Goal: Task Accomplishment & Management: Contribute content

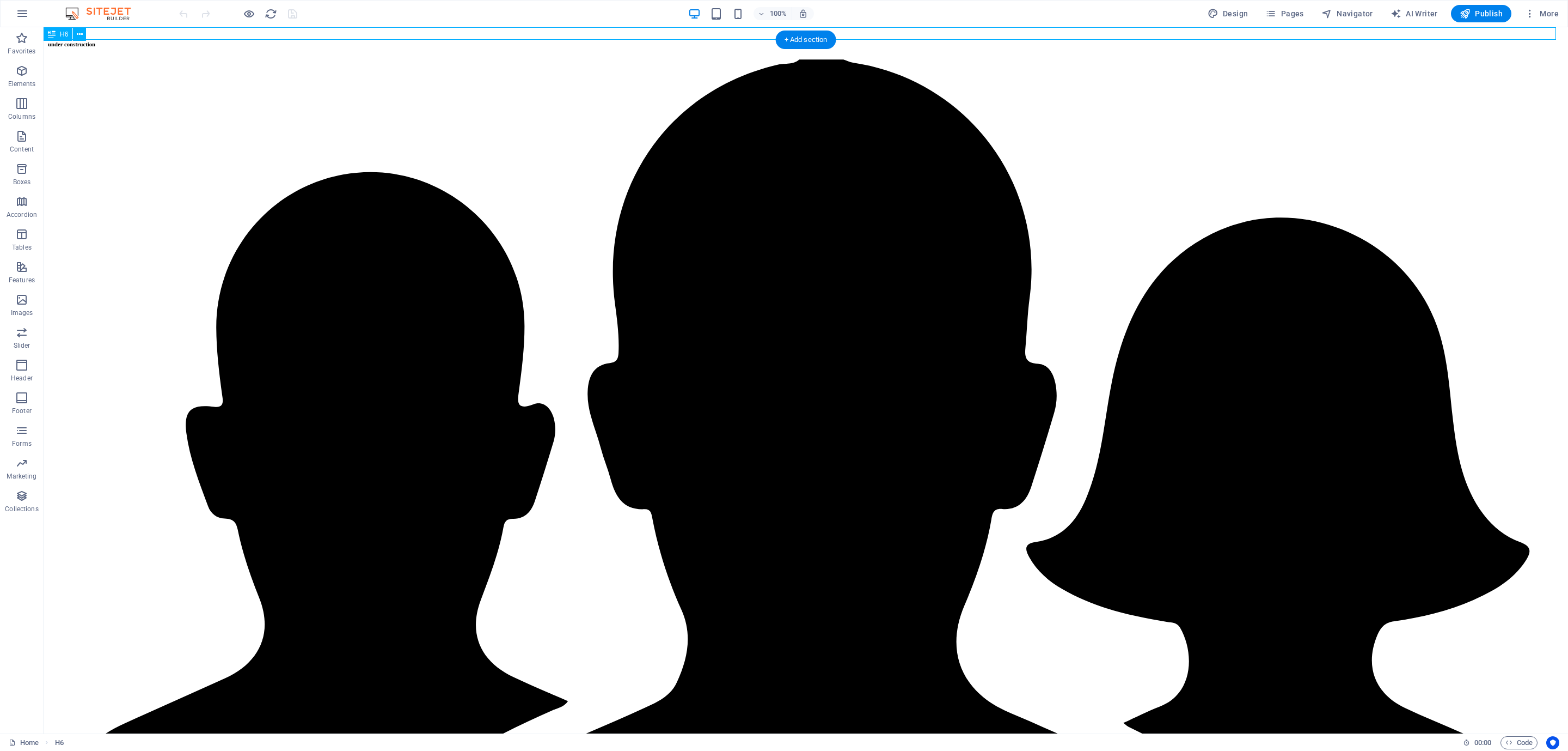
click at [133, 41] on div "under construction" at bounding box center [806, 43] width 1517 height 6
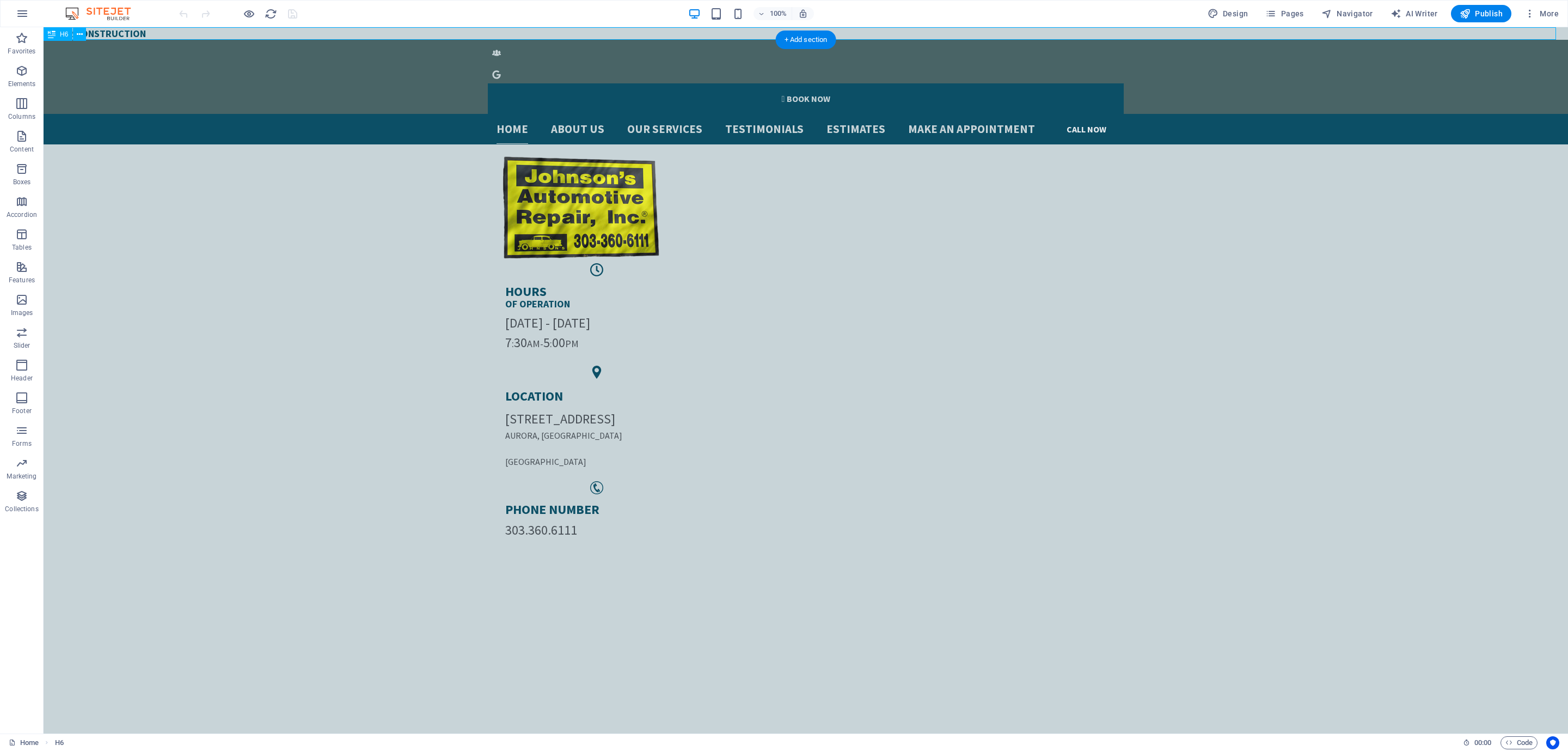
click at [133, 30] on div "under construction" at bounding box center [806, 33] width 1525 height 13
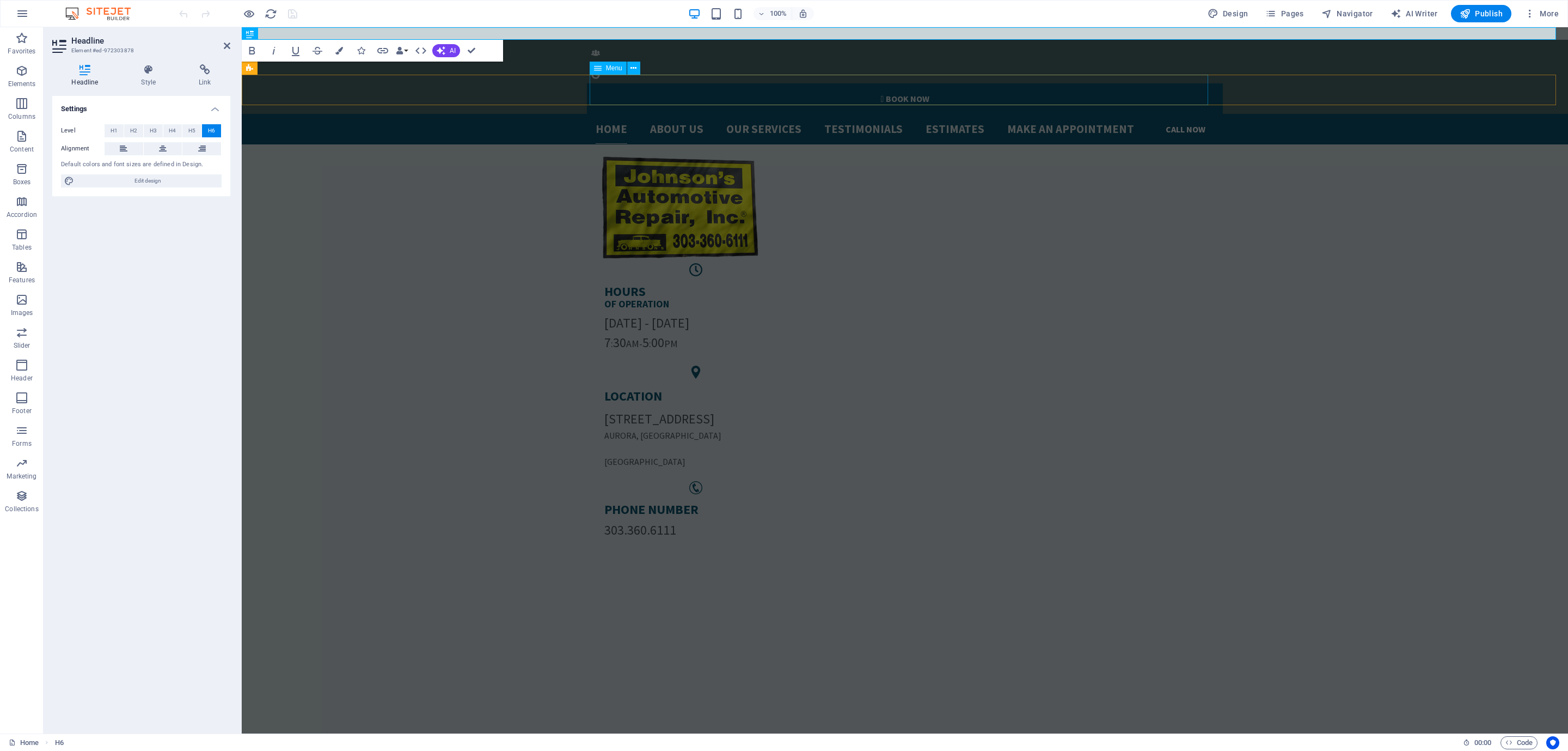
click at [531, 144] on div "HOURS of Operation Monday - Friday 7 : 30 AM- 5 : 00 PM LOCATION 598 Olathe St.…" at bounding box center [905, 350] width 1326 height 413
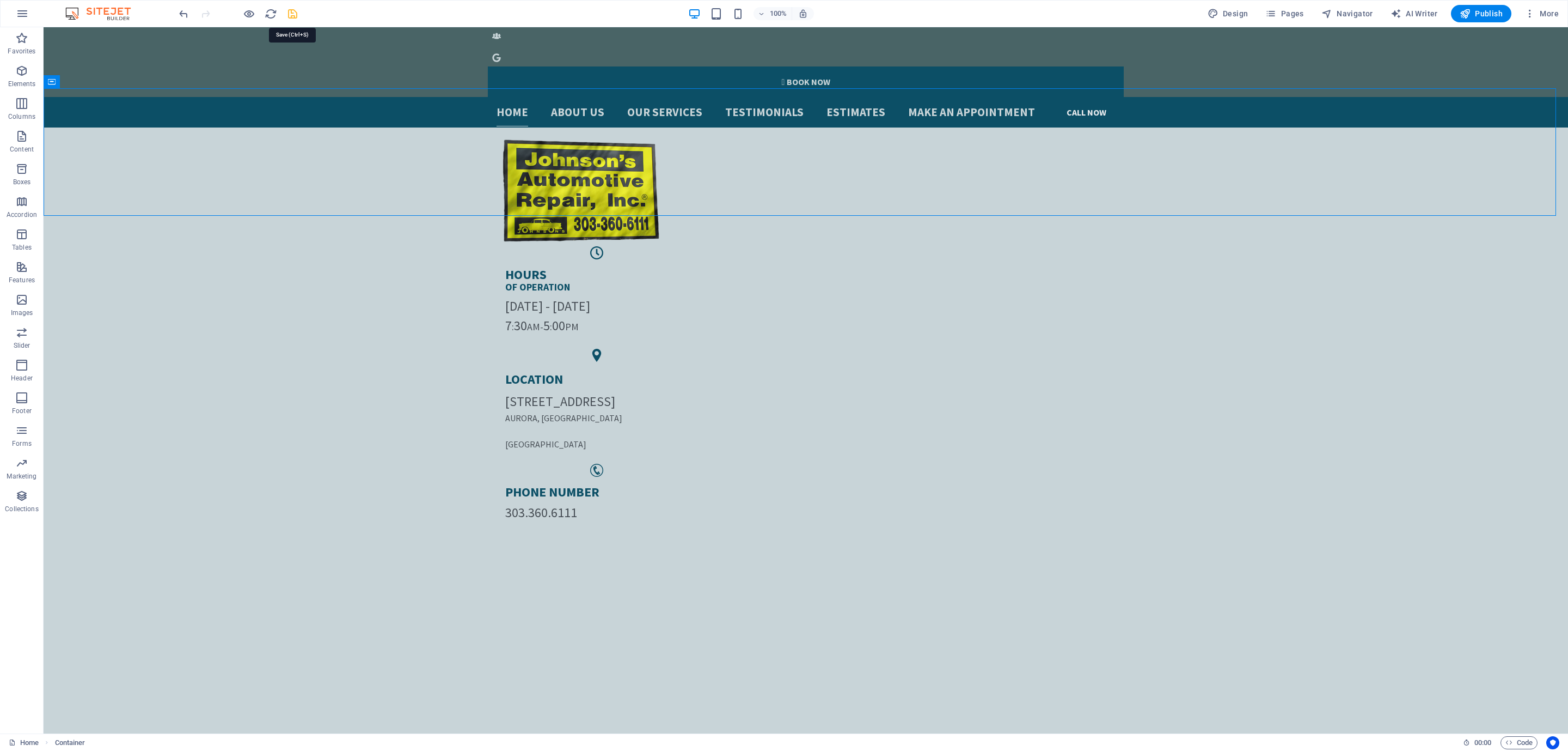
click at [290, 14] on icon "save" at bounding box center [293, 14] width 13 height 13
checkbox input "false"
click at [1482, 5] on button "Publish" at bounding box center [1481, 13] width 60 height 17
click at [1291, 14] on span "Pages" at bounding box center [1285, 14] width 38 height 11
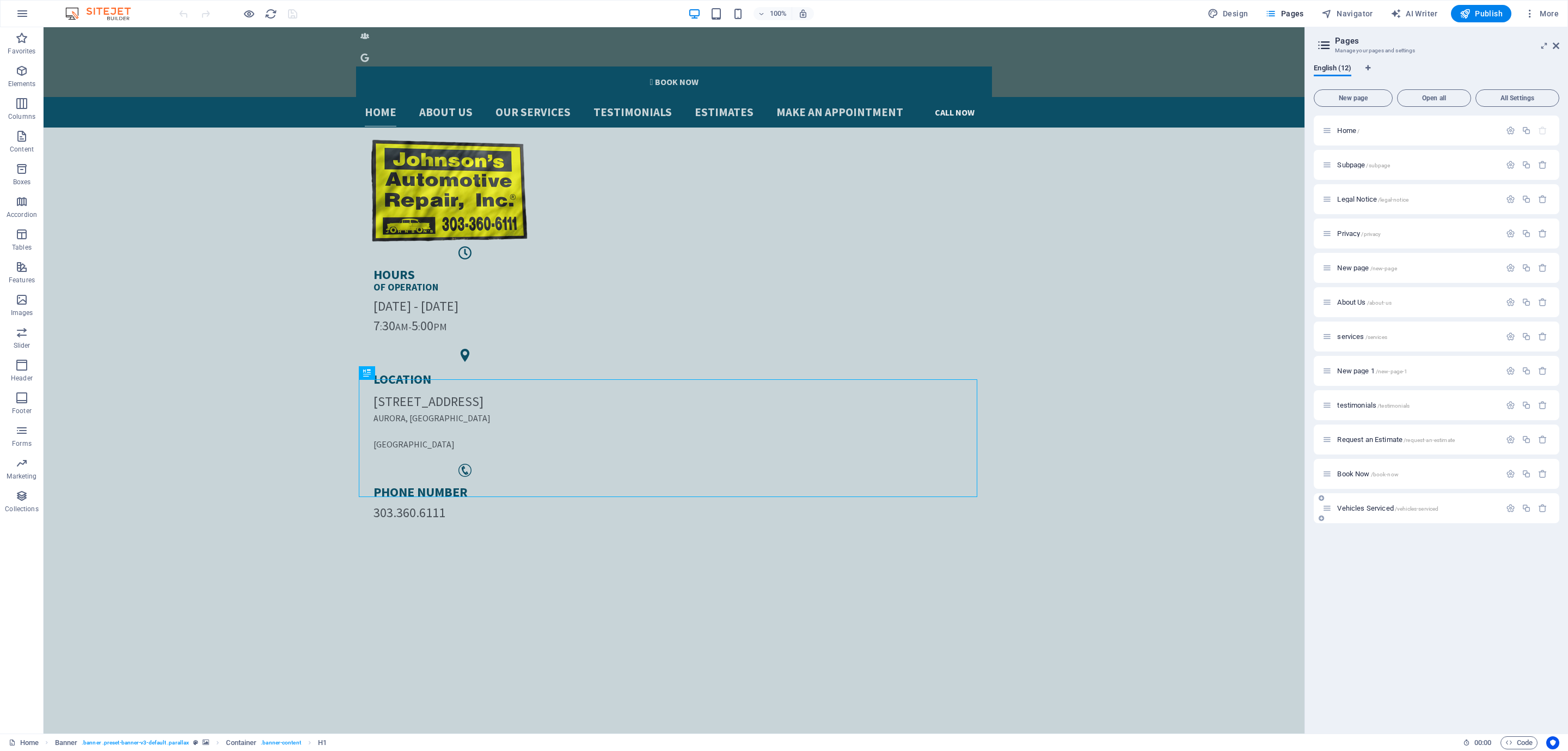
click at [1368, 497] on div "Vehicles Serviced /vehicles-serviced" at bounding box center [1437, 507] width 245 height 30
click at [1362, 503] on div "Vehicles Serviced /vehicles-serviced" at bounding box center [1411, 508] width 178 height 13
click at [1362, 505] on div "Vehicles Serviced /vehicles-serviced" at bounding box center [1411, 508] width 178 height 13
click at [1362, 506] on span "Vehicles Serviced /vehicles-serviced" at bounding box center [1388, 507] width 101 height 8
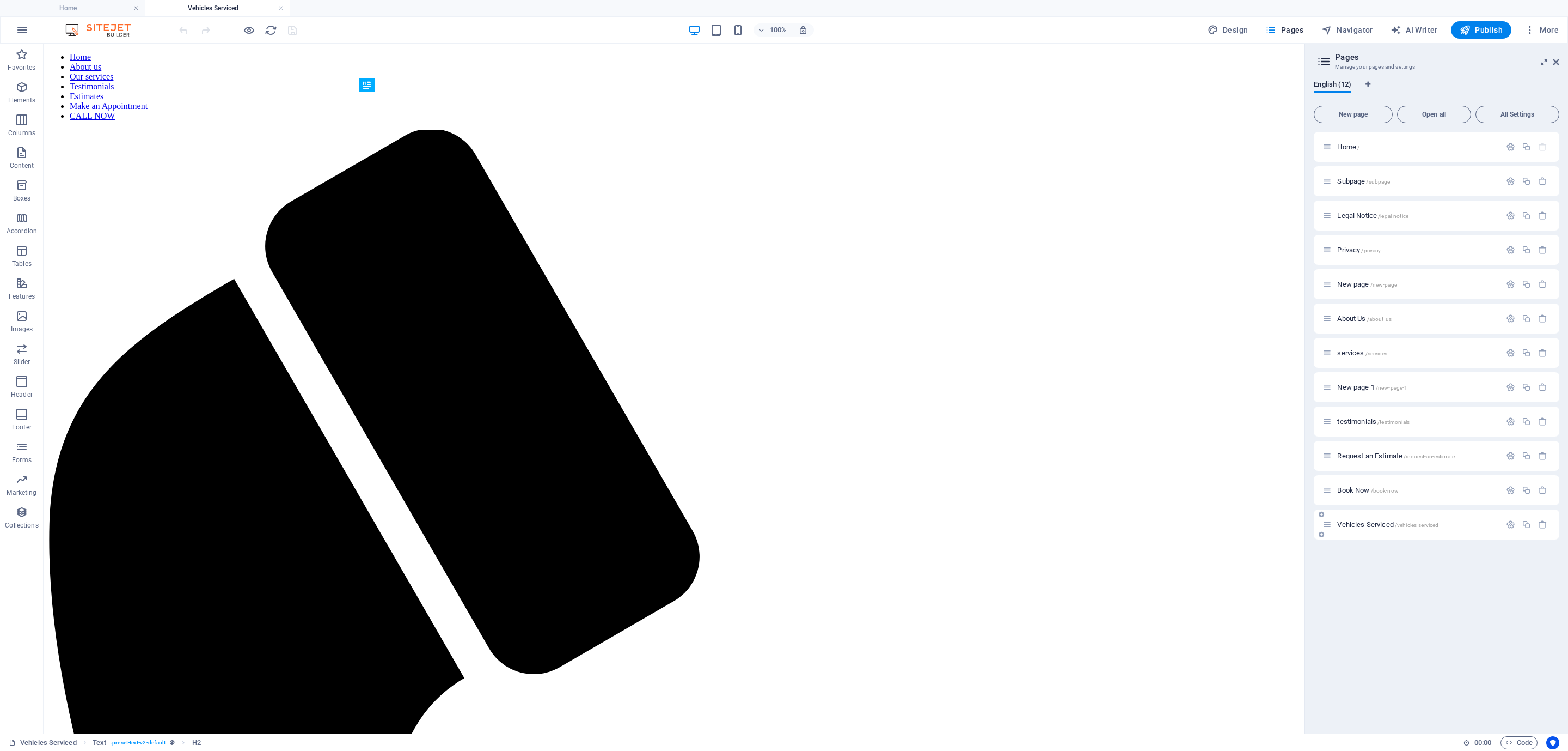
click at [1378, 518] on div "Vehicles Serviced /vehicles-serviced" at bounding box center [1411, 524] width 178 height 13
click at [1367, 529] on div "Vehicles Serviced /vehicles-serviced" at bounding box center [1411, 524] width 178 height 13
click at [1368, 518] on div "Vehicles Serviced /vehicles-serviced" at bounding box center [1411, 524] width 178 height 13
click at [1368, 523] on span "Vehicles Serviced /vehicles-serviced" at bounding box center [1388, 524] width 101 height 8
click at [1513, 120] on button "All Settings" at bounding box center [1517, 114] width 84 height 17
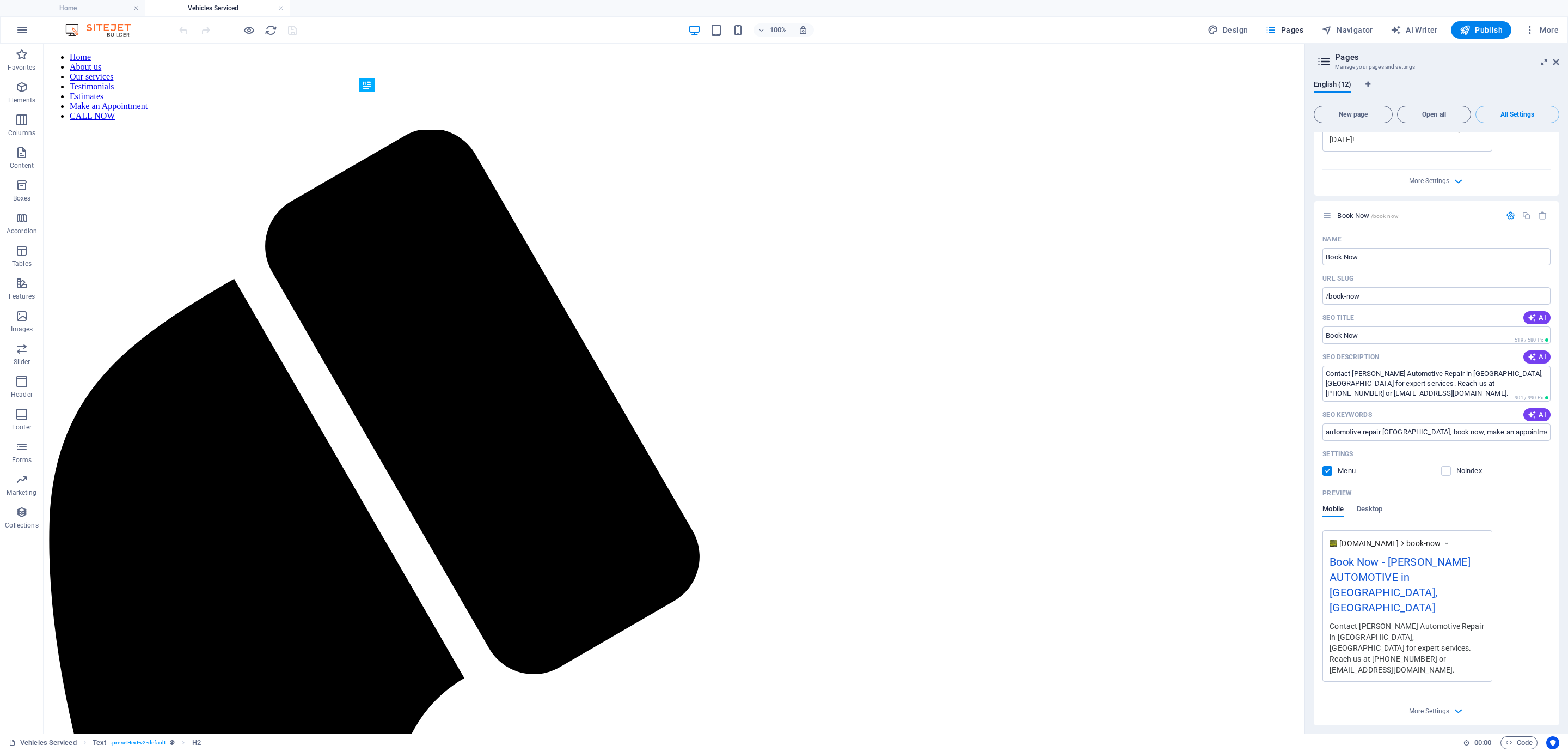
scroll to position [10, 0]
drag, startPoint x: 1491, startPoint y: 644, endPoint x: 1293, endPoint y: 594, distance: 204.2
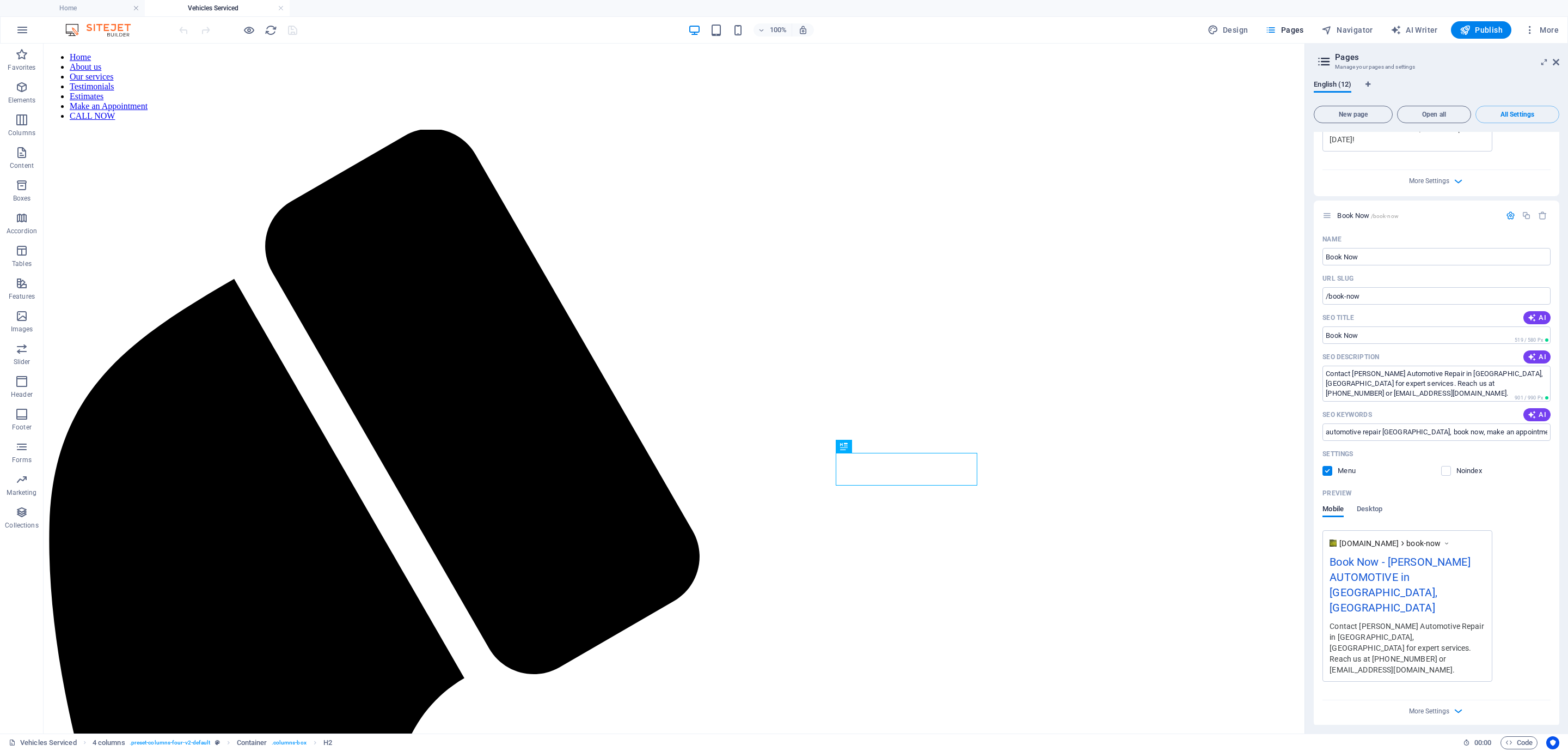
click at [1160, 737] on div "Vehicles Serviced 4 columns . preset-columns-four-v2-default Container . column…" at bounding box center [732, 743] width 1446 height 13
paste input "independent toyota mechanic aurora co, independent nissan mechanic aurora co, i…"
type input "toyota independent mechanic near me, top rated independent mechanic near me, in…"
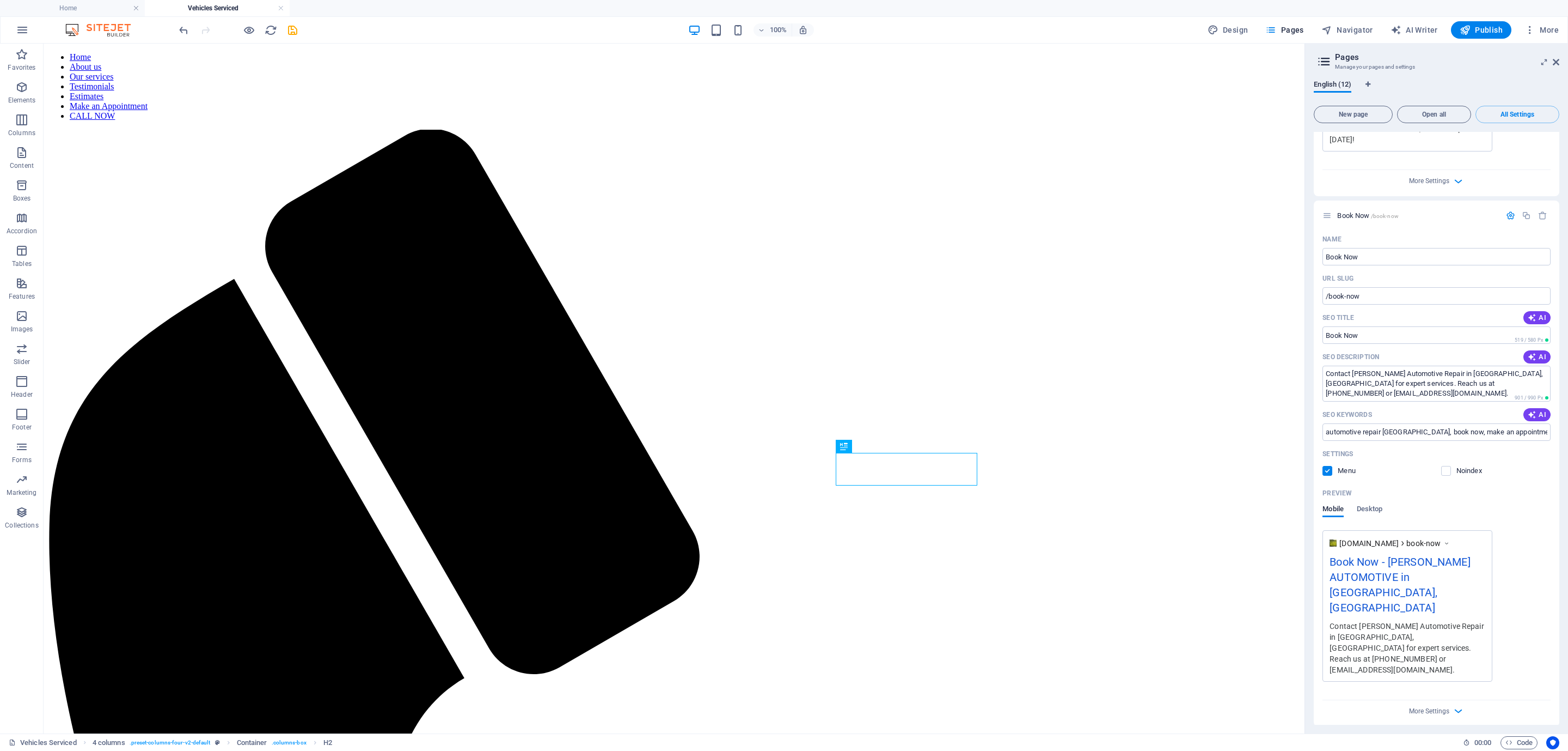
scroll to position [0, 0]
click at [292, 34] on icon "save" at bounding box center [293, 31] width 13 height 13
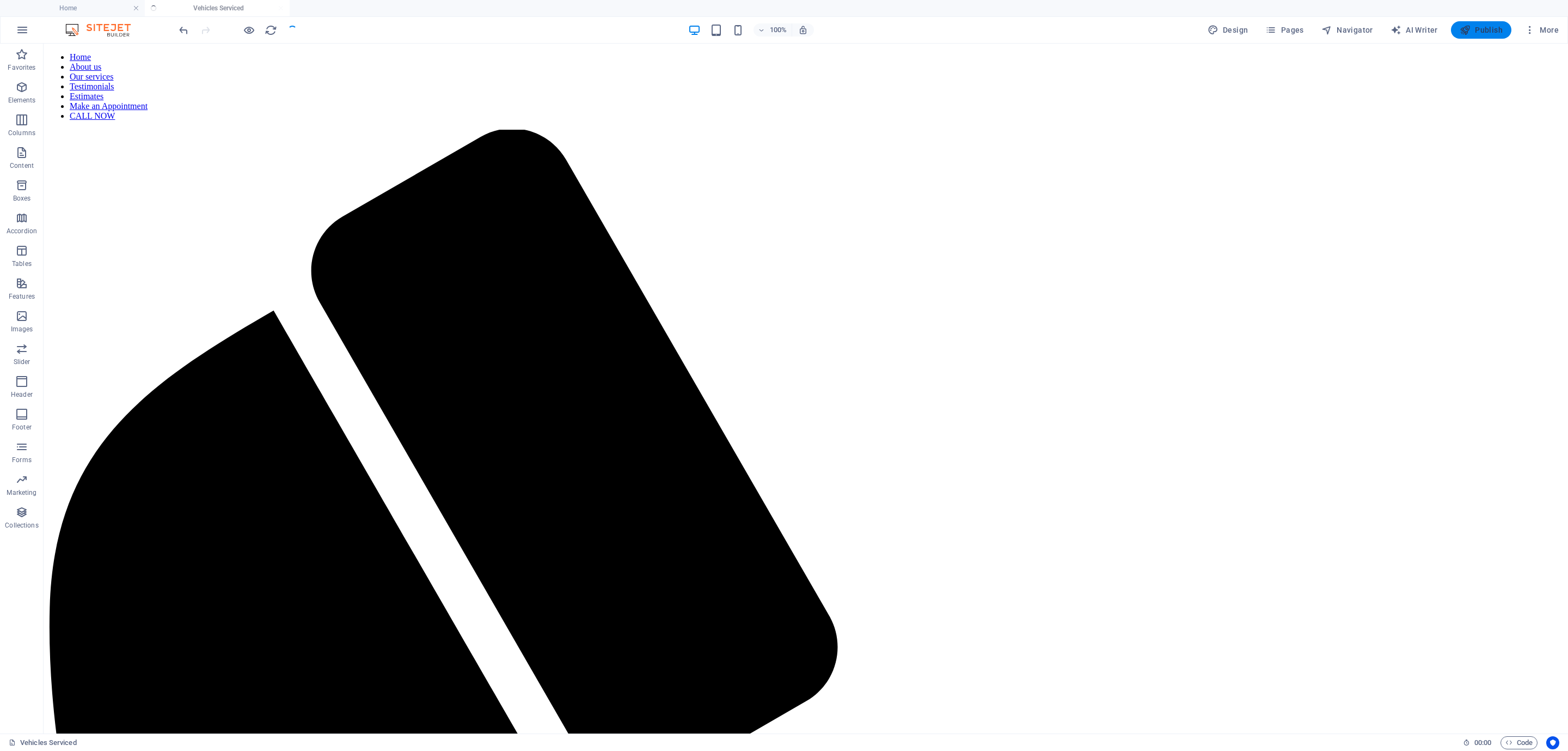
click at [1490, 33] on span "Publish" at bounding box center [1481, 30] width 43 height 11
drag, startPoint x: 1221, startPoint y: 34, endPoint x: 1291, endPoint y: 28, distance: 70.3
click at [1219, 30] on icon "button" at bounding box center [1213, 30] width 11 height 11
click at [1294, 20] on div "100% Design Pages Navigator AI Writer Publish More" at bounding box center [784, 30] width 1567 height 26
click at [1291, 22] on button "Pages" at bounding box center [1285, 30] width 47 height 17
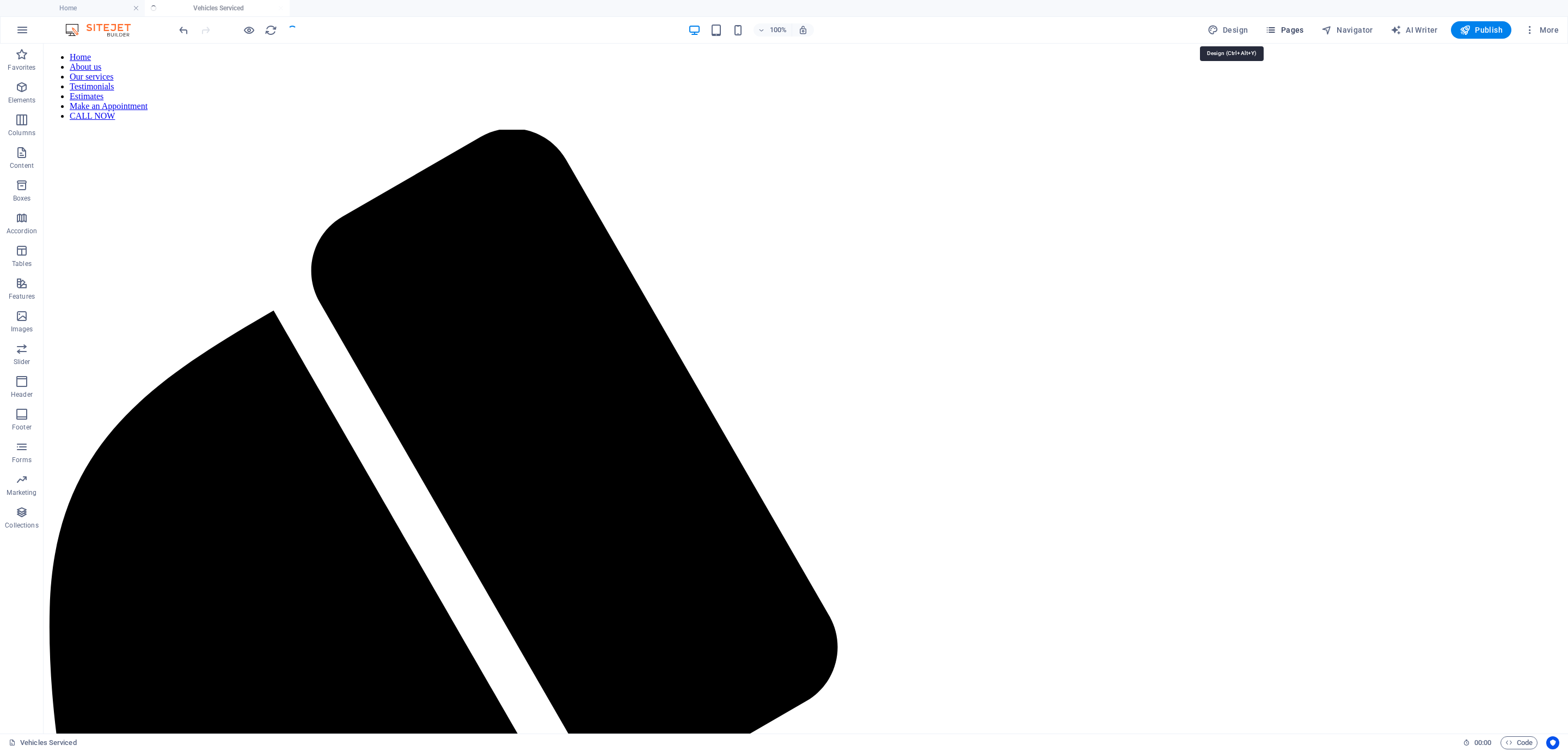
click at [1291, 22] on button "Pages" at bounding box center [1285, 30] width 47 height 17
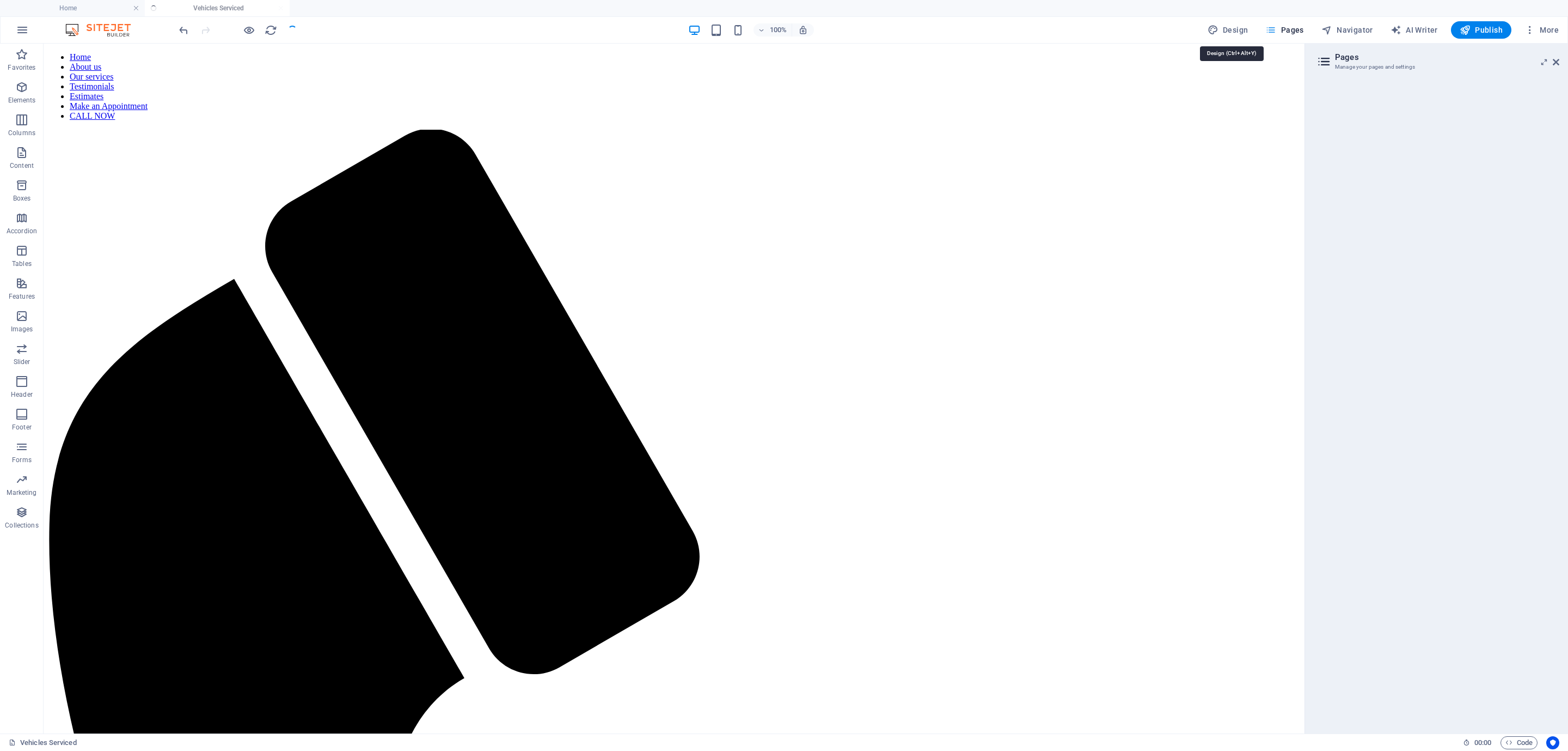
click at [1291, 28] on span "Pages" at bounding box center [1285, 30] width 38 height 11
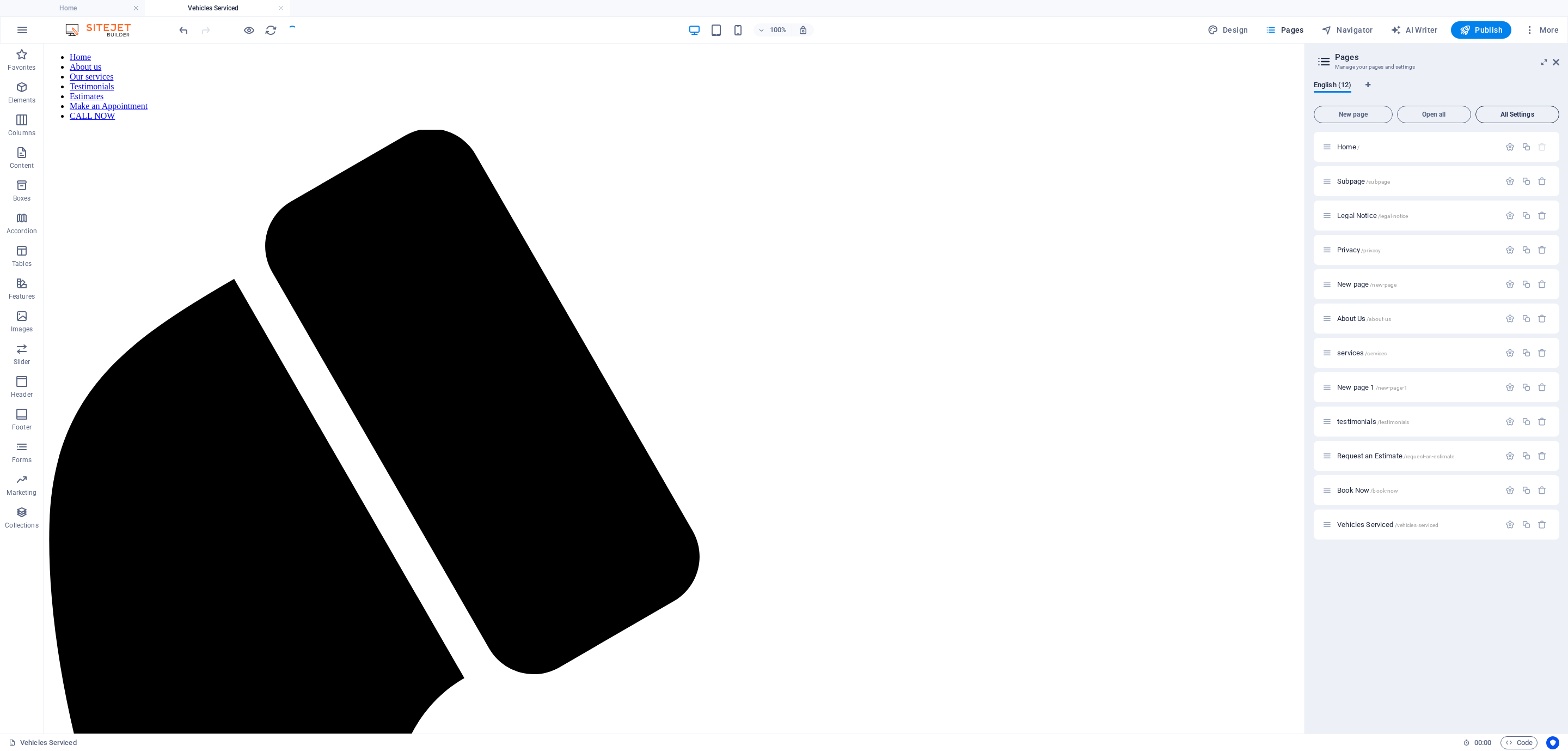
click at [1556, 112] on button "All Settings" at bounding box center [1517, 114] width 84 height 17
click at [1537, 107] on div "New page Open all All Settings" at bounding box center [1437, 114] width 245 height 17
click at [1537, 107] on button "All Settings" at bounding box center [1517, 114] width 84 height 17
click at [1515, 108] on button "All Settings" at bounding box center [1517, 114] width 84 height 17
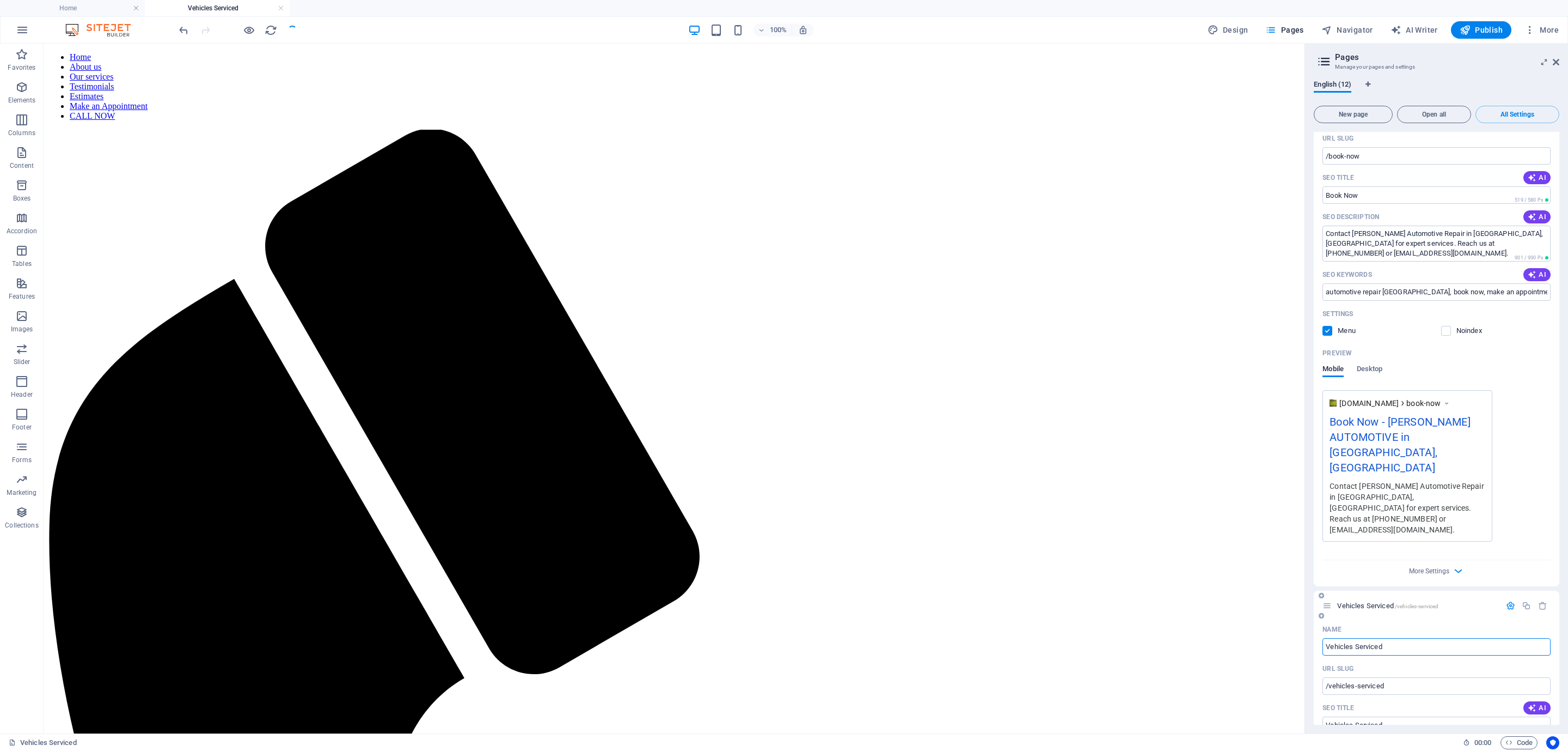
scroll to position [5383, 0]
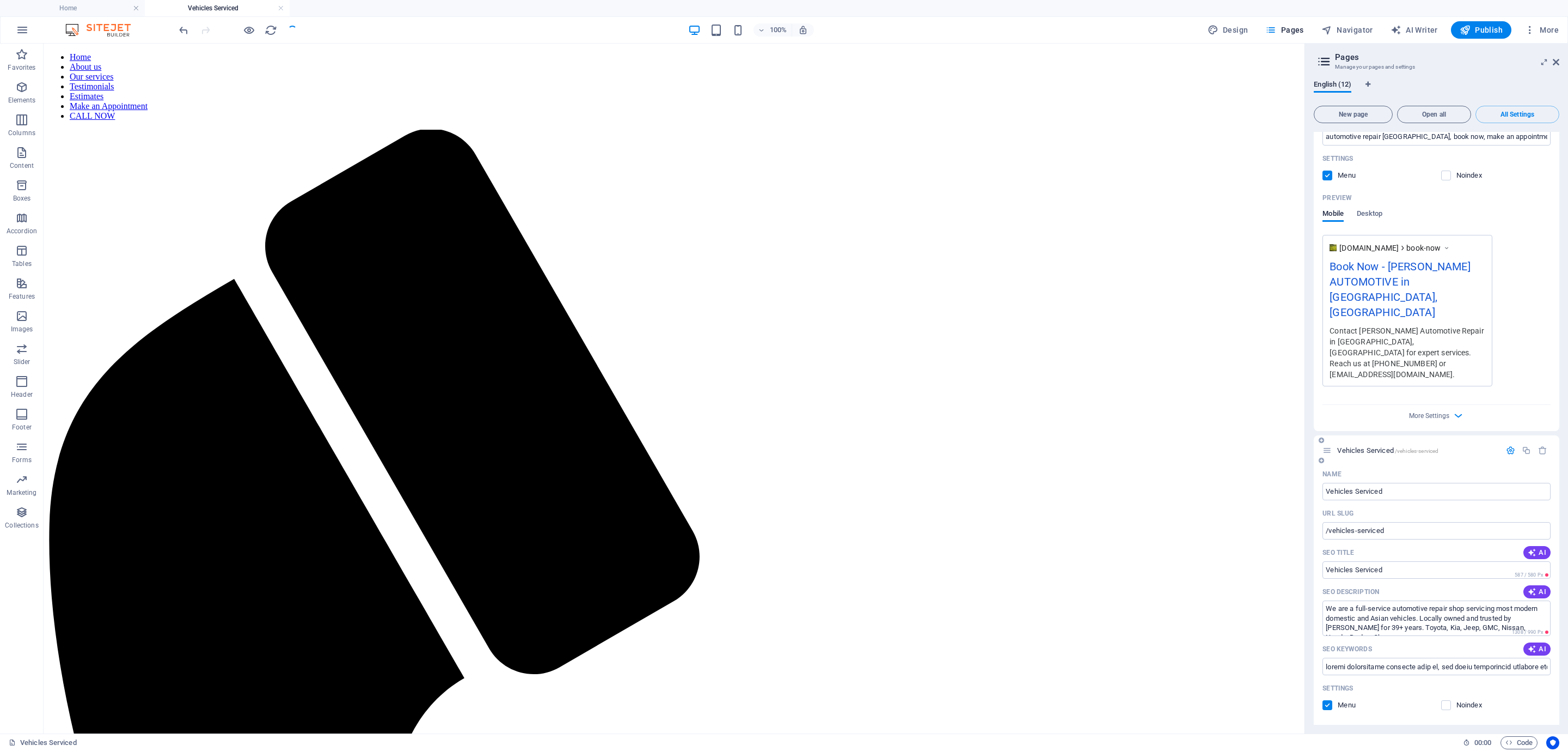
scroll to position [5540, 0]
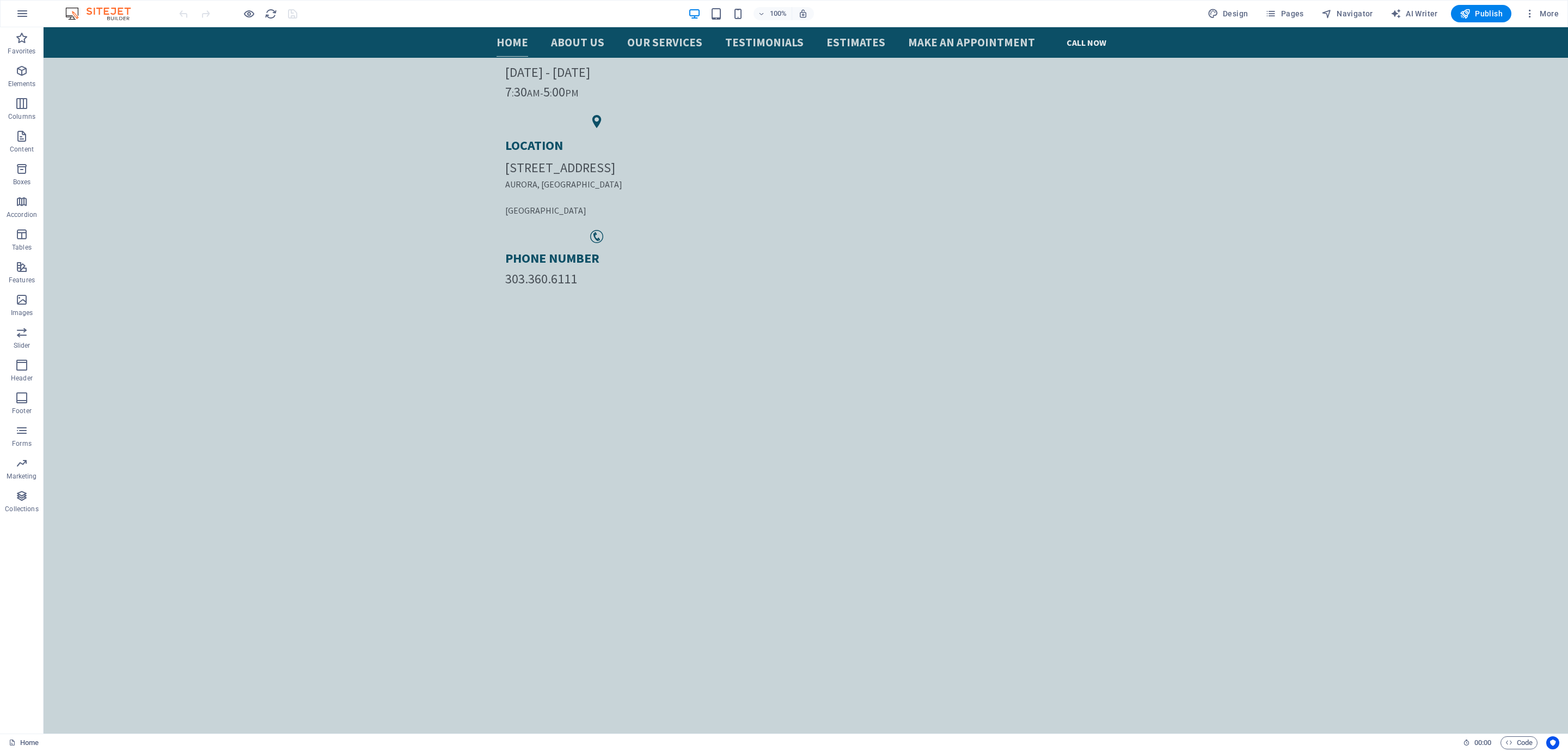
scroll to position [236, 0]
click at [20, 70] on icon "button" at bounding box center [22, 70] width 13 height 13
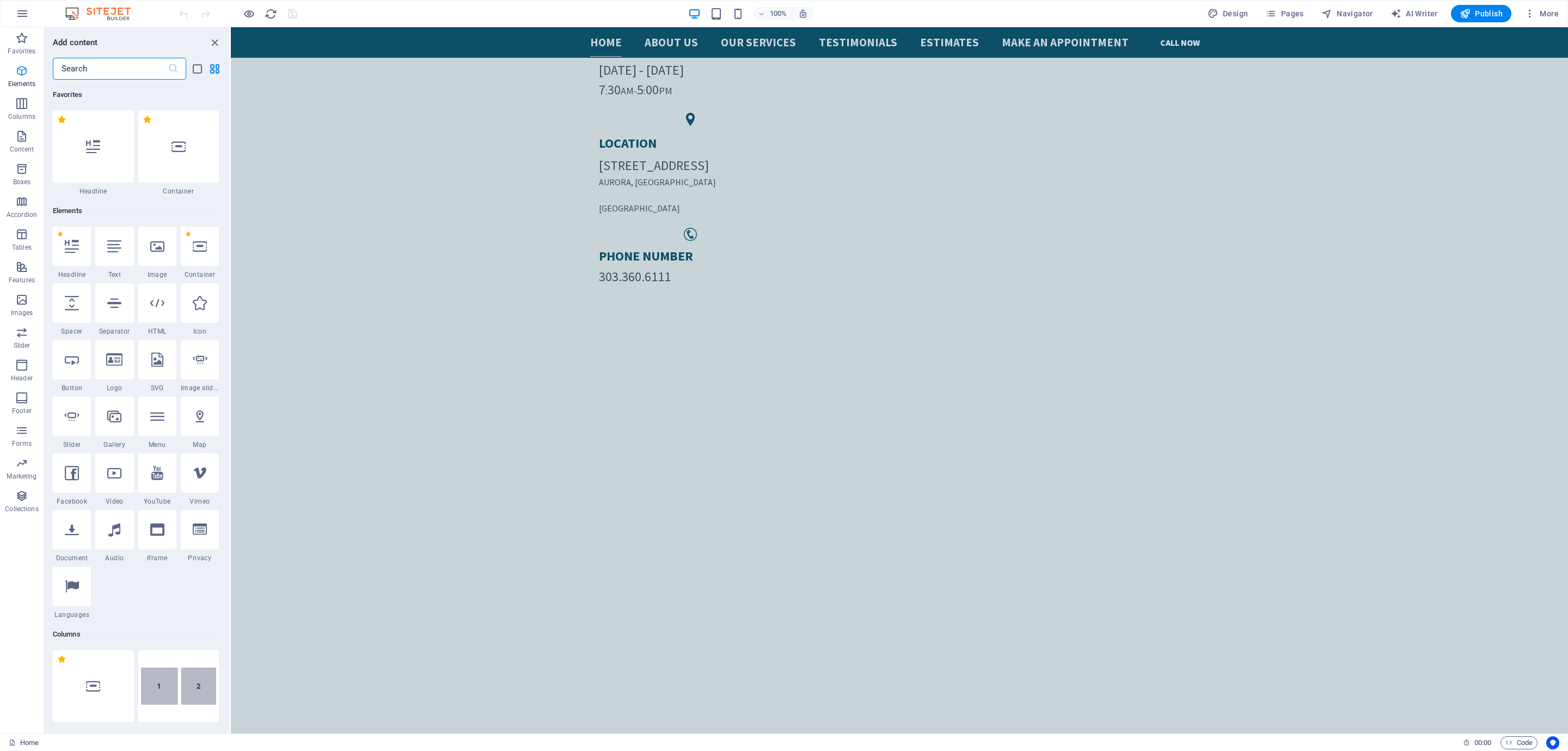
click at [20, 70] on icon "button" at bounding box center [22, 70] width 13 height 13
click at [109, 69] on input "text" at bounding box center [110, 69] width 115 height 22
type input "b"
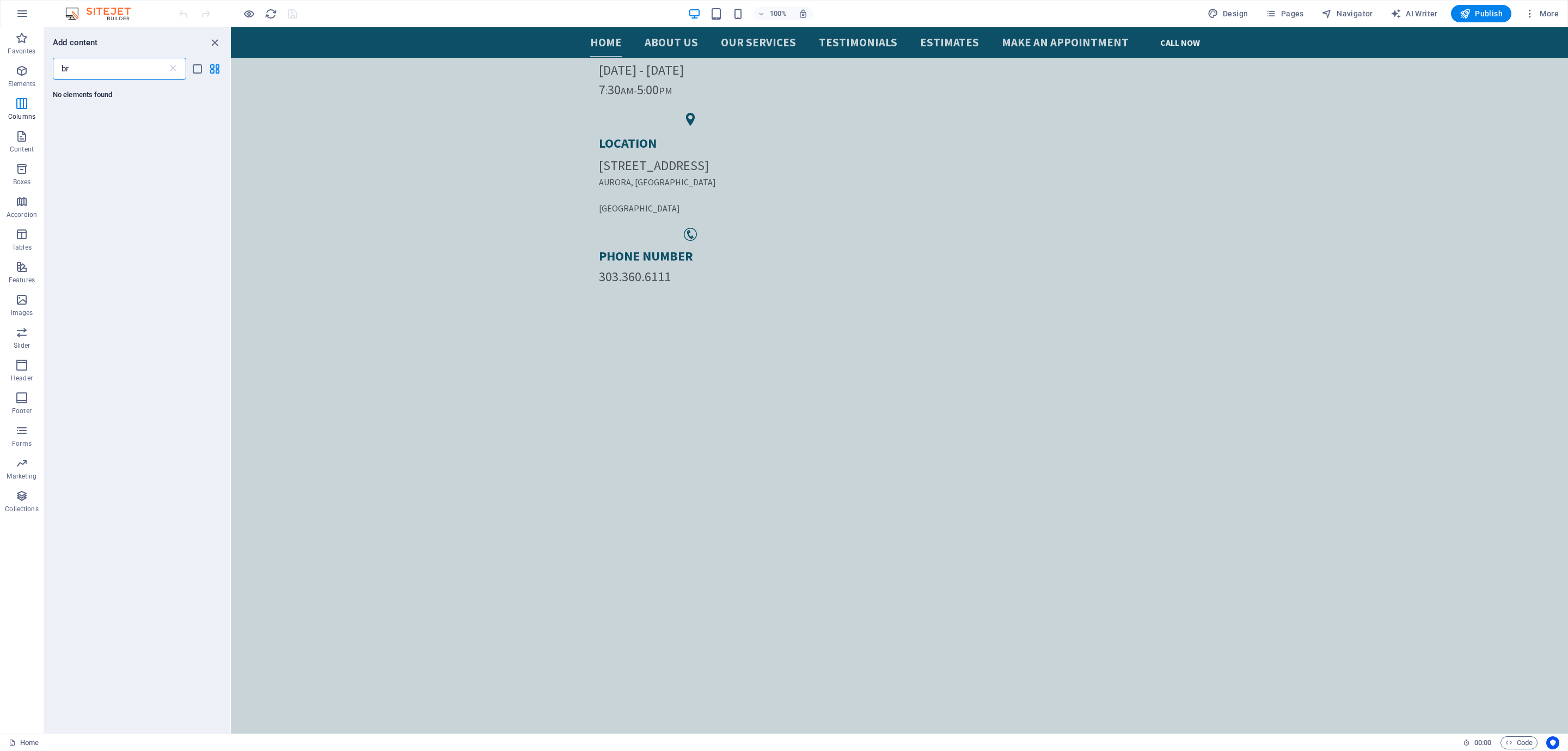
type input "b"
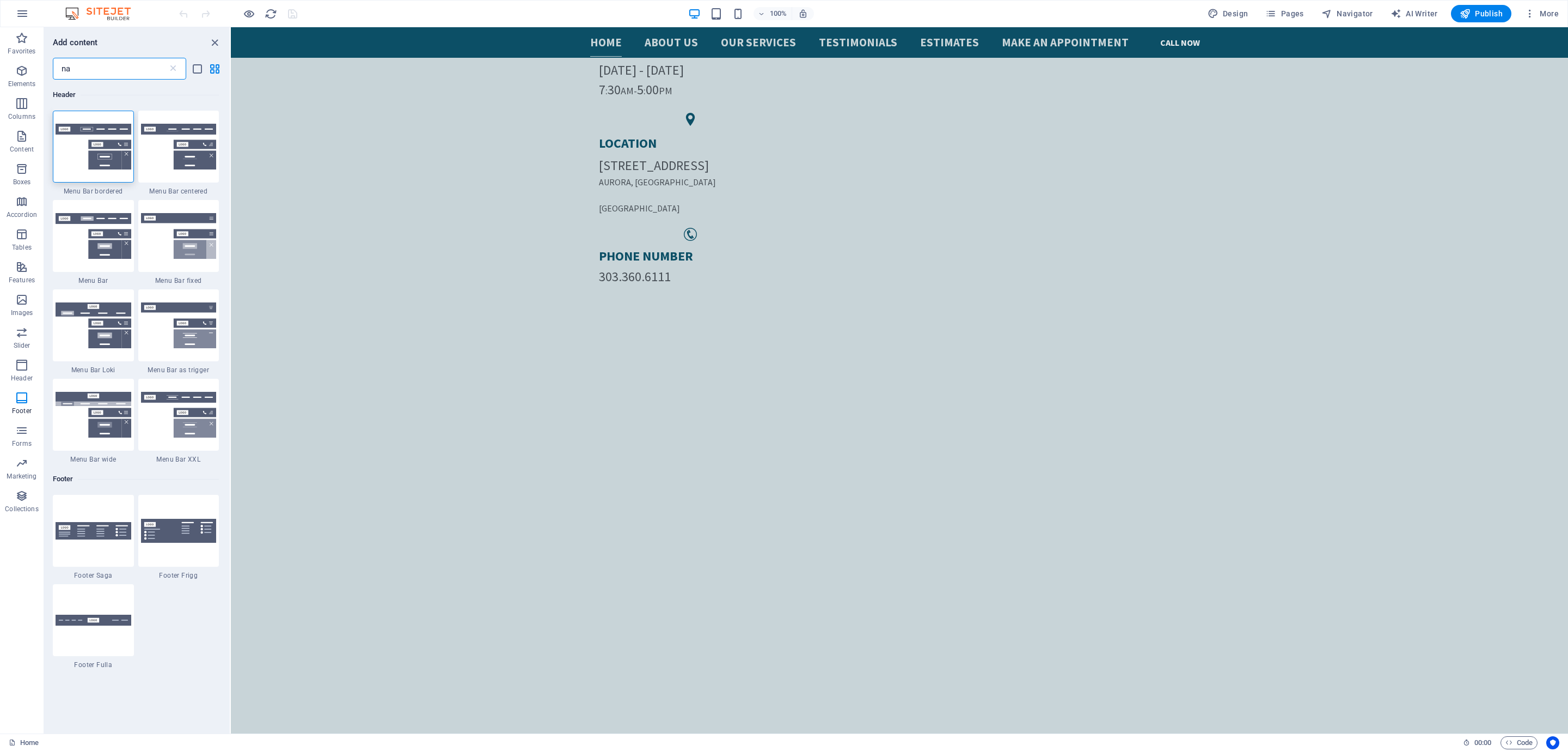
type input "n"
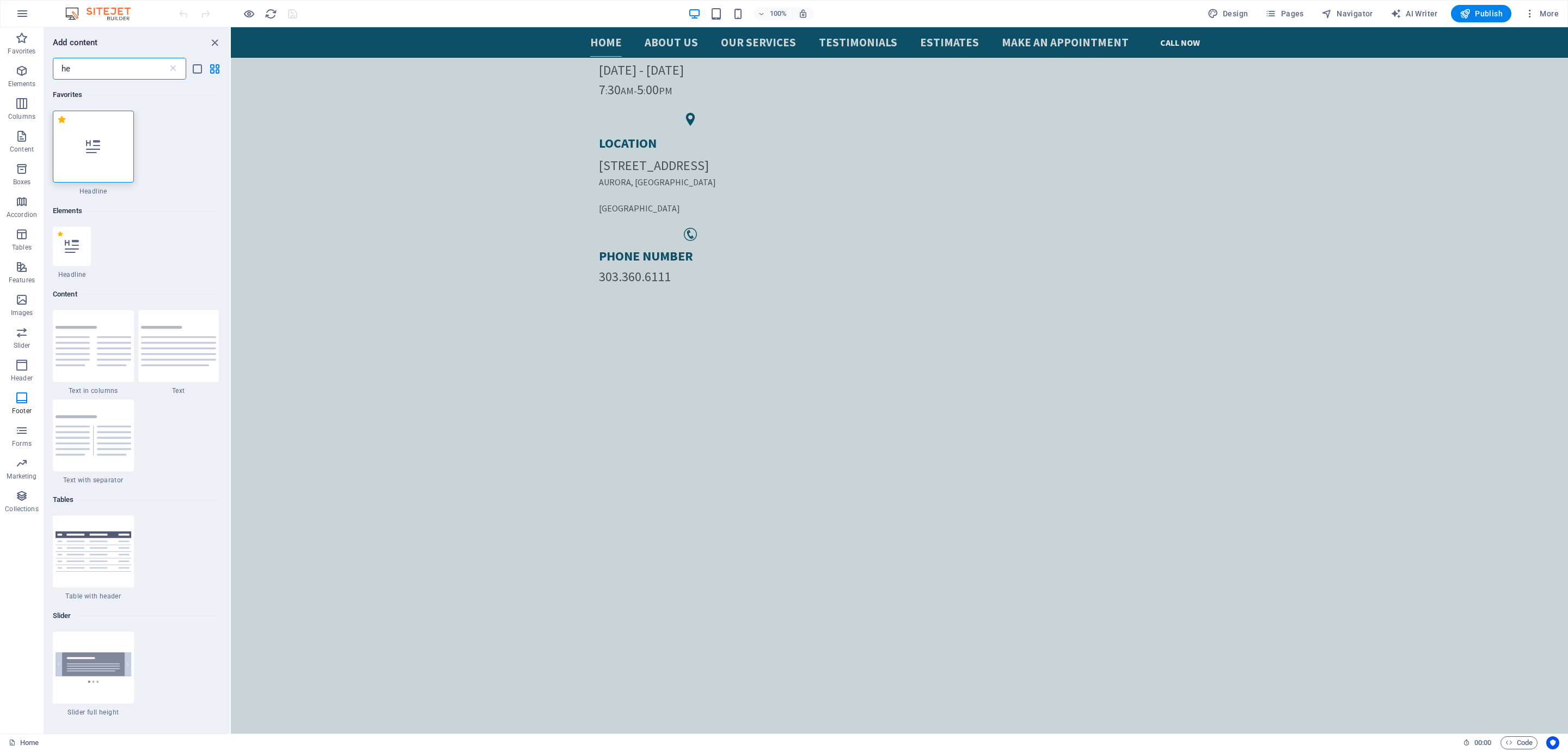
type input "h"
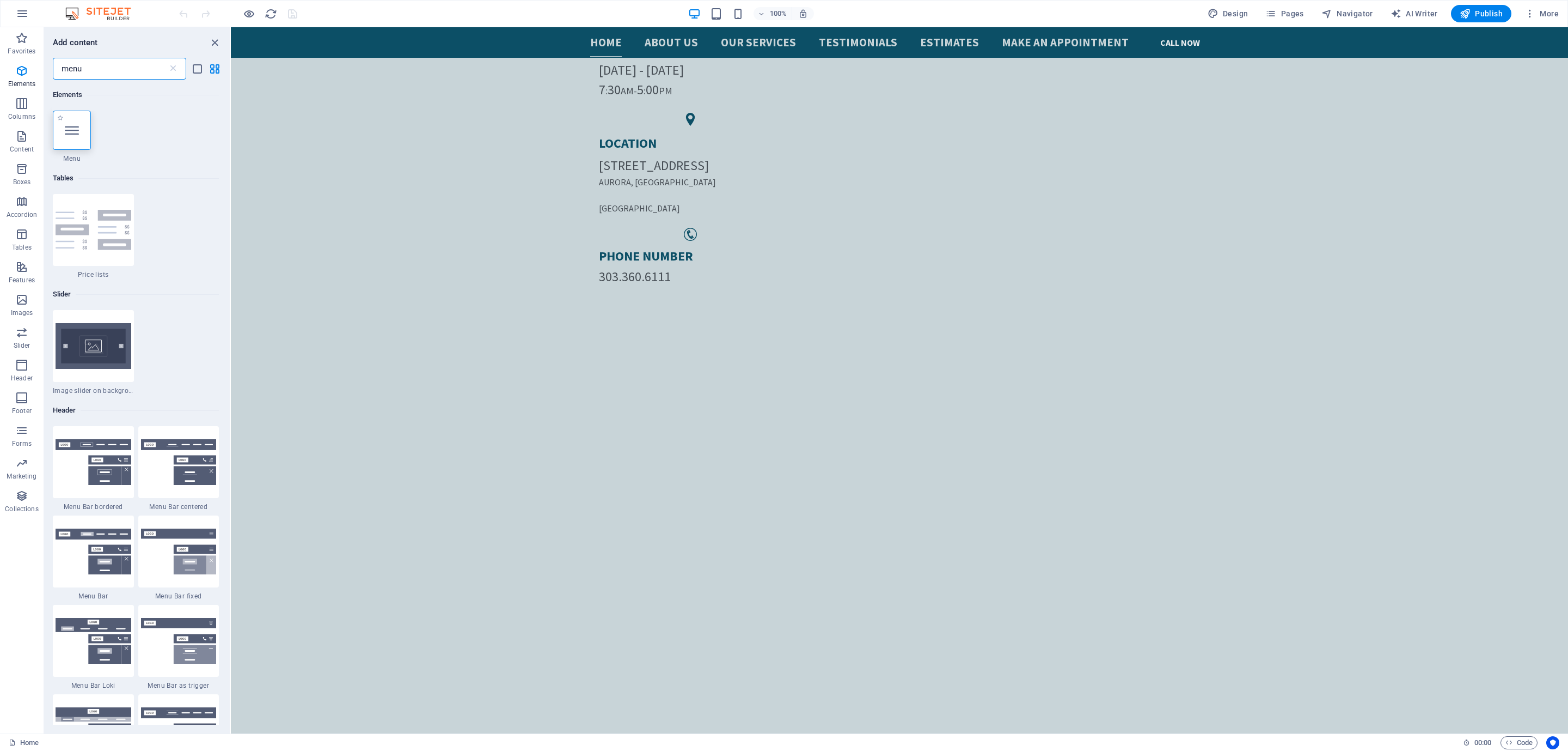
type input "menu"
click at [74, 131] on icon at bounding box center [72, 130] width 14 height 14
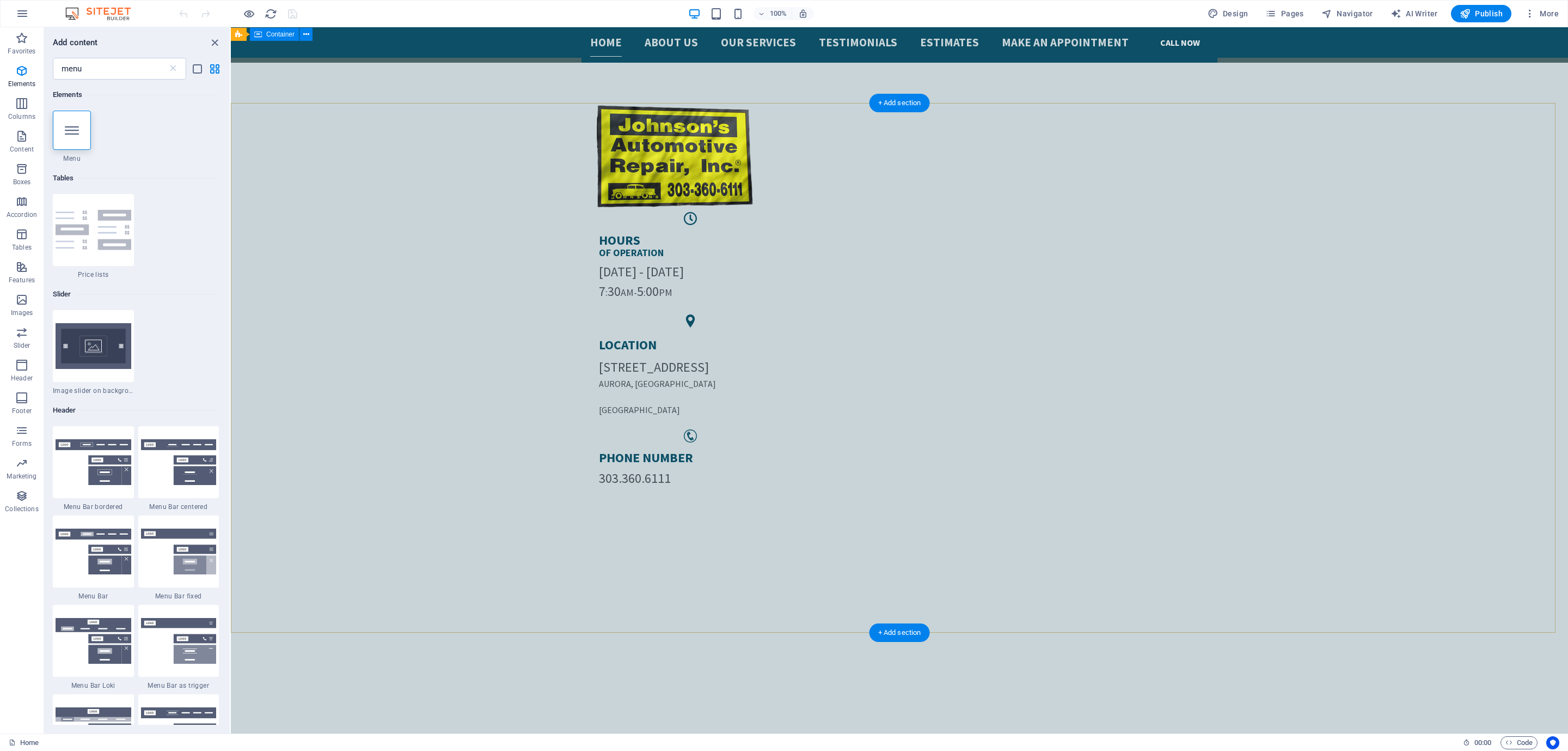
scroll to position [0, 0]
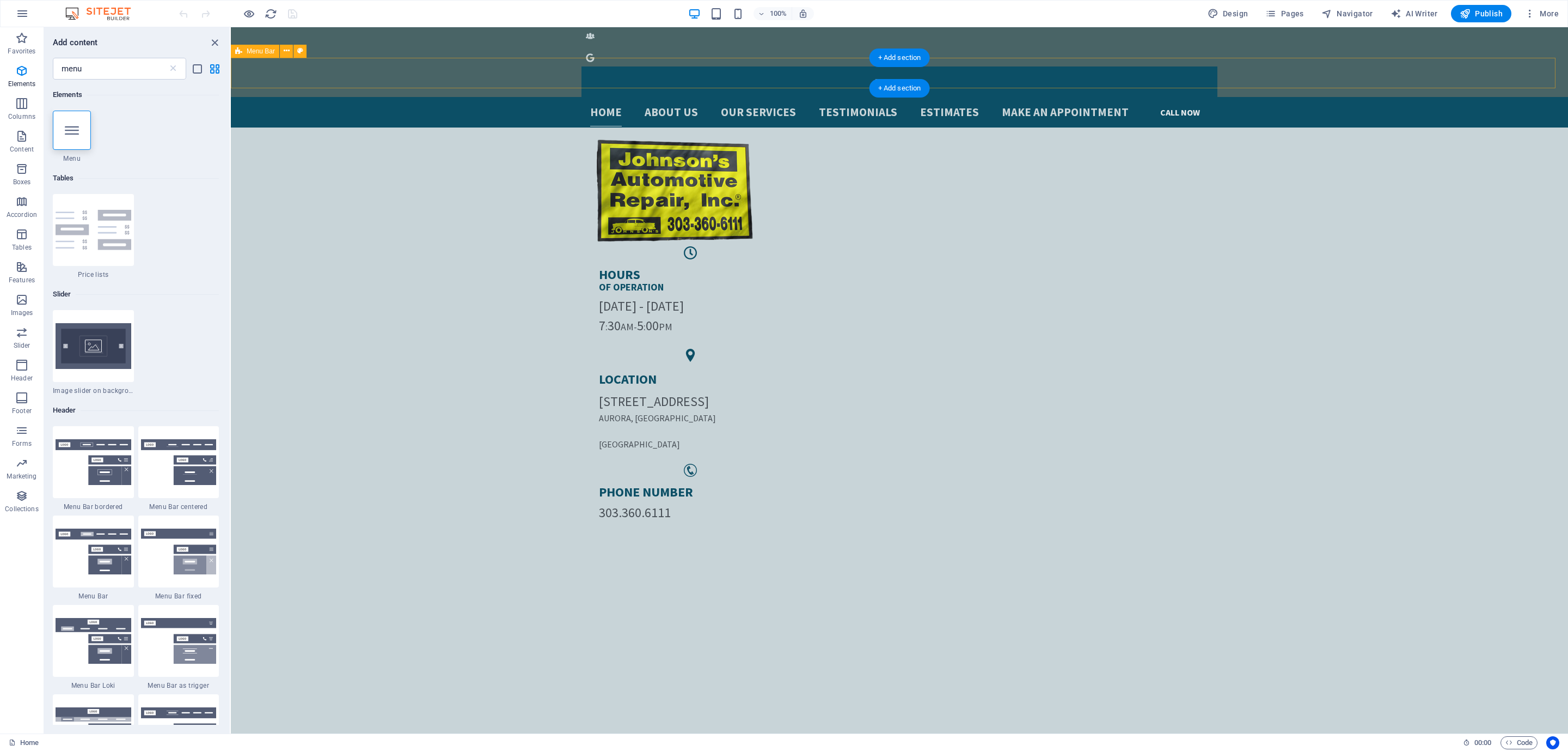
click at [497, 97] on div "Home About us Our services Testimonials Estimates Make an Appointment CALL NOW" at bounding box center [899, 112] width 1338 height 31
click at [479, 97] on div "Home About us Our services Testimonials Estimates Make an Appointment CALL NOW" at bounding box center [899, 112] width 1338 height 31
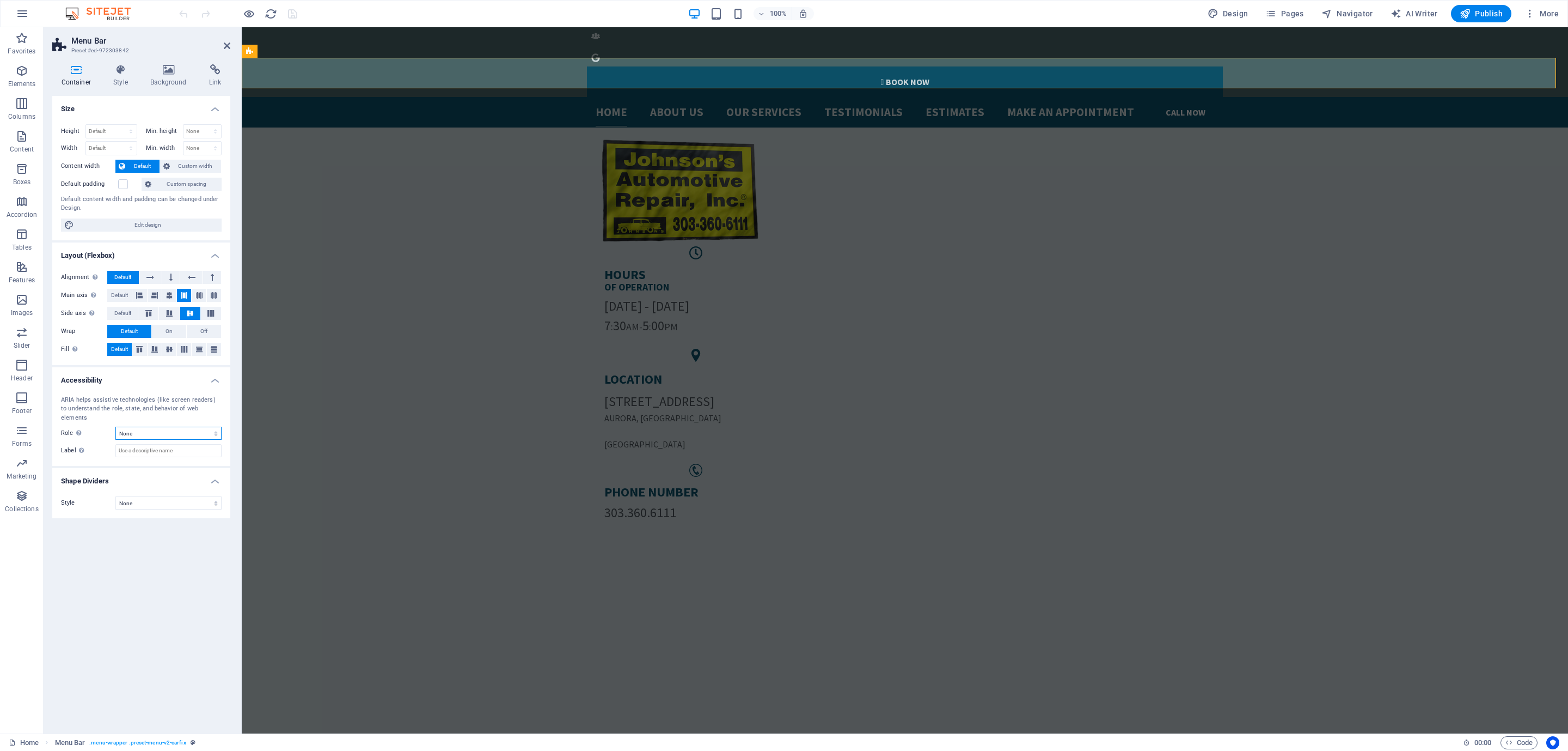
click at [161, 427] on select "None Alert Article Banner Comment Complementary Dialog Footer Header Marquee Pr…" at bounding box center [169, 433] width 106 height 13
click at [164, 444] on input "Label Use the ARIA label to provide a clear and descriptive name for elements t…" at bounding box center [169, 450] width 106 height 13
click at [163, 431] on select "None Alert Article Banner Comment Complementary Dialog Footer Header Marquee Pr…" at bounding box center [169, 433] width 106 height 13
click at [161, 427] on select "None Alert Article Banner Comment Complementary Dialog Footer Header Marquee Pr…" at bounding box center [169, 433] width 106 height 13
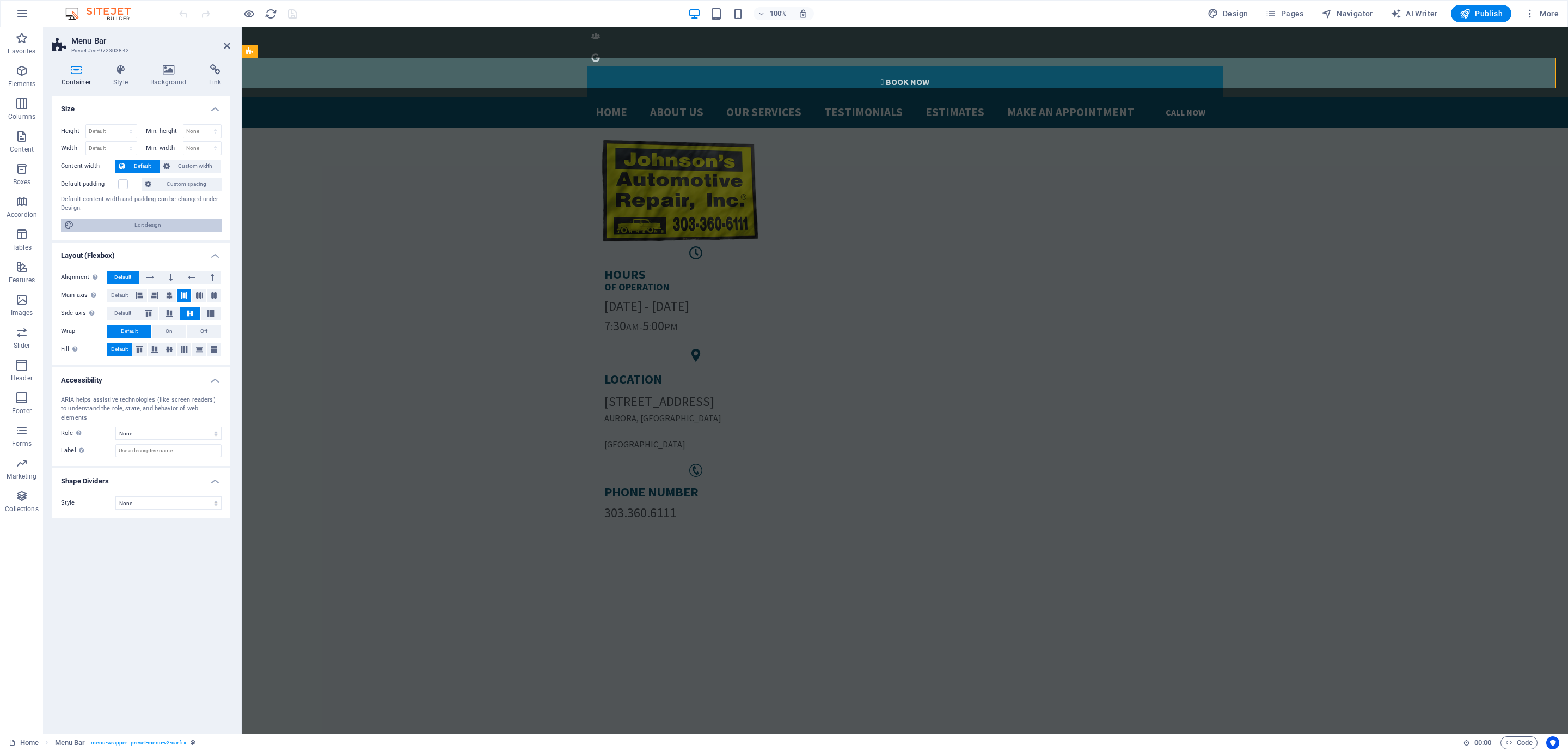
click at [98, 221] on span "Edit design" at bounding box center [148, 225] width 141 height 13
select select "ease-in-out"
select select "700"
select select "px"
select select "rem"
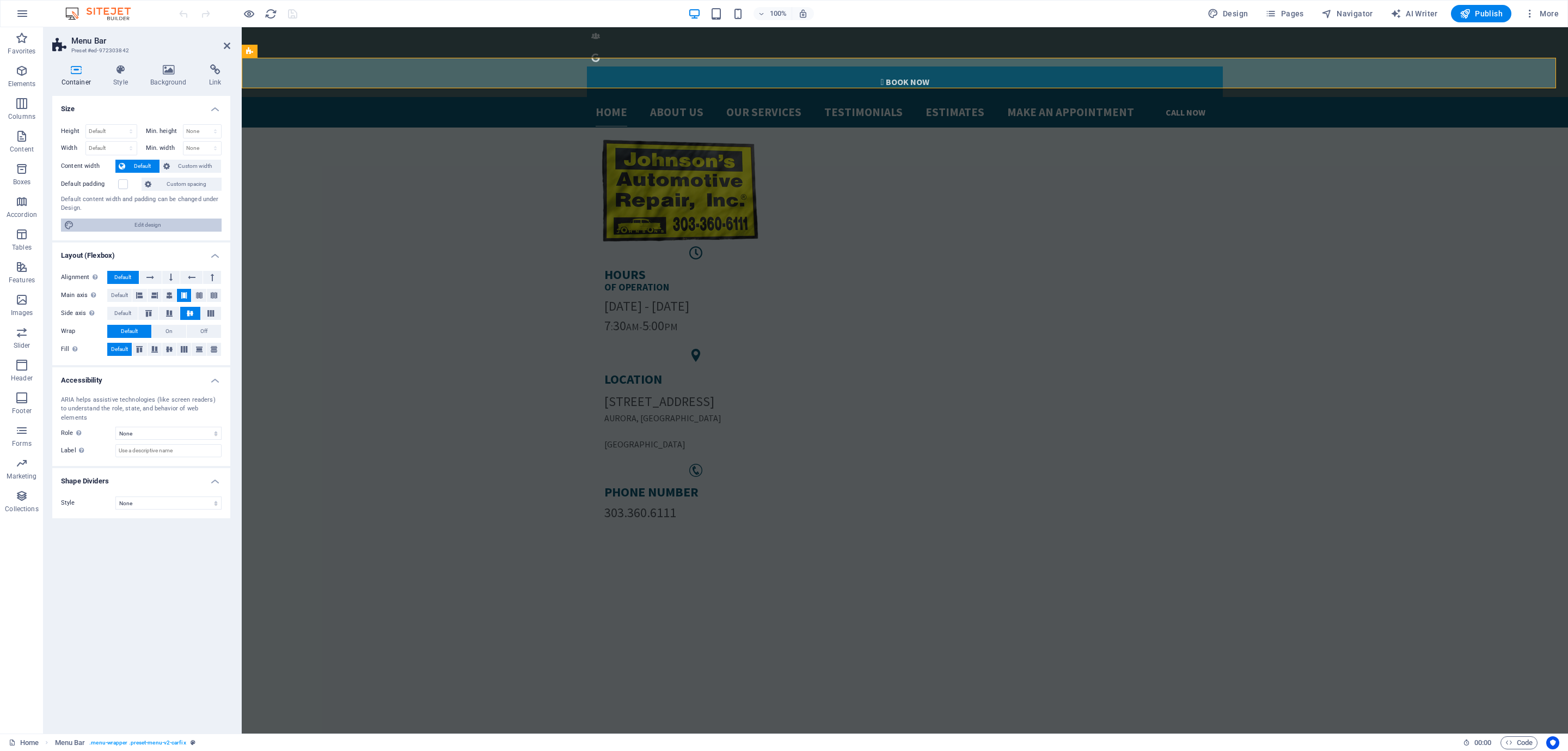
select select "rem"
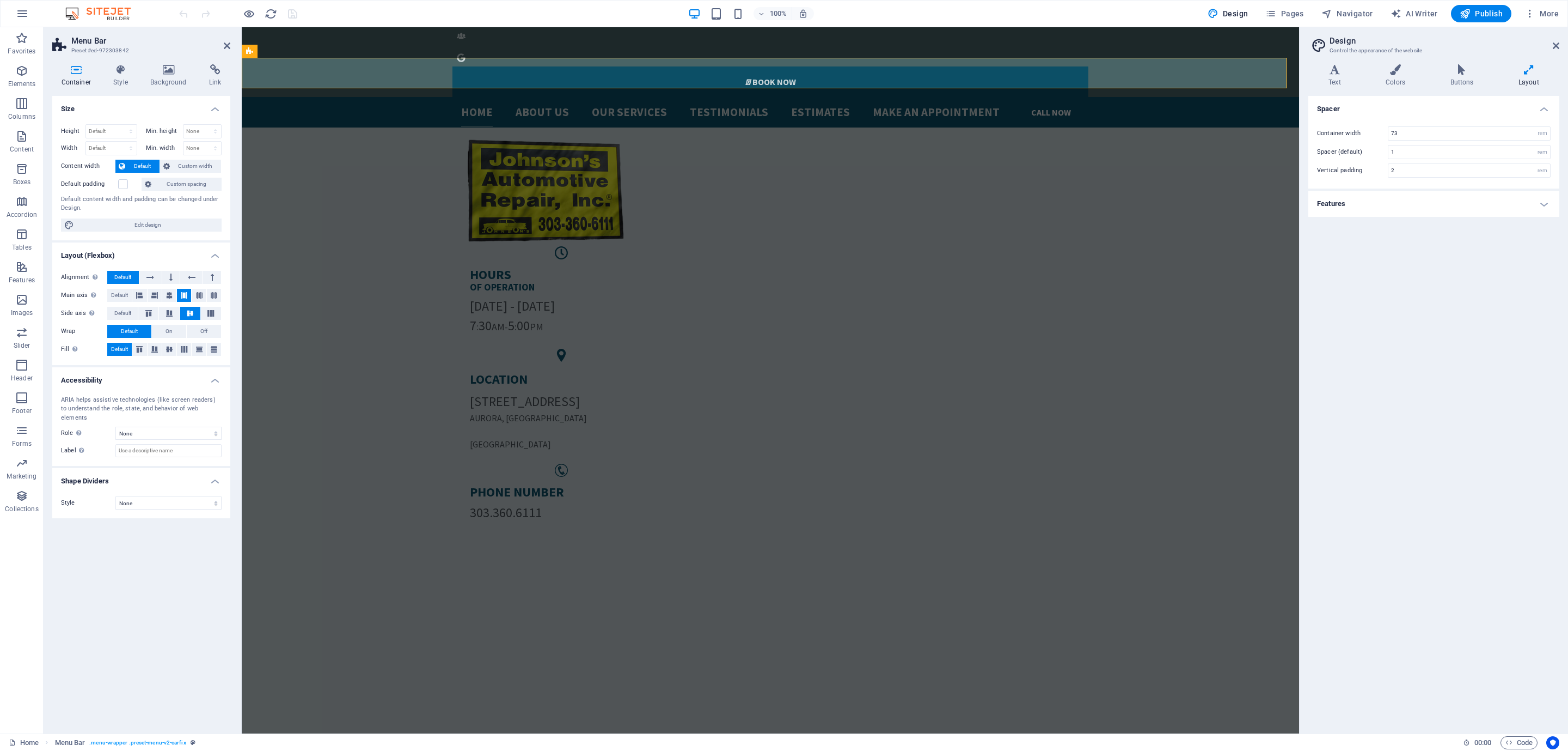
click at [1447, 204] on h4 "Features" at bounding box center [1434, 203] width 251 height 26
click at [1450, 77] on h4 "Buttons" at bounding box center [1463, 75] width 68 height 23
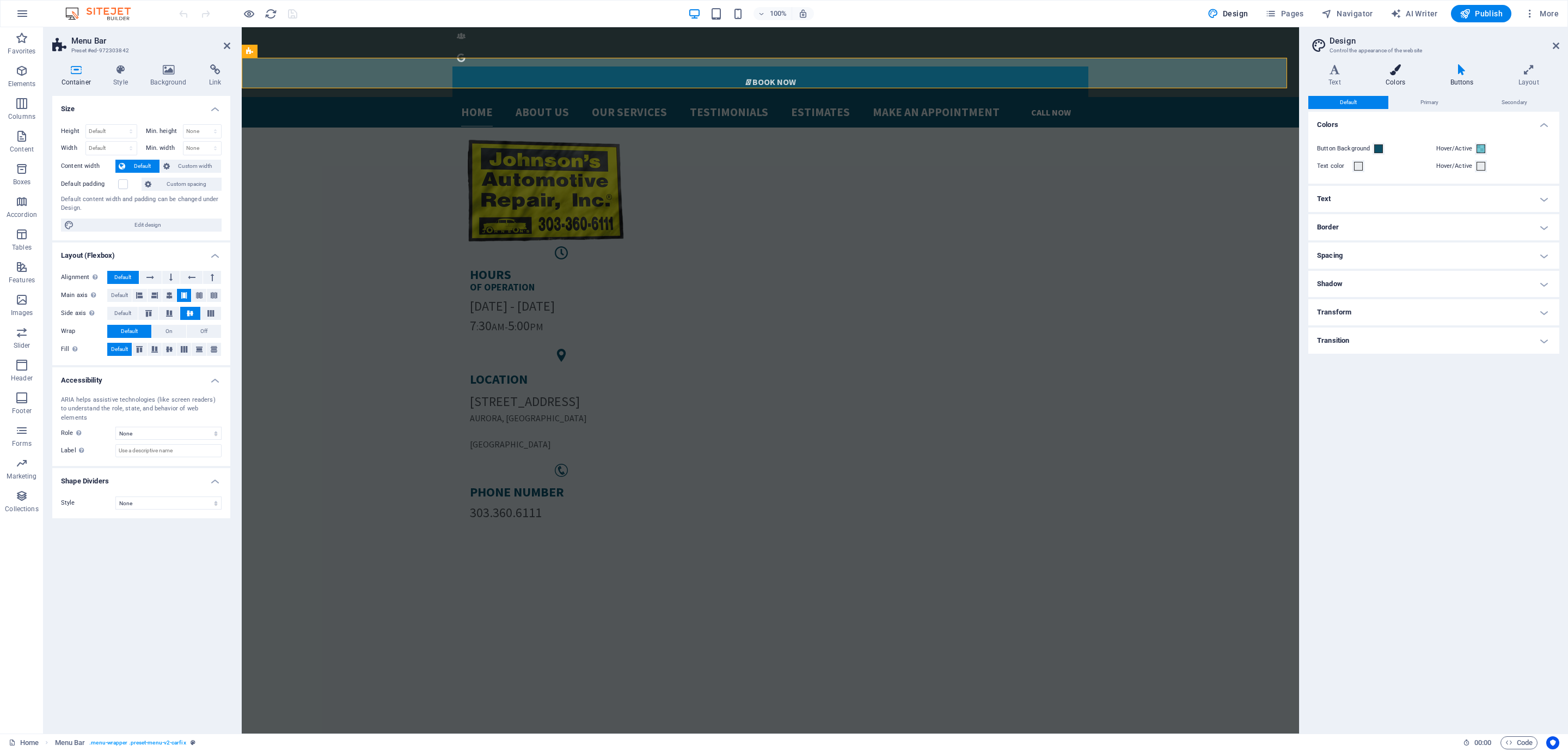
click at [1394, 64] on icon at bounding box center [1396, 70] width 60 height 11
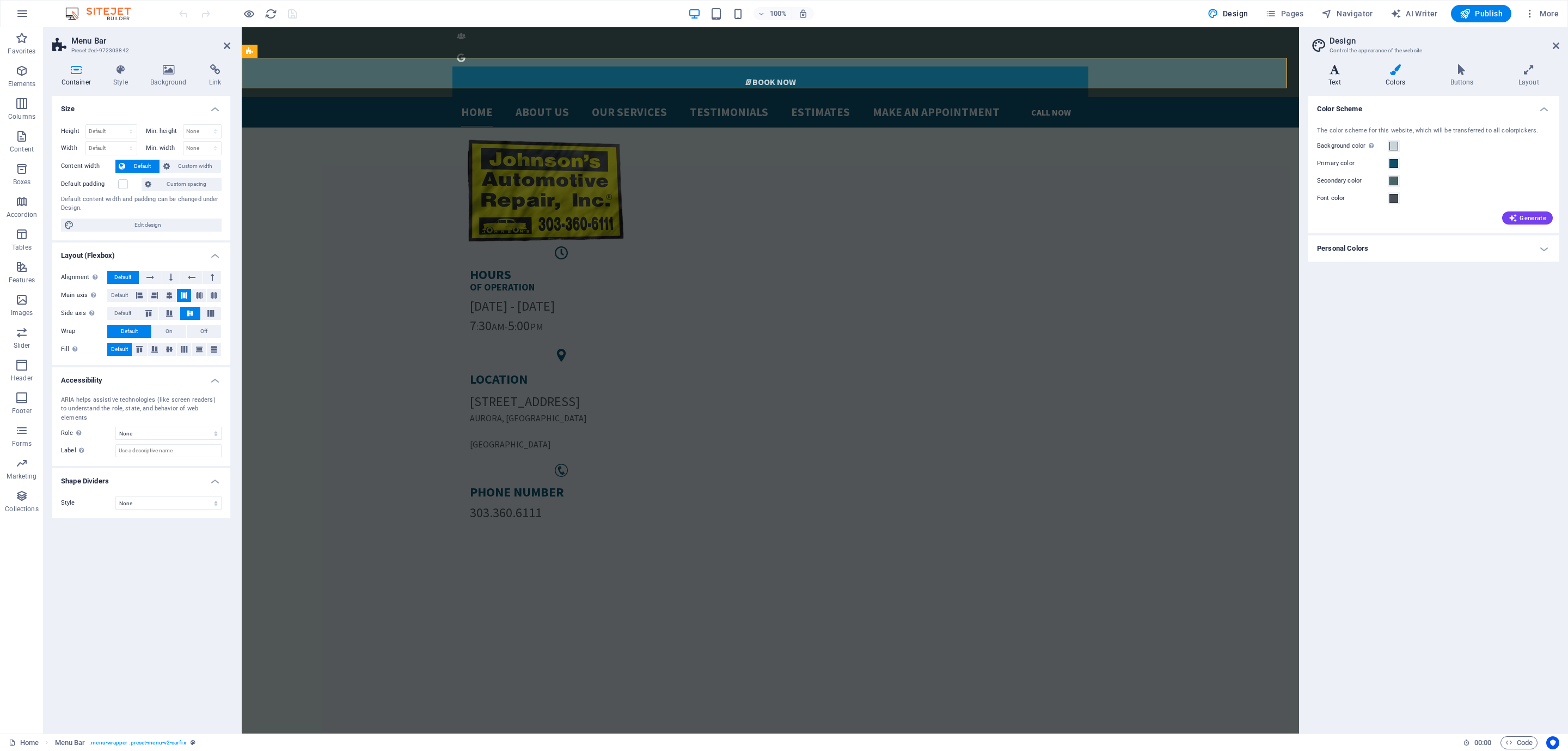
click at [1336, 65] on icon at bounding box center [1335, 70] width 53 height 11
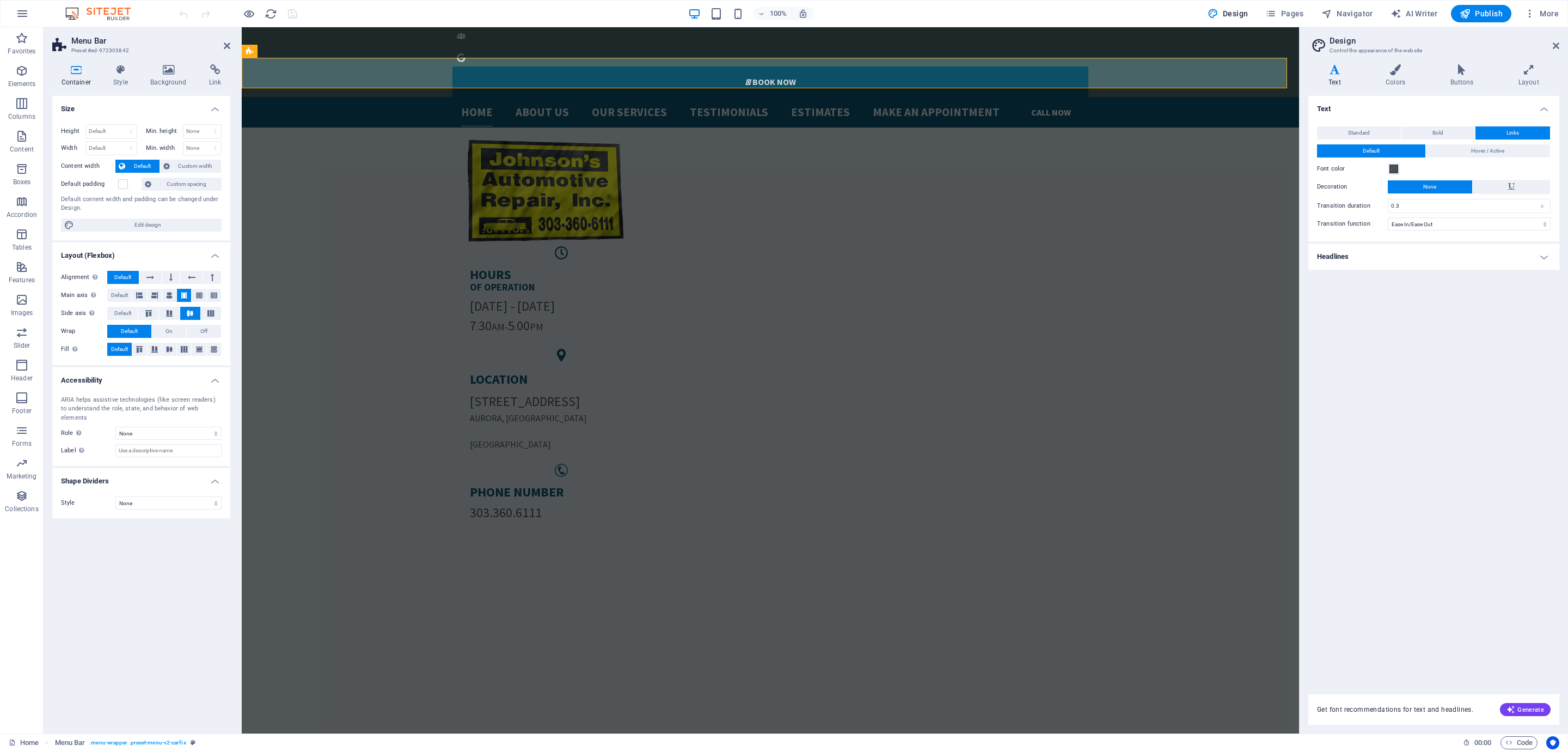
click at [1360, 259] on h4 "Headlines" at bounding box center [1434, 256] width 251 height 26
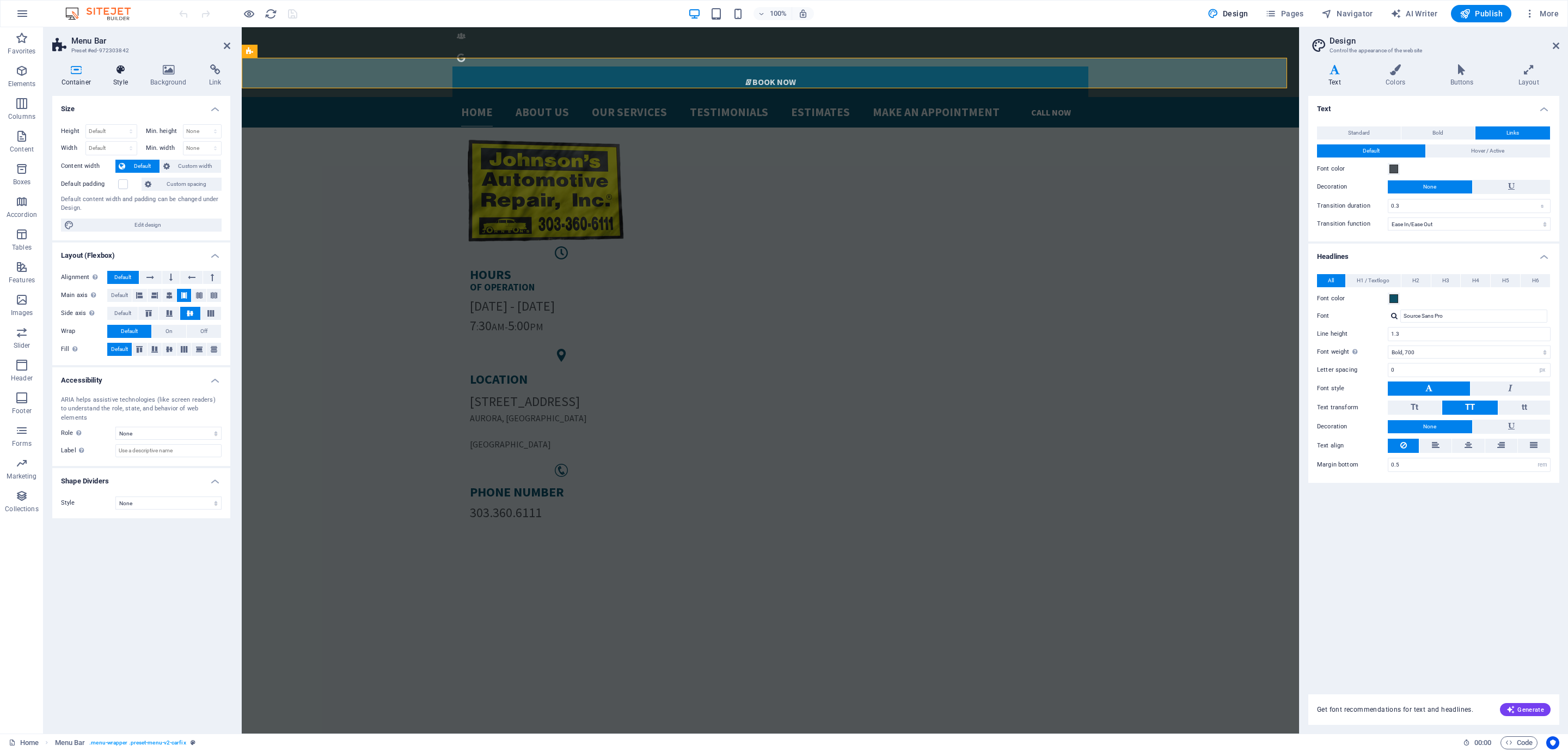
click at [108, 65] on icon at bounding box center [121, 70] width 32 height 11
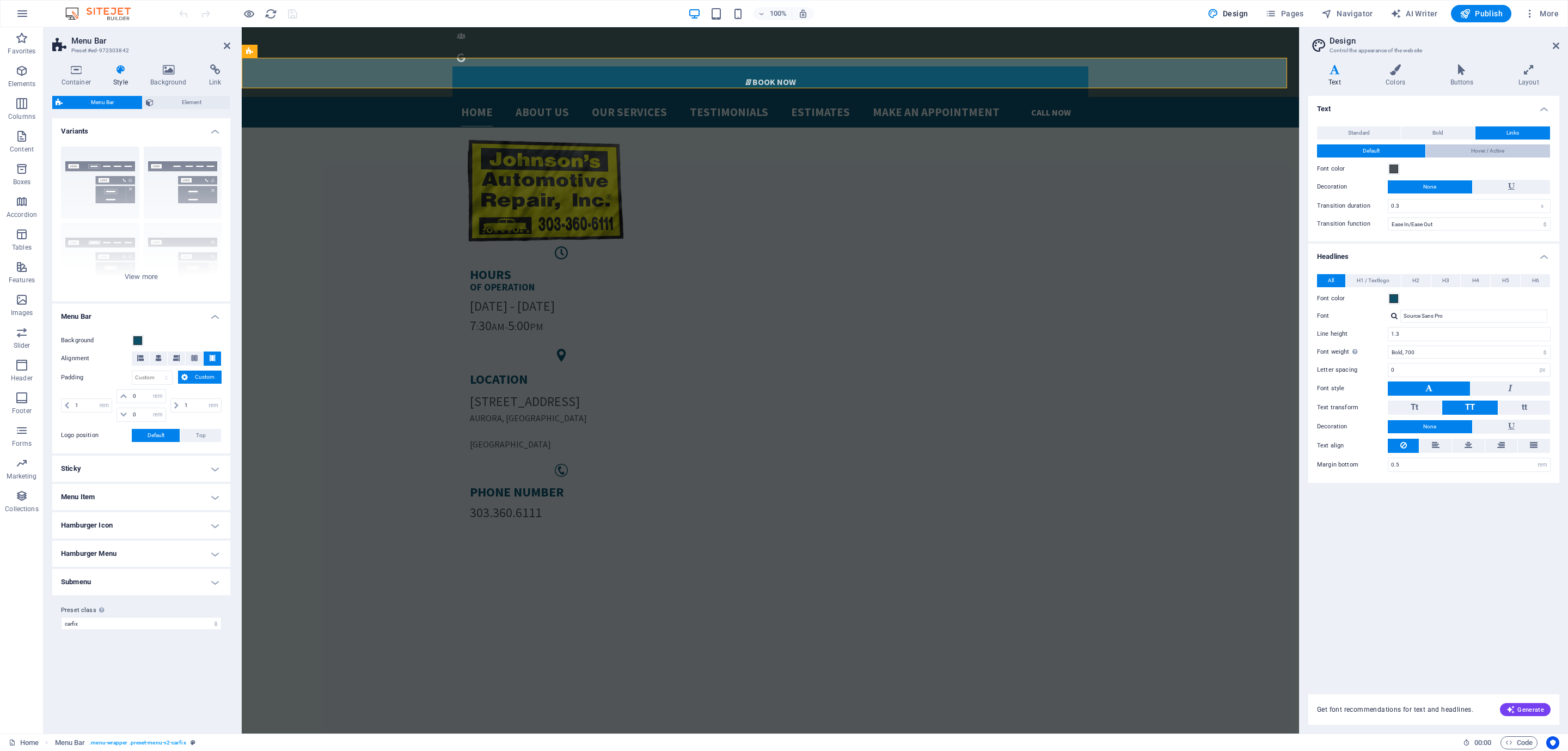
click at [1508, 144] on button "Hover / Active" at bounding box center [1489, 151] width 125 height 13
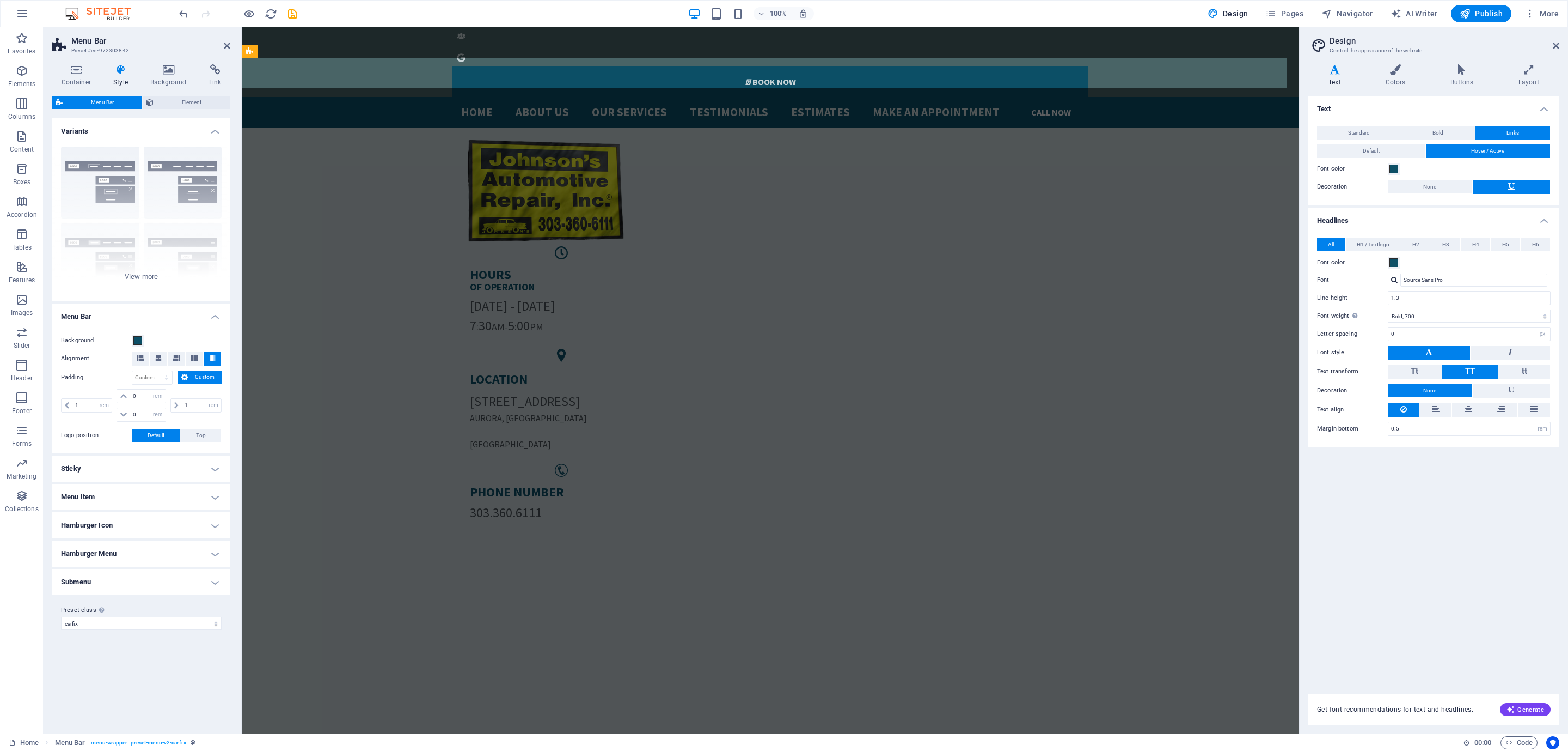
click at [167, 474] on h4 "Sticky" at bounding box center [141, 468] width 178 height 26
click at [151, 505] on select "Off Instant After menu After banner When scrolling up" at bounding box center [177, 505] width 90 height 13
click at [128, 554] on h4 "Menu Item" at bounding box center [141, 556] width 178 height 26
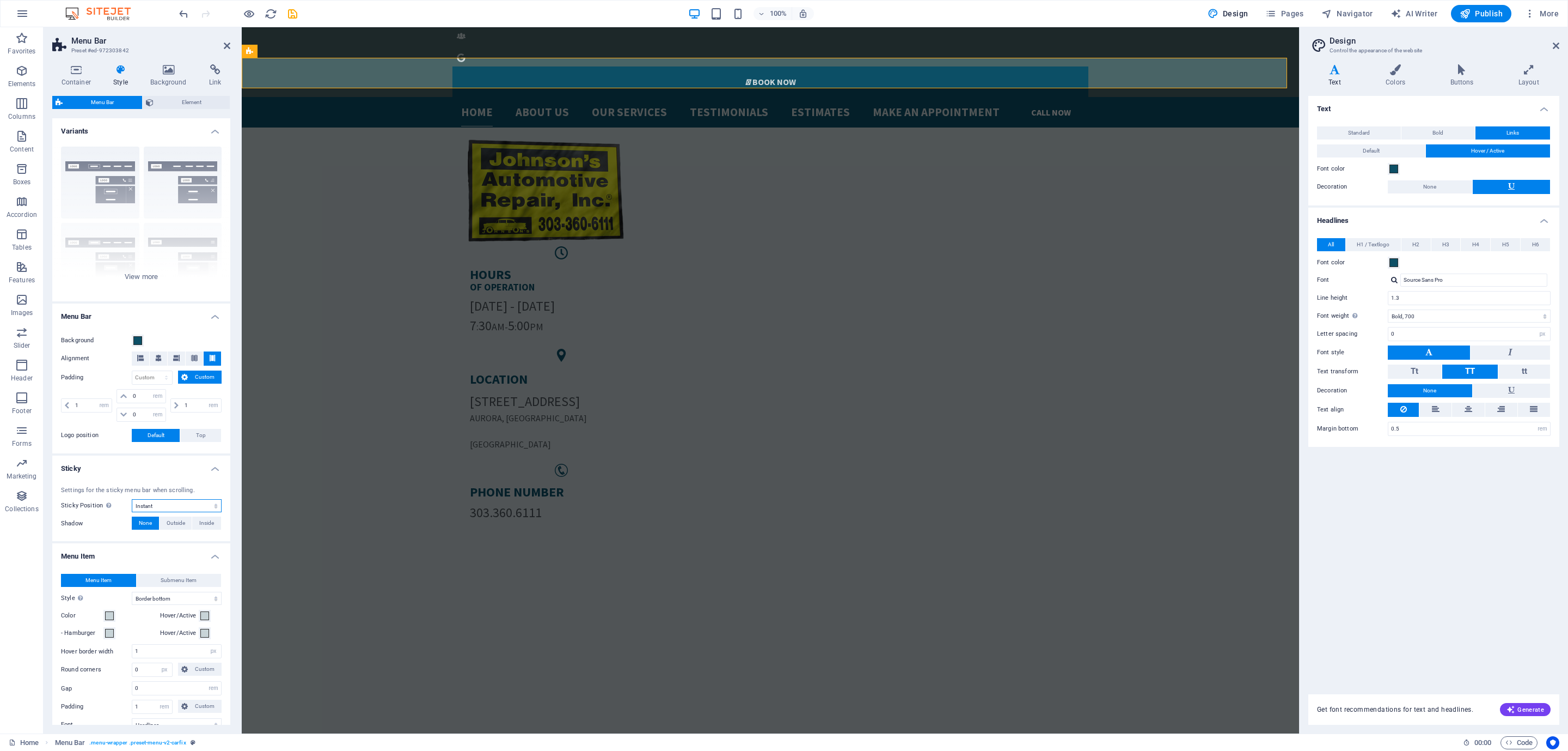
click at [152, 504] on select "Off Instant After menu After banner When scrolling up" at bounding box center [177, 505] width 90 height 13
click at [149, 501] on select "Off Instant After menu After banner When scrolling up" at bounding box center [177, 505] width 90 height 13
drag, startPoint x: 149, startPoint y: 501, endPoint x: 106, endPoint y: 520, distance: 47.0
click at [106, 520] on label "Shadow" at bounding box center [97, 524] width 70 height 13
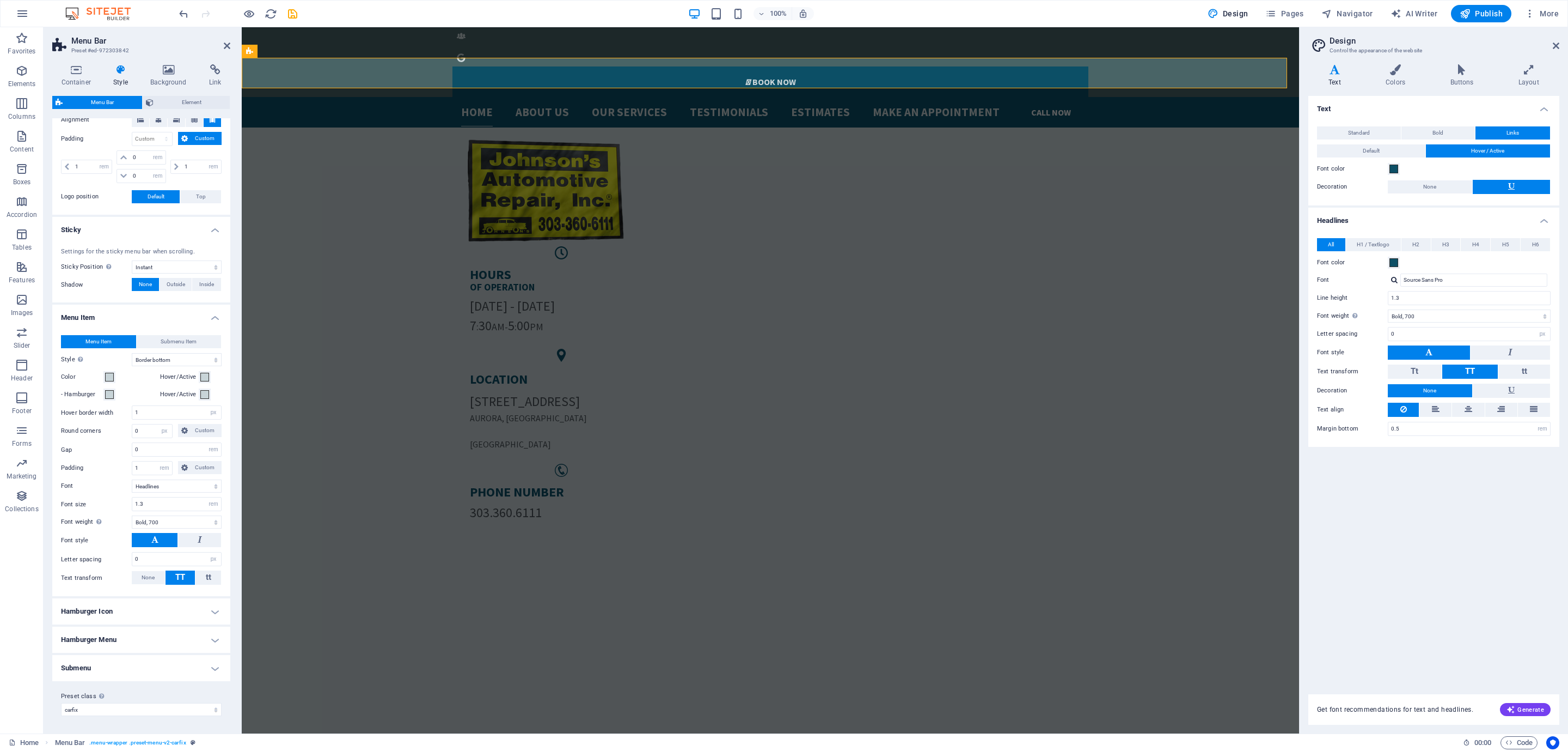
scroll to position [242, 0]
click at [109, 635] on h4 "Hamburger Menu" at bounding box center [141, 639] width 178 height 26
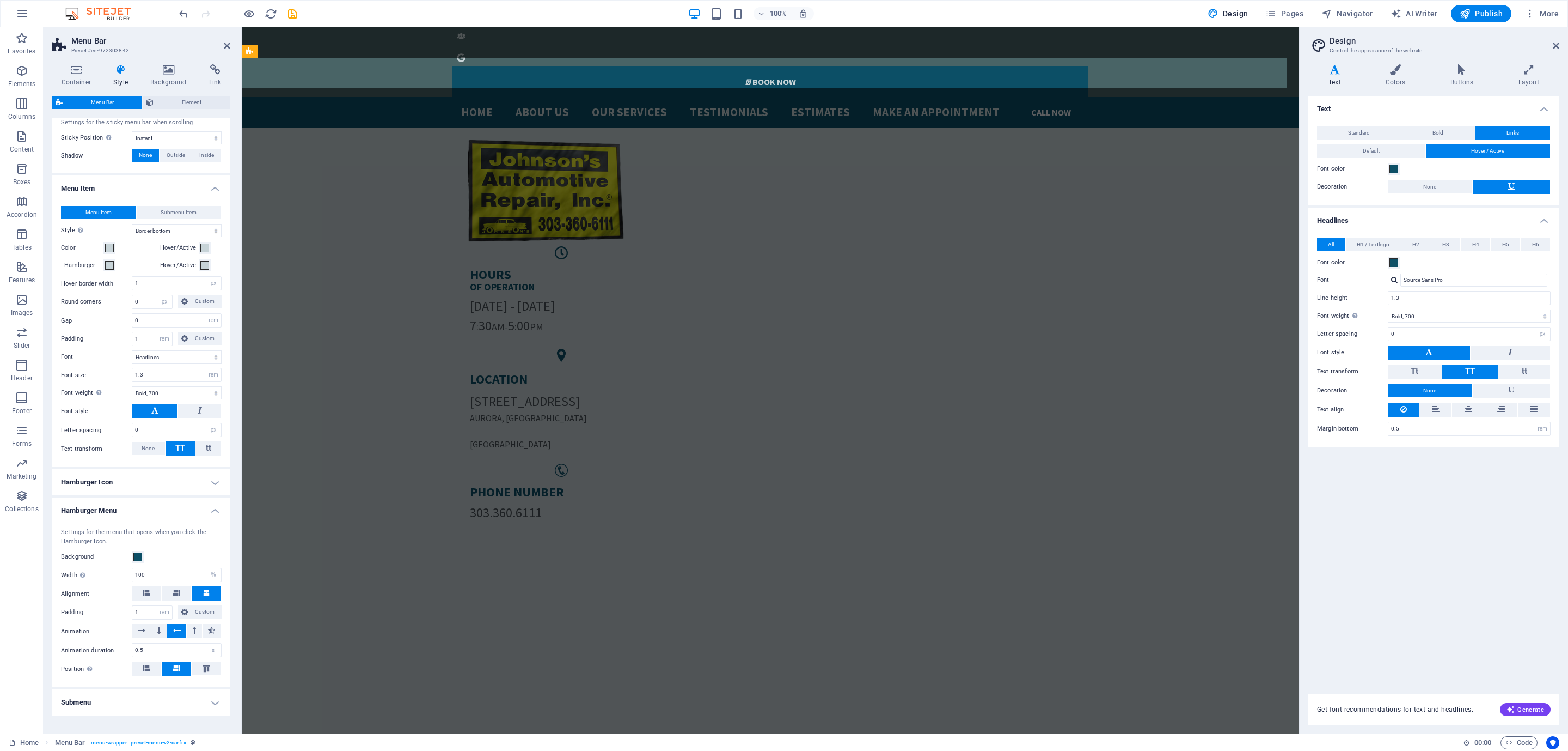
scroll to position [405, 0]
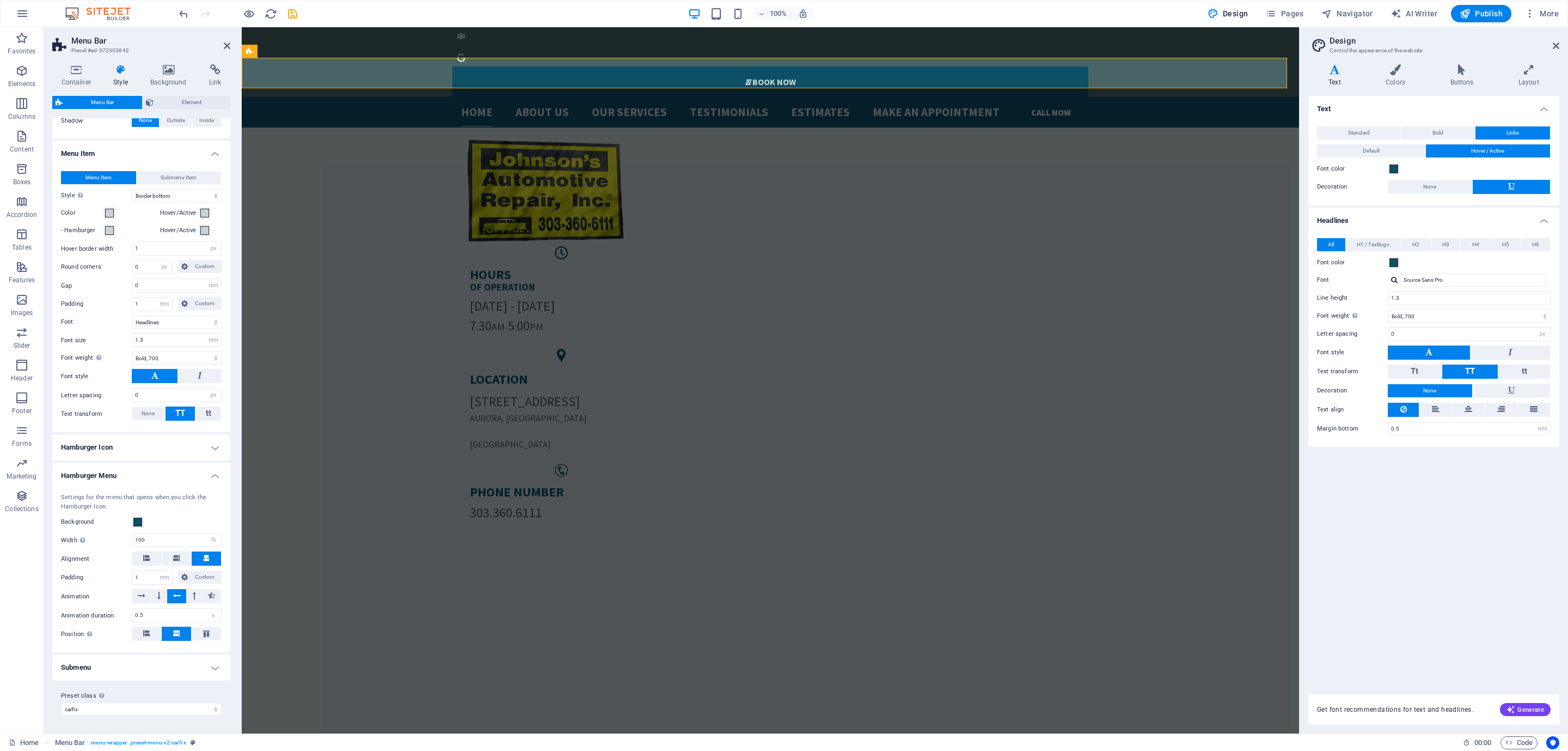
click at [149, 451] on h4 "Hamburger Icon" at bounding box center [141, 447] width 178 height 26
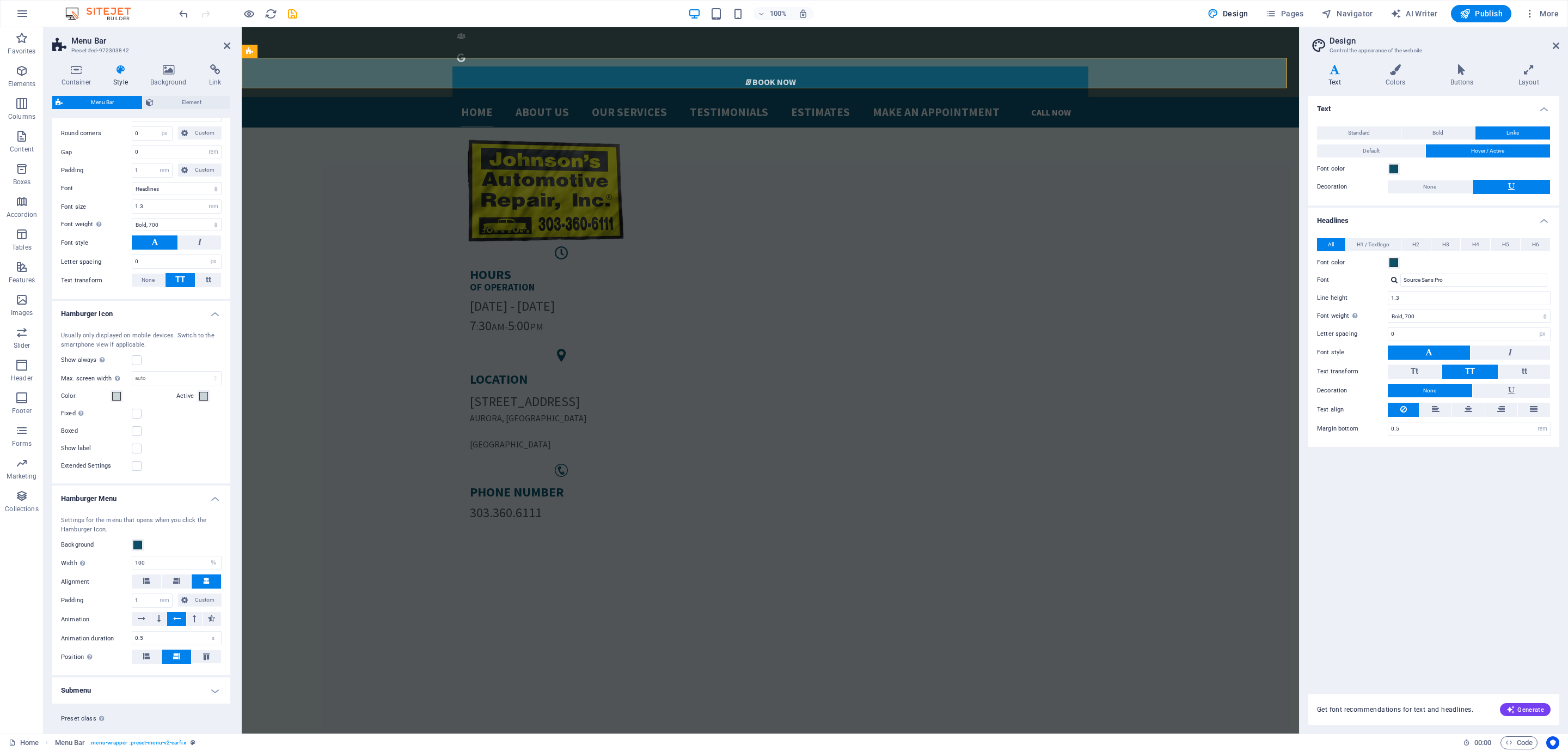
scroll to position [562, 0]
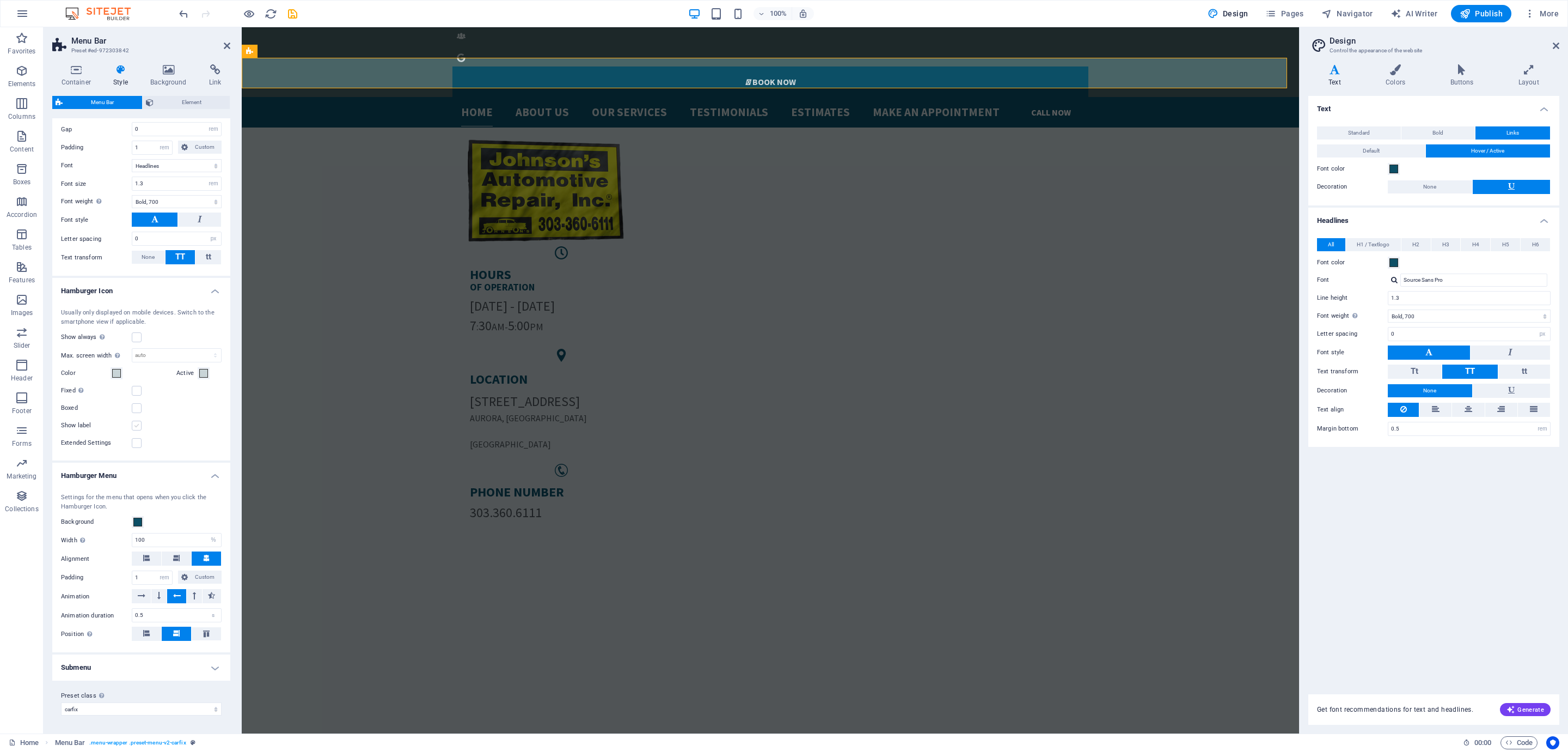
click at [136, 427] on label at bounding box center [136, 425] width 10 height 10
click at [0, 0] on input "Show label" at bounding box center [0, 0] width 0 height 0
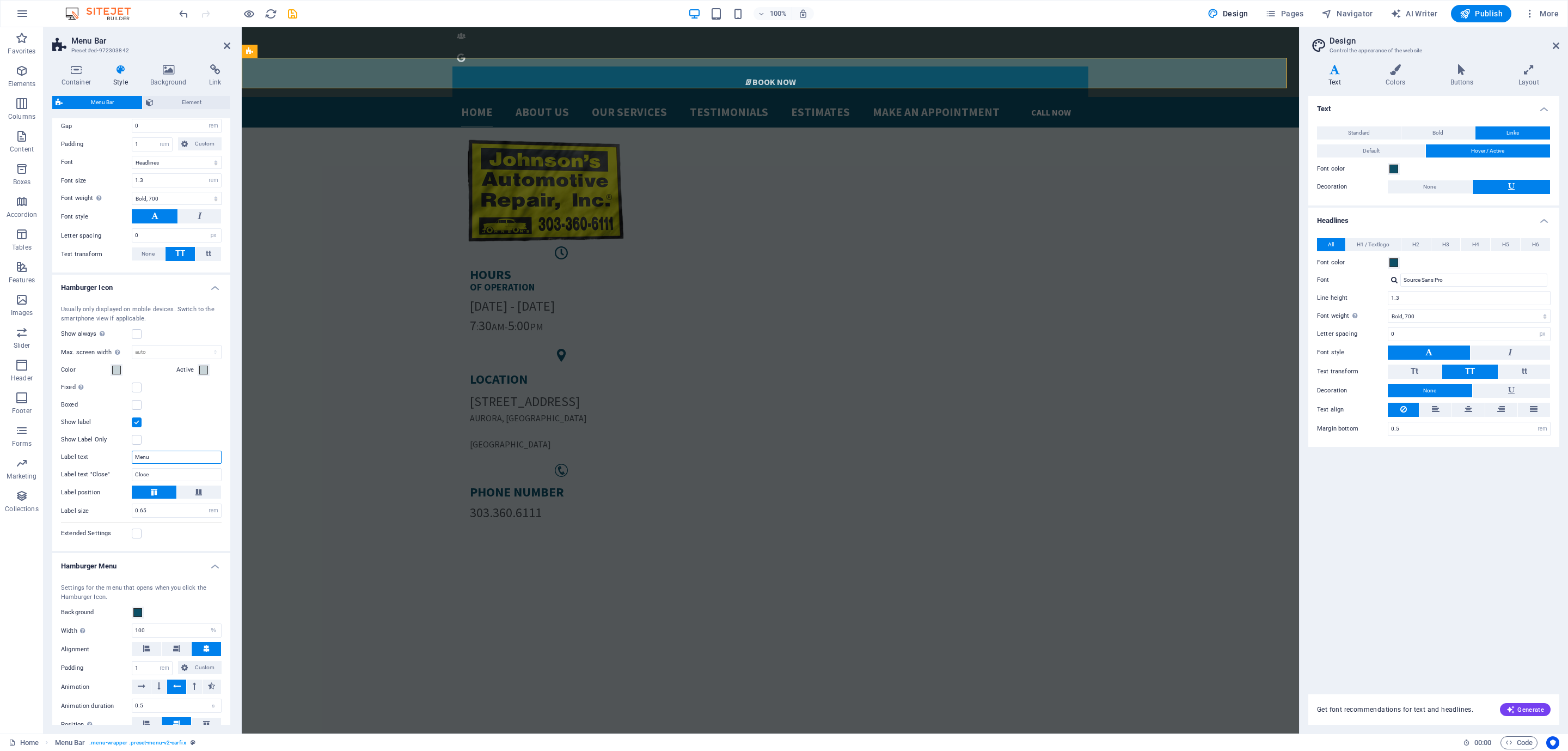
click at [160, 461] on input "Menu" at bounding box center [177, 457] width 90 height 13
click at [161, 479] on input "Close" at bounding box center [177, 475] width 90 height 13
click at [133, 540] on div "Extended Settings" at bounding box center [142, 533] width 161 height 13
click at [133, 538] on label at bounding box center [136, 533] width 10 height 10
click at [0, 0] on input "Extended Settings" at bounding box center [0, 0] width 0 height 0
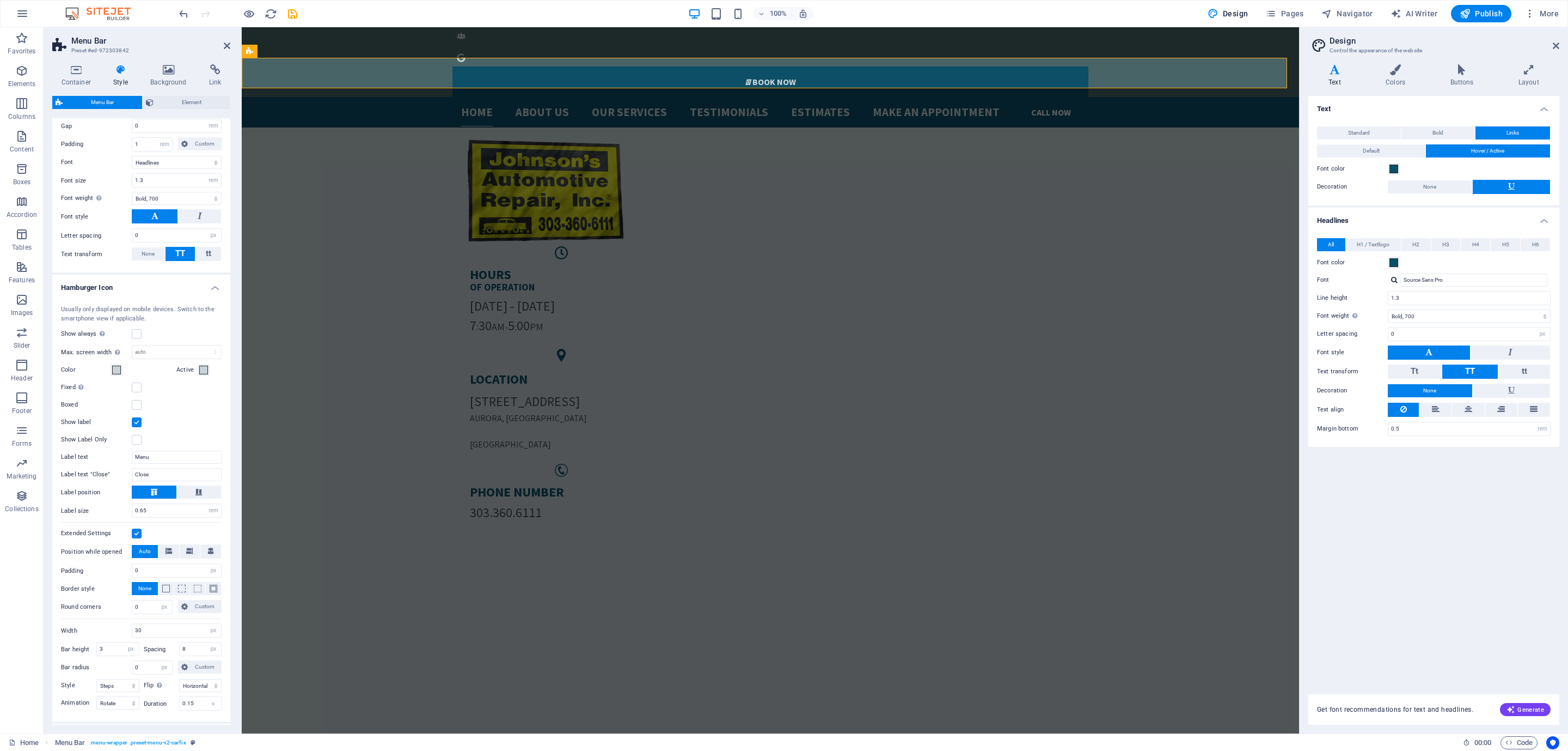
click at [141, 533] on label at bounding box center [136, 533] width 10 height 10
click at [0, 0] on input "Extended Settings" at bounding box center [0, 0] width 0 height 0
click at [141, 533] on label at bounding box center [136, 533] width 10 height 10
click at [0, 0] on input "Extended Settings" at bounding box center [0, 0] width 0 height 0
click at [141, 533] on label at bounding box center [136, 533] width 10 height 10
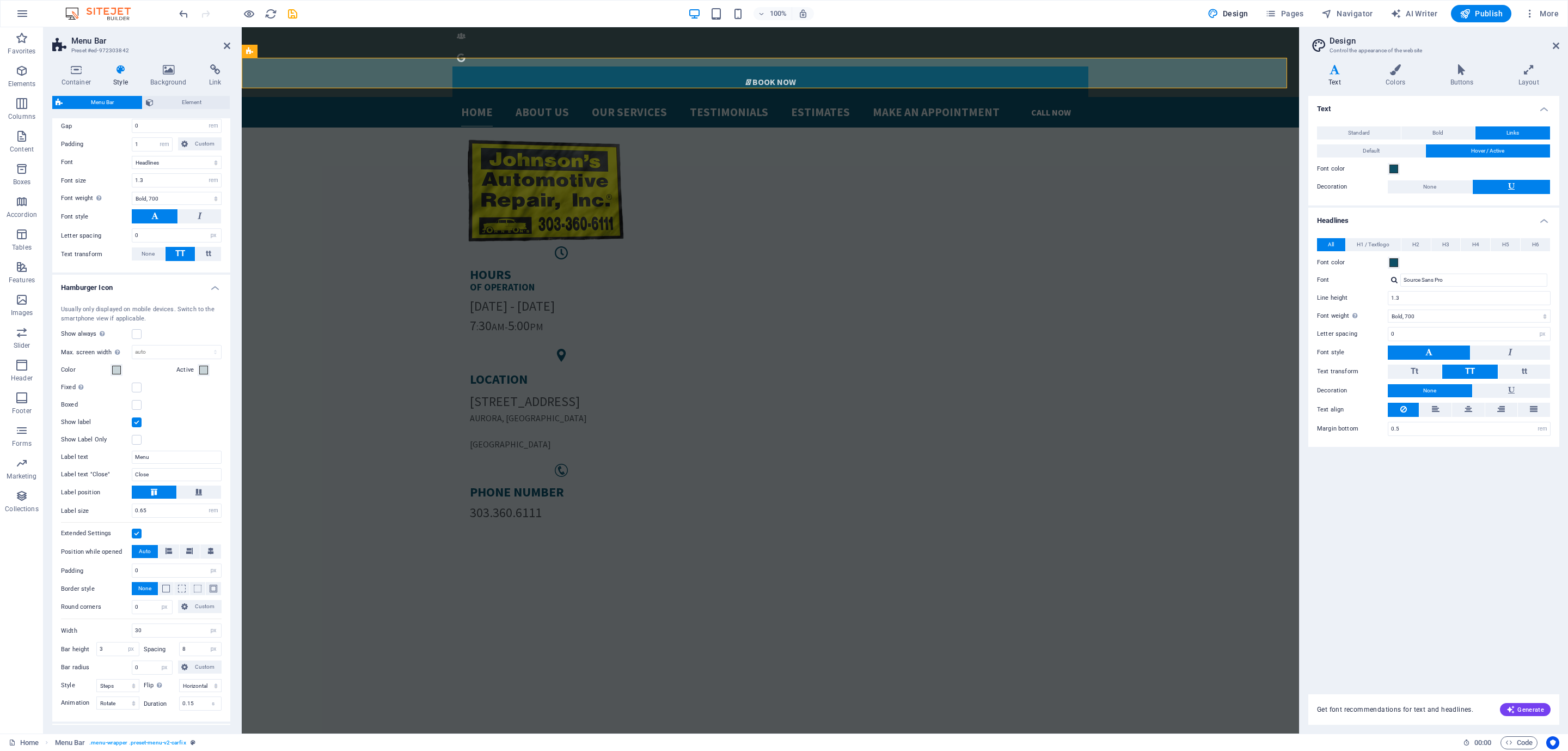
click at [0, 0] on input "Extended Settings" at bounding box center [0, 0] width 0 height 0
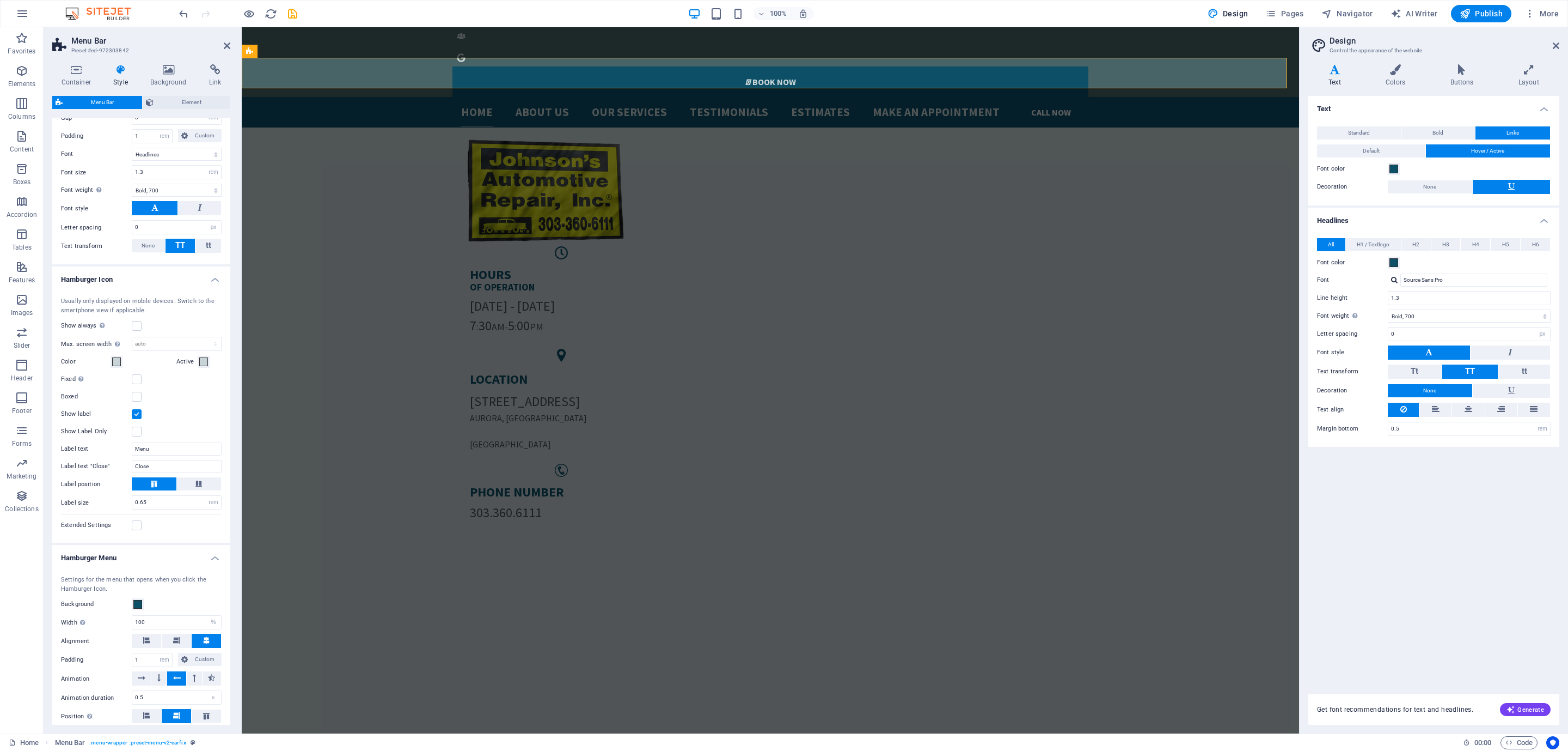
scroll to position [657, 0]
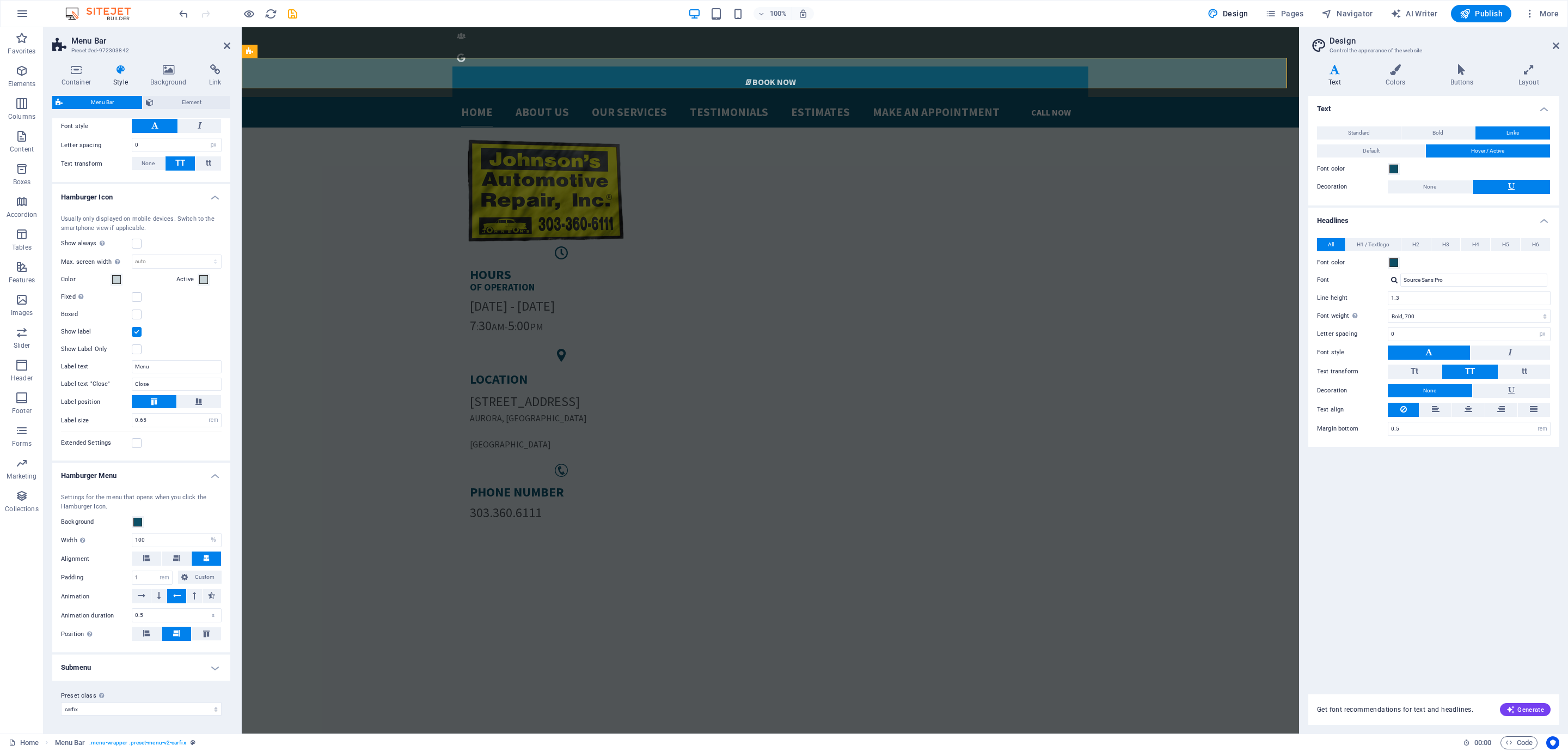
click at [128, 667] on h4 "Submenu" at bounding box center [141, 667] width 178 height 26
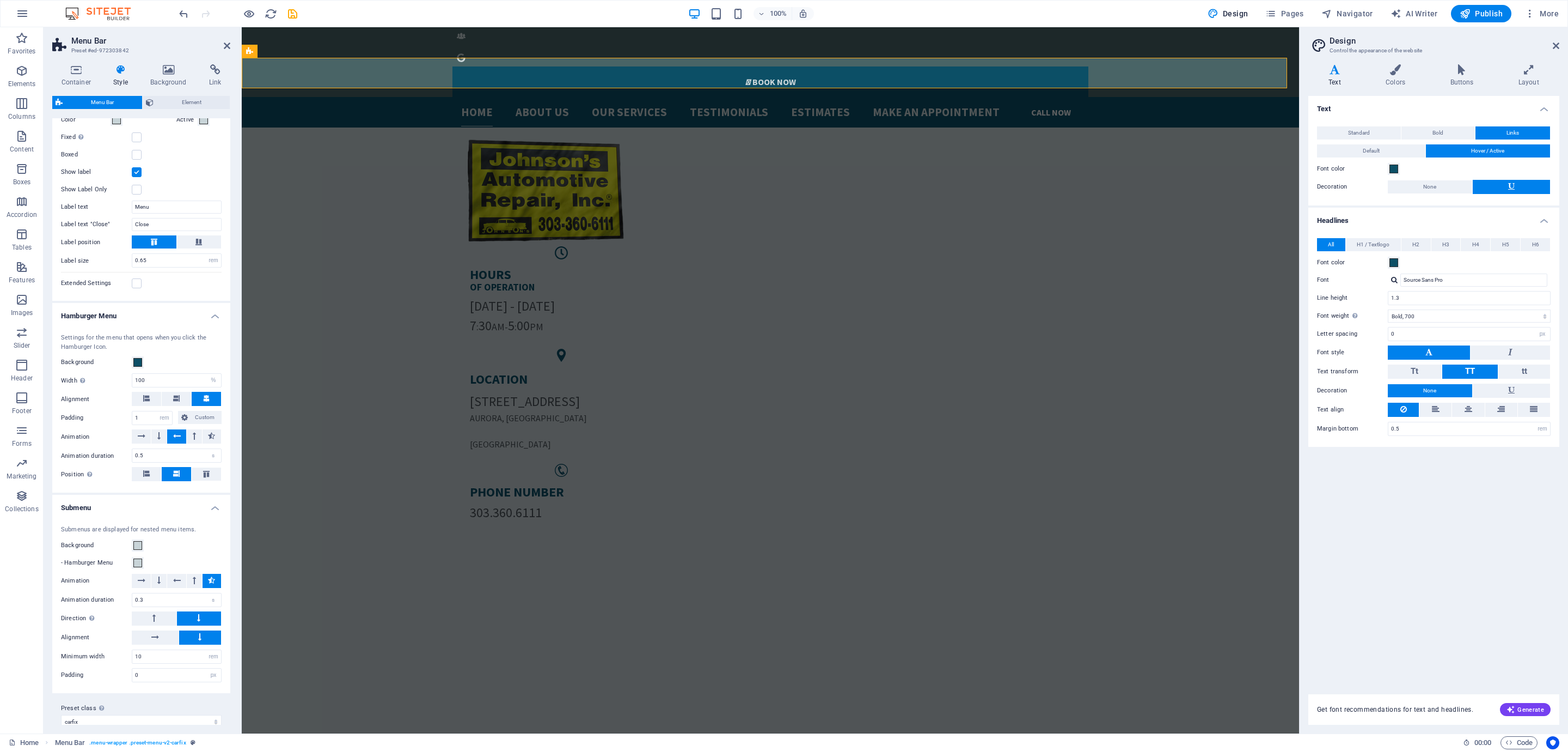
scroll to position [830, 0]
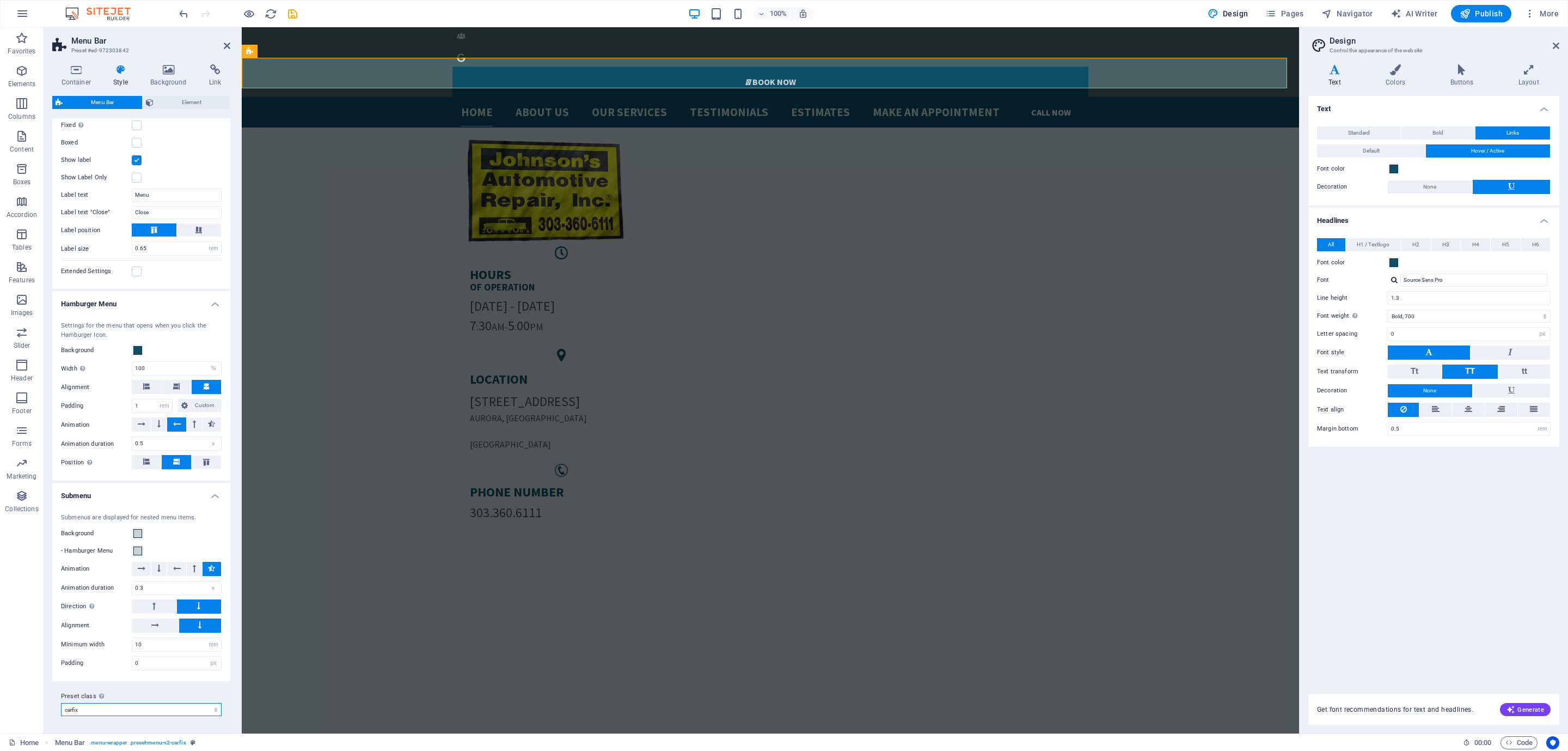
click at [125, 709] on select "carfix Add preset class" at bounding box center [142, 709] width 161 height 13
click at [123, 708] on select "carfix Add preset class" at bounding box center [142, 709] width 161 height 13
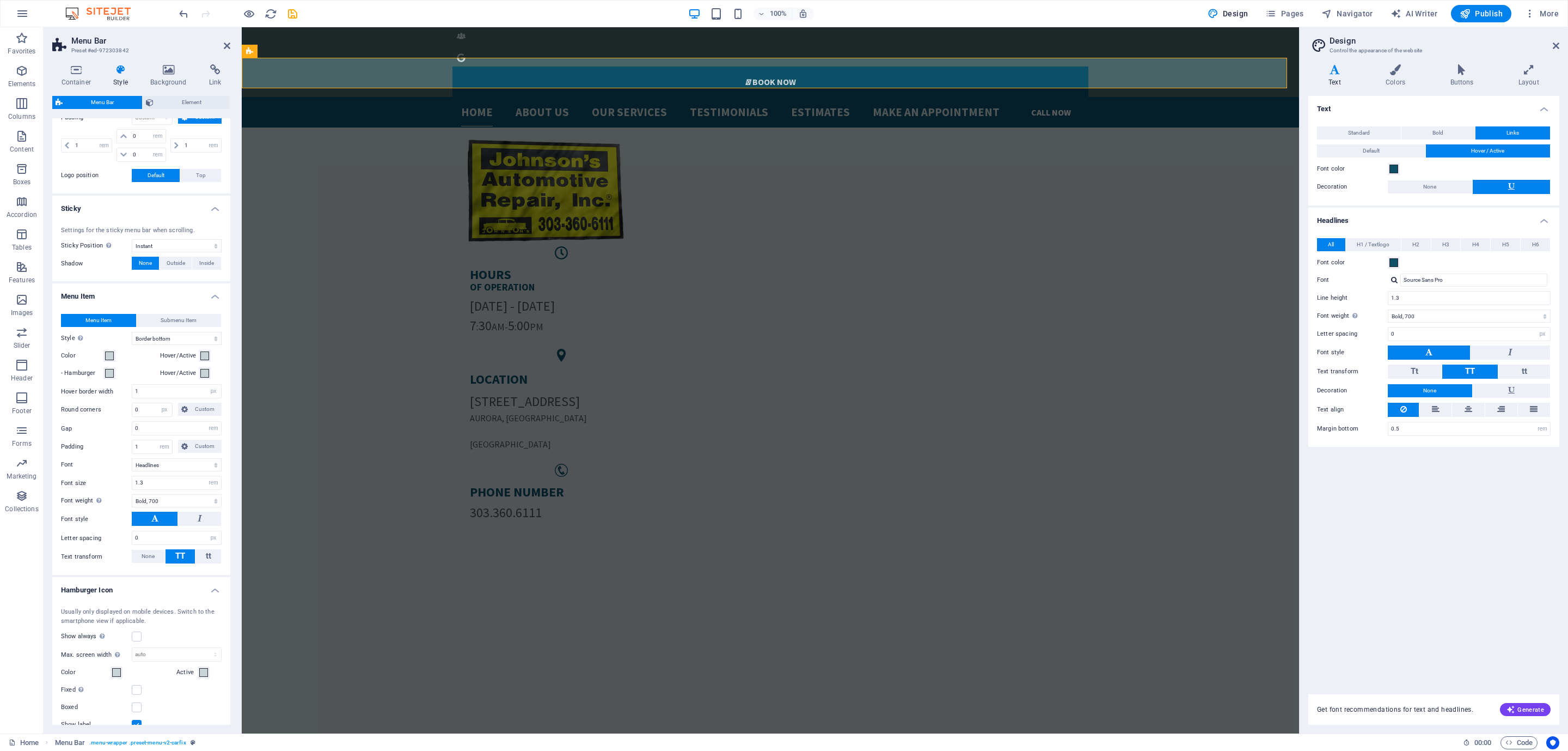
scroll to position [258, 0]
click at [157, 99] on span "Element" at bounding box center [191, 102] width 69 height 13
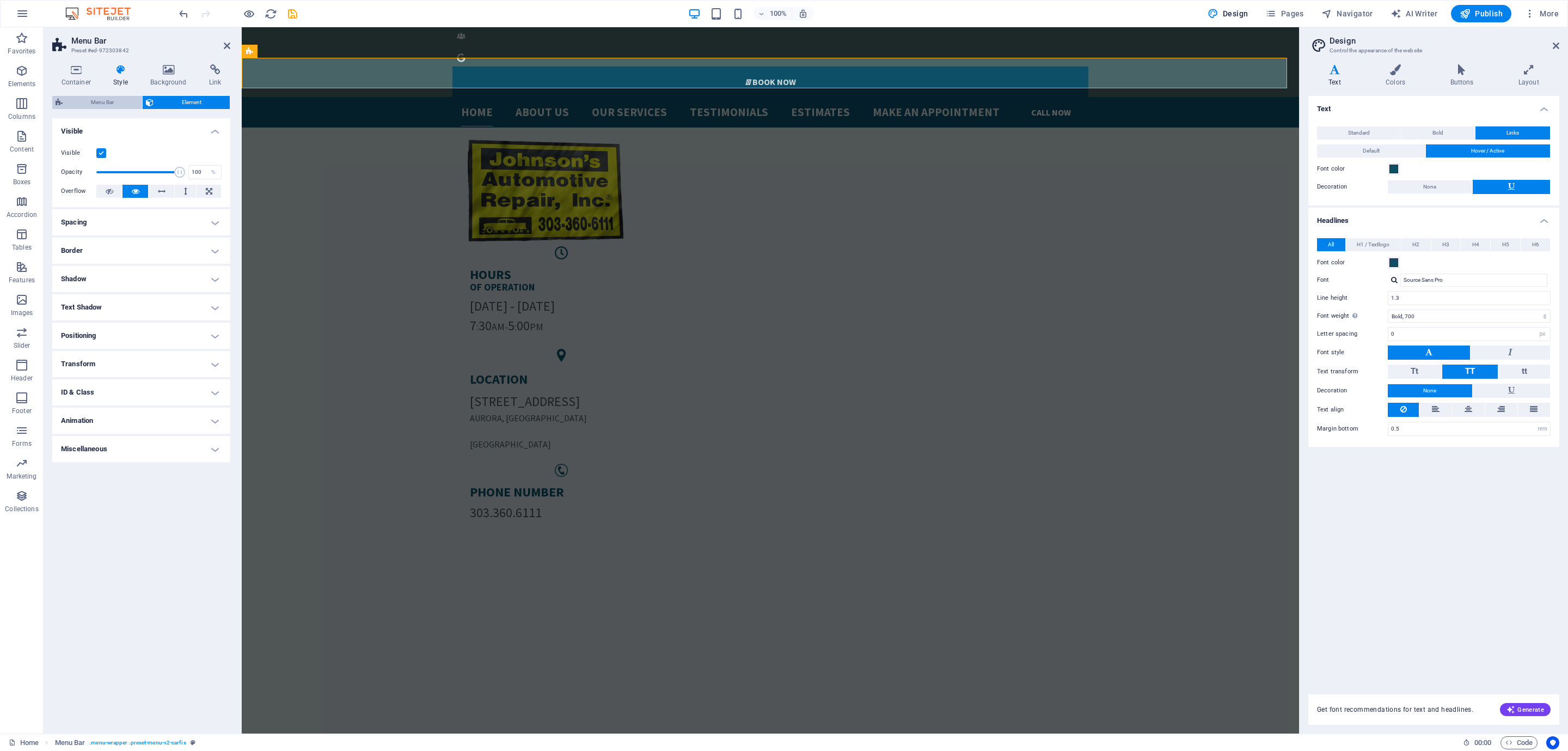
click at [118, 104] on span "Menu Bar" at bounding box center [102, 102] width 73 height 13
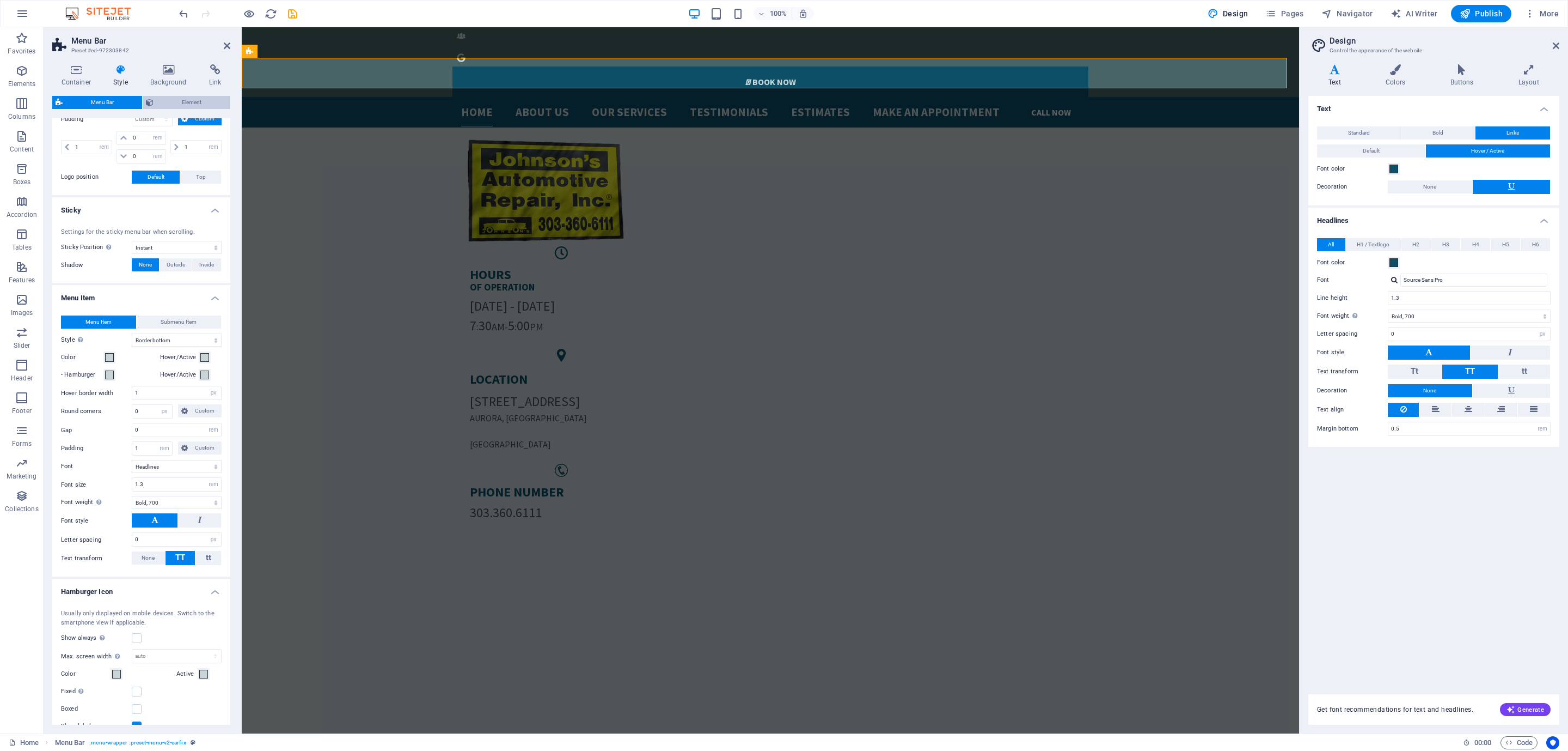
click at [196, 102] on span "Element" at bounding box center [191, 102] width 69 height 13
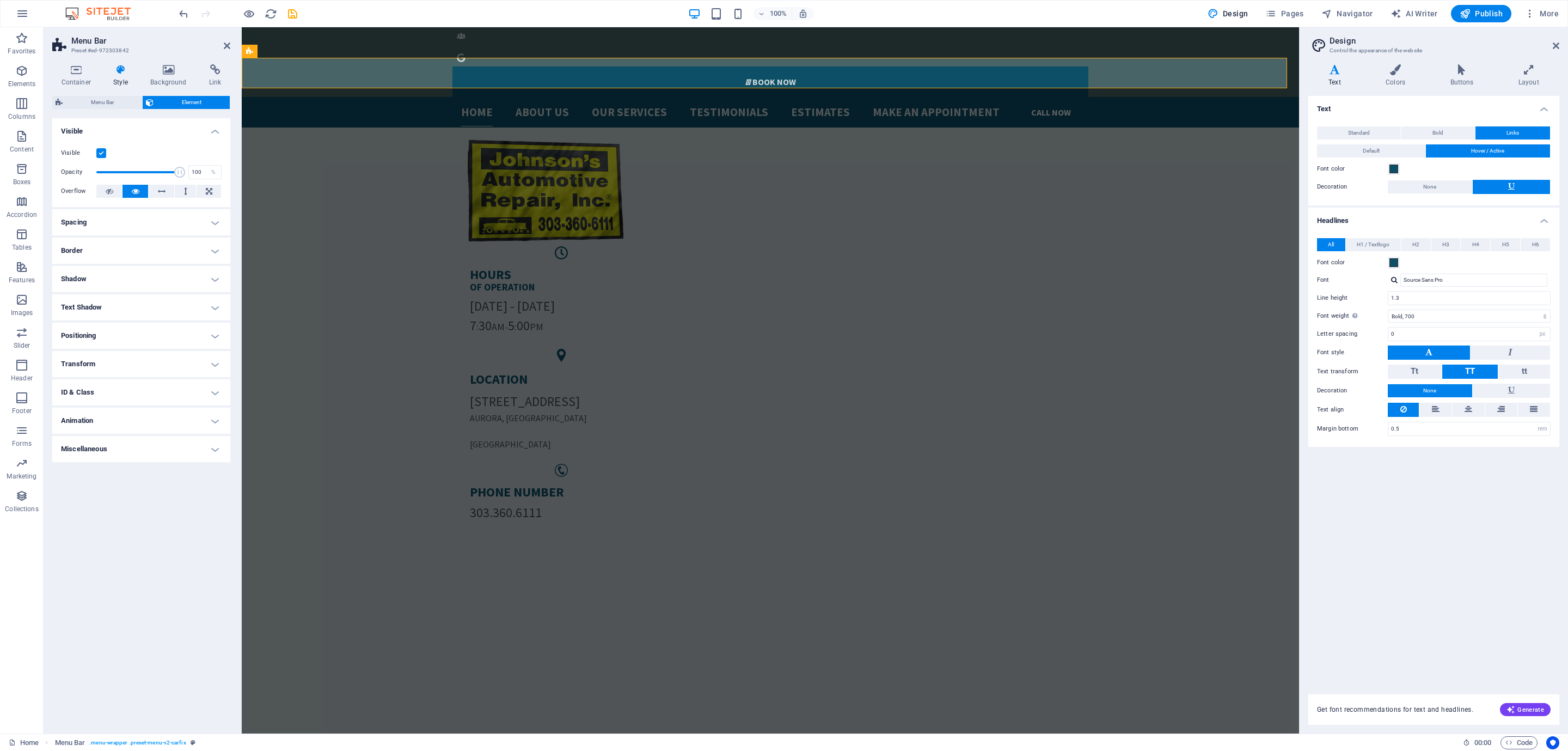
drag, startPoint x: 98, startPoint y: 423, endPoint x: 98, endPoint y: 376, distance: 47.0
click at [95, 406] on ul "Layout How this element expands within the layout (Flexbox). Size Default auto …" at bounding box center [141, 290] width 178 height 344
click at [98, 391] on h4 "ID & Class" at bounding box center [141, 392] width 178 height 26
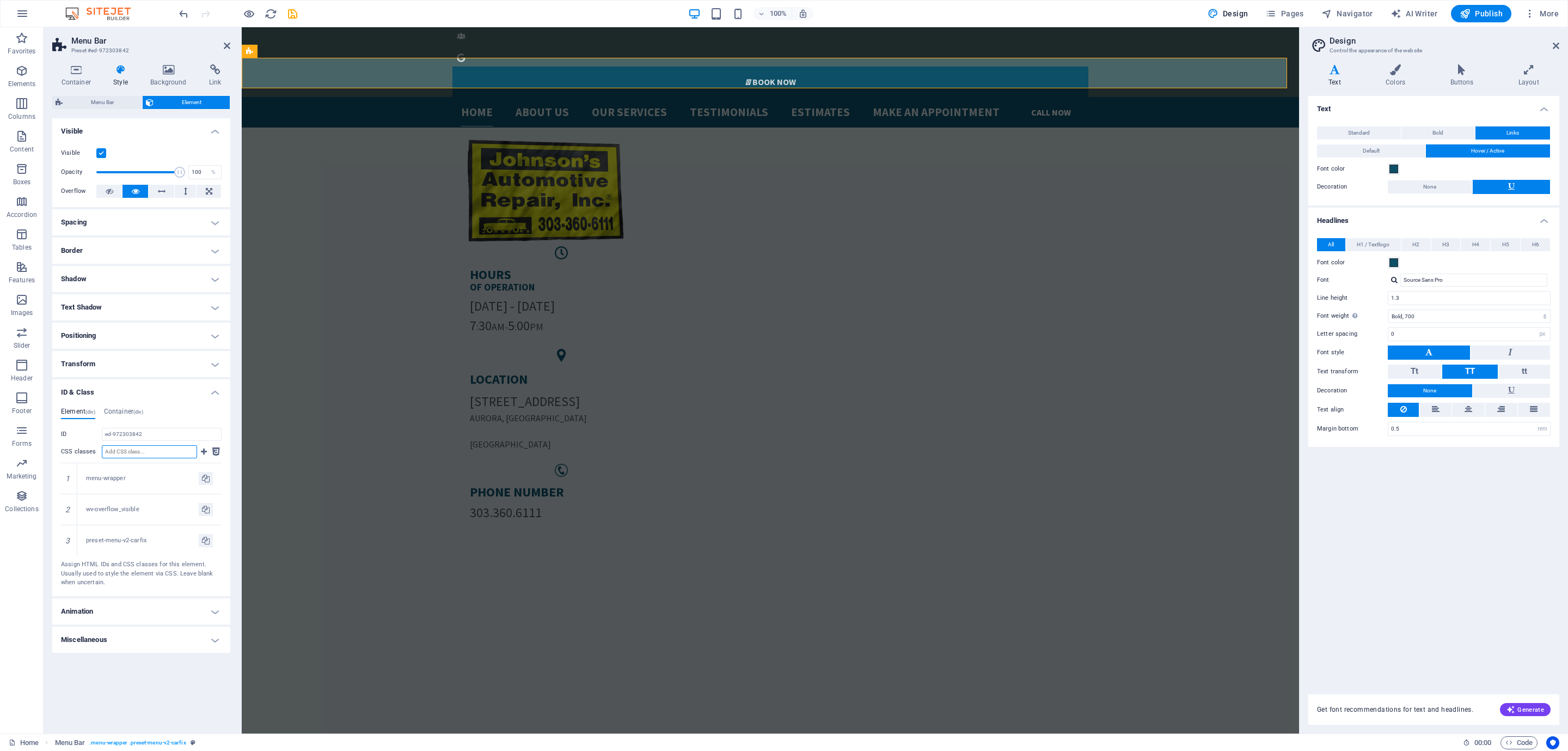
click at [166, 453] on input "CSS classes" at bounding box center [150, 451] width 96 height 13
click at [204, 453] on icon at bounding box center [204, 451] width 6 height 13
click at [128, 417] on h4 "Container (div)" at bounding box center [123, 413] width 39 height 12
click at [125, 409] on h4 "Container (div)" at bounding box center [123, 413] width 39 height 12
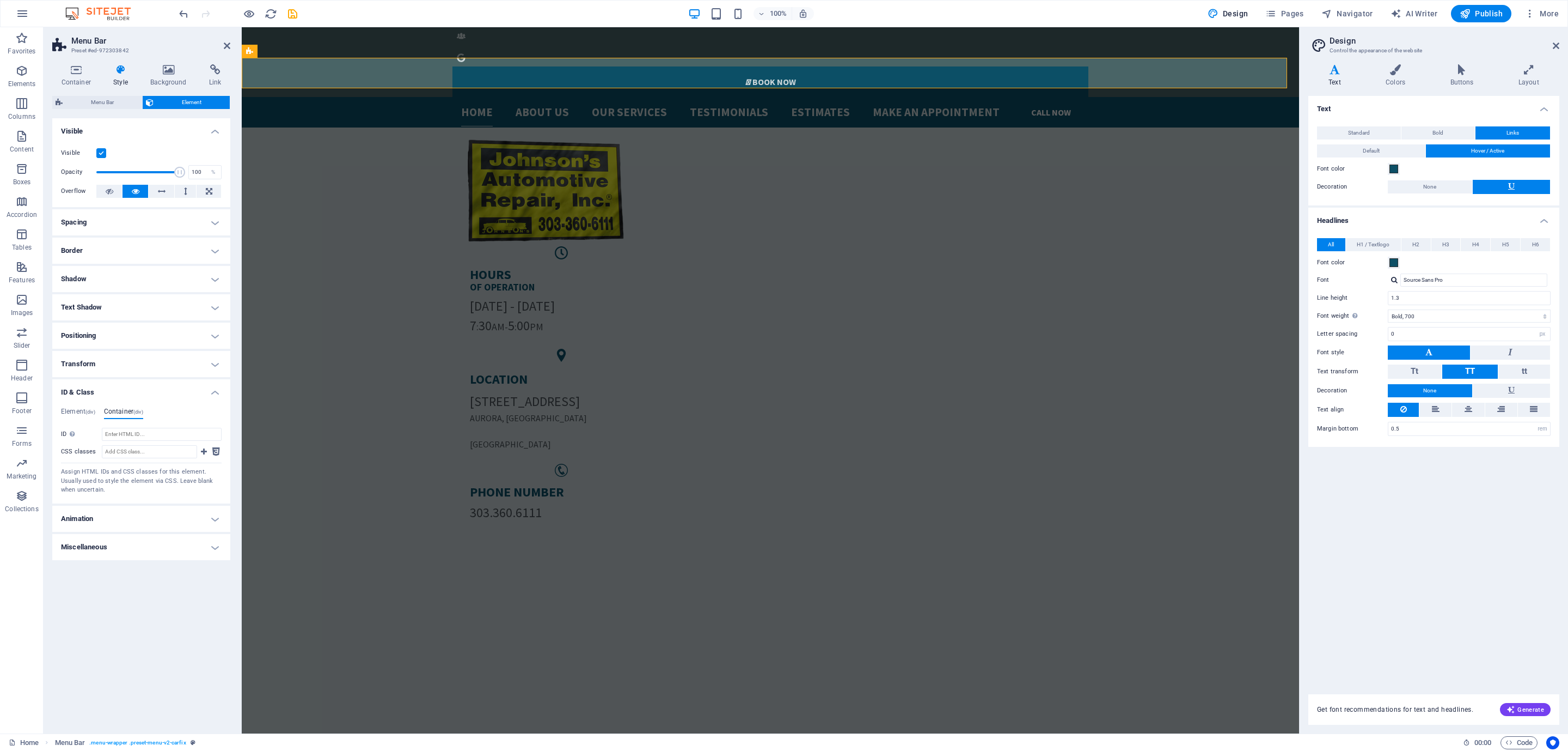
click at [98, 405] on div "Element (div) Container (div) ID ed-972303842 CSS classes 1 menu-wrapper 2 wv-o…" at bounding box center [141, 451] width 178 height 105
click at [83, 407] on div "Element (div) Container (div) ID ed-972303842 CSS classes 1 menu-wrapper 2 wv-o…" at bounding box center [141, 451] width 178 height 105
click at [83, 408] on h4 "Element (div)" at bounding box center [78, 413] width 34 height 12
click at [92, 340] on h4 "Positioning" at bounding box center [141, 335] width 178 height 26
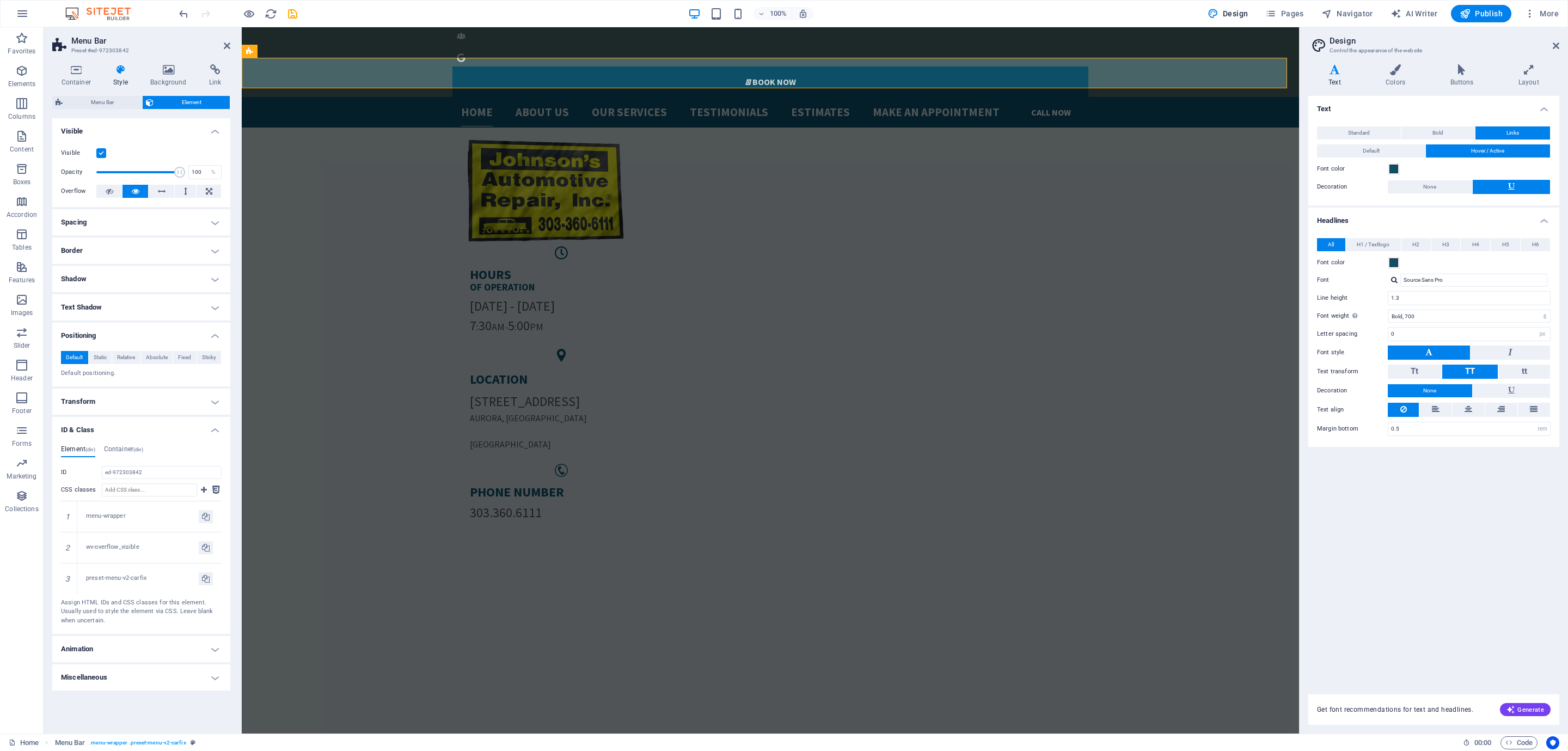
click at [79, 316] on h4 "Text Shadow" at bounding box center [141, 307] width 178 height 26
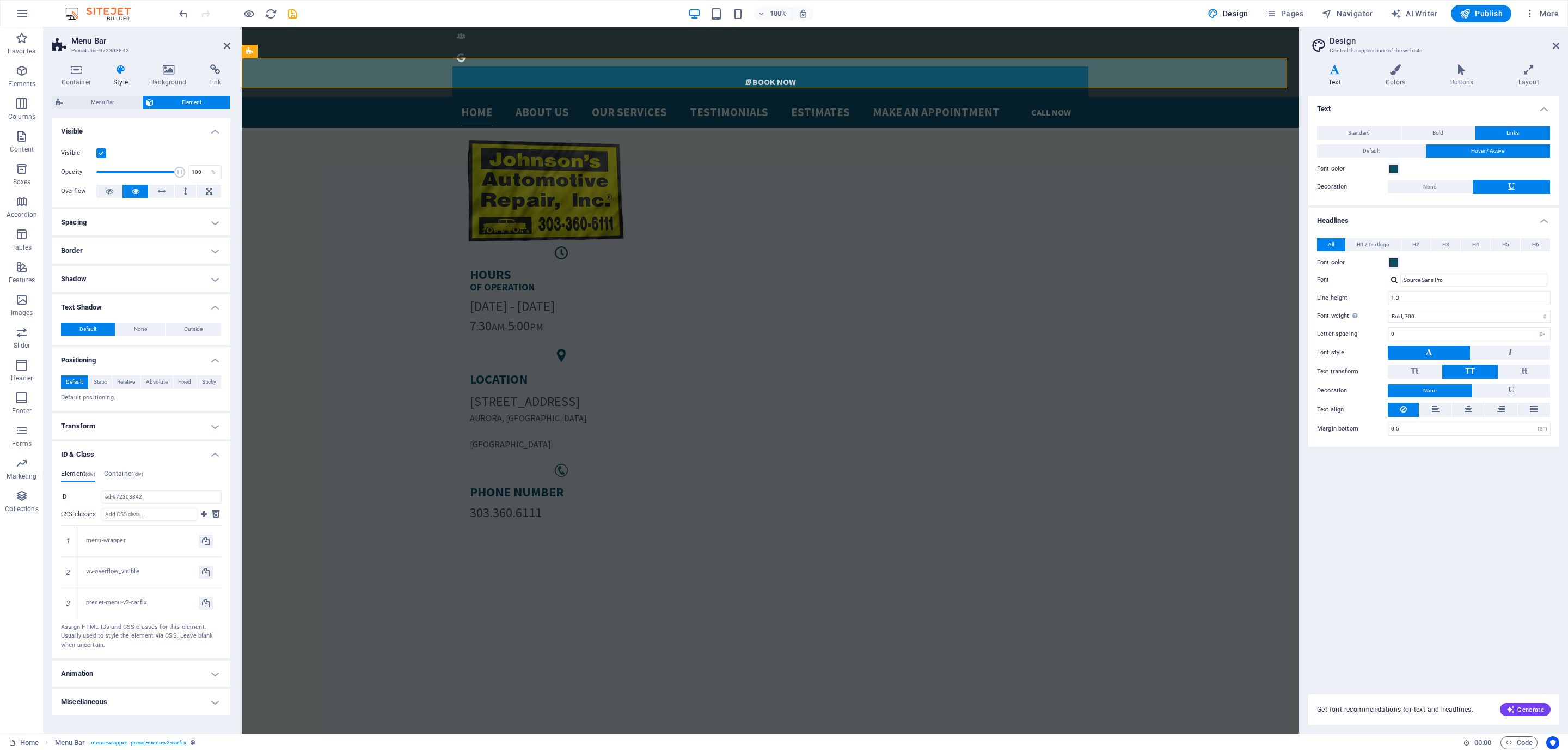
drag, startPoint x: 79, startPoint y: 316, endPoint x: 80, endPoint y: 287, distance: 29.0
click at [80, 287] on h4 "Shadow" at bounding box center [141, 279] width 178 height 26
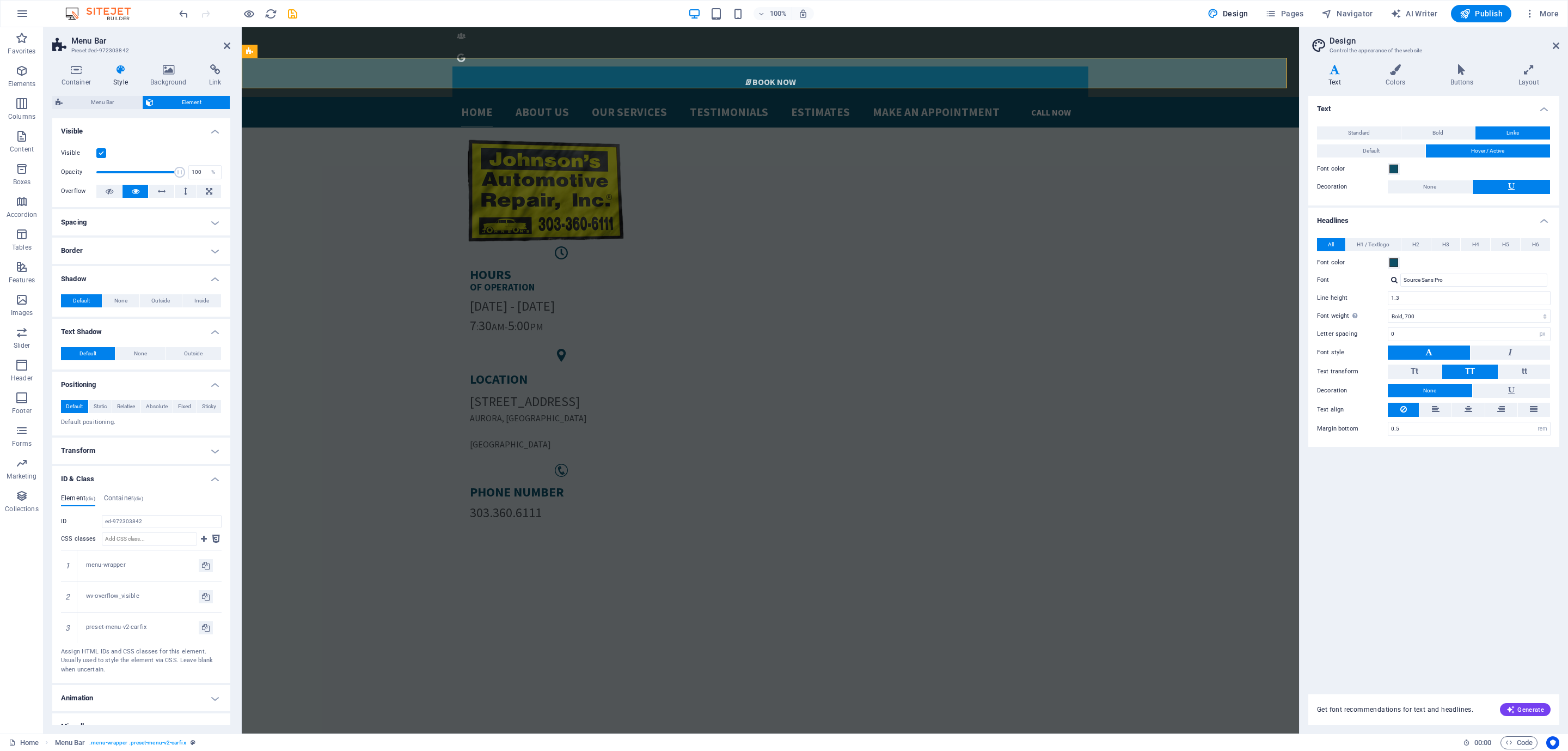
click at [88, 257] on h4 "Border" at bounding box center [141, 250] width 178 height 26
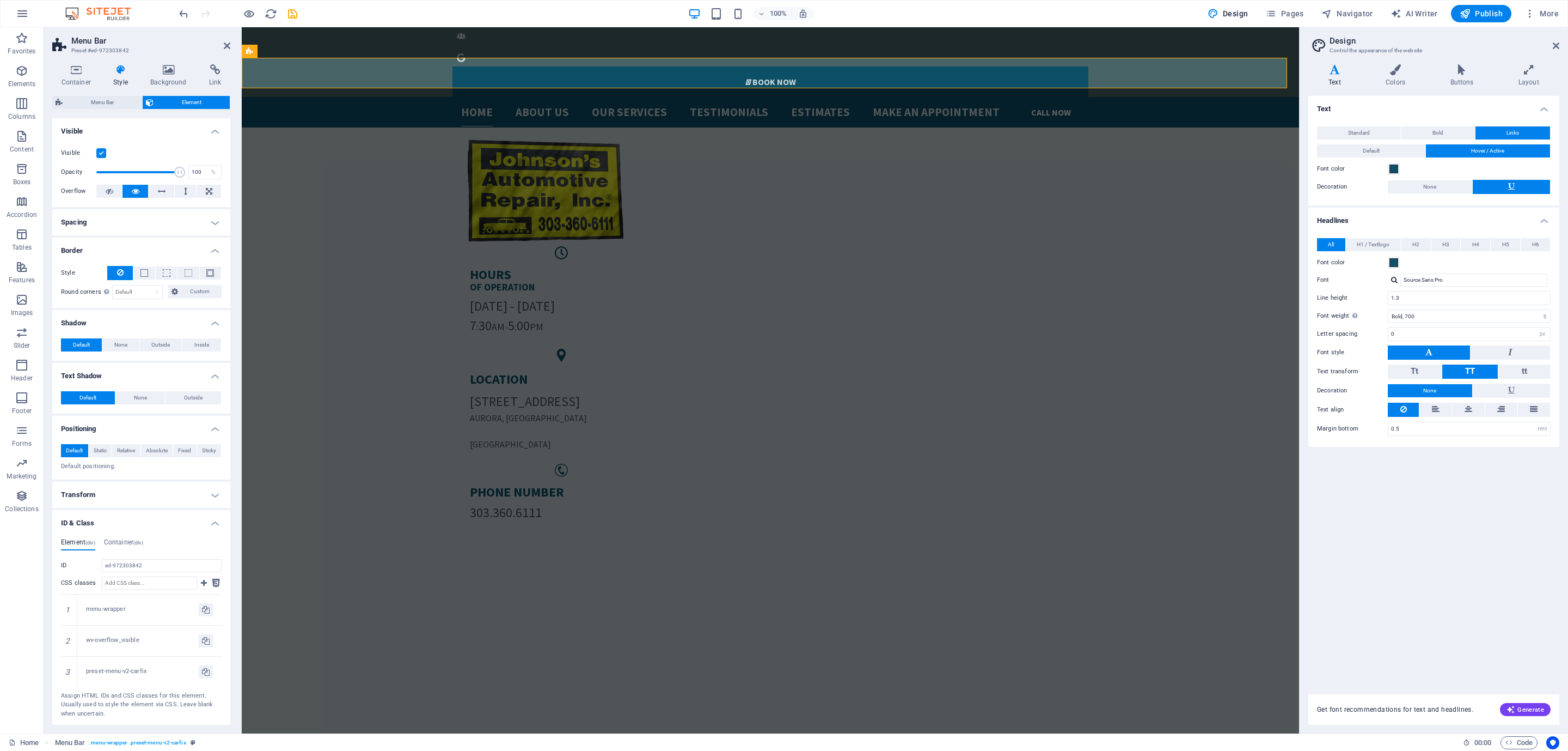
click at [98, 217] on h4 "Spacing" at bounding box center [141, 222] width 178 height 26
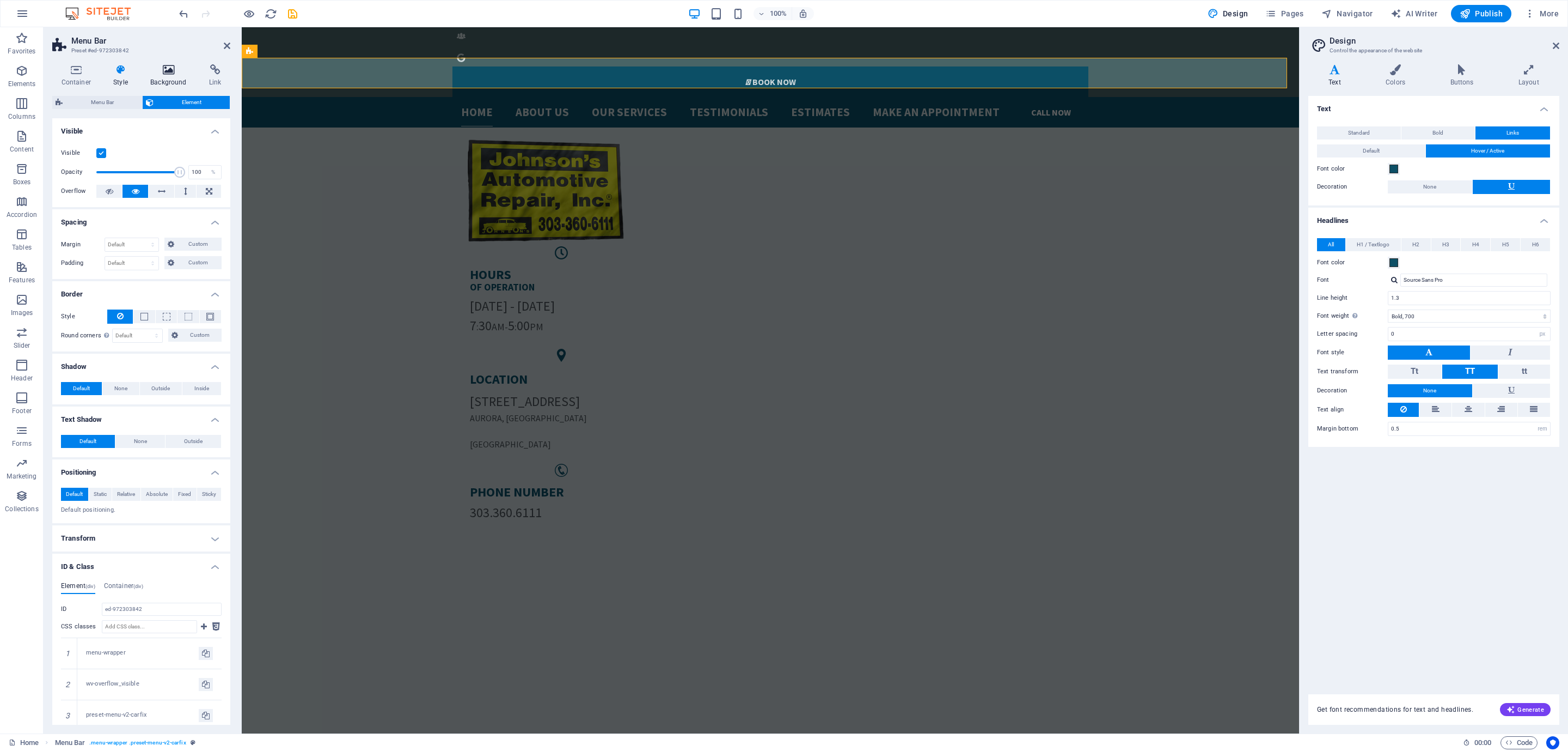
click at [174, 72] on icon at bounding box center [169, 70] width 54 height 11
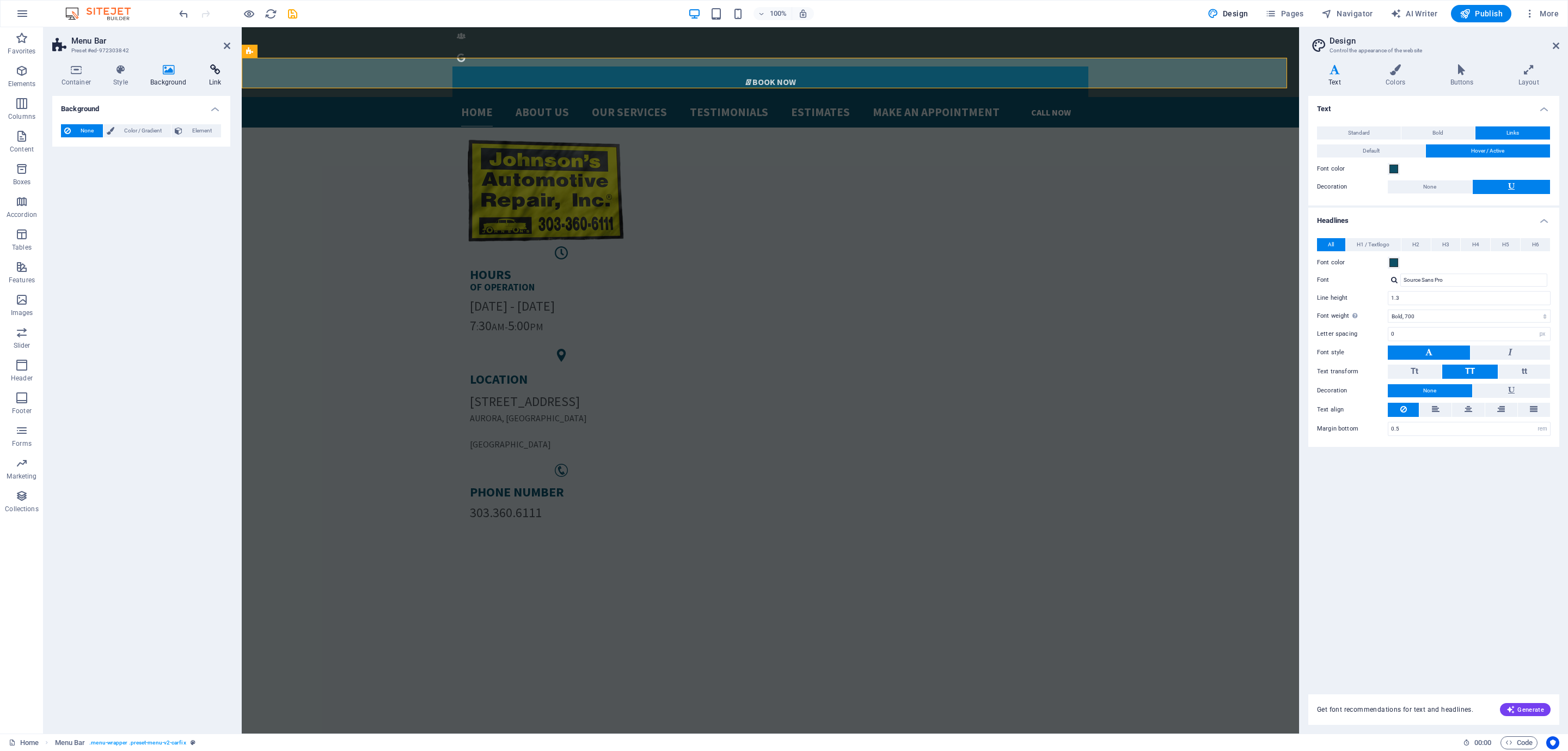
click at [205, 83] on h4 "Link" at bounding box center [216, 75] width 31 height 23
click at [74, 70] on icon at bounding box center [76, 70] width 48 height 11
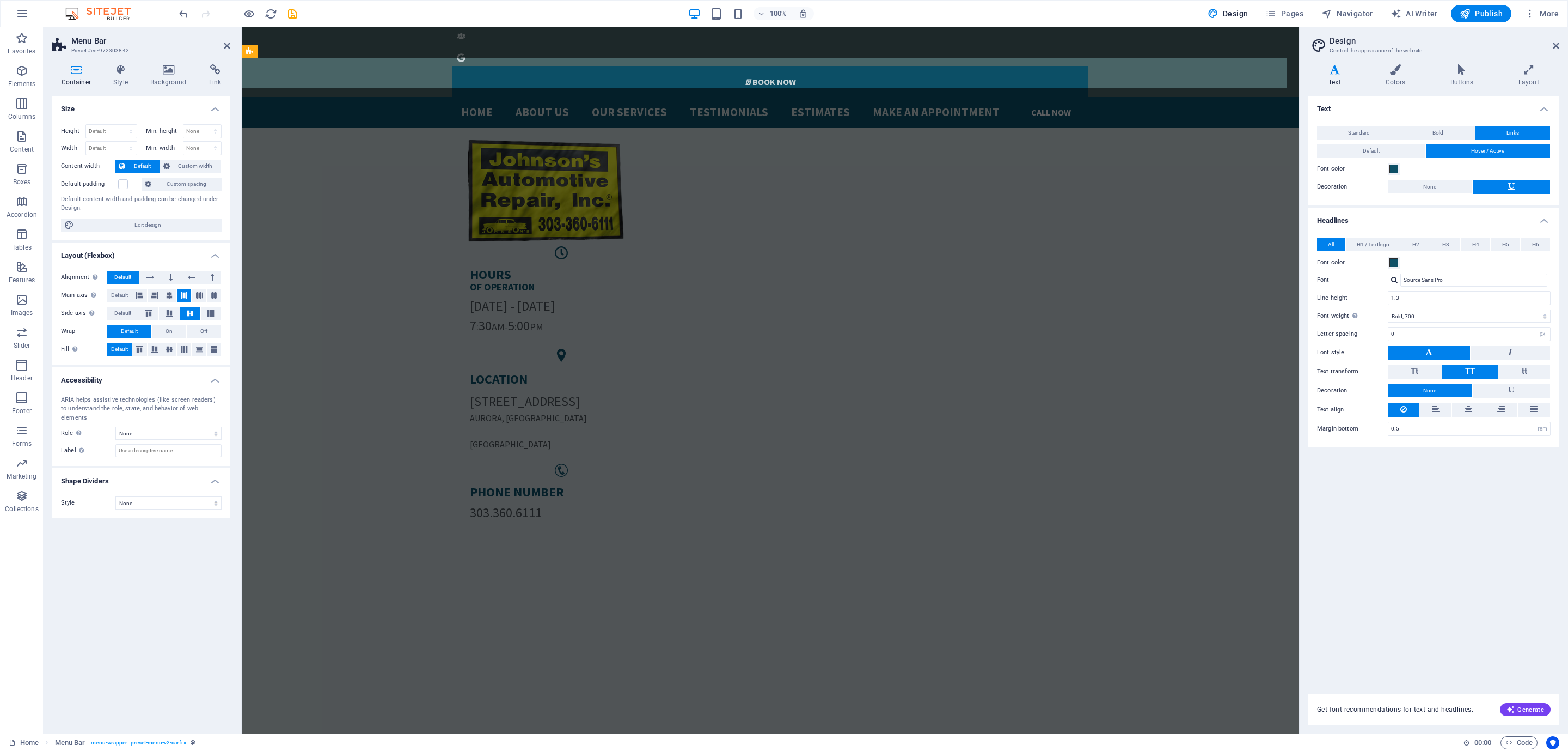
click at [151, 433] on div "ARIA helps assistive technologies (like screen readers) to understand the role,…" at bounding box center [141, 427] width 178 height 79
click at [1431, 51] on h3 "Control the appearance of the website" at bounding box center [1434, 51] width 208 height 10
click at [1460, 70] on icon at bounding box center [1462, 70] width 64 height 11
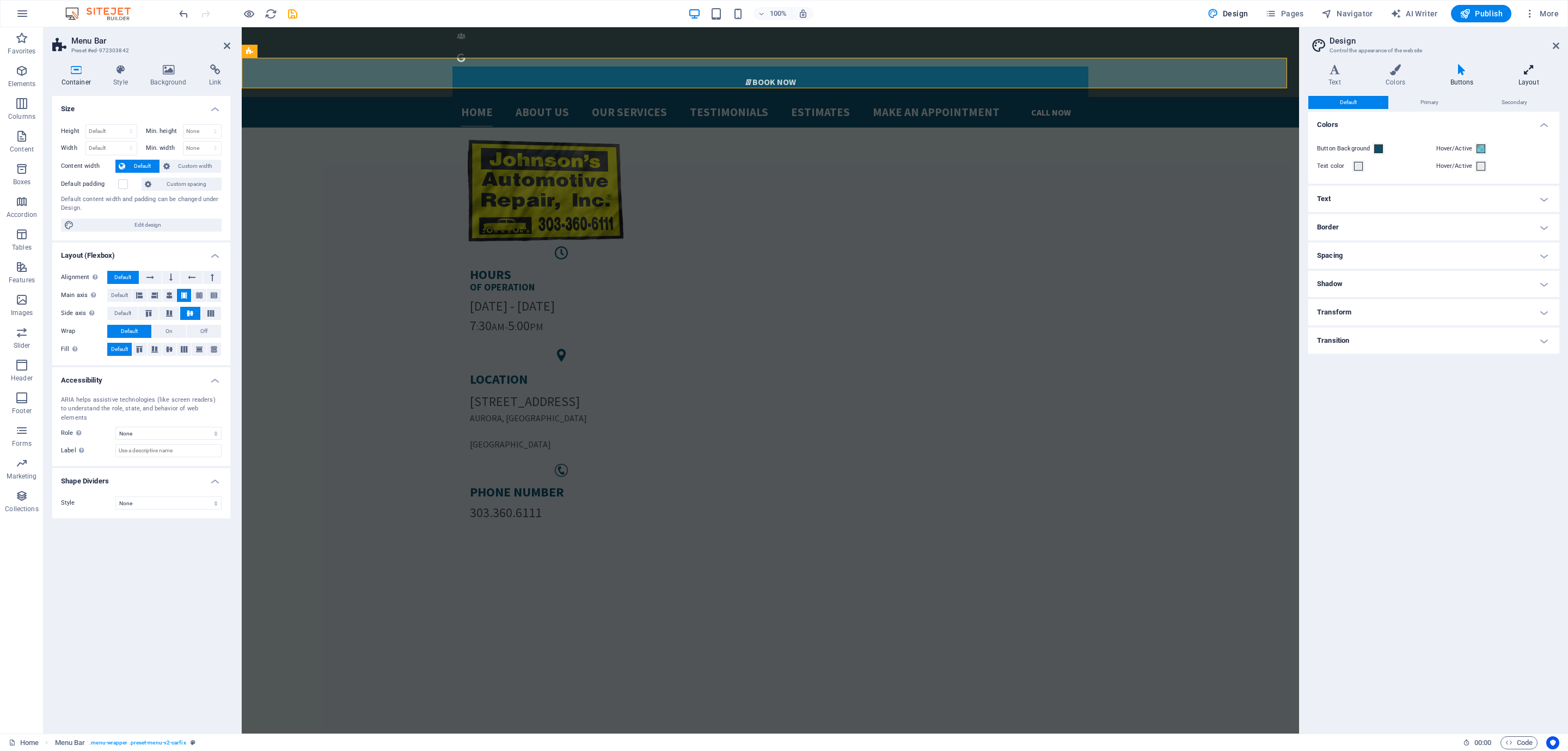
click at [1541, 79] on h4 "Layout" at bounding box center [1529, 75] width 61 height 23
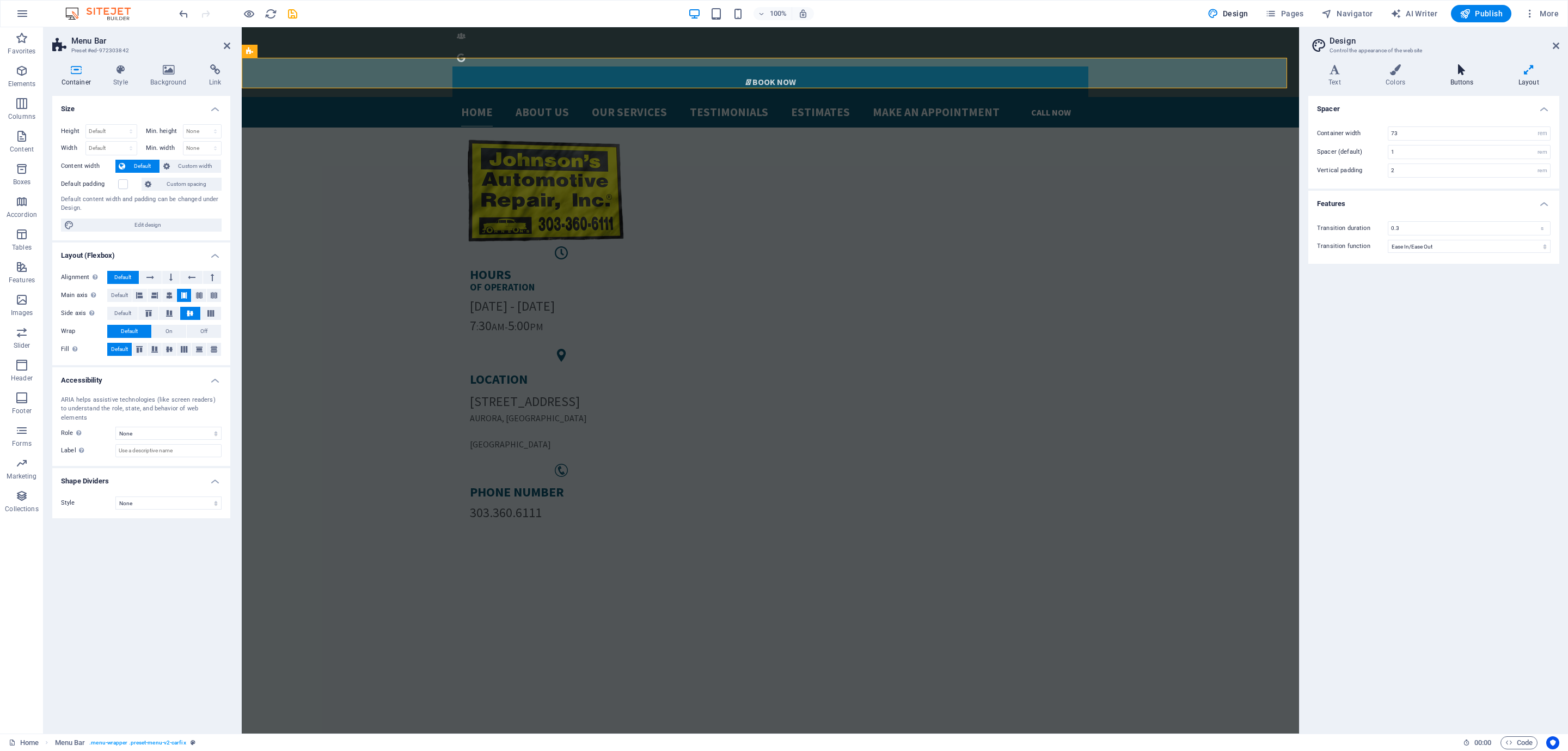
click at [1460, 79] on h4 "Buttons" at bounding box center [1463, 75] width 68 height 23
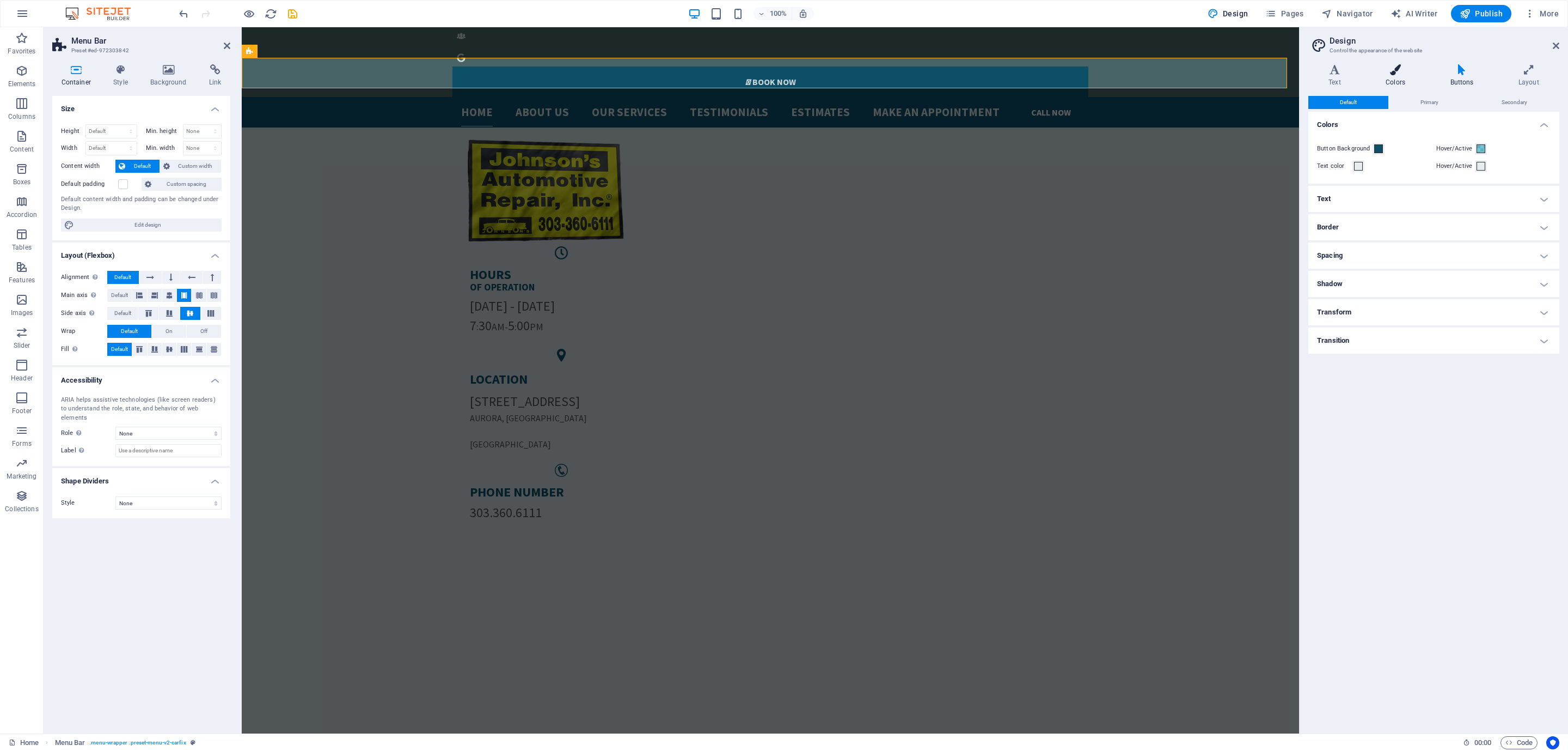
click at [1408, 74] on icon at bounding box center [1396, 70] width 60 height 11
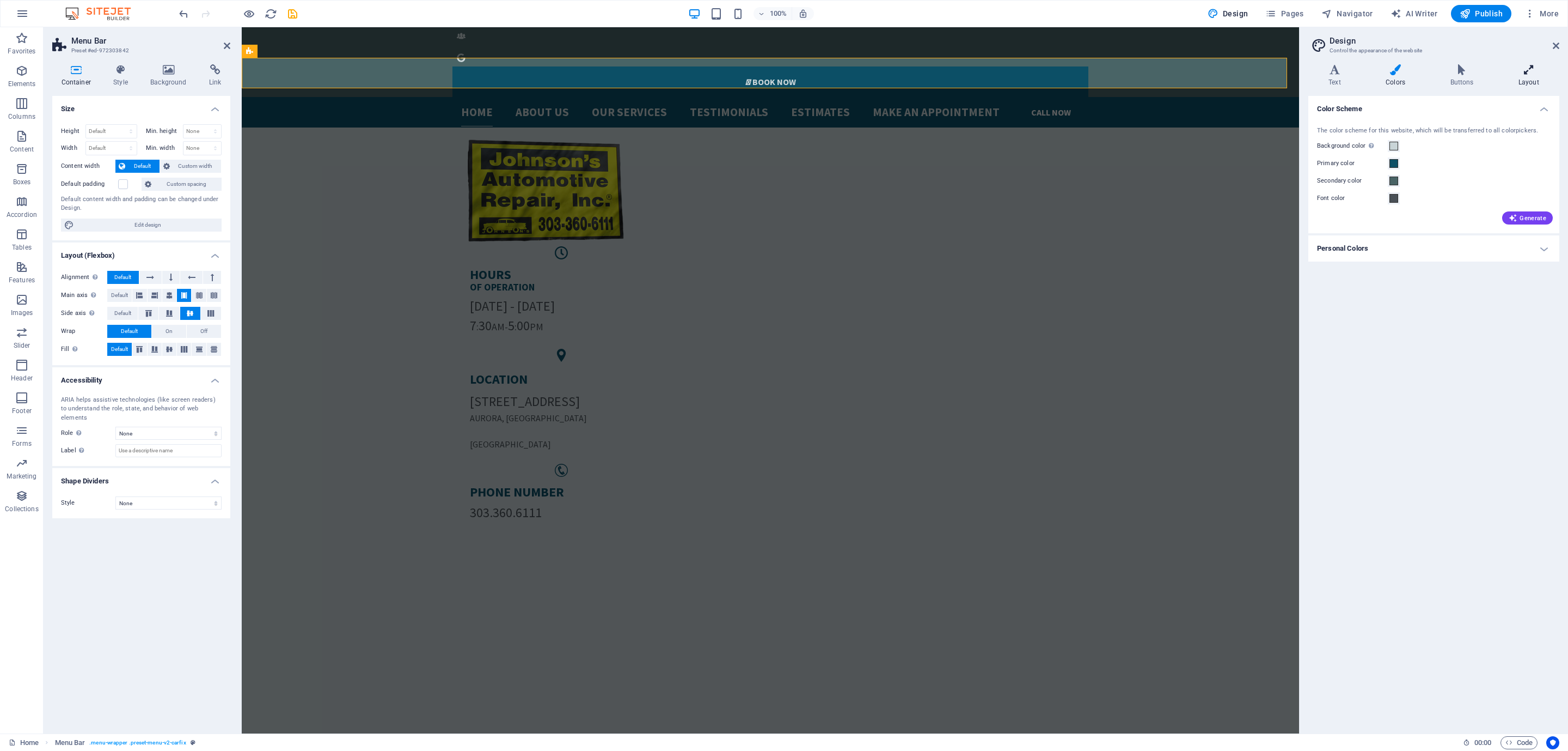
click at [1500, 67] on icon at bounding box center [1529, 70] width 61 height 11
click at [1526, 65] on icon at bounding box center [1529, 70] width 61 height 11
click at [1287, 14] on span "Pages" at bounding box center [1285, 14] width 38 height 11
click at [1306, 4] on div "100% Design Pages Navigator AI Writer Publish More" at bounding box center [784, 14] width 1567 height 26
click at [1281, 15] on span "Pages" at bounding box center [1285, 14] width 38 height 11
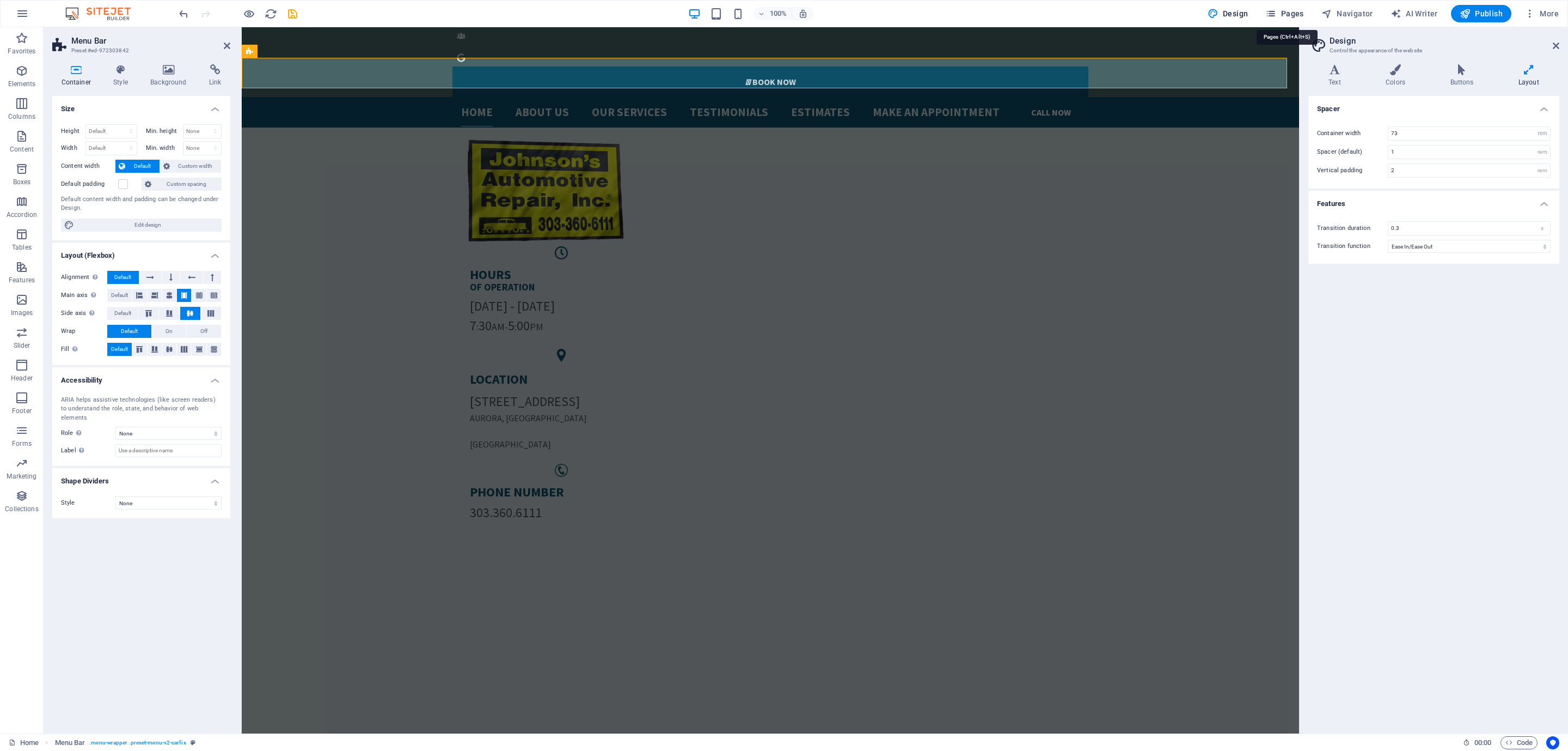
click at [1281, 15] on span "Pages" at bounding box center [1285, 14] width 38 height 11
click at [1281, 16] on span "Pages" at bounding box center [1285, 14] width 38 height 11
click at [1271, 16] on icon "button" at bounding box center [1271, 14] width 11 height 11
click at [1289, 17] on span "Pages" at bounding box center [1285, 14] width 38 height 11
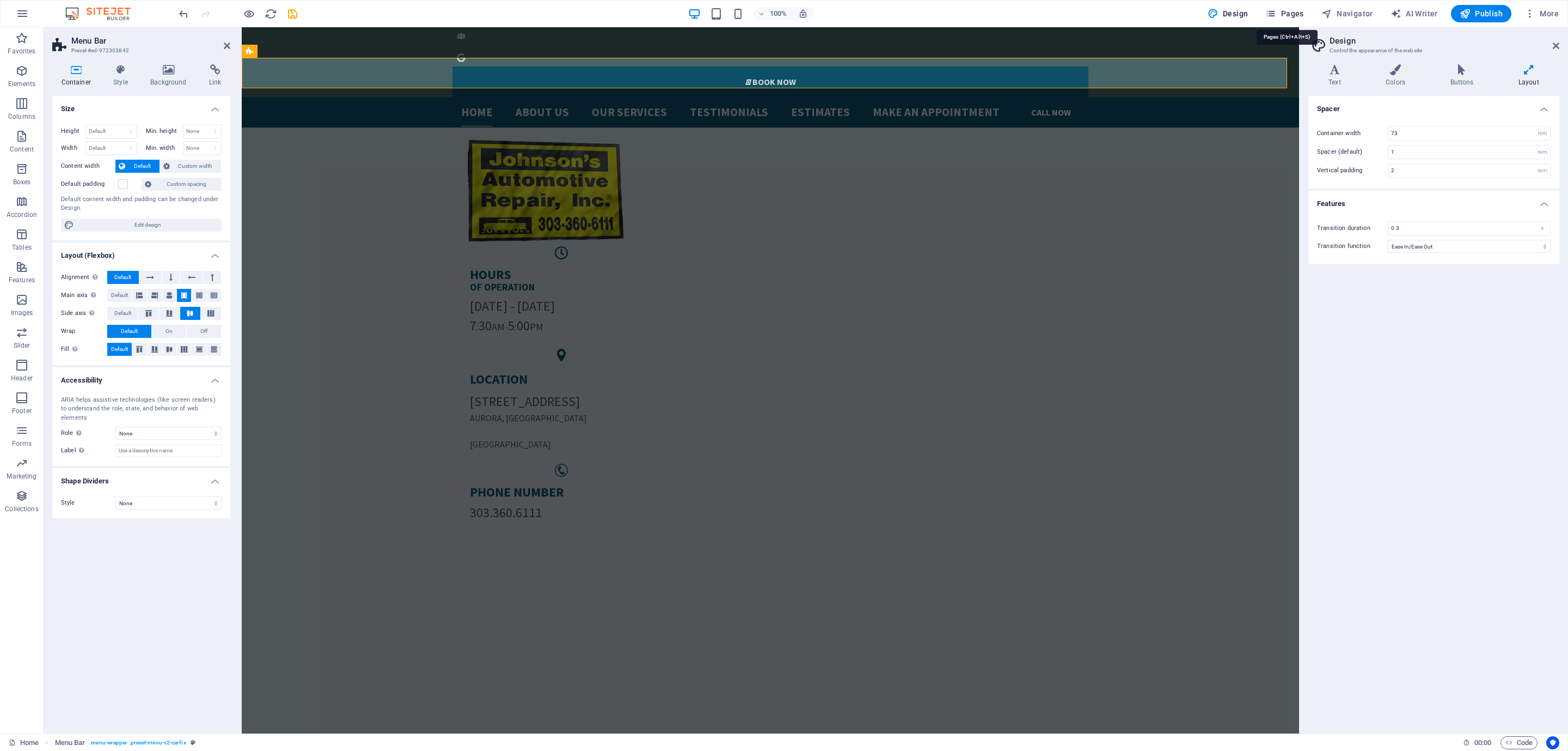
click at [1289, 17] on span "Pages" at bounding box center [1285, 14] width 38 height 11
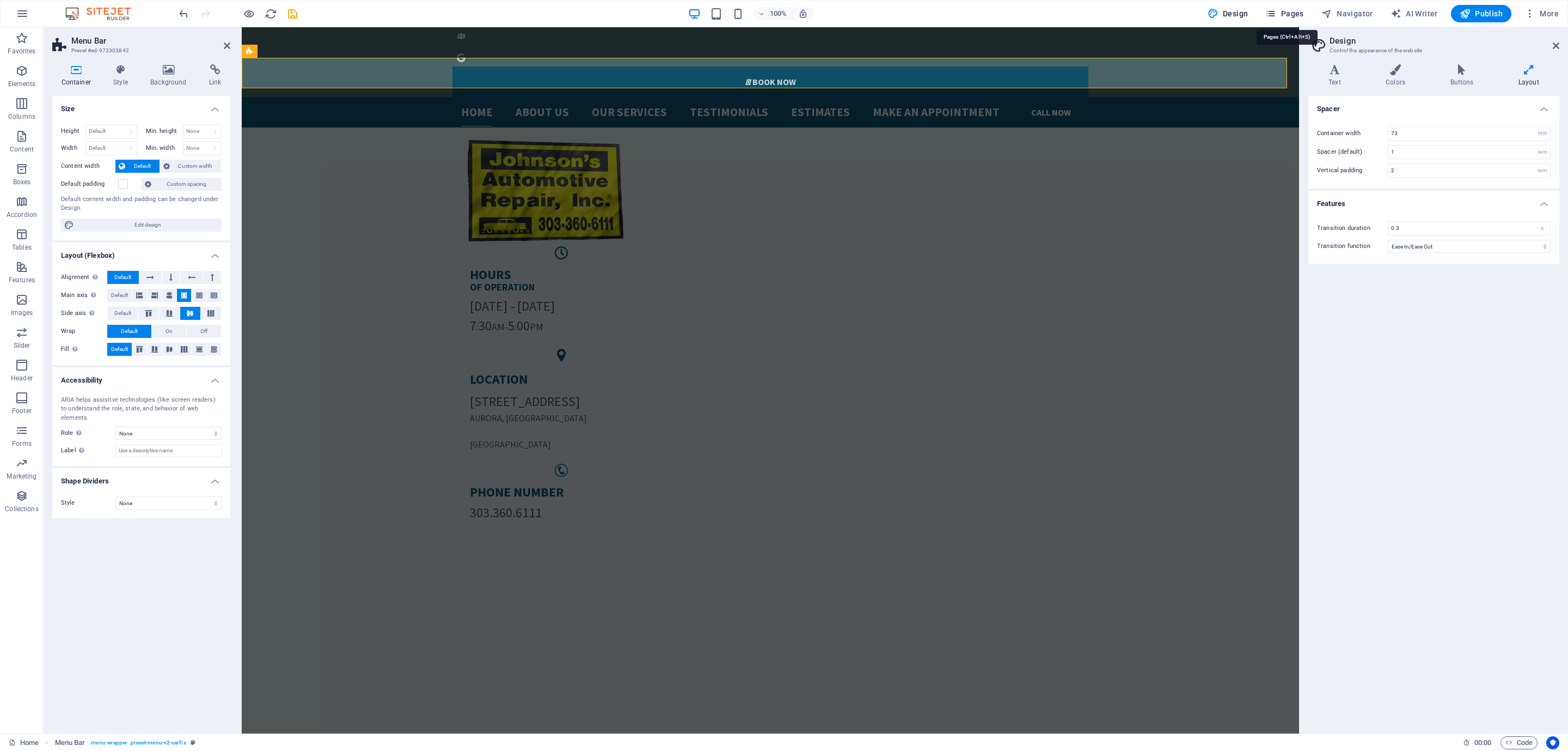
click at [1289, 17] on span "Pages" at bounding box center [1285, 14] width 38 height 11
click at [1222, 4] on div "100% Design Pages Navigator AI Writer Publish More" at bounding box center [784, 14] width 1567 height 26
click at [1331, 16] on icon "button" at bounding box center [1327, 14] width 11 height 11
drag, startPoint x: 216, startPoint y: 42, endPoint x: 224, endPoint y: 39, distance: 8.5
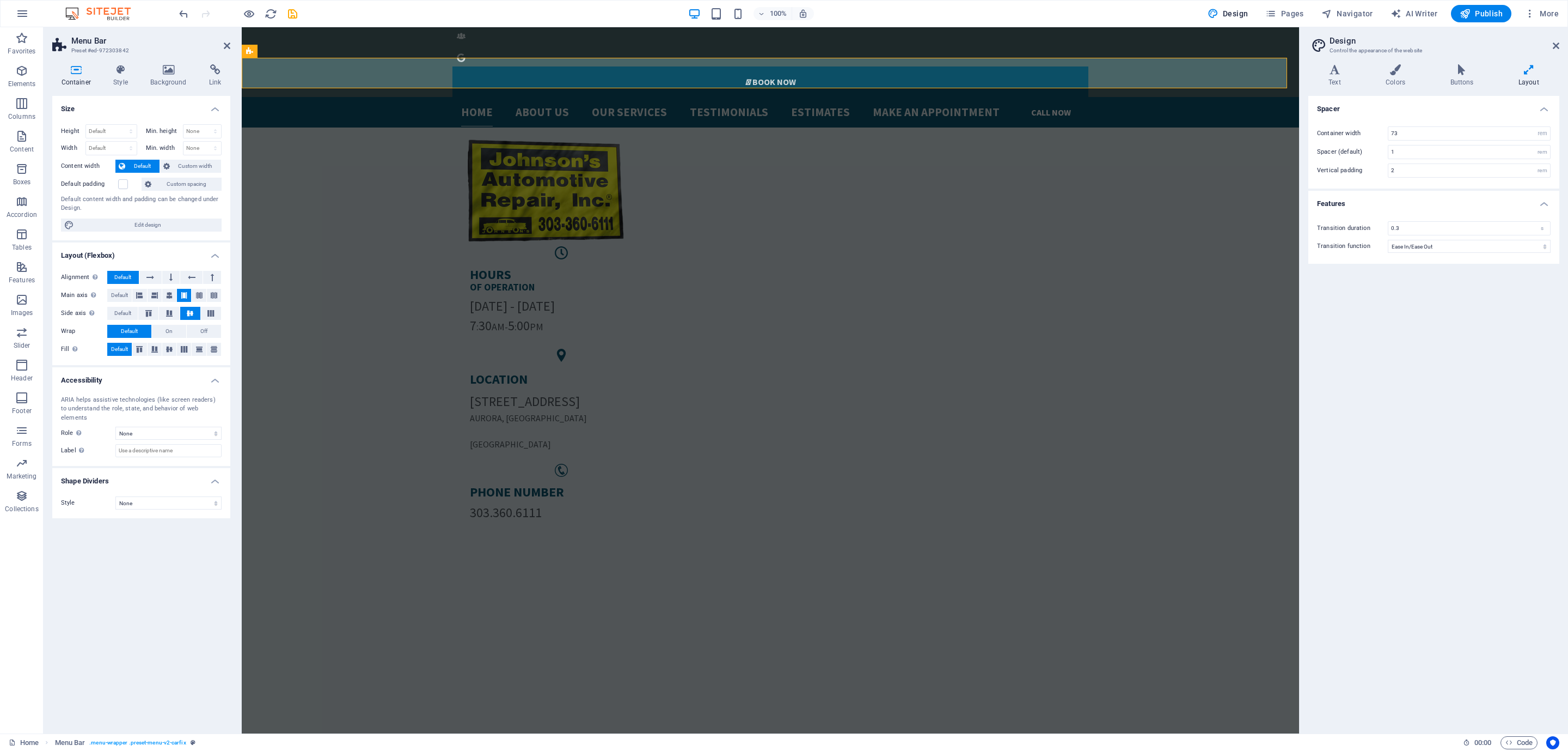
click at [217, 42] on h2 "Menu Bar" at bounding box center [151, 41] width 159 height 10
click at [226, 39] on h2 "Menu Bar" at bounding box center [151, 41] width 159 height 10
drag, startPoint x: 227, startPoint y: 41, endPoint x: 184, endPoint y: 14, distance: 50.8
click at [227, 42] on icon at bounding box center [226, 46] width 6 height 9
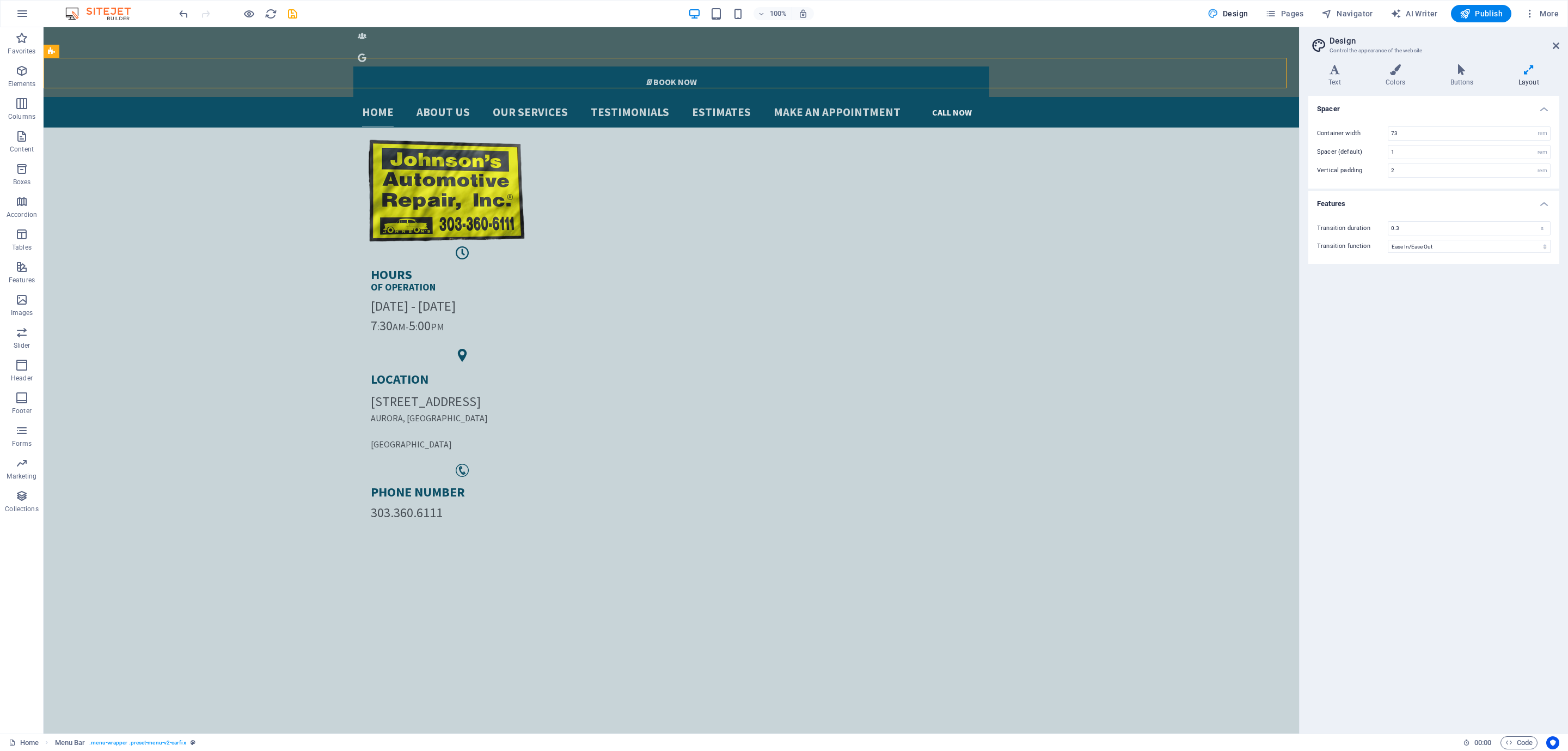
click at [1240, 14] on span "Design" at bounding box center [1228, 14] width 41 height 11
click at [1273, 9] on icon "button" at bounding box center [1271, 14] width 11 height 11
click at [1281, 12] on span "Pages" at bounding box center [1285, 14] width 38 height 11
click at [1287, 14] on span "Pages" at bounding box center [1285, 14] width 38 height 11
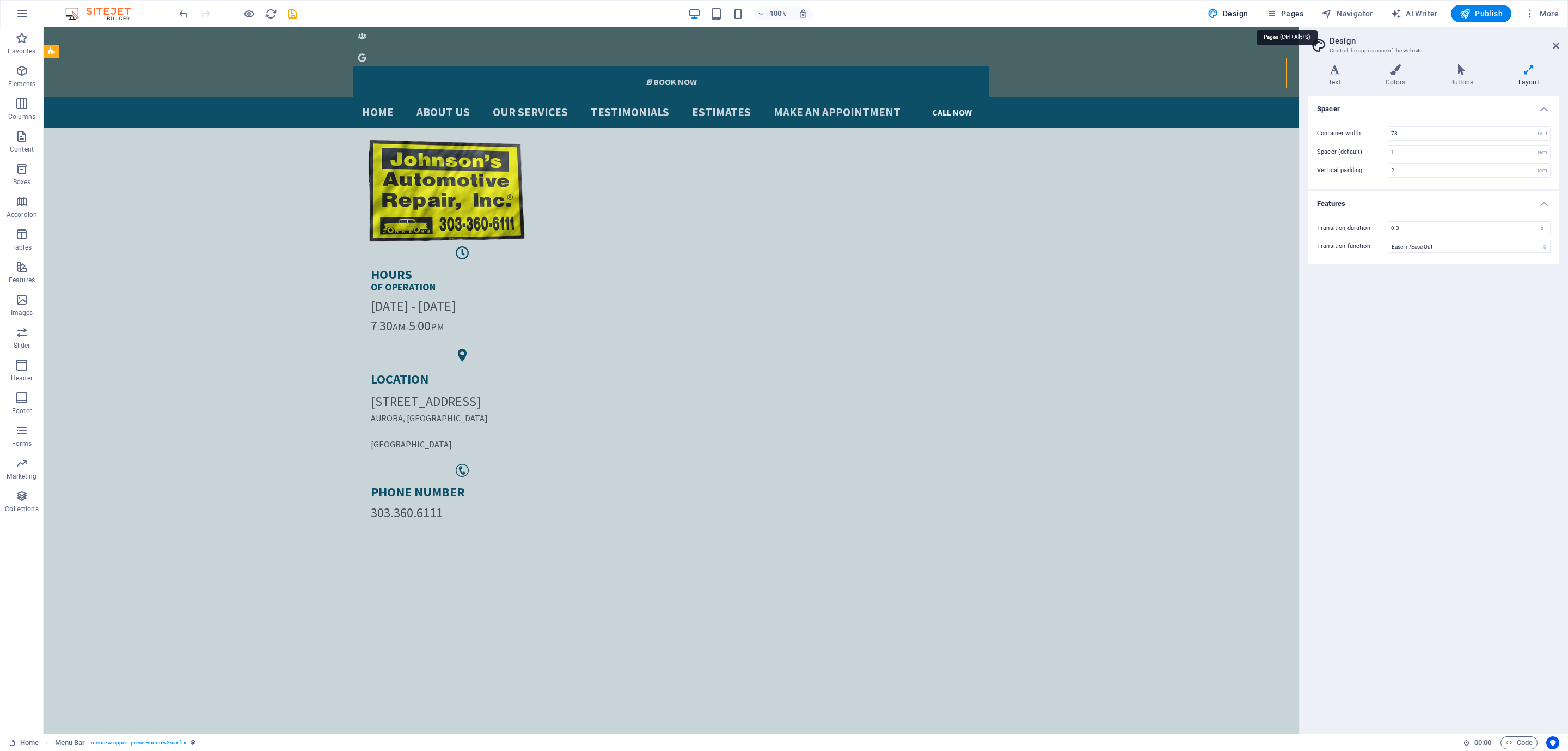
click at [1287, 14] on span "Pages" at bounding box center [1285, 14] width 38 height 11
click at [1535, 17] on icon "button" at bounding box center [1530, 14] width 11 height 11
click at [1523, 46] on h6 "Website Settings" at bounding box center [1519, 42] width 65 height 13
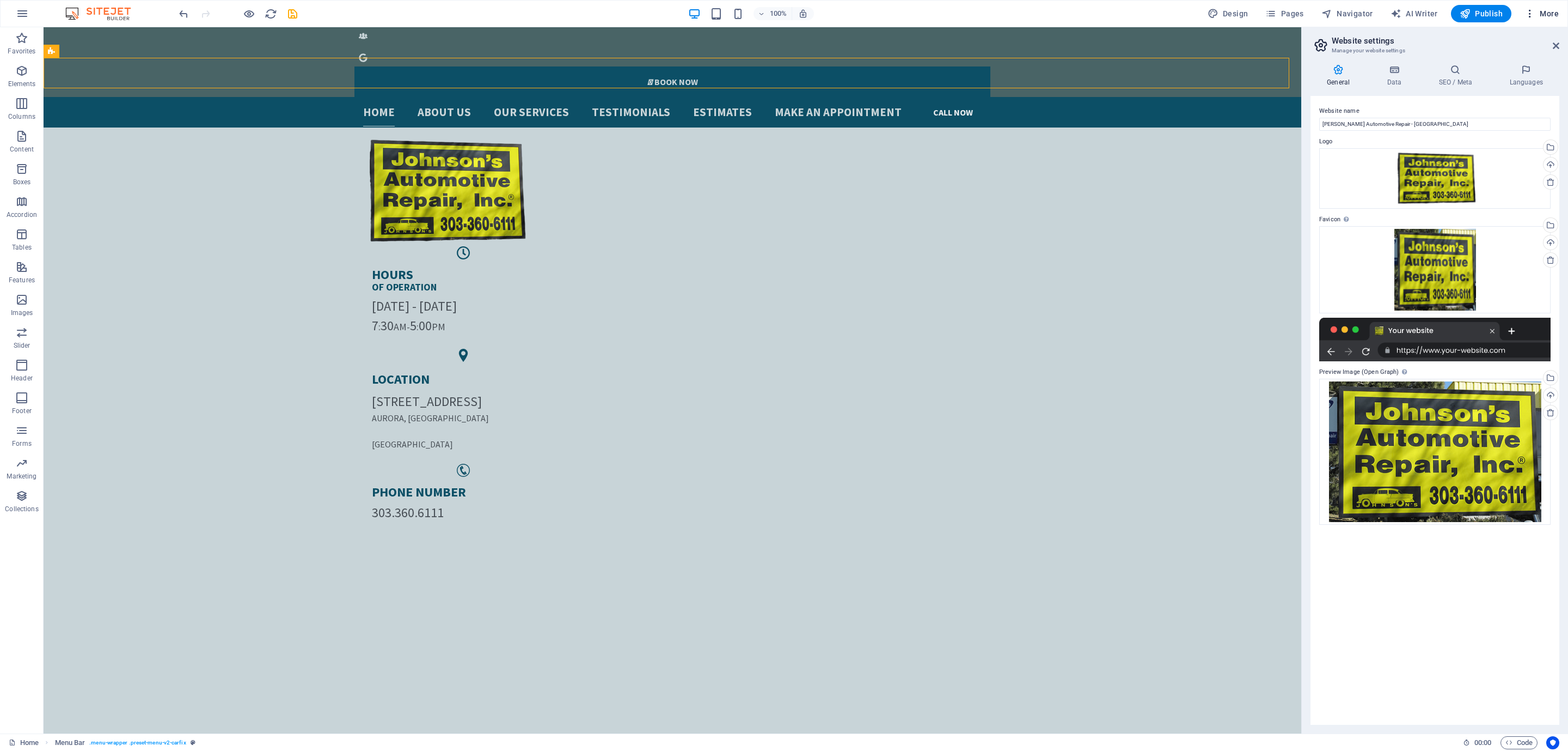
click at [1525, 10] on icon "button" at bounding box center [1530, 14] width 11 height 11
click at [1510, 52] on li "Website Settings" at bounding box center [1509, 42] width 97 height 26
click at [1483, 119] on input "Johnson’s Automotive Repair - AURORA" at bounding box center [1435, 124] width 232 height 13
click at [1410, 128] on input "Johnson’s Automotive Repair - Aurora, Co" at bounding box center [1435, 124] width 232 height 13
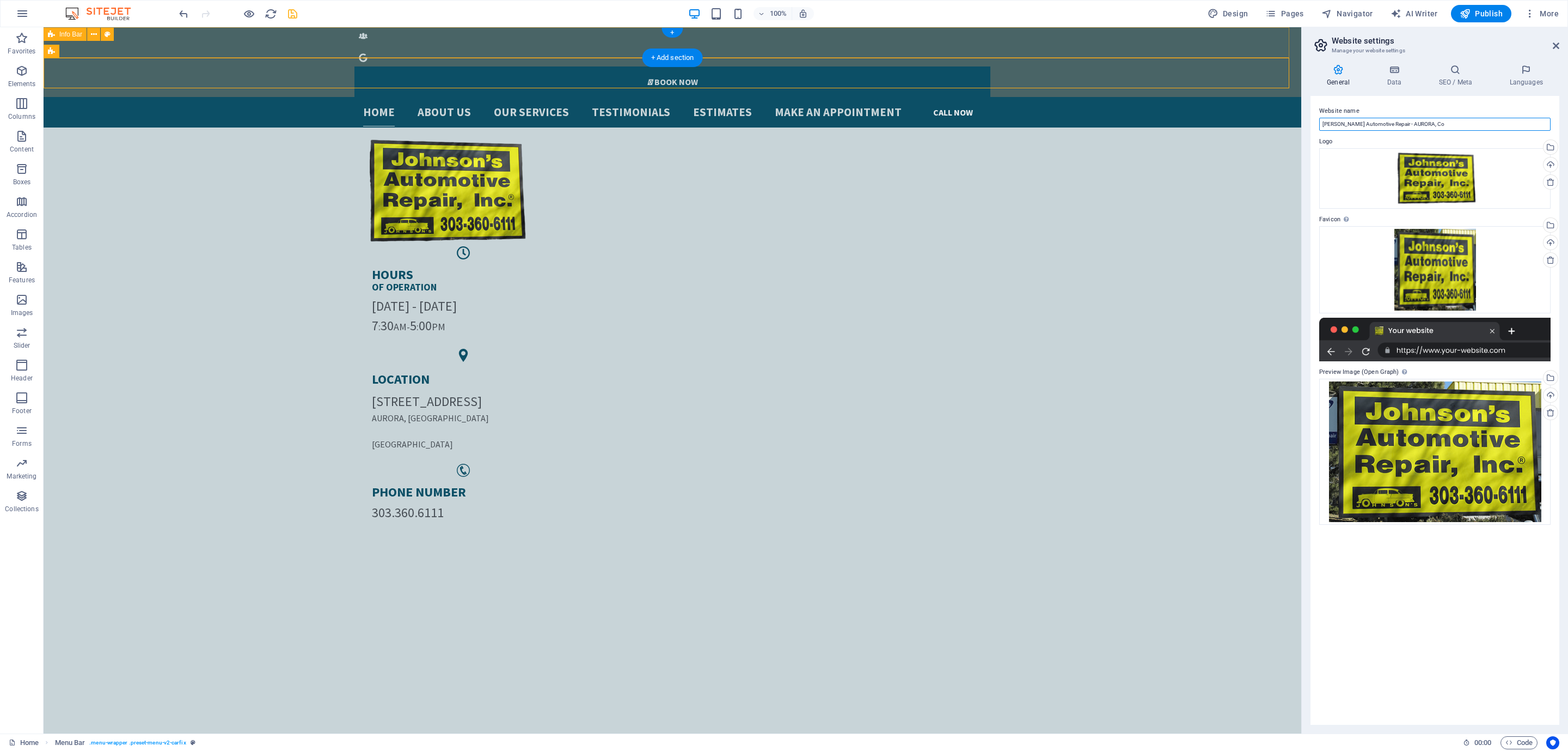
type input "[PERSON_NAME] Automotive Repair - AURORA, Co"
click at [291, 14] on icon "save" at bounding box center [293, 14] width 13 height 13
checkbox input "false"
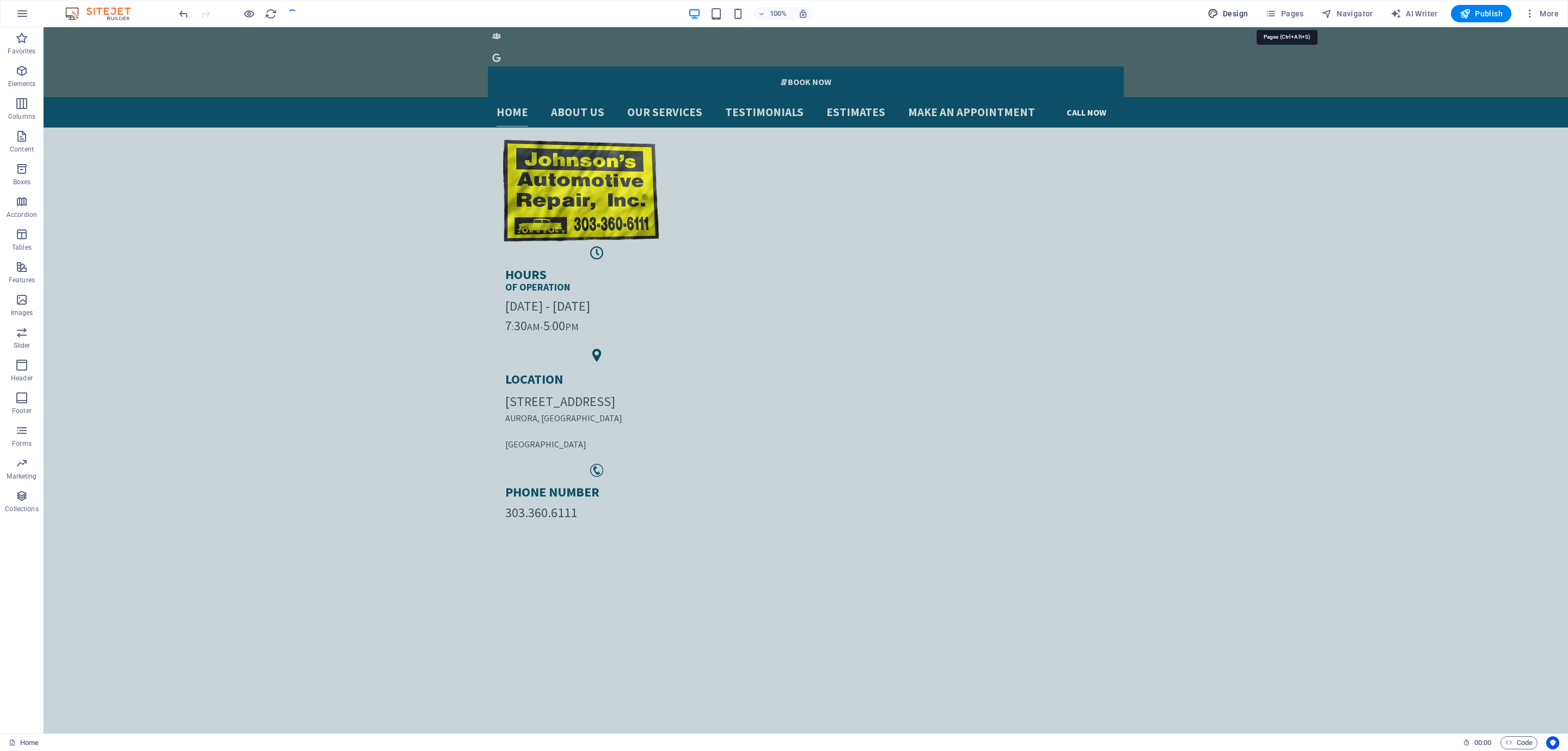
click at [1249, 14] on span "Design" at bounding box center [1228, 14] width 41 height 11
select select "rem"
select select "ease-in-out"
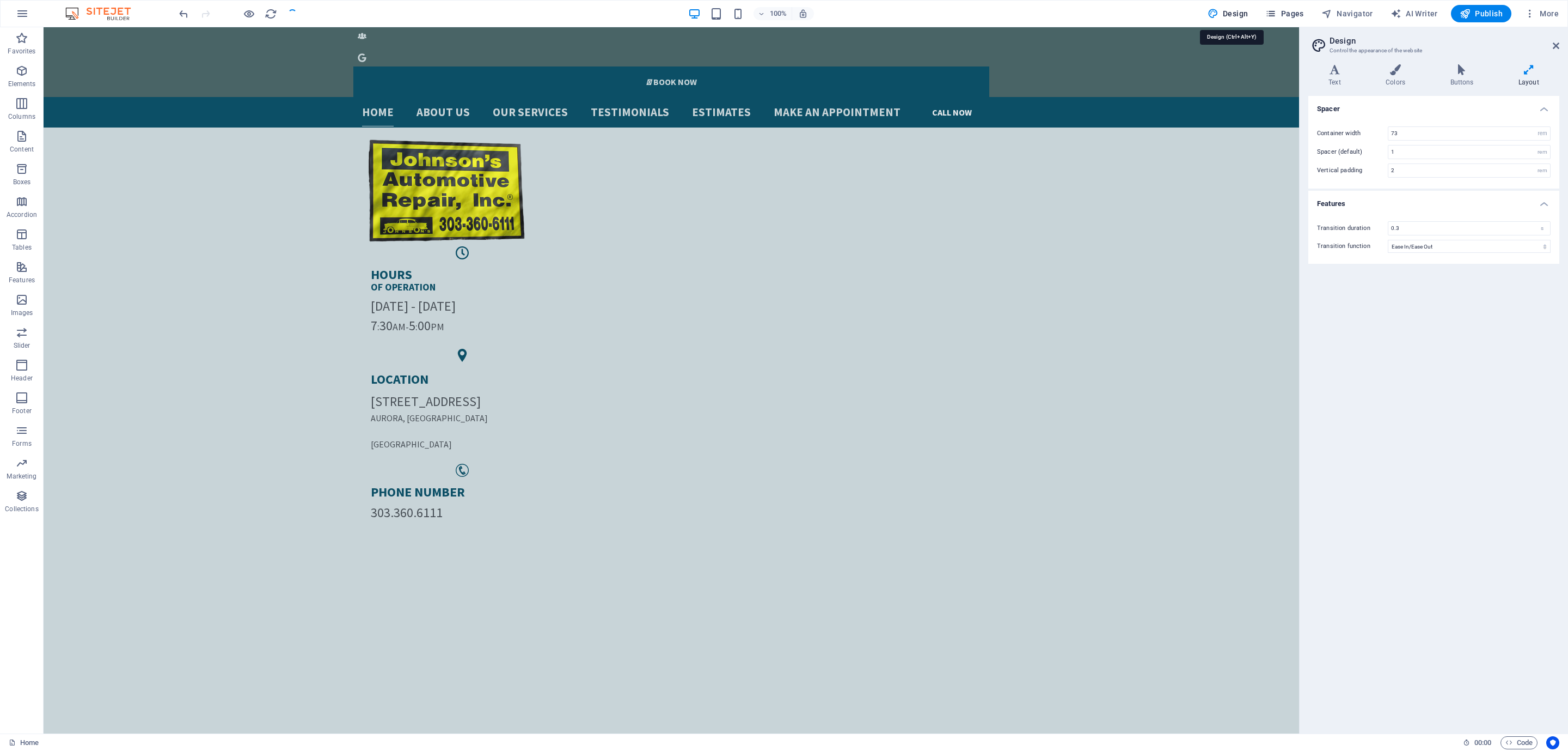
click at [1291, 14] on span "Pages" at bounding box center [1285, 14] width 38 height 11
click at [1273, 13] on icon "button" at bounding box center [1271, 14] width 11 height 11
click at [1557, 44] on icon at bounding box center [1556, 46] width 6 height 9
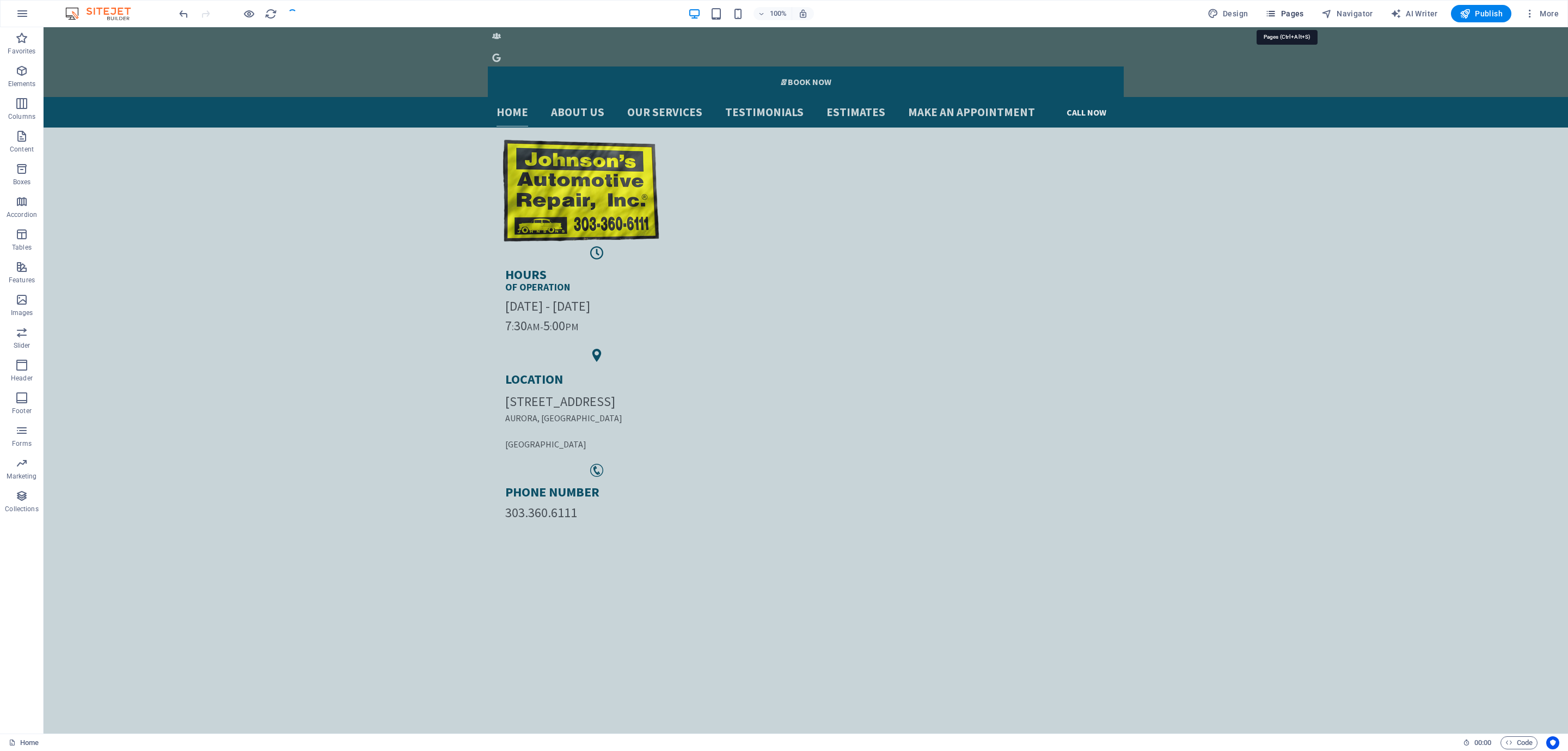
click at [1304, 15] on span "Pages" at bounding box center [1285, 14] width 38 height 11
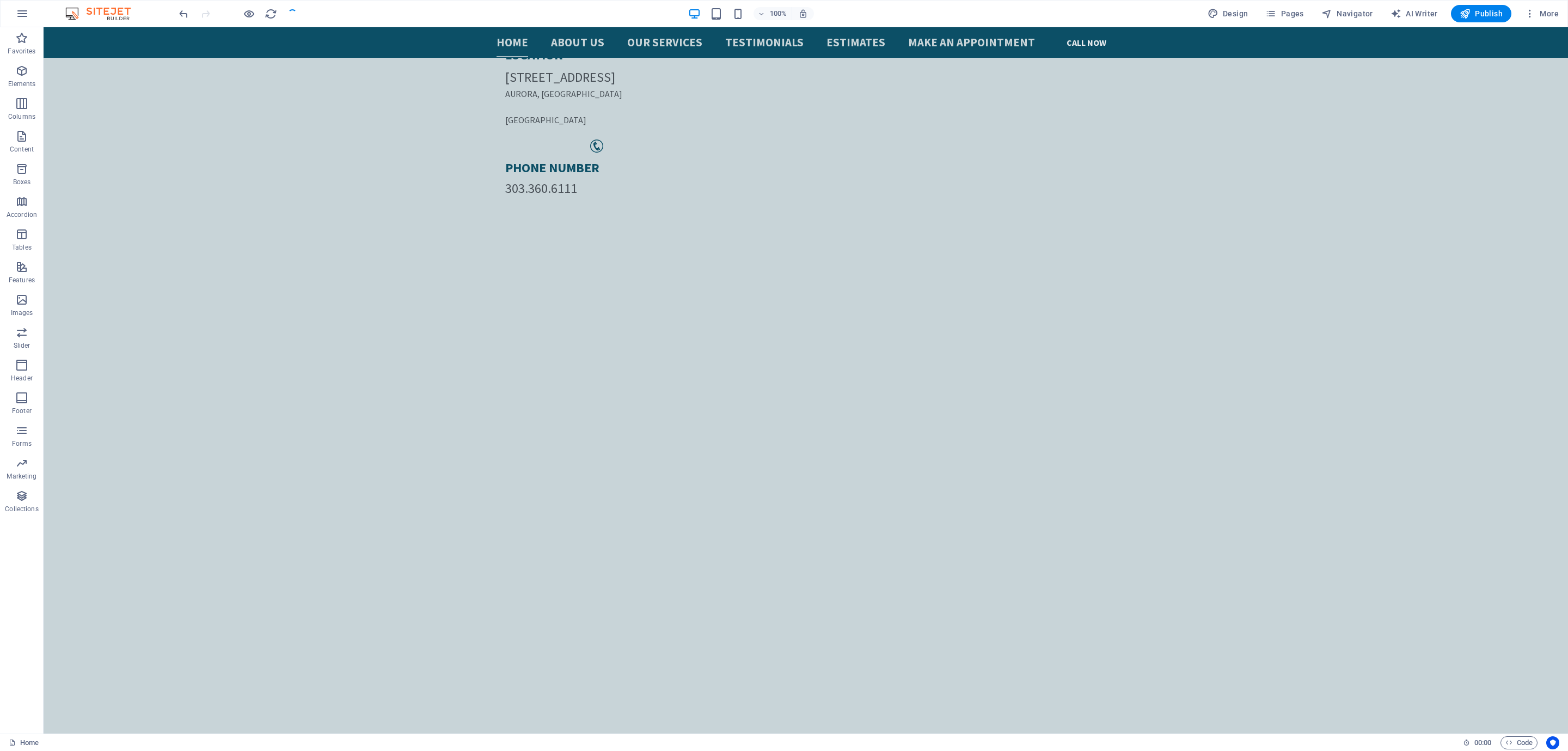
scroll to position [325, 0]
click at [1233, 13] on span "Design" at bounding box center [1228, 14] width 41 height 11
select select "rem"
select select "ease-in-out"
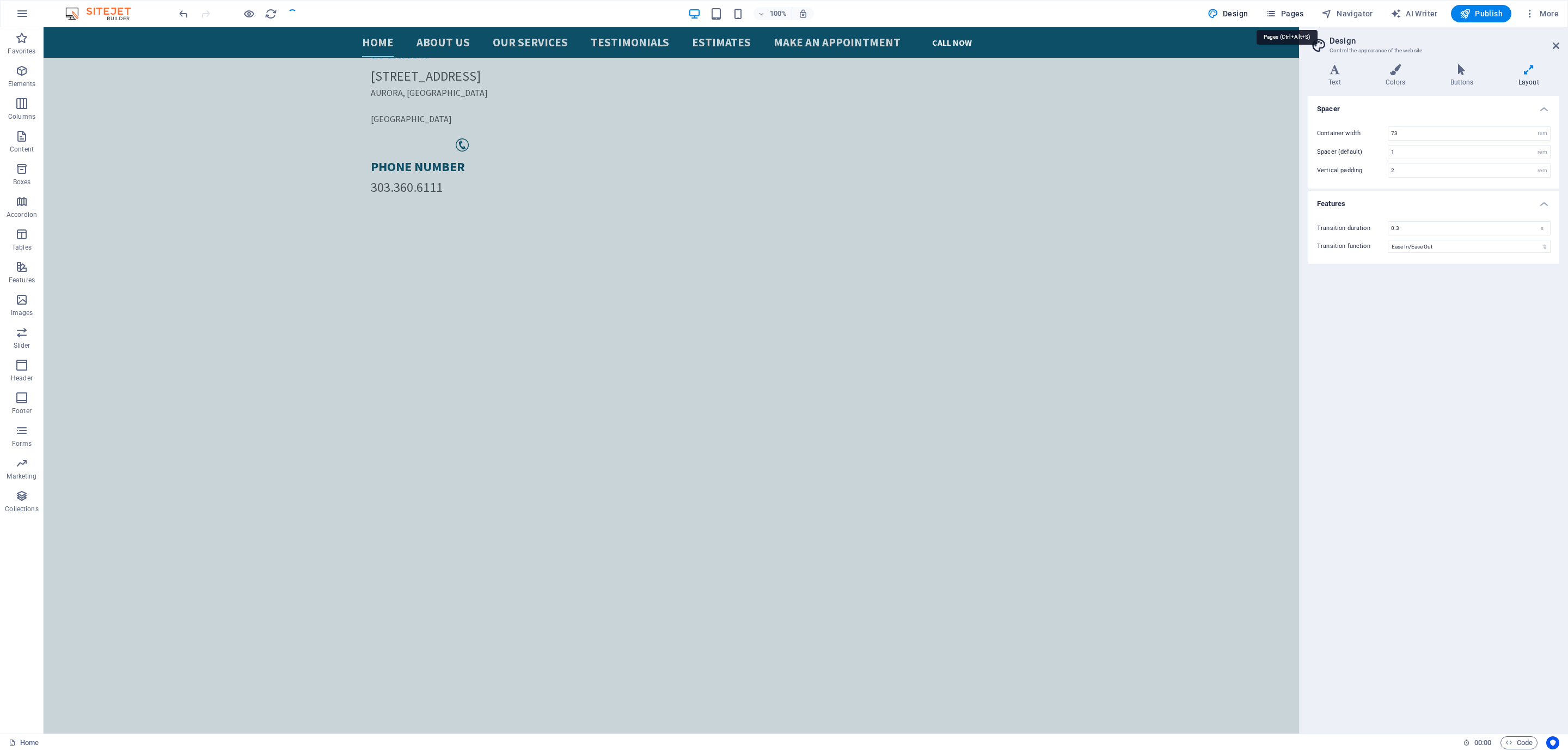
click at [1283, 20] on button "Pages" at bounding box center [1285, 13] width 47 height 17
click at [1283, 19] on span "Pages" at bounding box center [1285, 14] width 38 height 11
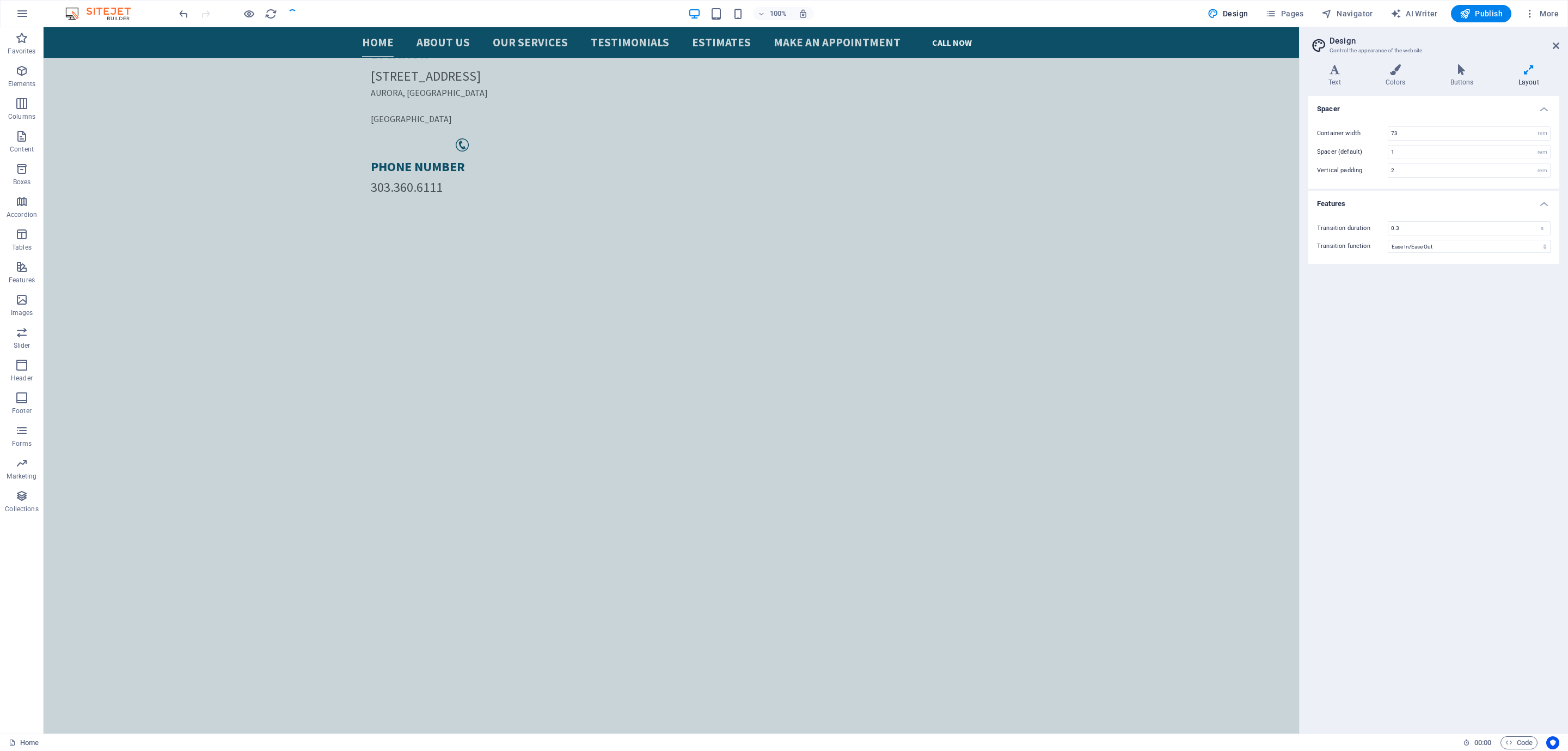
click at [1357, 23] on div "100% Design Pages Navigator AI Writer Publish More" at bounding box center [784, 14] width 1567 height 26
click at [0, 107] on span "Columns" at bounding box center [22, 109] width 43 height 26
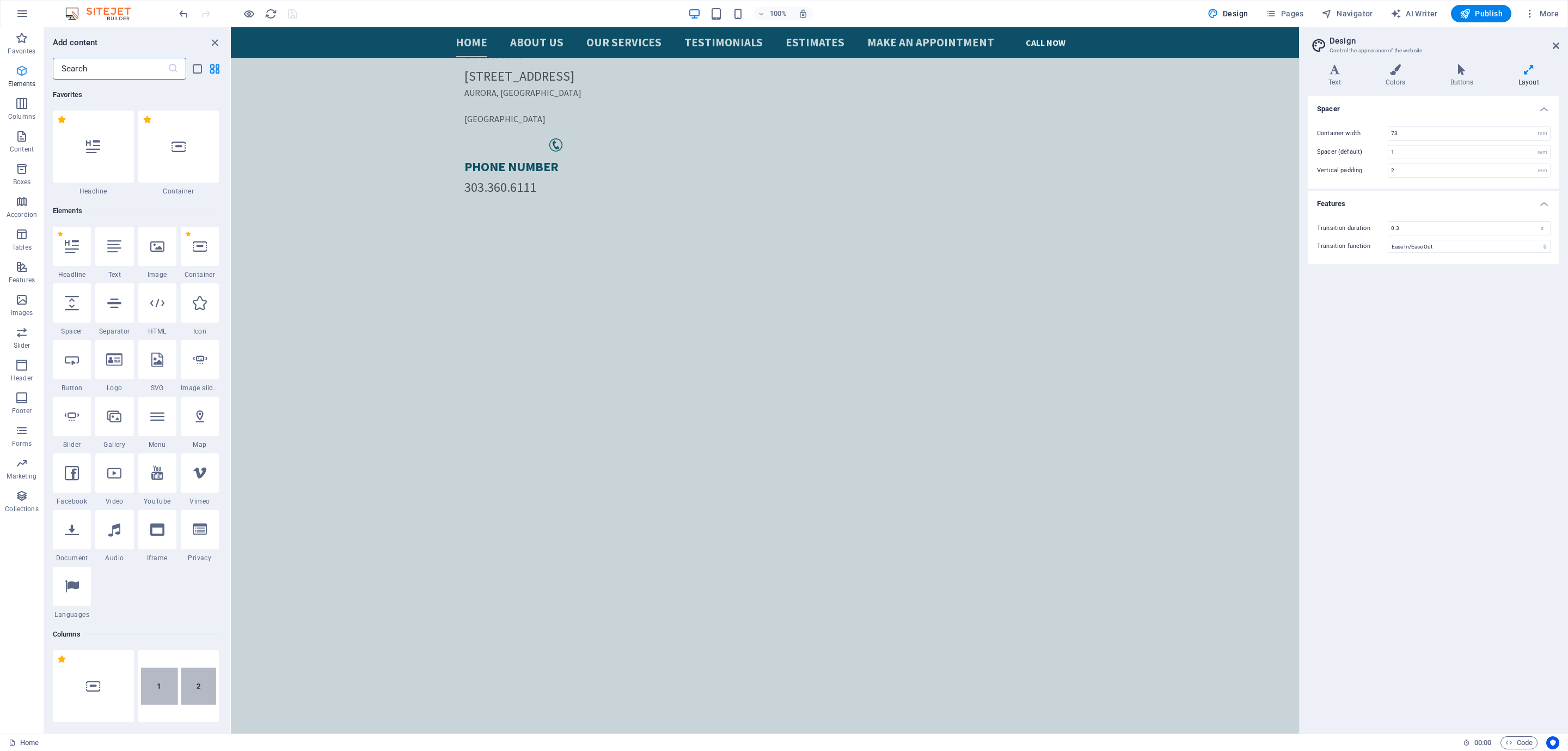
scroll to position [540, 0]
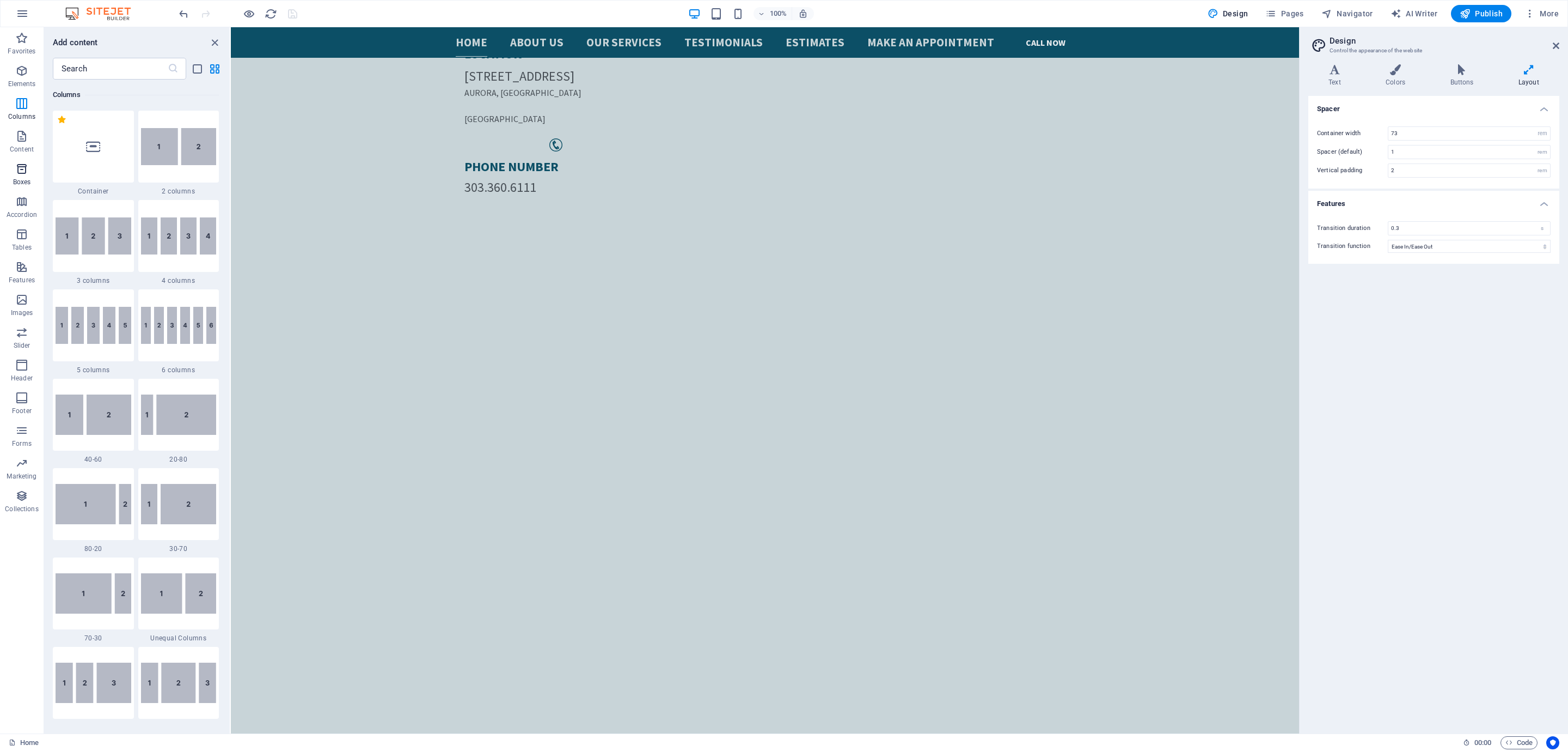
click at [15, 183] on p "Boxes" at bounding box center [22, 182] width 18 height 9
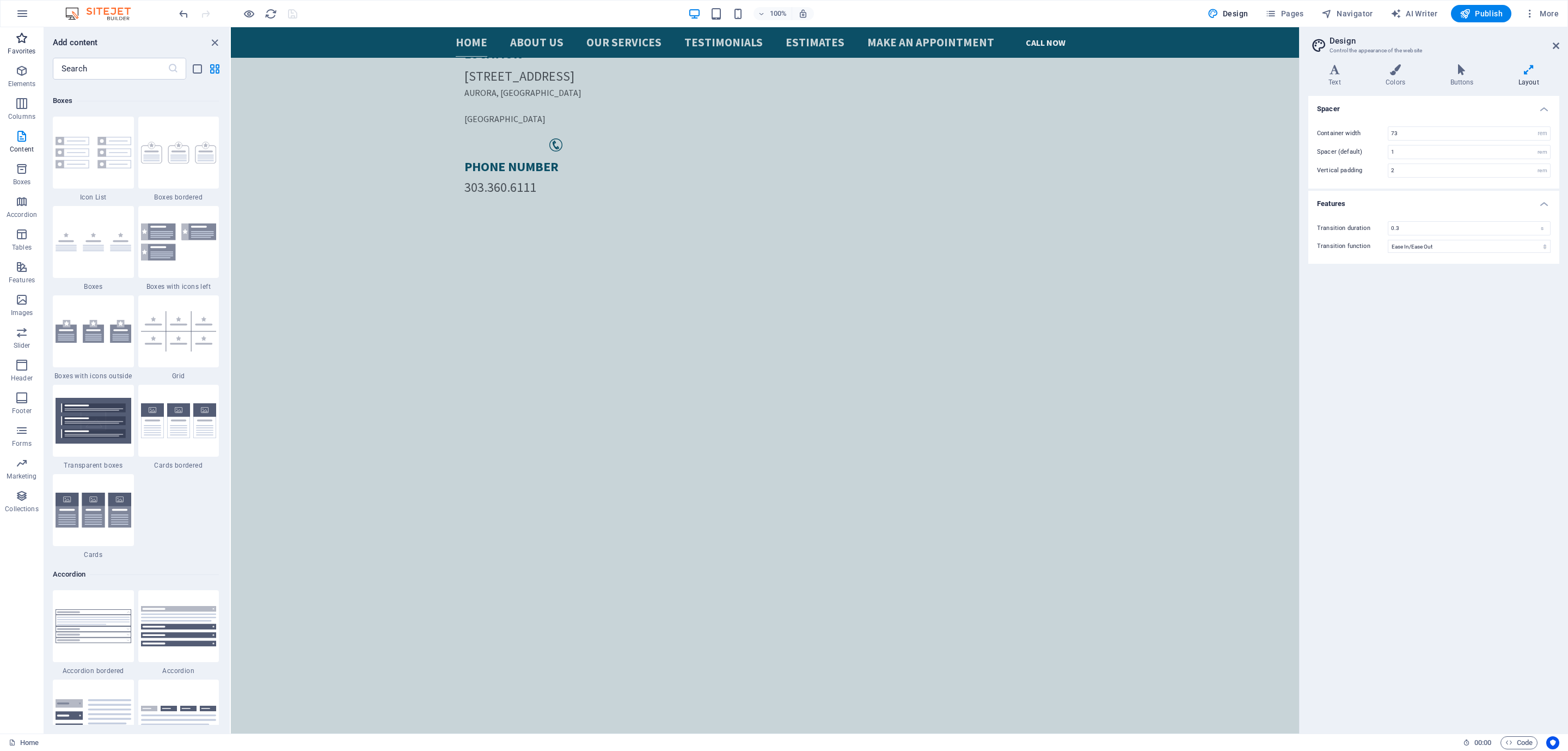
click at [32, 51] on p "Favorites" at bounding box center [21, 51] width 28 height 9
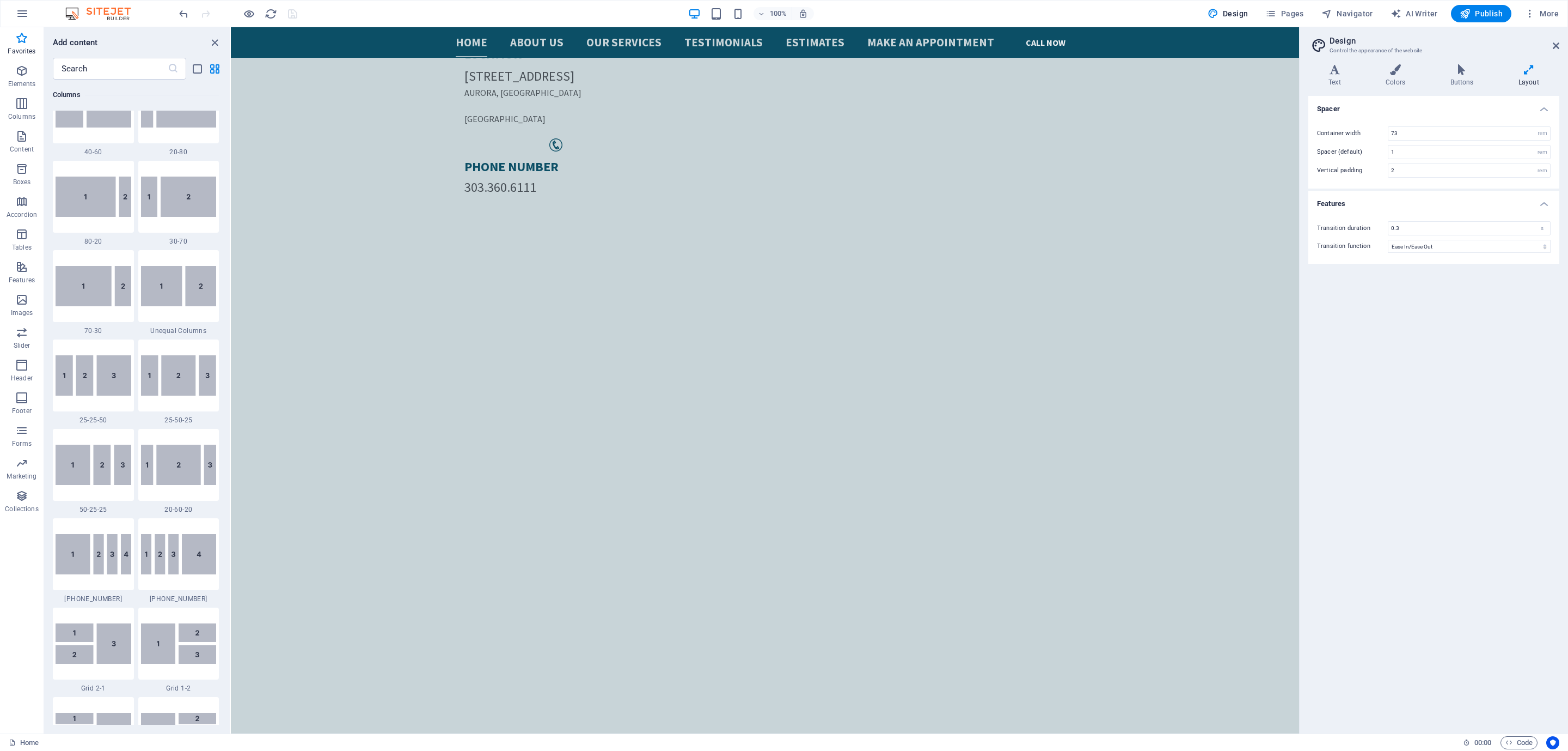
scroll to position [0, 0]
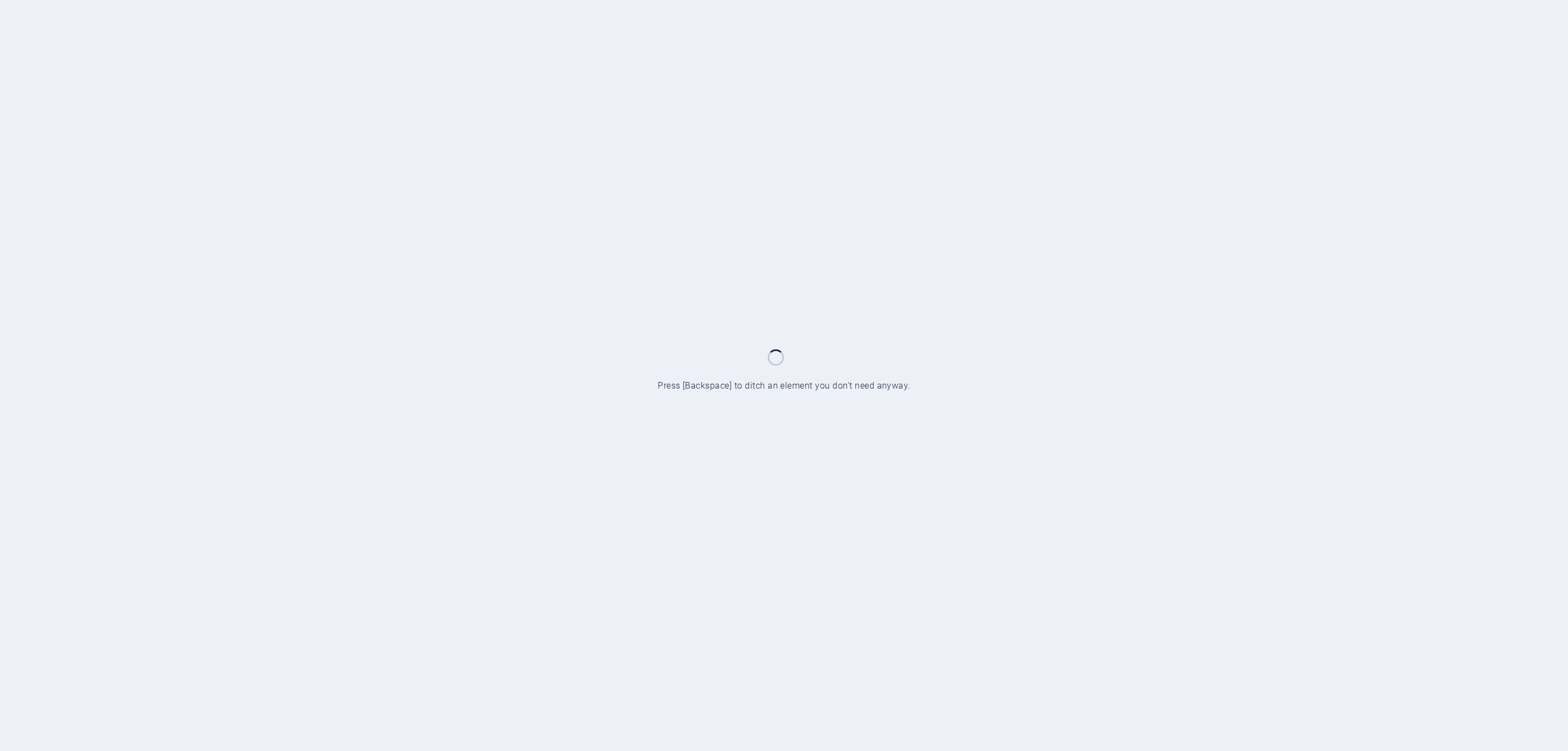
click at [976, 80] on div at bounding box center [784, 376] width 1568 height 751
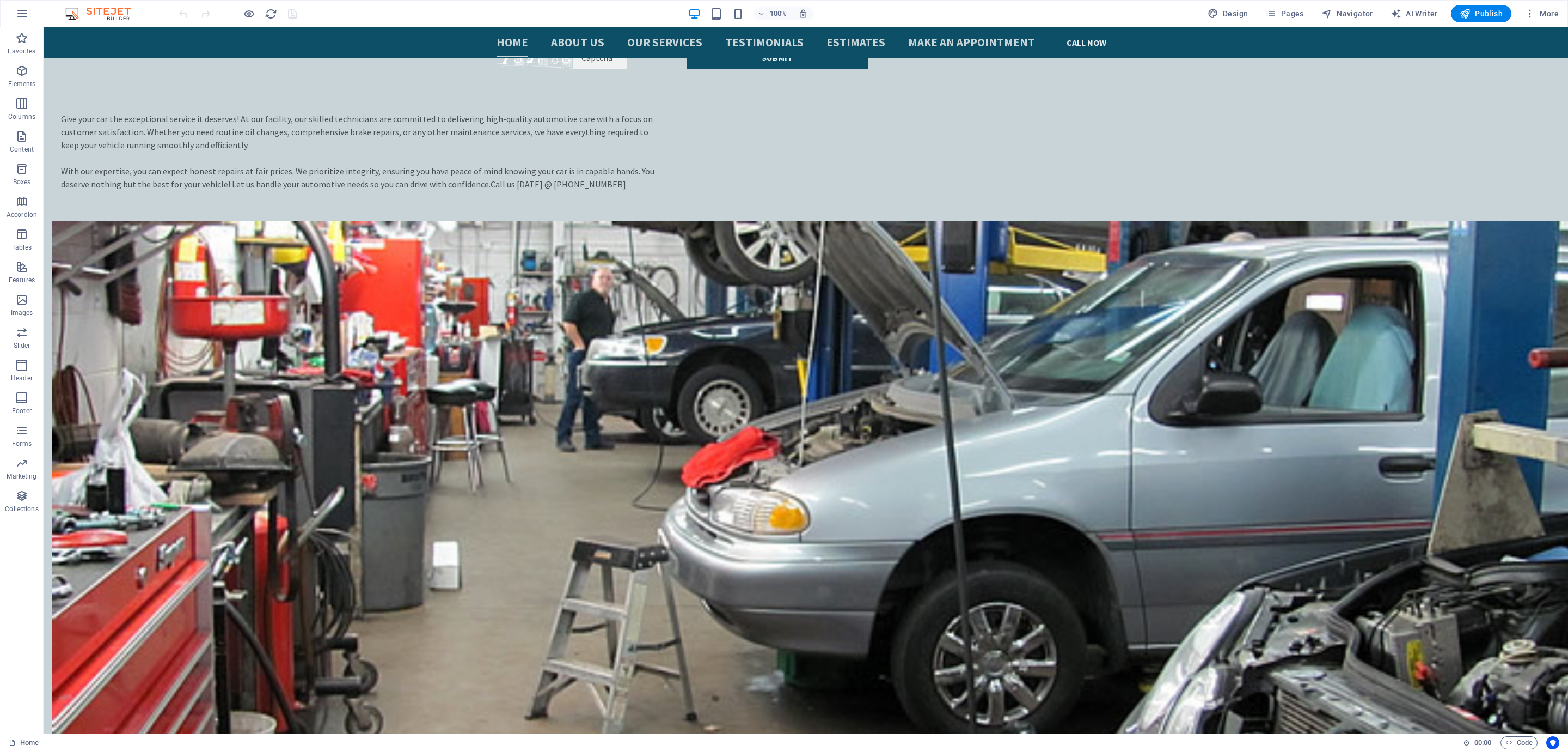
scroll to position [2748, 0]
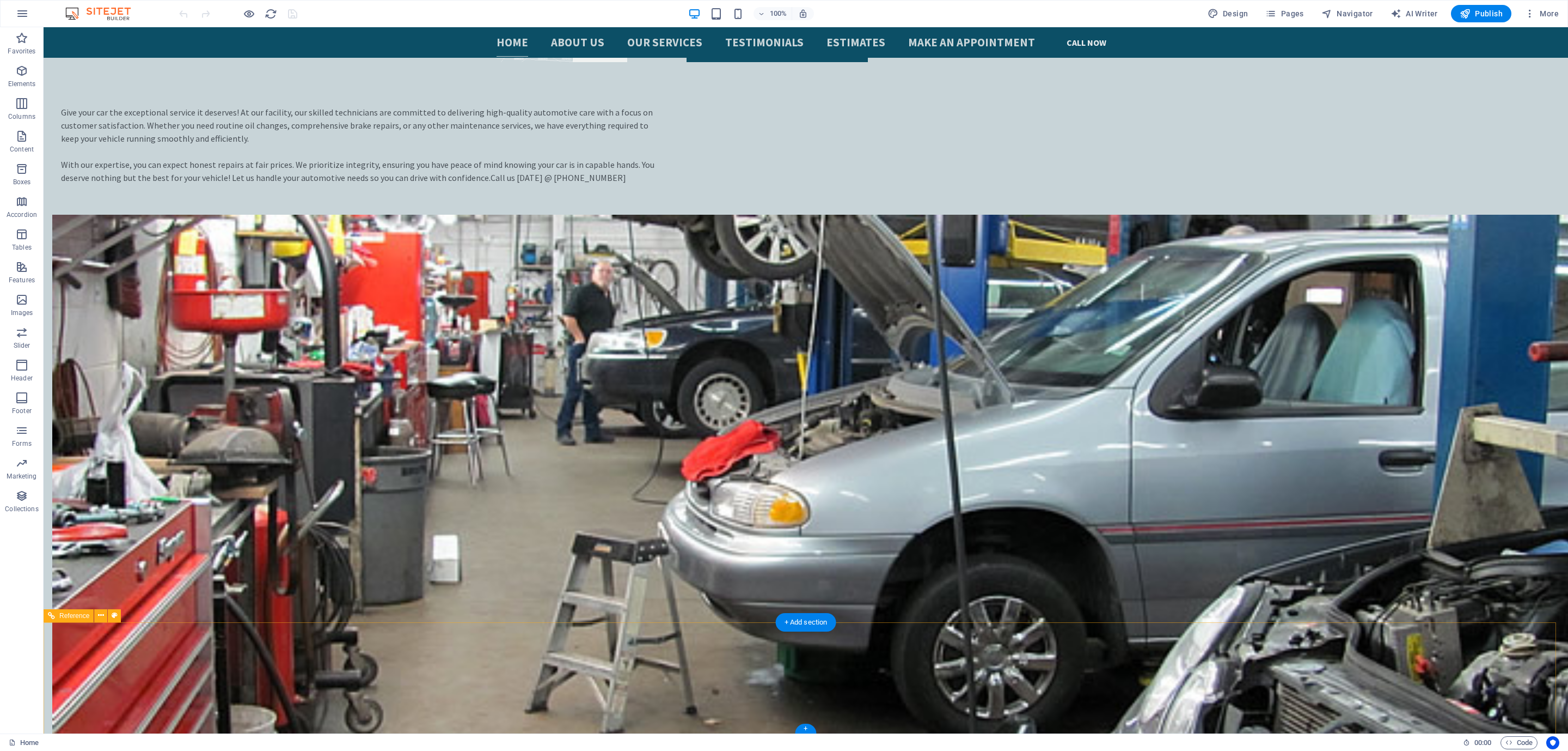
click at [1224, 10] on span "Design" at bounding box center [1228, 14] width 41 height 11
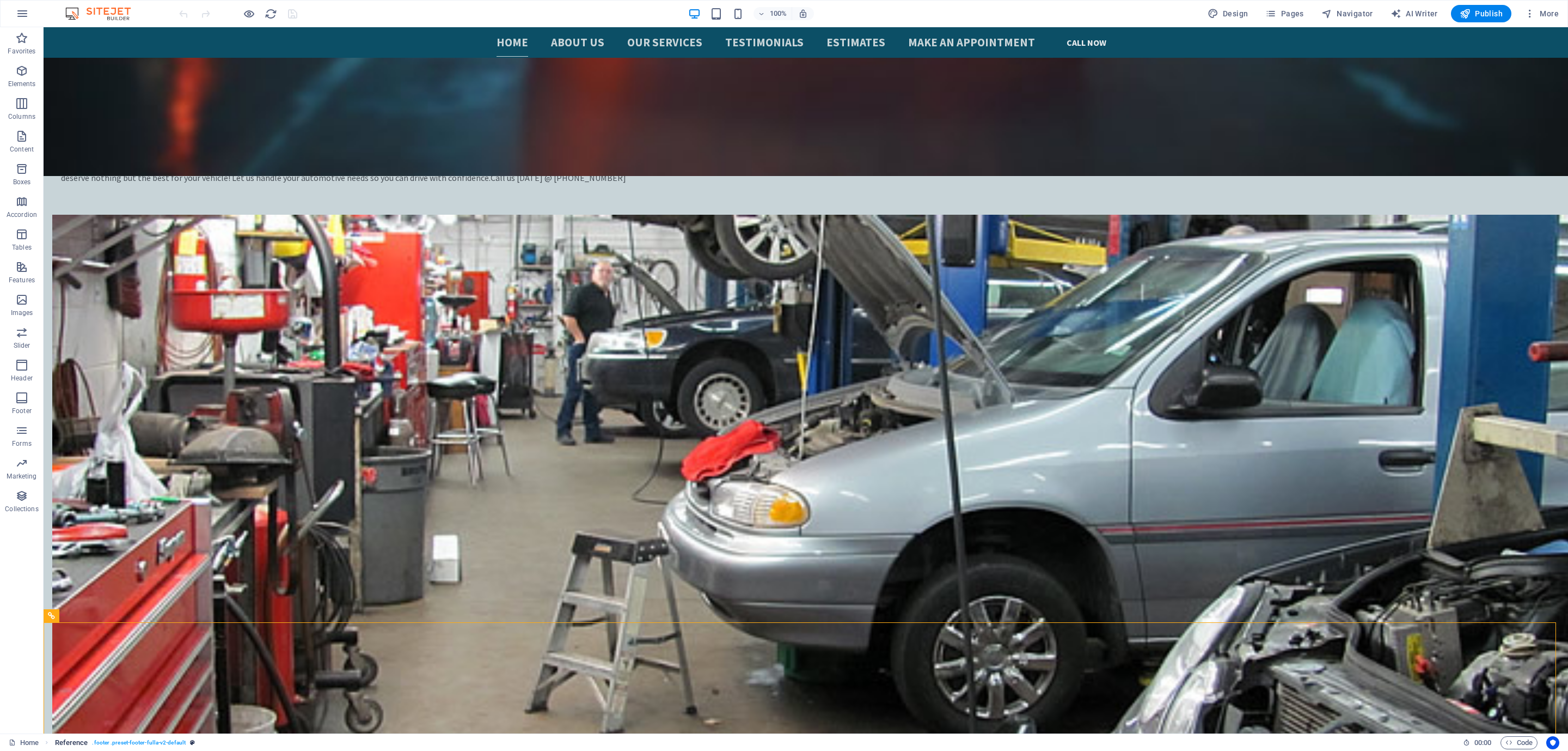
select select "ease-in-out"
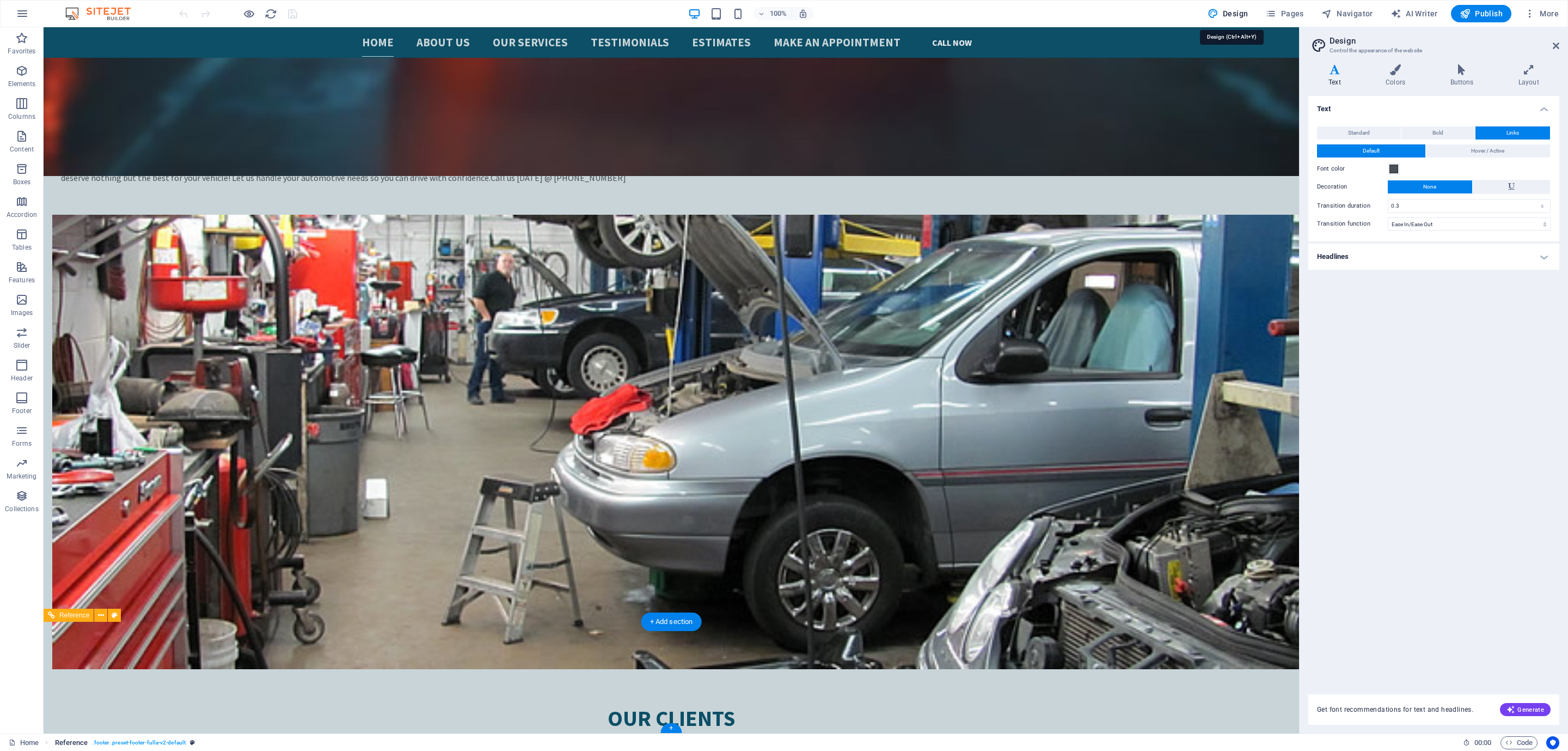
click at [59, 743] on span "Reference" at bounding box center [71, 743] width 33 height 13
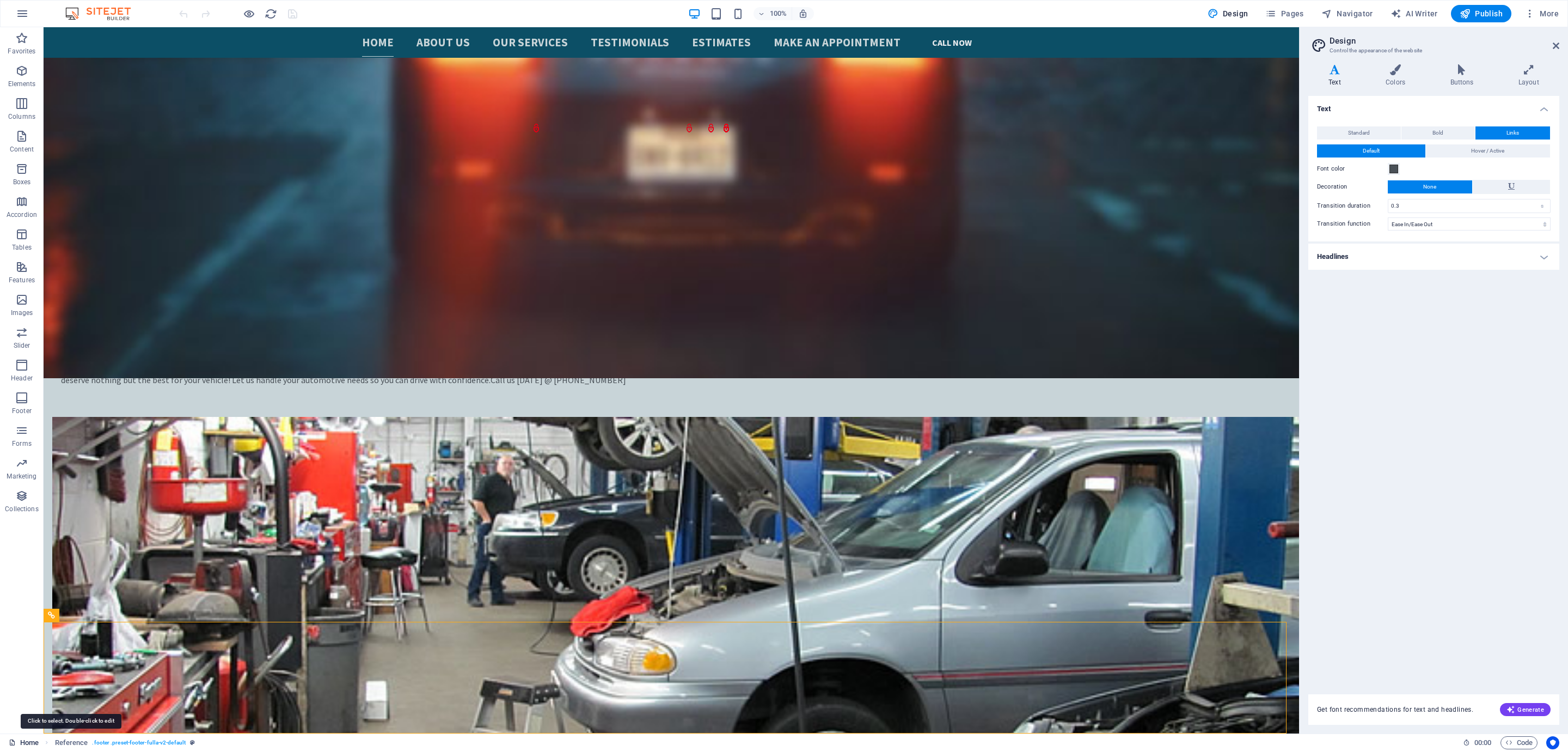
click at [23, 739] on link "Home" at bounding box center [23, 743] width 30 height 13
click at [22, 740] on link "Home" at bounding box center [23, 743] width 30 height 13
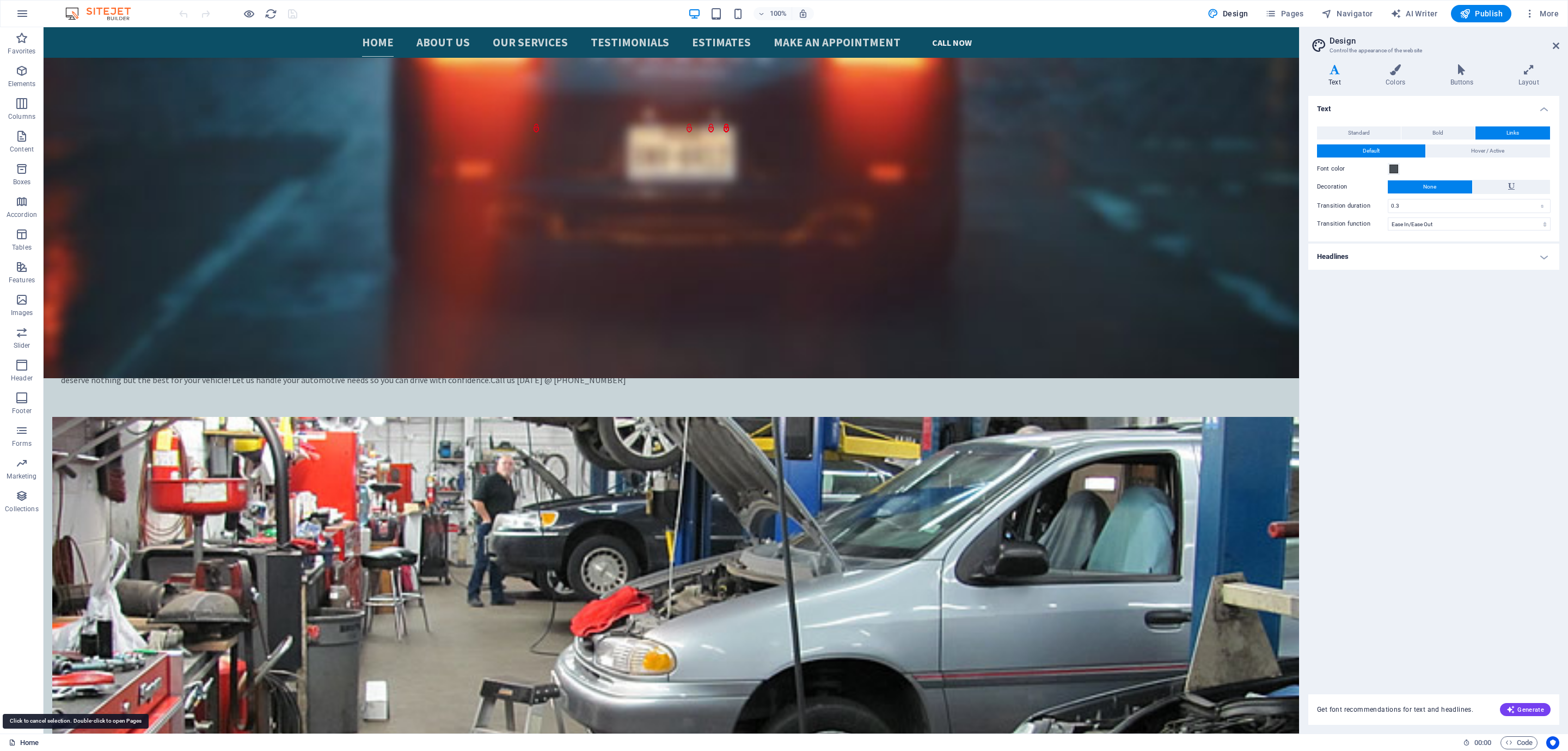
click at [22, 740] on link "Home" at bounding box center [23, 743] width 30 height 13
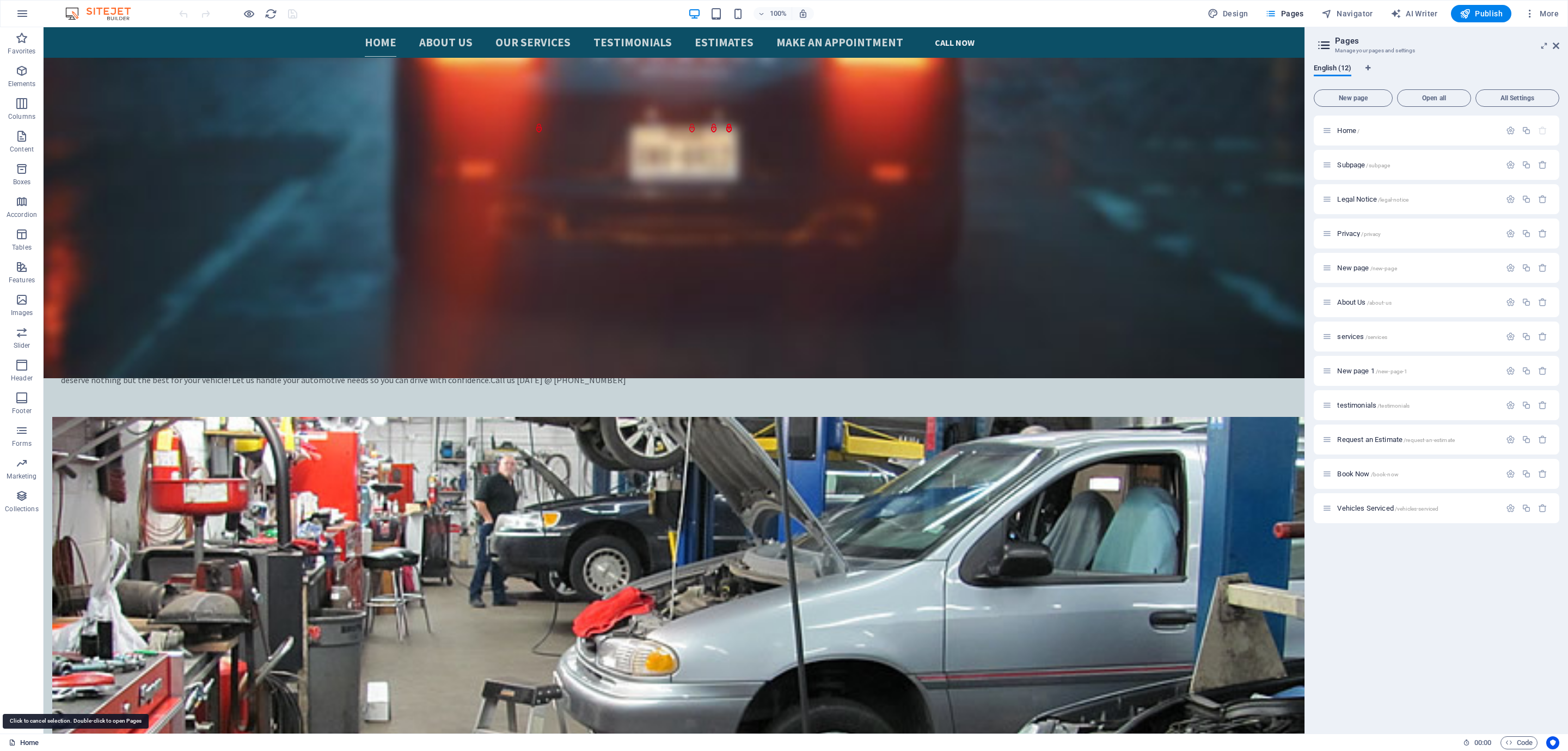
scroll to position [2550, 0]
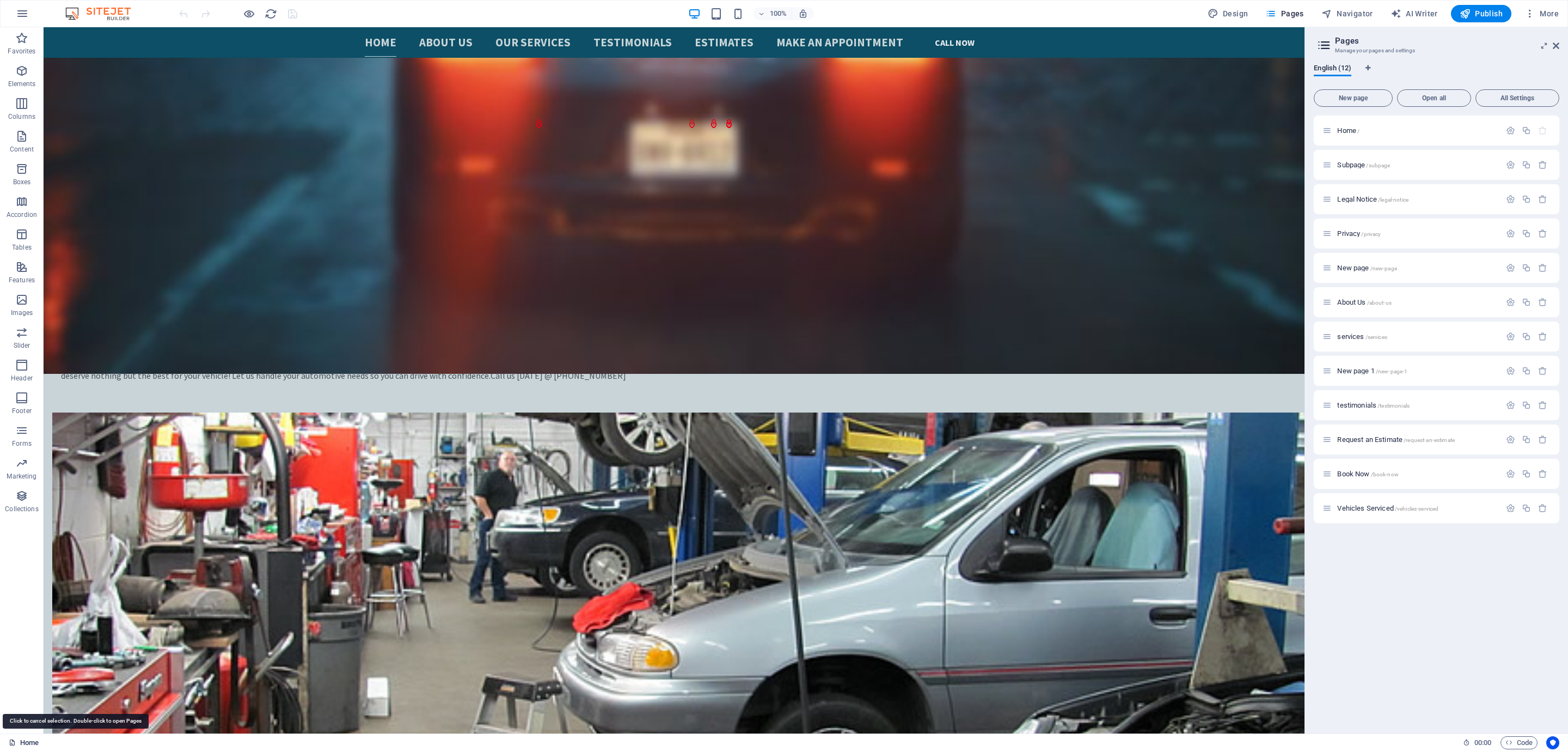
click at [12, 742] on icon at bounding box center [13, 743] width 7 height 7
click at [18, 746] on link "Home" at bounding box center [23, 743] width 30 height 13
drag, startPoint x: 61, startPoint y: 773, endPoint x: 664, endPoint y: 191, distance: 838.1
click at [1508, 96] on span "All Settings" at bounding box center [1517, 97] width 74 height 6
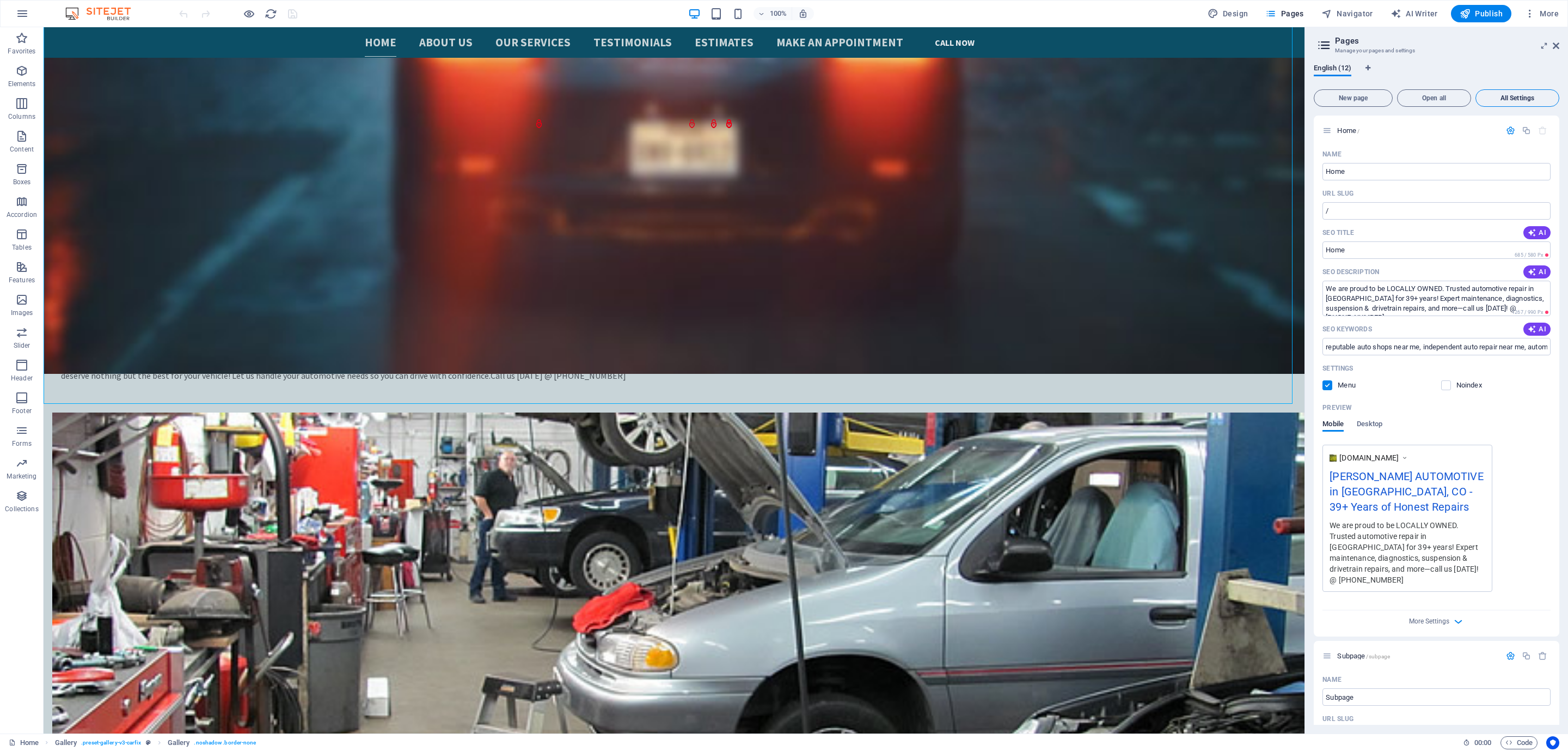
scroll to position [5228, 0]
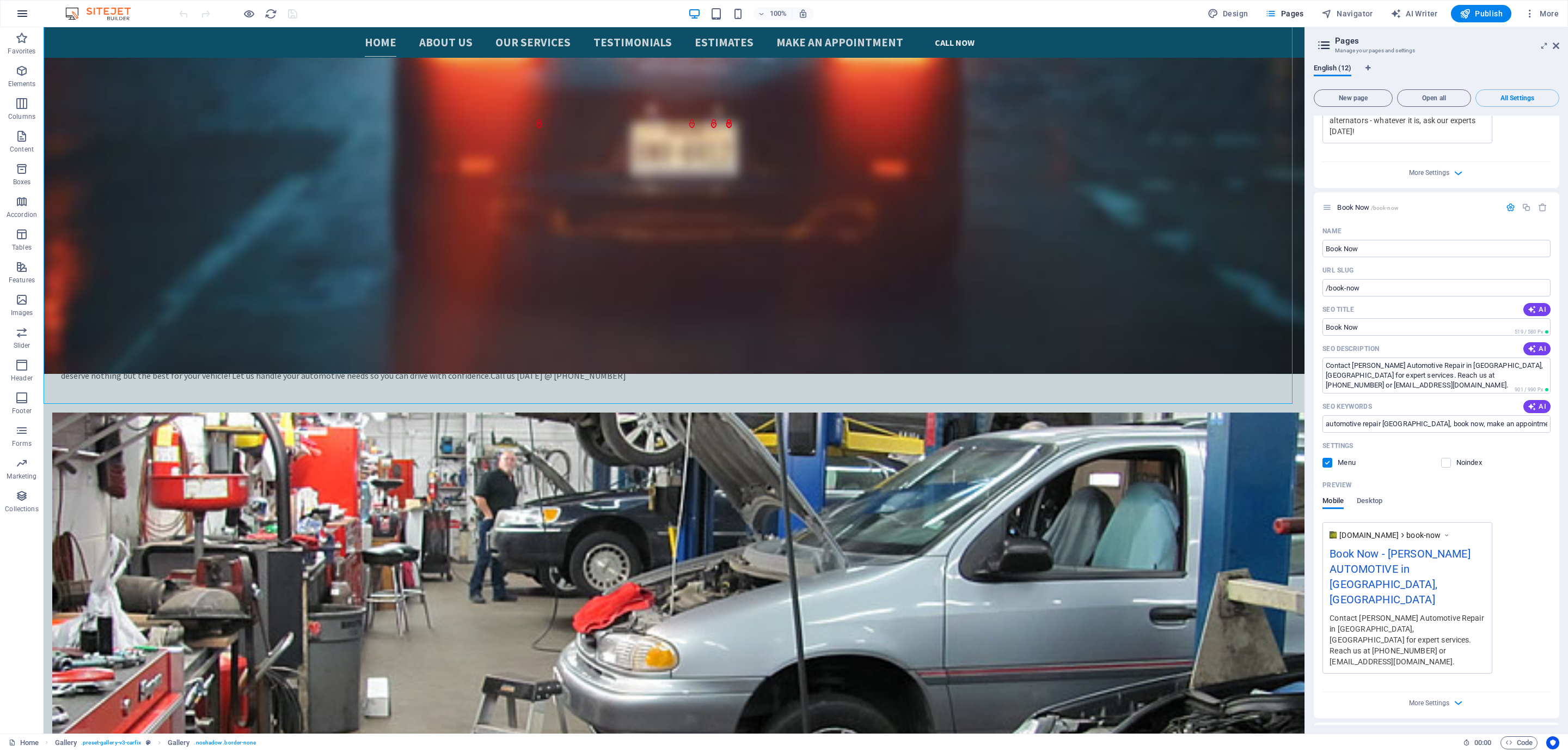
click at [24, 14] on icon "button" at bounding box center [23, 14] width 13 height 13
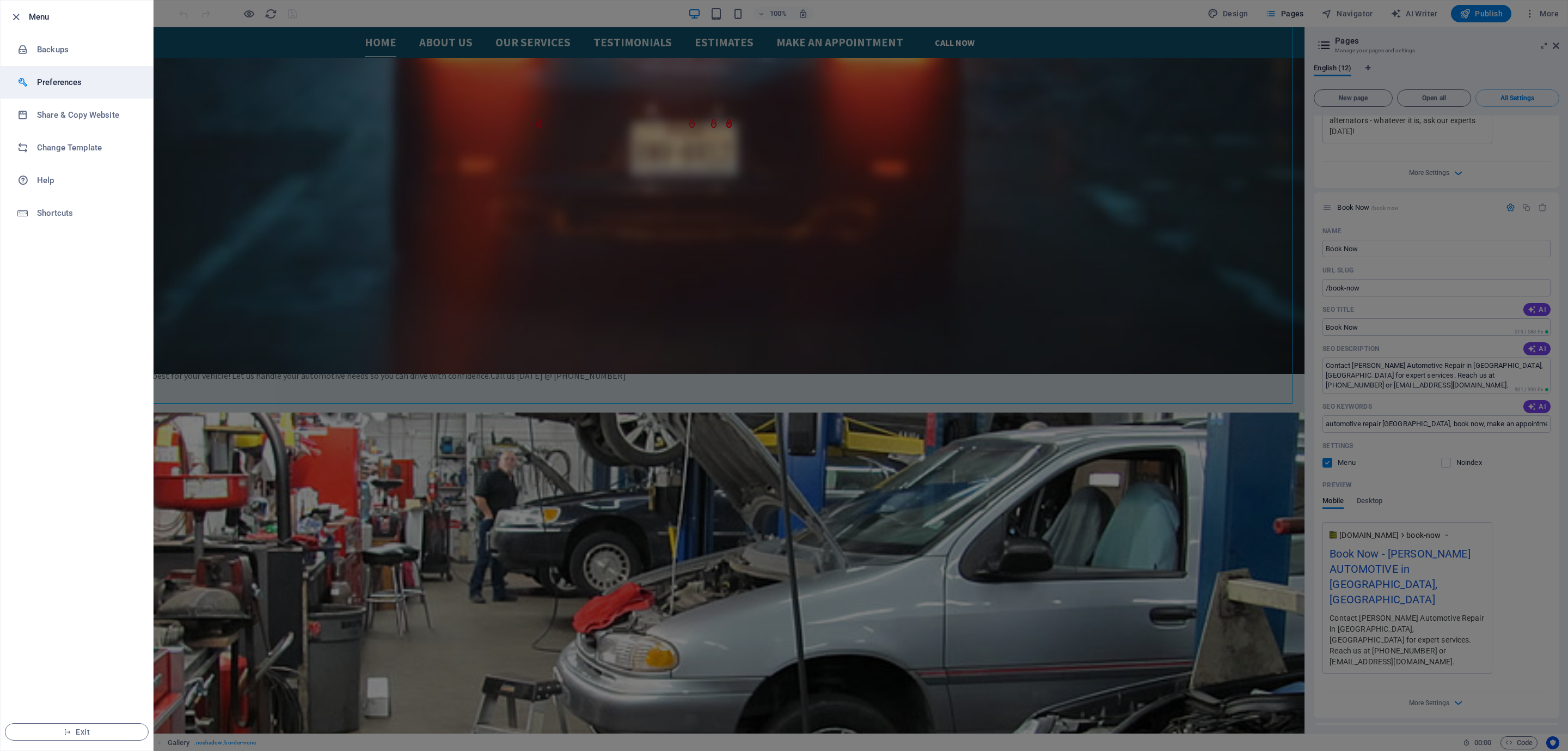
click at [91, 78] on h6 "Preferences" at bounding box center [88, 82] width 101 height 13
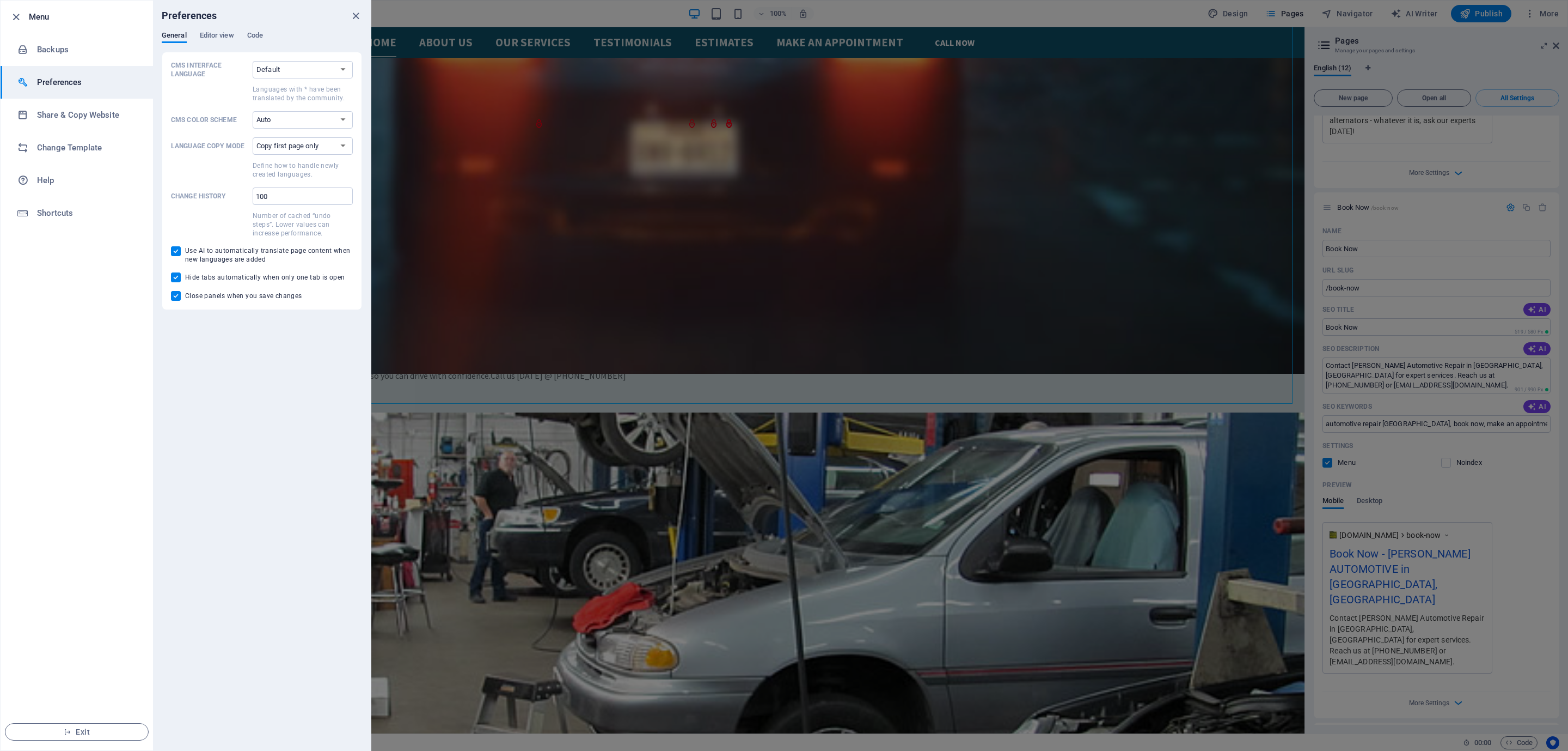
click at [235, 36] on div "General Editor view Code" at bounding box center [262, 41] width 200 height 21
click at [224, 28] on div "Preferences" at bounding box center [262, 16] width 217 height 31
click at [230, 32] on span "Editor view" at bounding box center [217, 36] width 34 height 15
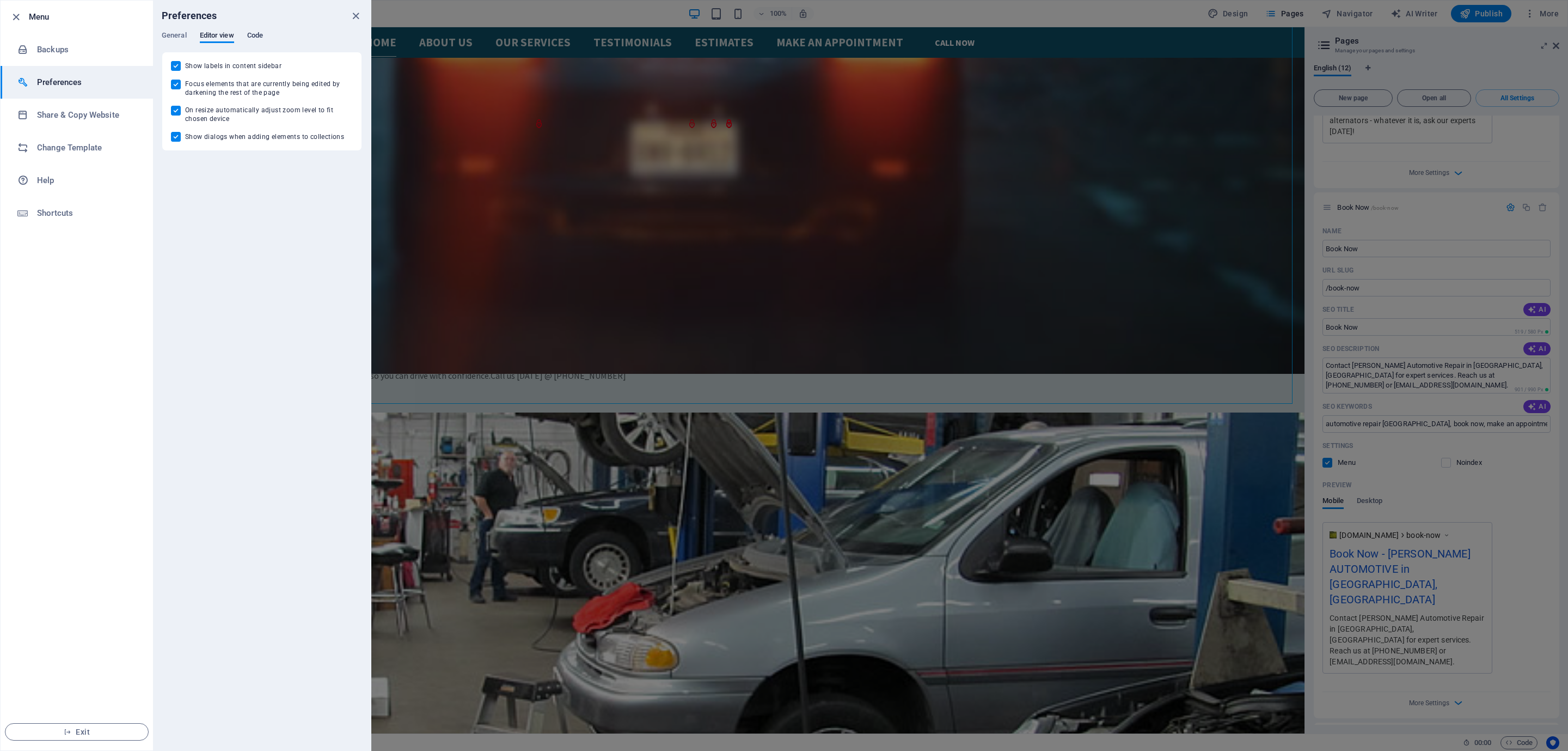
click at [256, 33] on span "Code" at bounding box center [255, 36] width 16 height 15
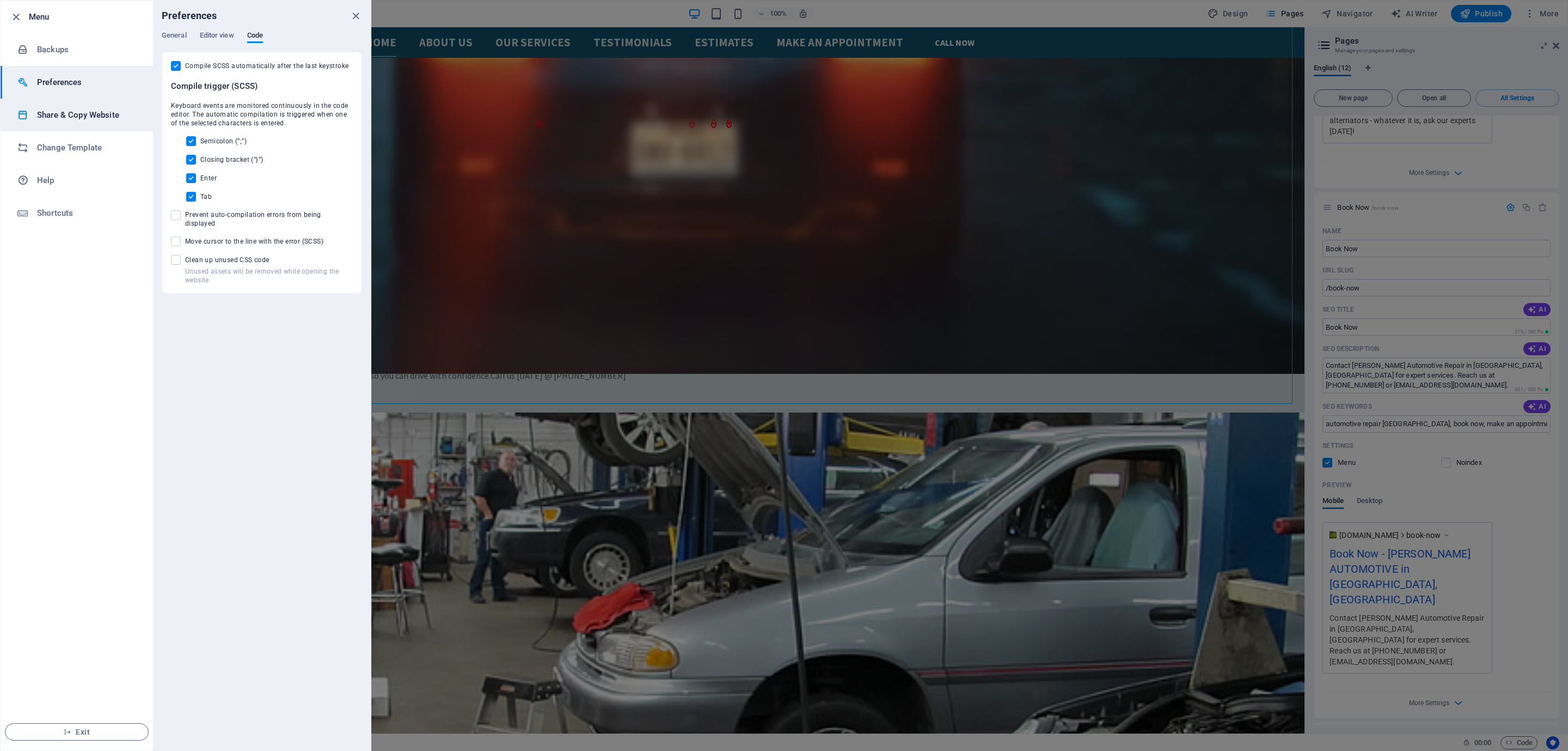
click at [106, 101] on li "Share & Copy Website" at bounding box center [77, 115] width 152 height 32
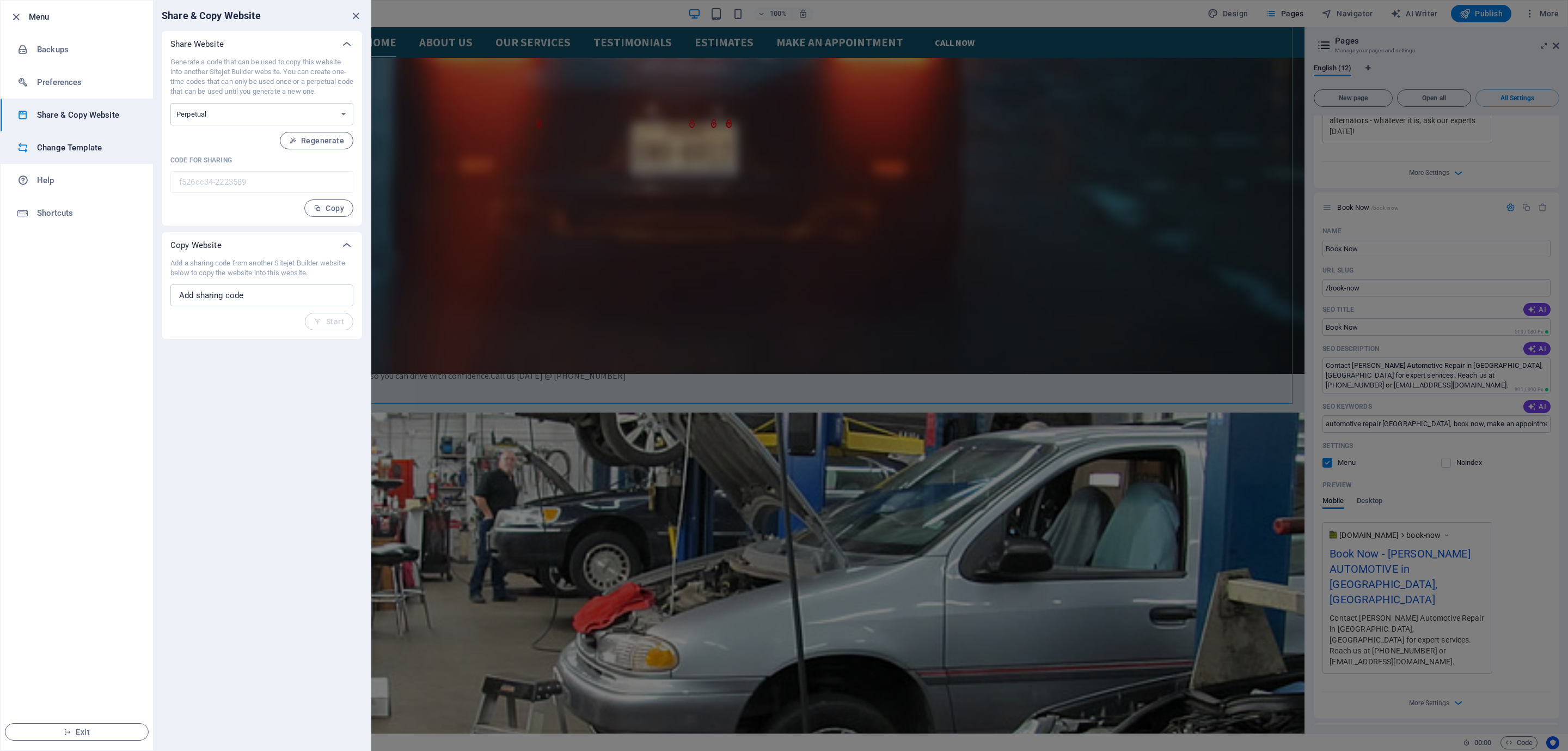
click at [79, 149] on h6 "Change Template" at bounding box center [88, 147] width 101 height 13
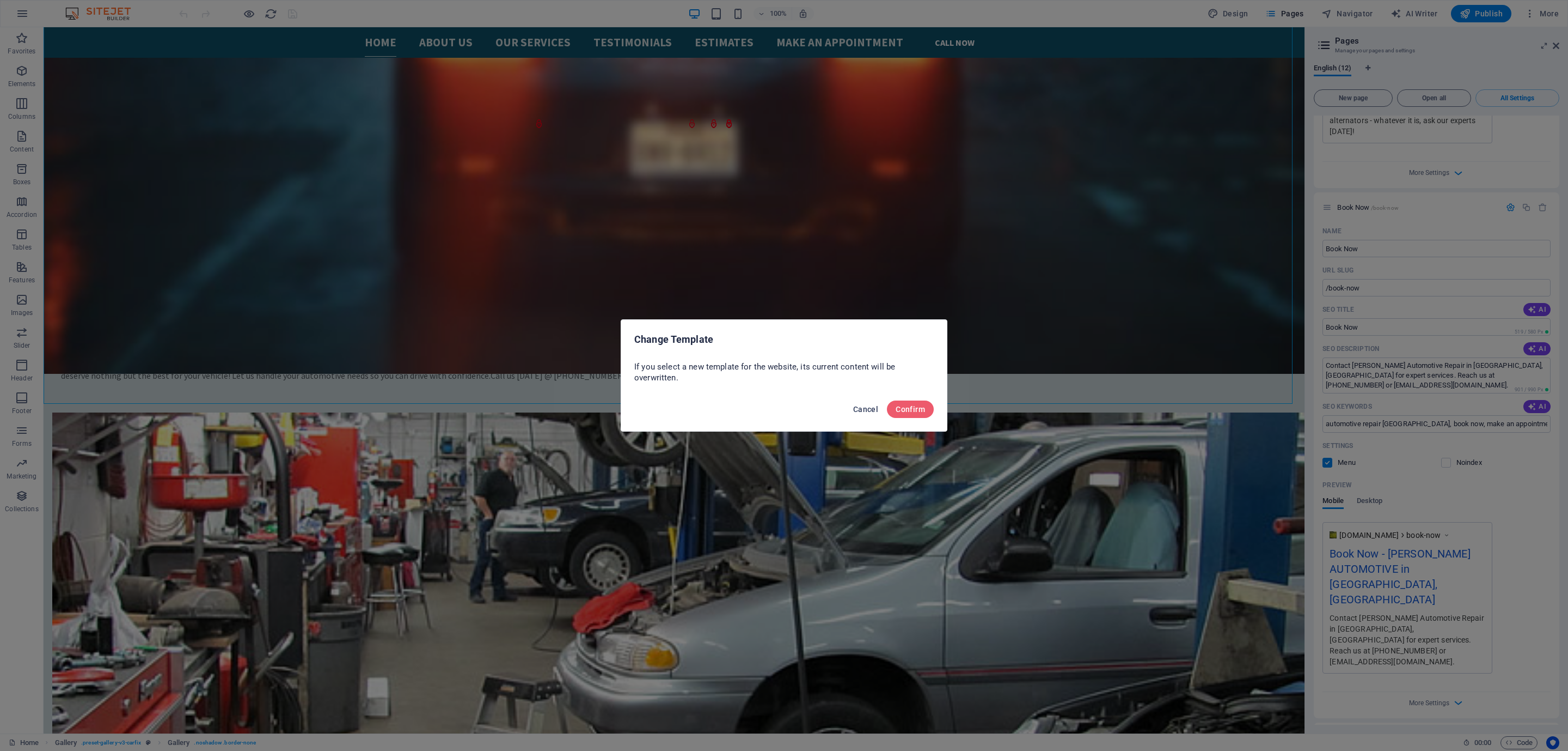
click at [852, 409] on button "Cancel" at bounding box center [865, 409] width 33 height 17
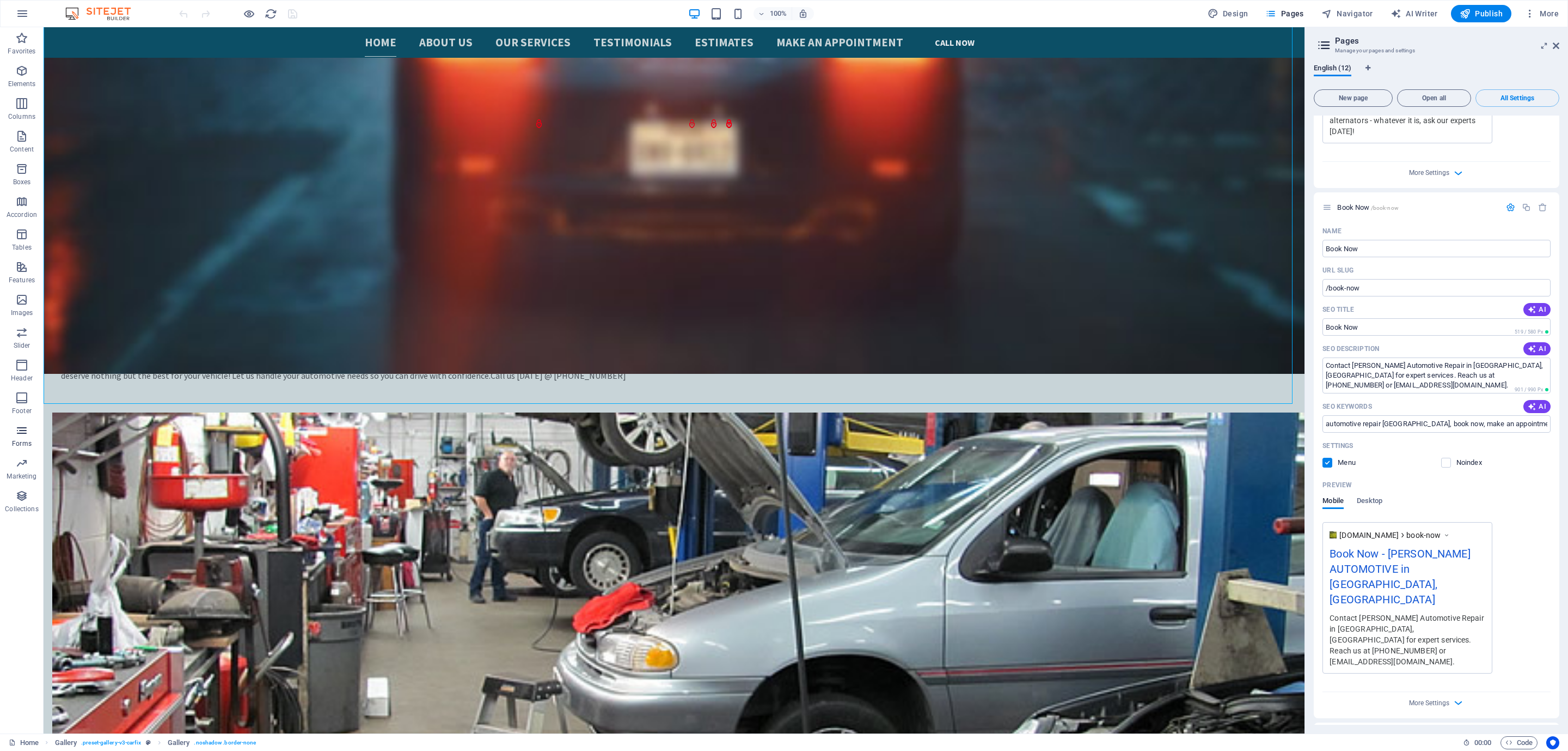
click at [20, 435] on icon "button" at bounding box center [22, 431] width 13 height 13
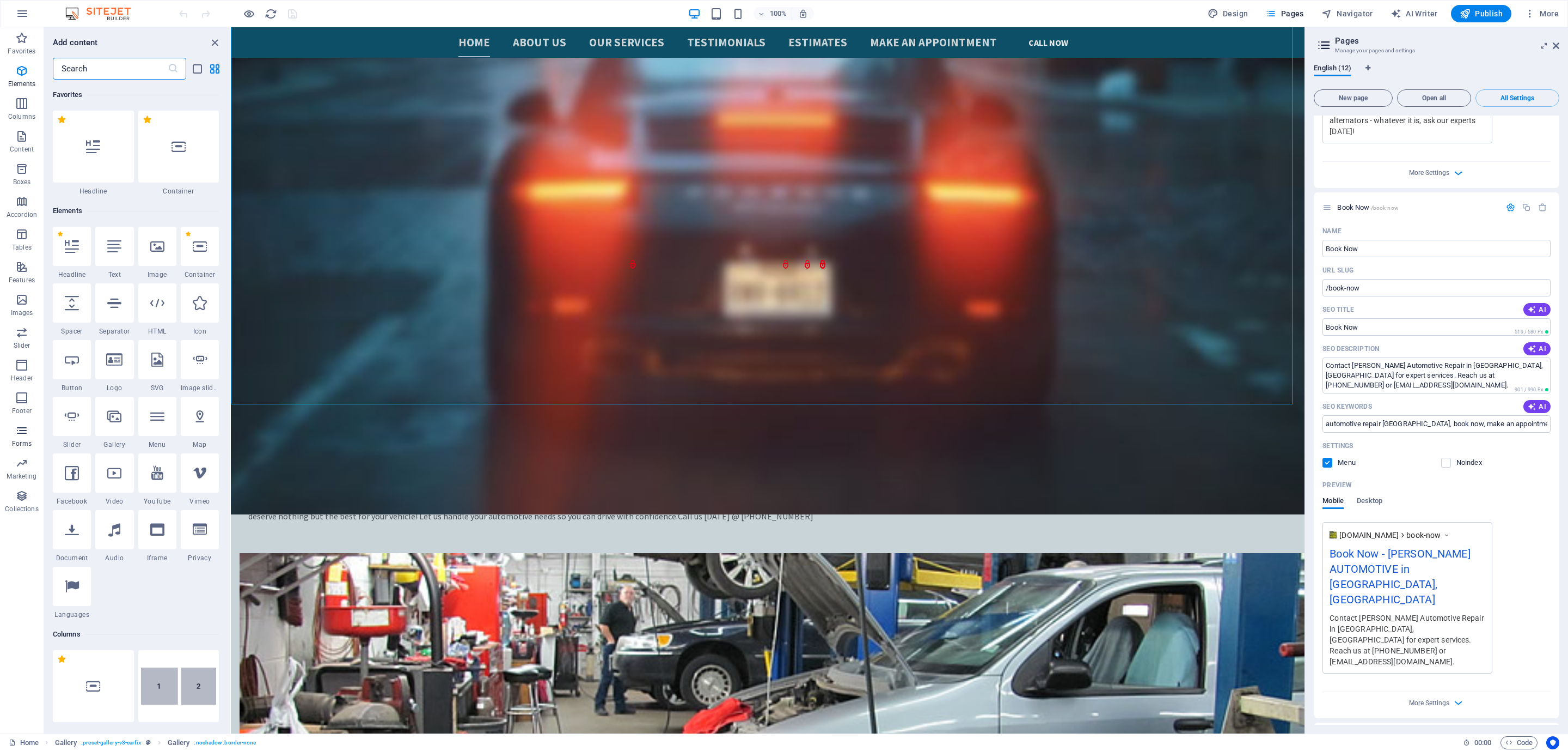
scroll to position [7954, 0]
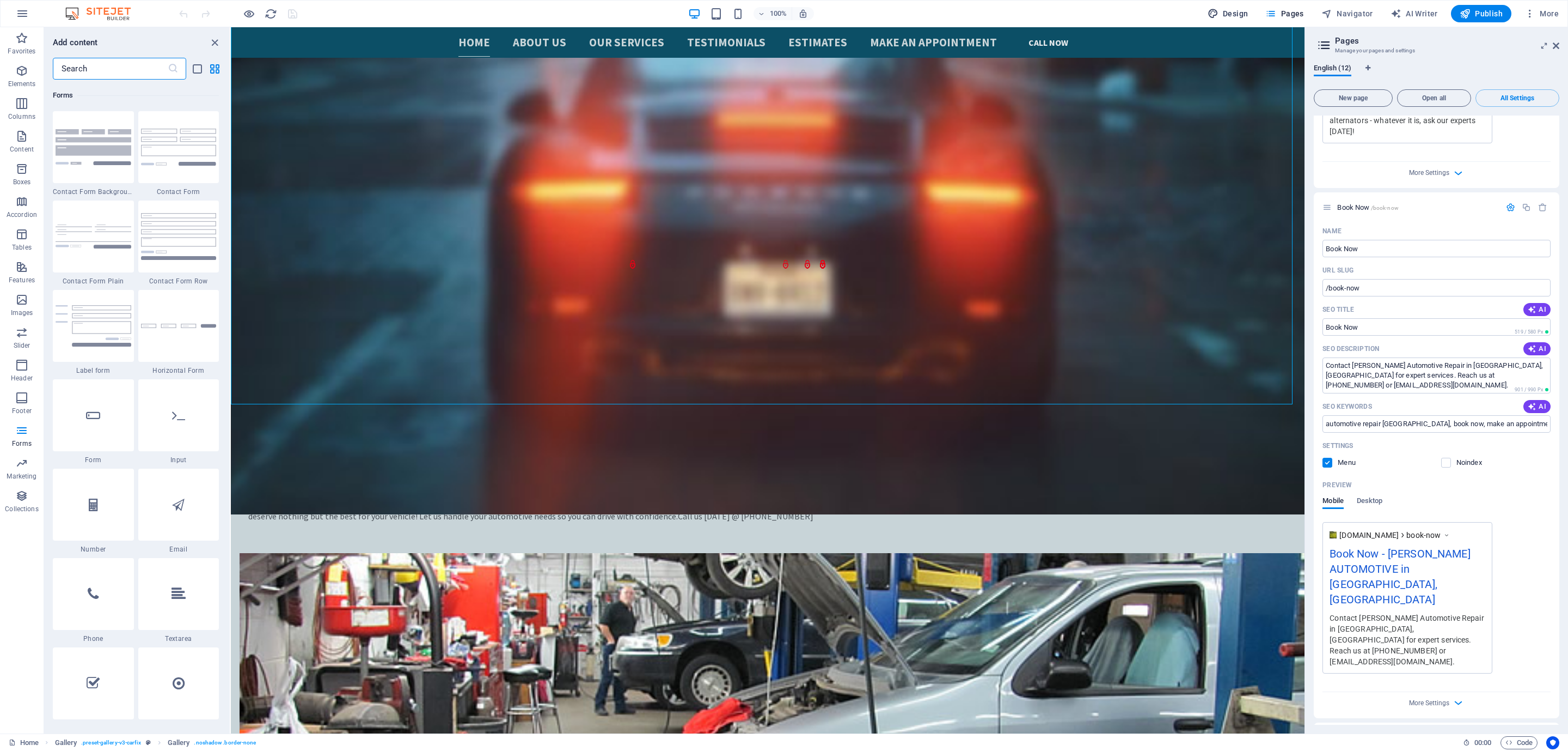
click at [1237, 20] on button "Design" at bounding box center [1228, 13] width 50 height 17
select select "ease-in-out"
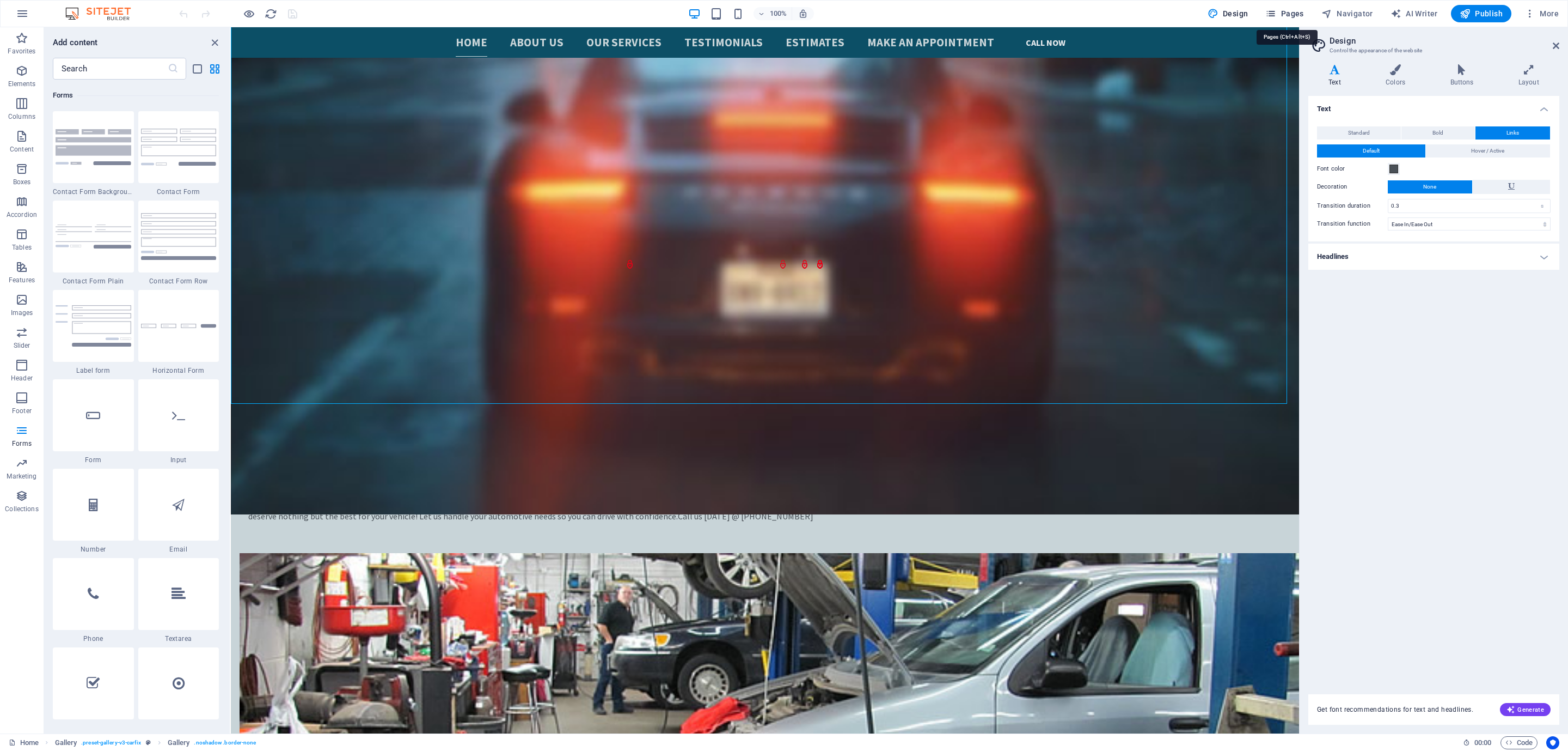
scroll to position [2405, 0]
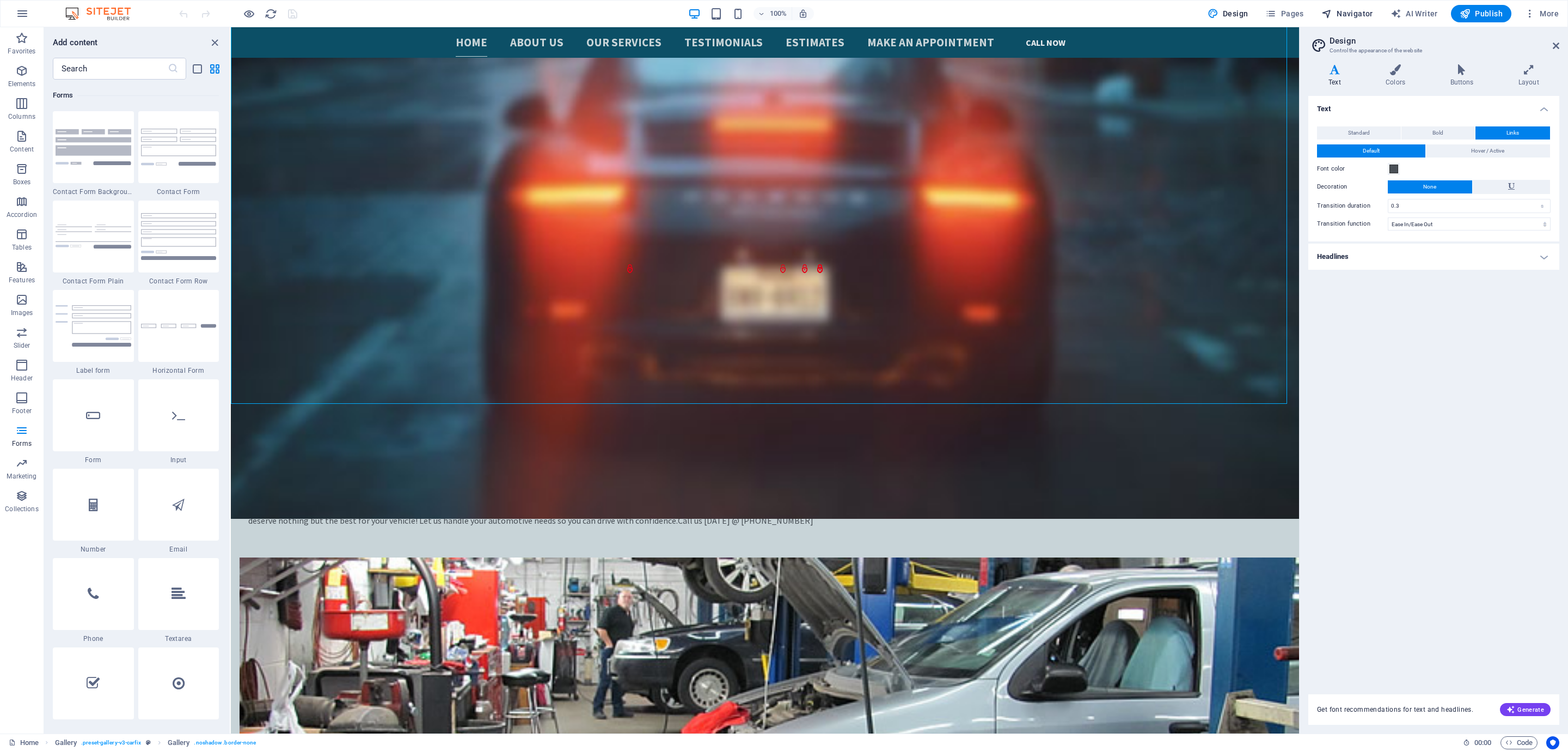
click at [1353, 12] on span "Navigator" at bounding box center [1347, 14] width 51 height 11
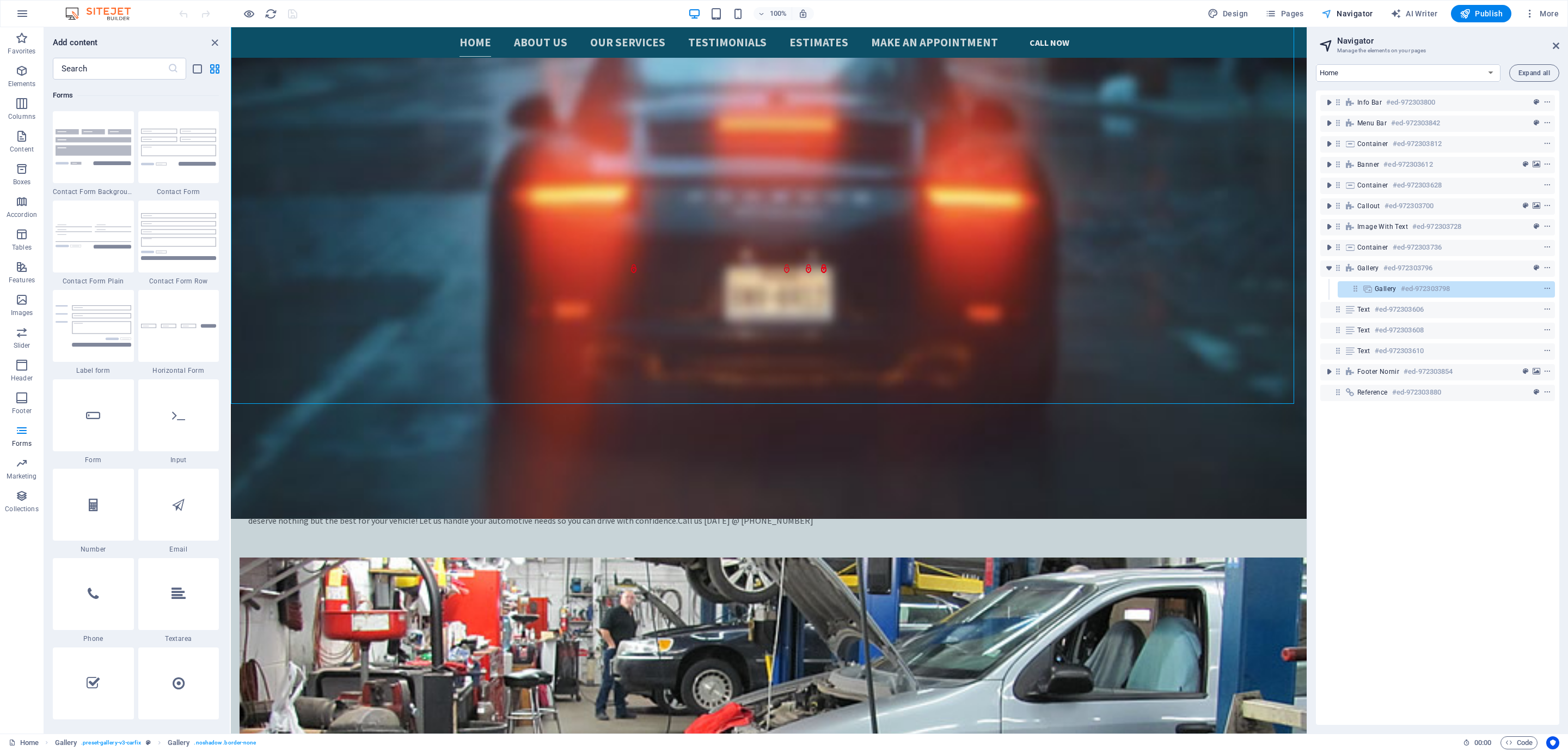
scroll to position [2411, 0]
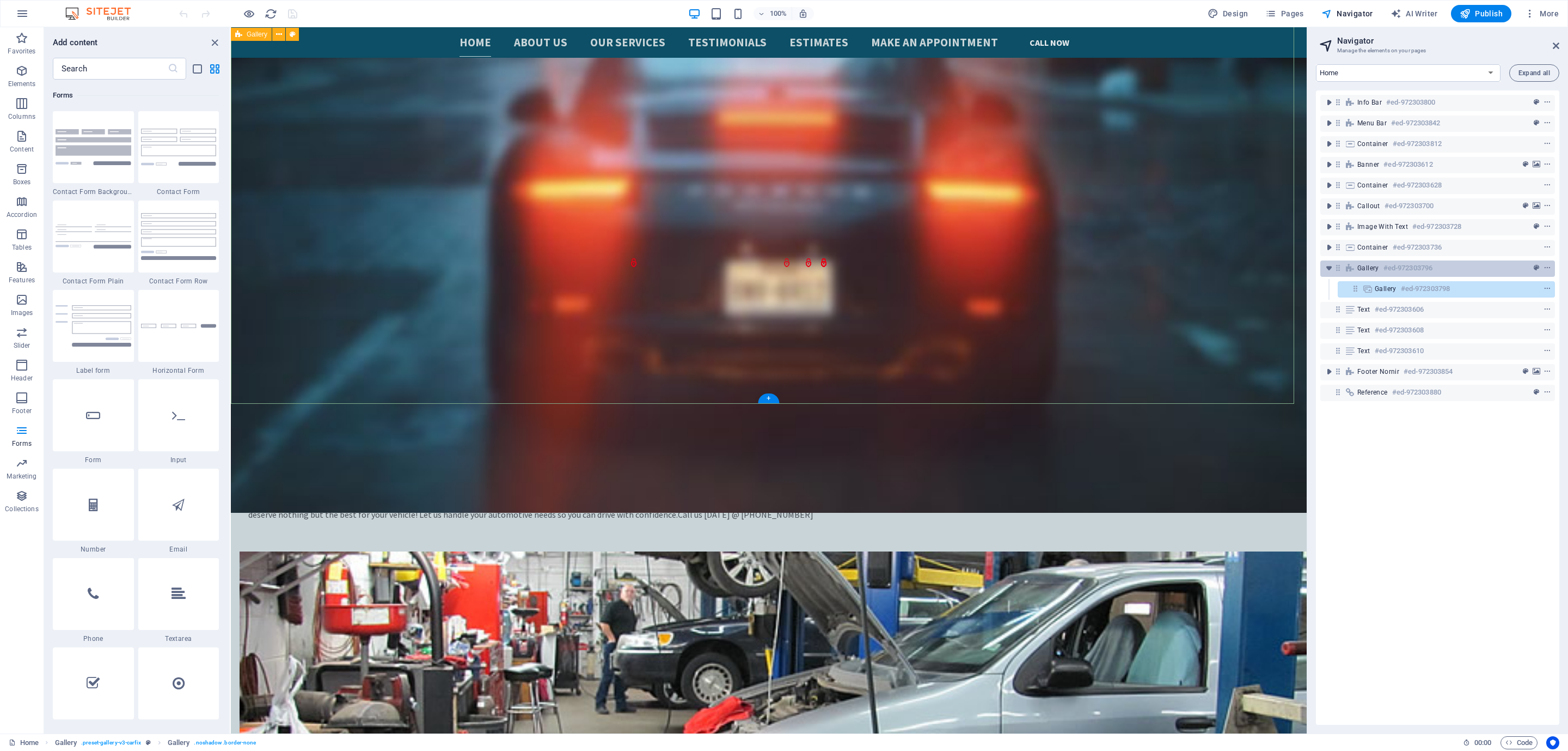
click at [1433, 272] on h6 "#ed-972303796" at bounding box center [1408, 268] width 49 height 13
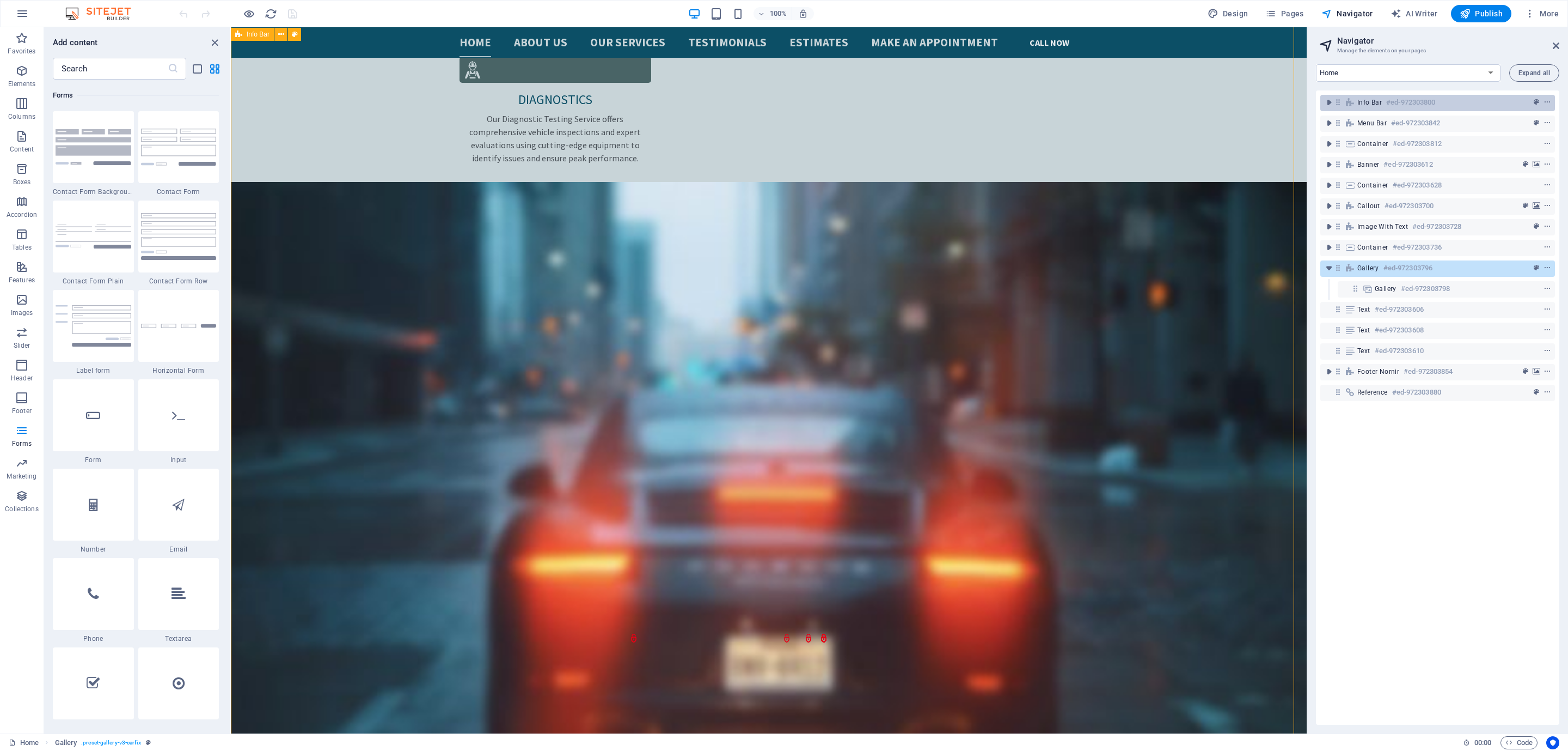
click at [1432, 95] on div "Info Bar #ed-972303800" at bounding box center [1438, 103] width 235 height 16
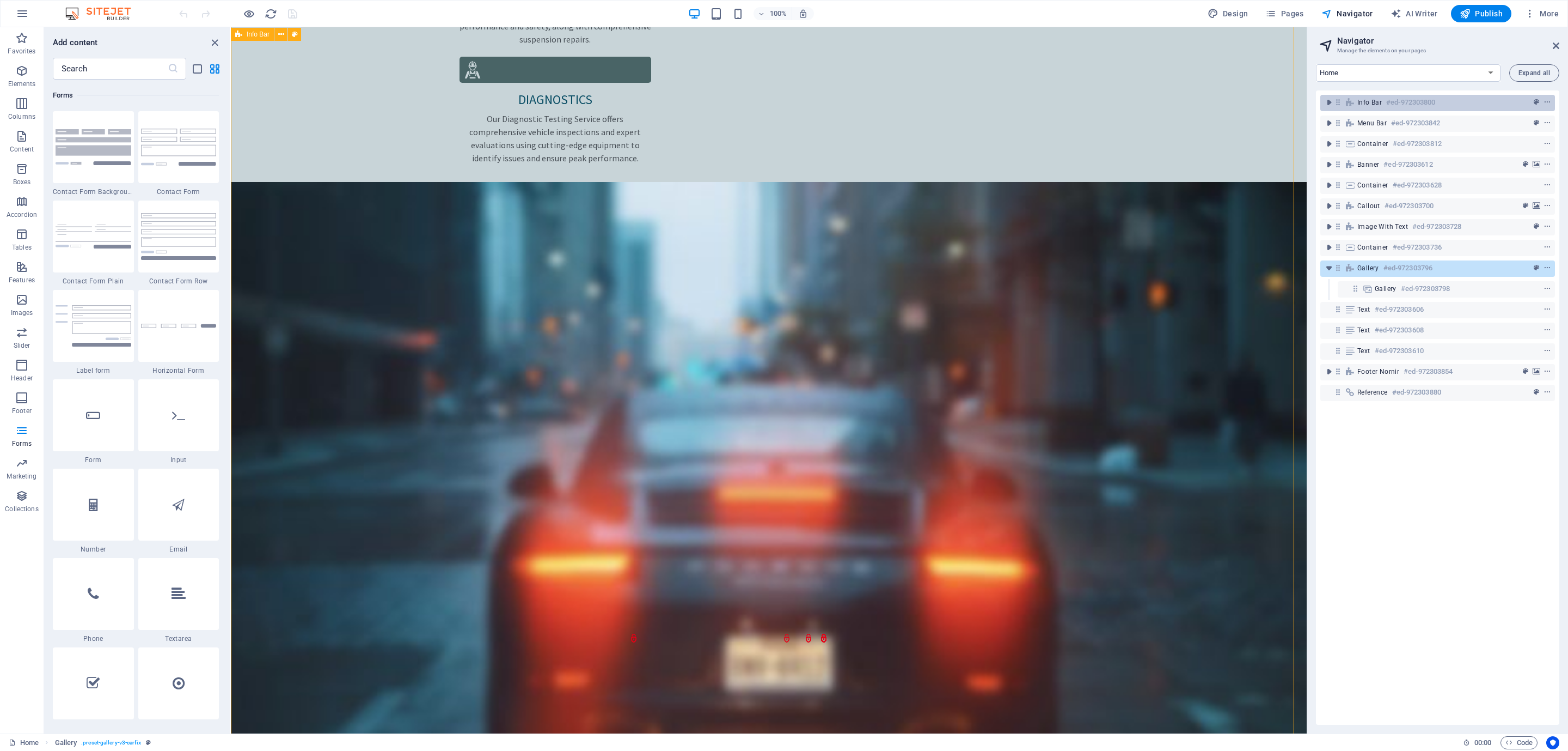
scroll to position [0, 0]
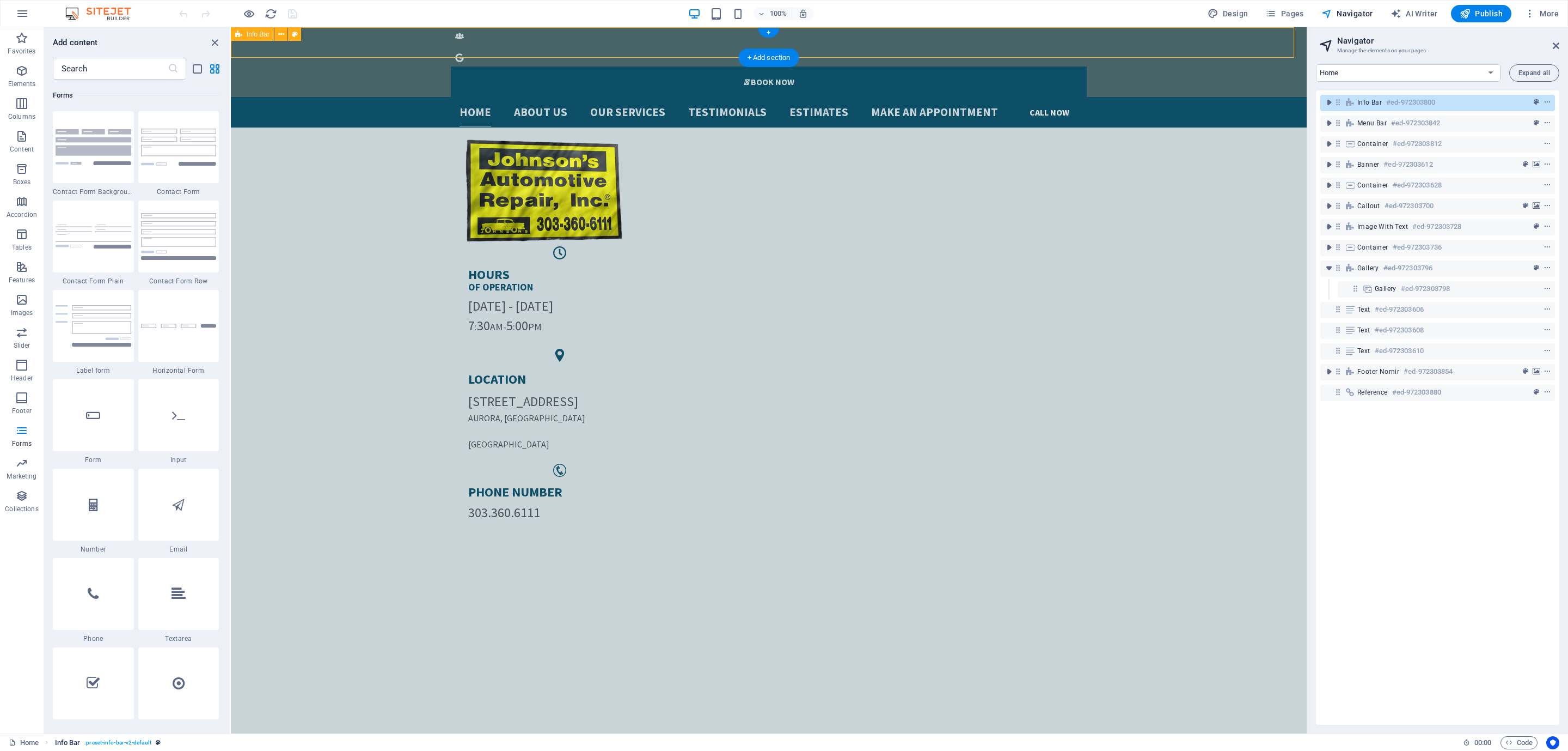
click at [108, 746] on span ". preset-info-bar-v2-default" at bounding box center [118, 743] width 67 height 13
click at [91, 742] on span ". preset-info-bar-v2-default" at bounding box center [118, 743] width 67 height 13
click at [138, 740] on span ". preset-info-bar-v2-default" at bounding box center [118, 743] width 67 height 13
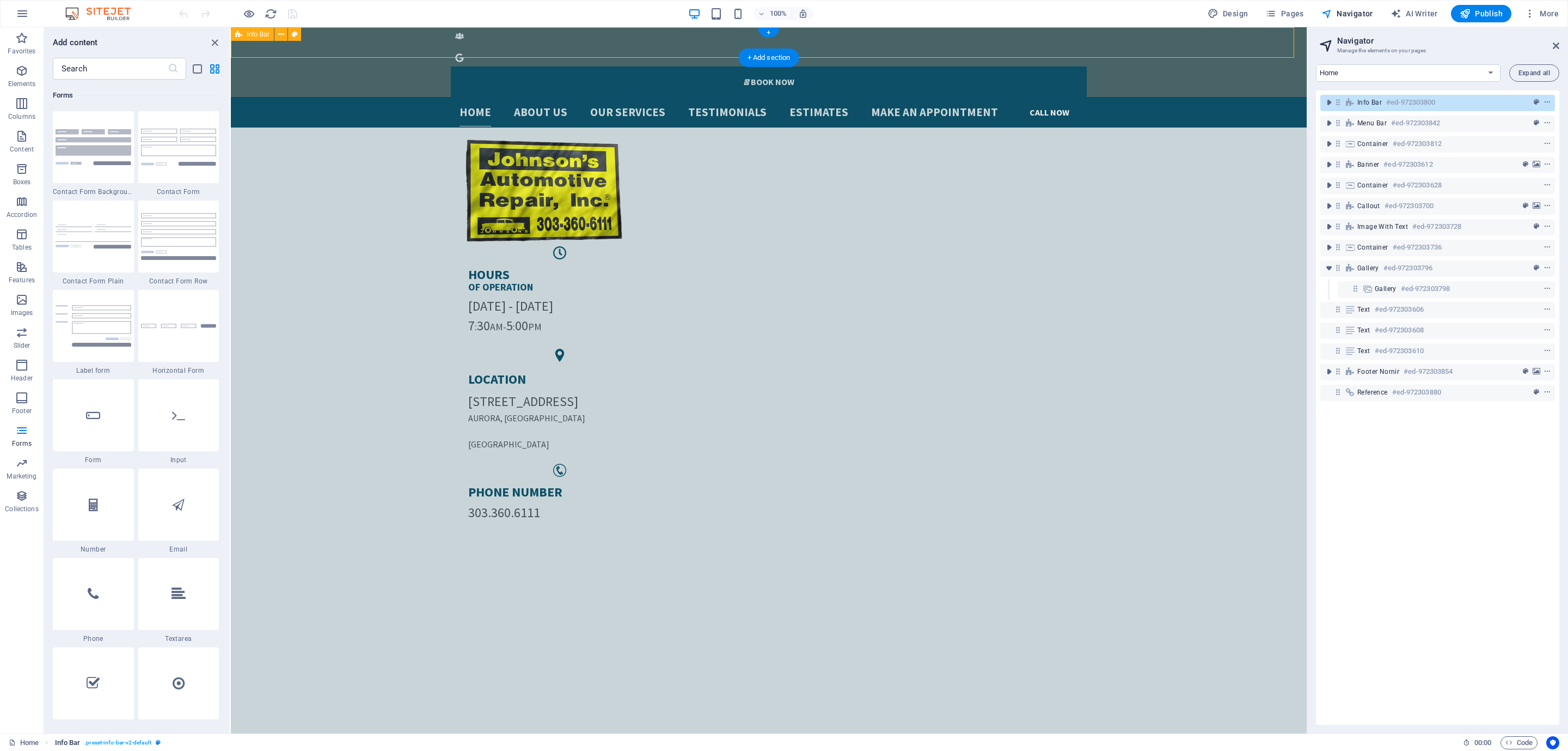
select select "px"
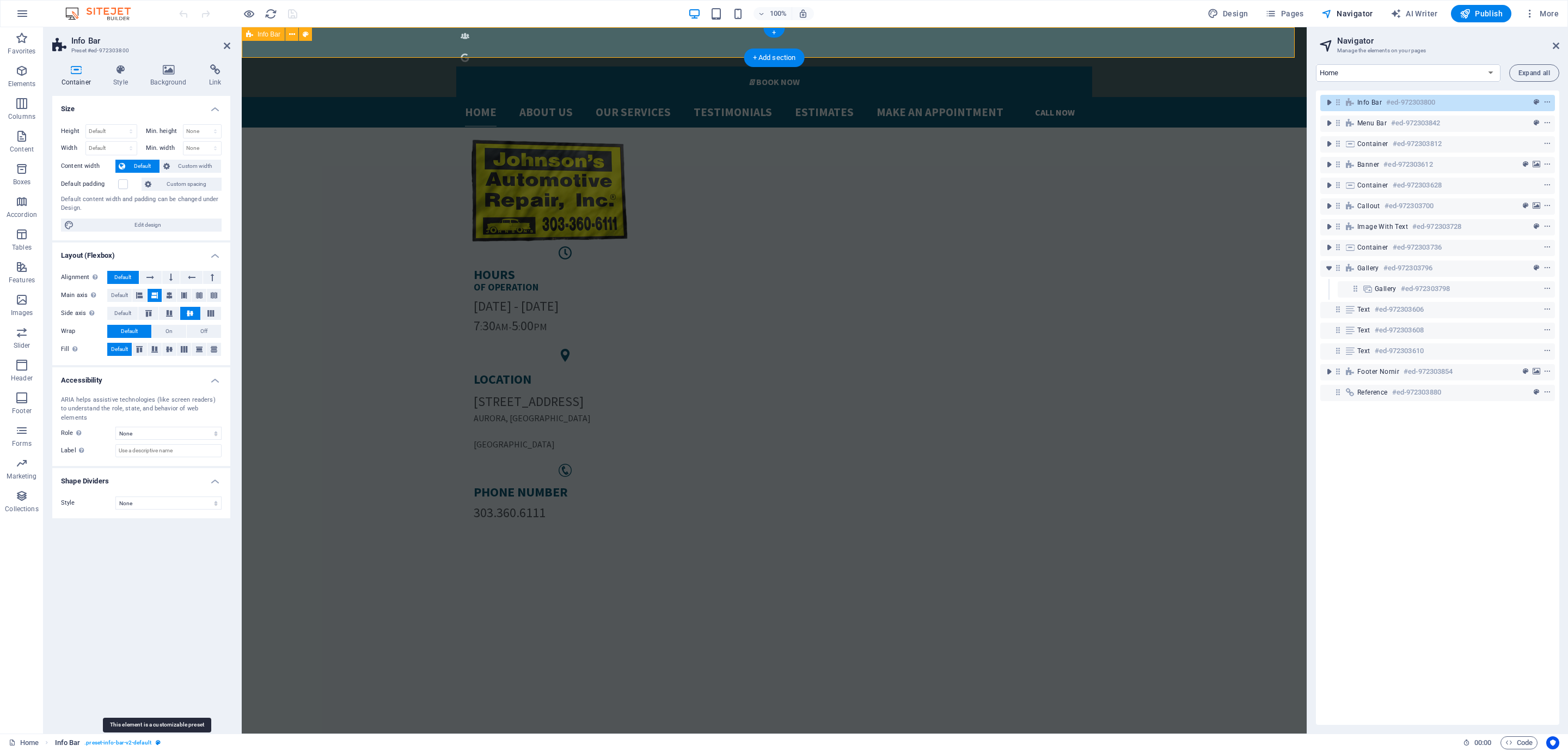
click at [157, 740] on icon "breadcrumb" at bounding box center [158, 742] width 5 height 6
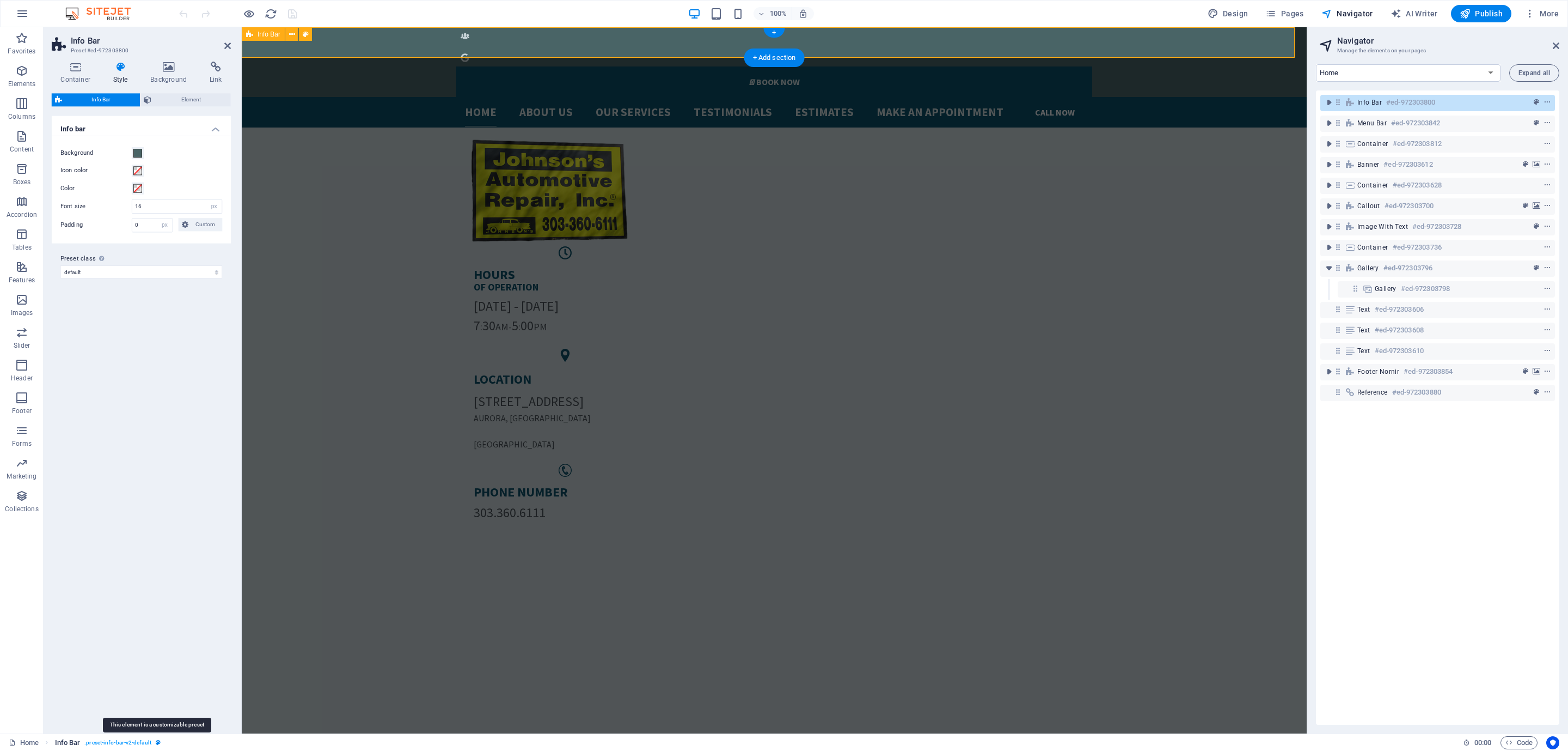
click at [157, 740] on icon "breadcrumb" at bounding box center [158, 742] width 5 height 6
click at [141, 740] on span ". preset-info-bar-v2-default" at bounding box center [118, 743] width 67 height 13
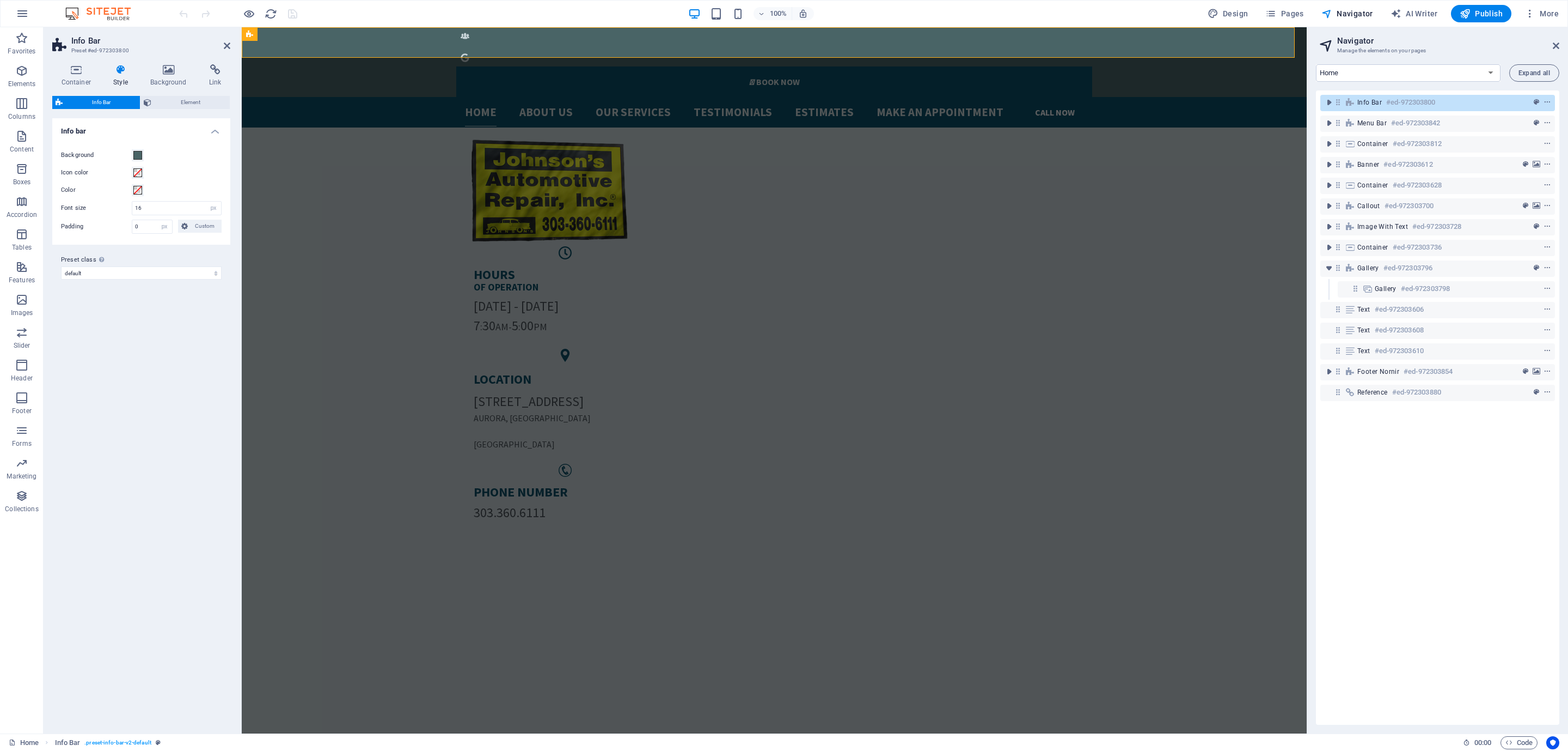
click at [172, 125] on h4 "Info bar" at bounding box center [141, 128] width 178 height 20
click at [185, 125] on h4 "Info bar" at bounding box center [141, 131] width 178 height 26
click at [145, 283] on div "Preset class Above chosen variant and settings affect all elements which carry …" at bounding box center [141, 266] width 178 height 43
click at [143, 276] on select "default Add preset class" at bounding box center [142, 273] width 161 height 13
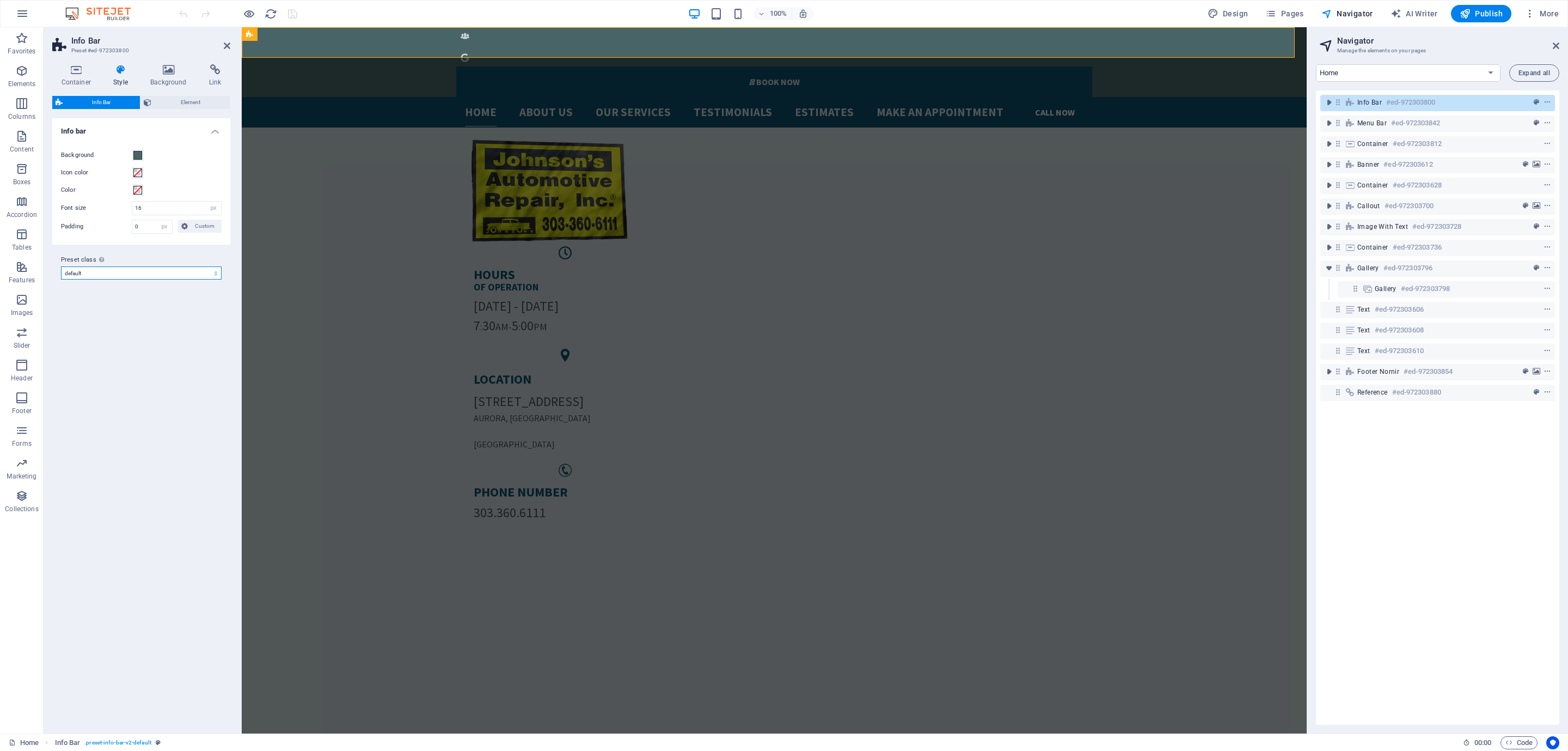
drag, startPoint x: 143, startPoint y: 276, endPoint x: 133, endPoint y: 270, distance: 11.7
click at [133, 270] on select "default Add preset class" at bounding box center [142, 273] width 161 height 13
drag, startPoint x: 191, startPoint y: 90, endPoint x: 191, endPoint y: 99, distance: 9.0
click at [191, 90] on div "Container Style Background Link Size Height Default px rem % vh vw Min. height …" at bounding box center [141, 394] width 178 height 661
click at [189, 105] on span "Element" at bounding box center [190, 102] width 72 height 13
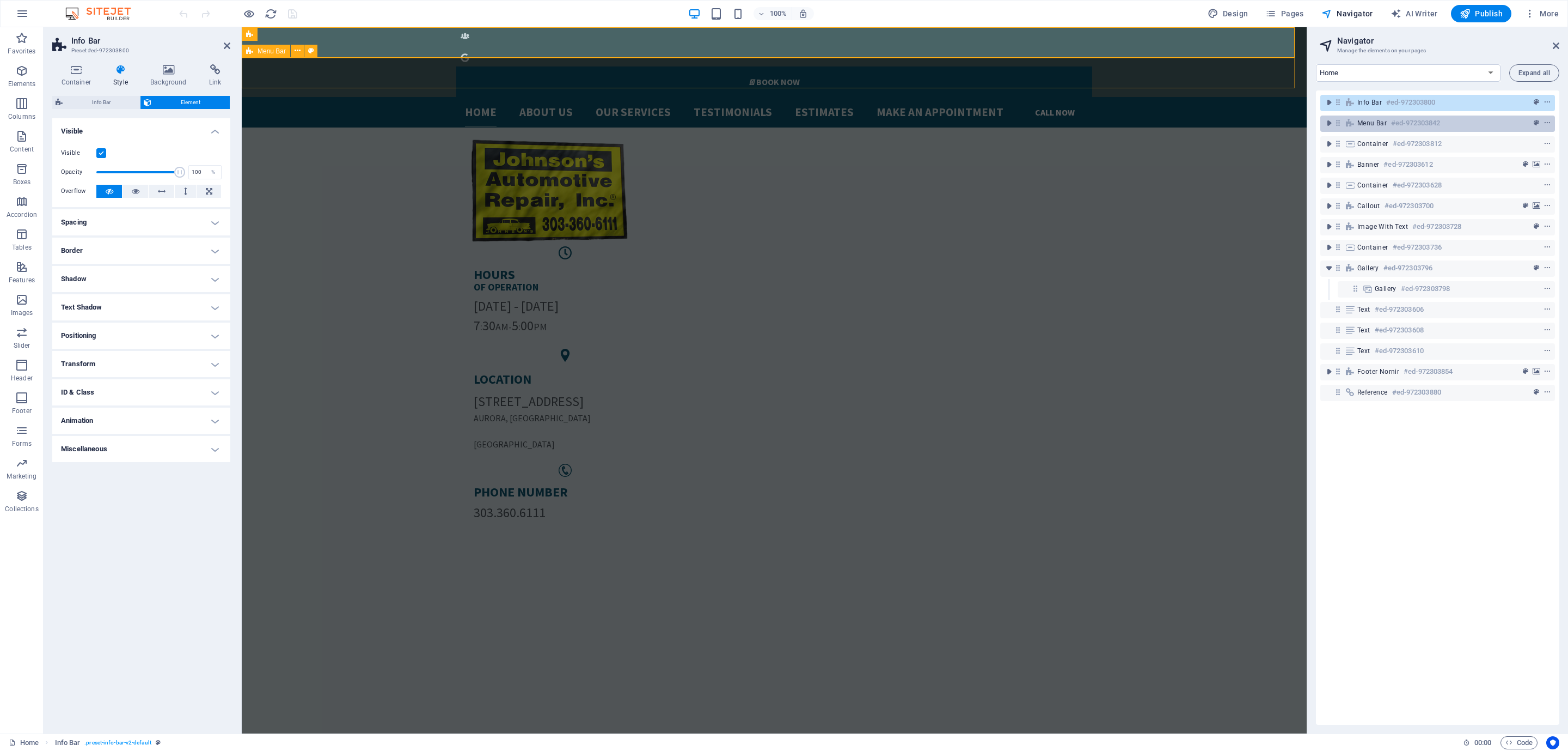
click at [1467, 125] on div "Menu Bar #ed-972303842" at bounding box center [1429, 123] width 143 height 13
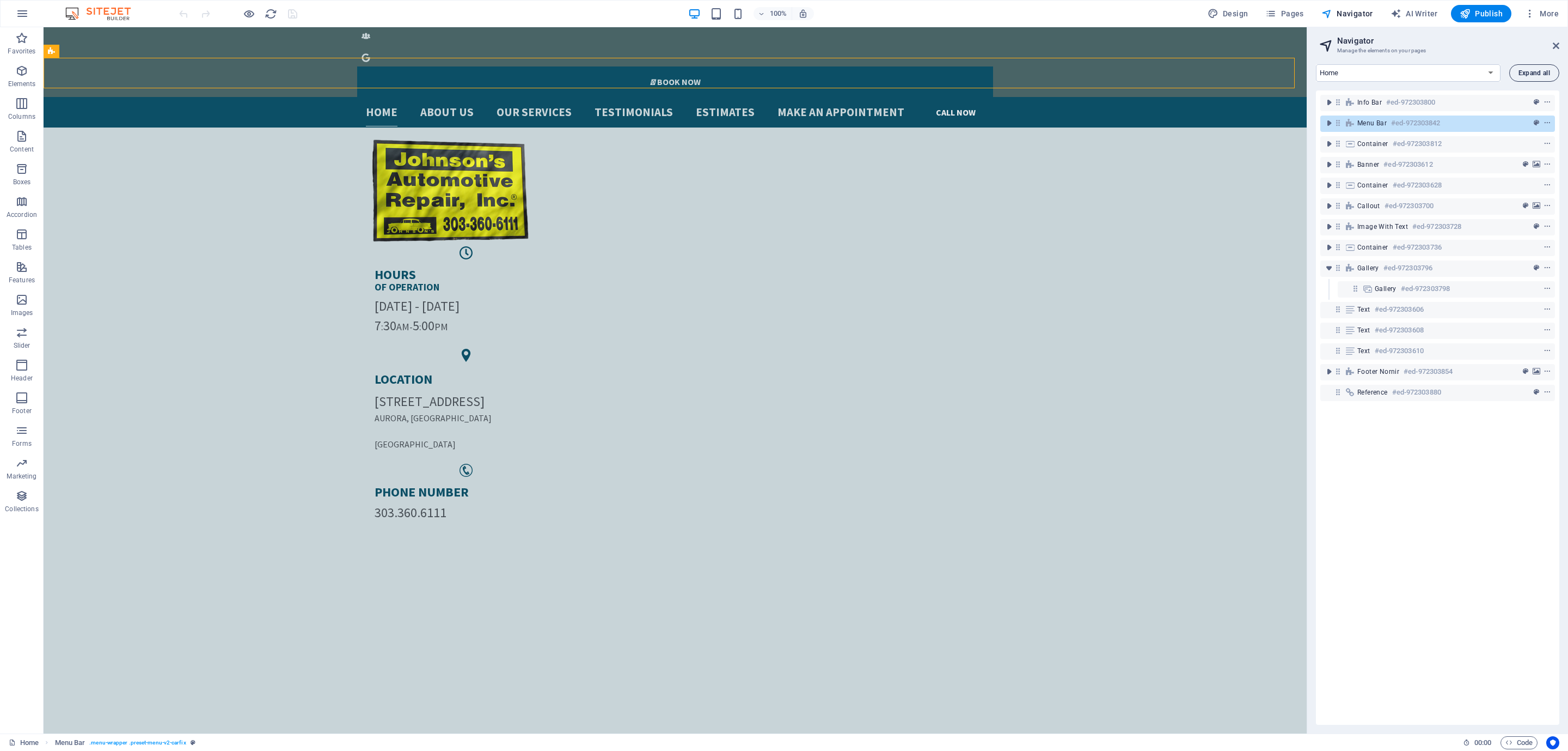
click at [1526, 72] on span "Expand all" at bounding box center [1535, 72] width 32 height 6
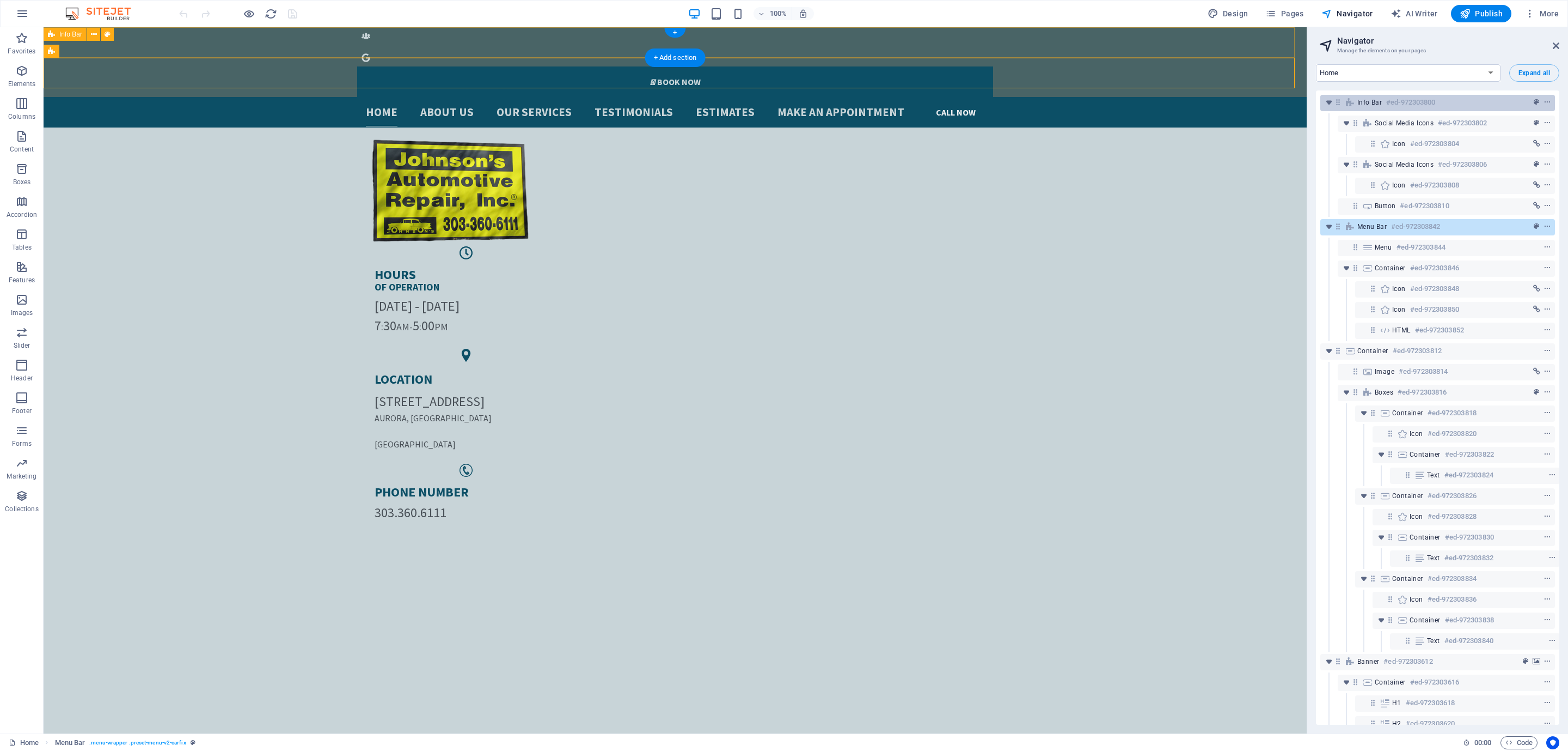
click at [1423, 107] on h6 "#ed-972303800" at bounding box center [1411, 102] width 49 height 13
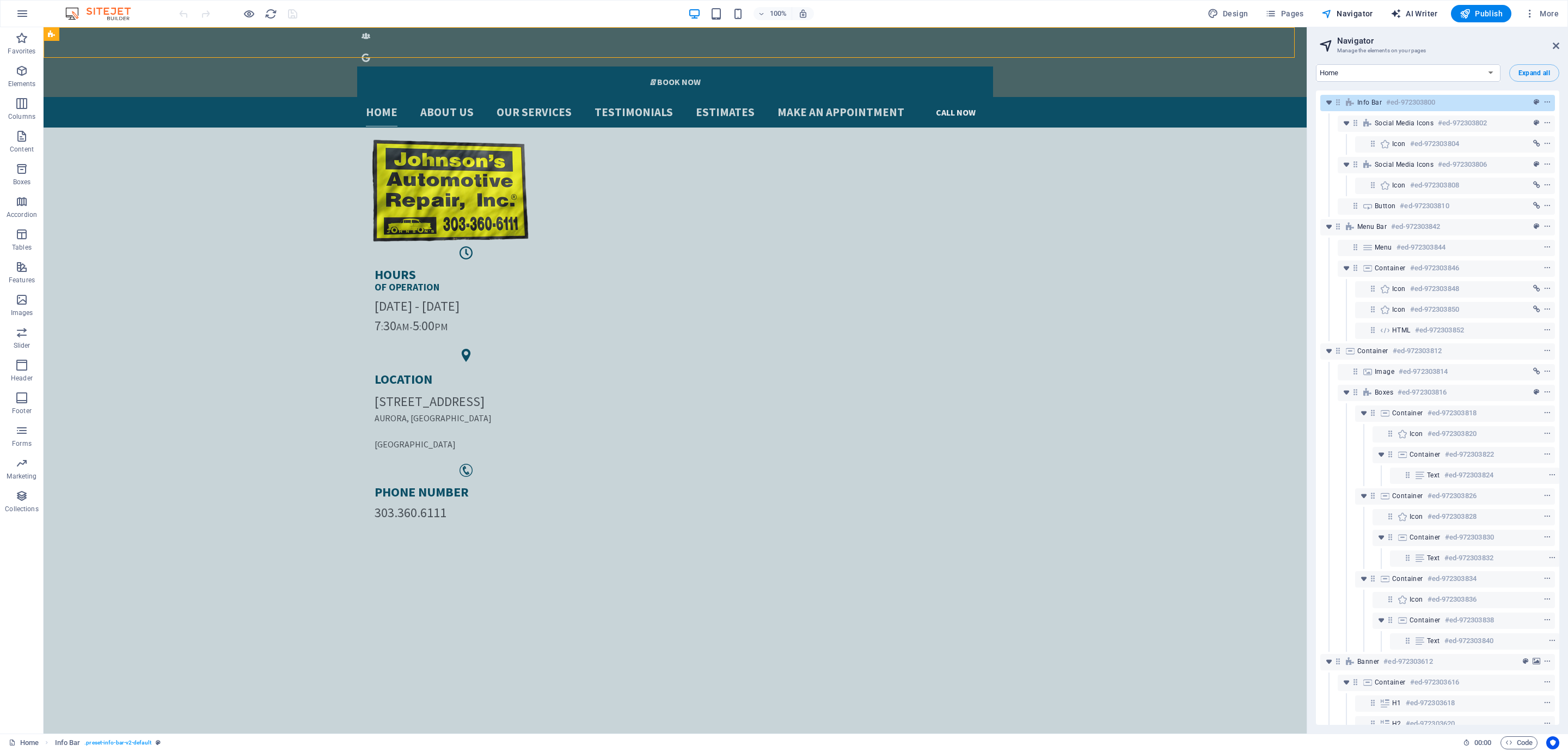
click at [1421, 8] on span "AI Writer" at bounding box center [1415, 14] width 48 height 11
select select "English"
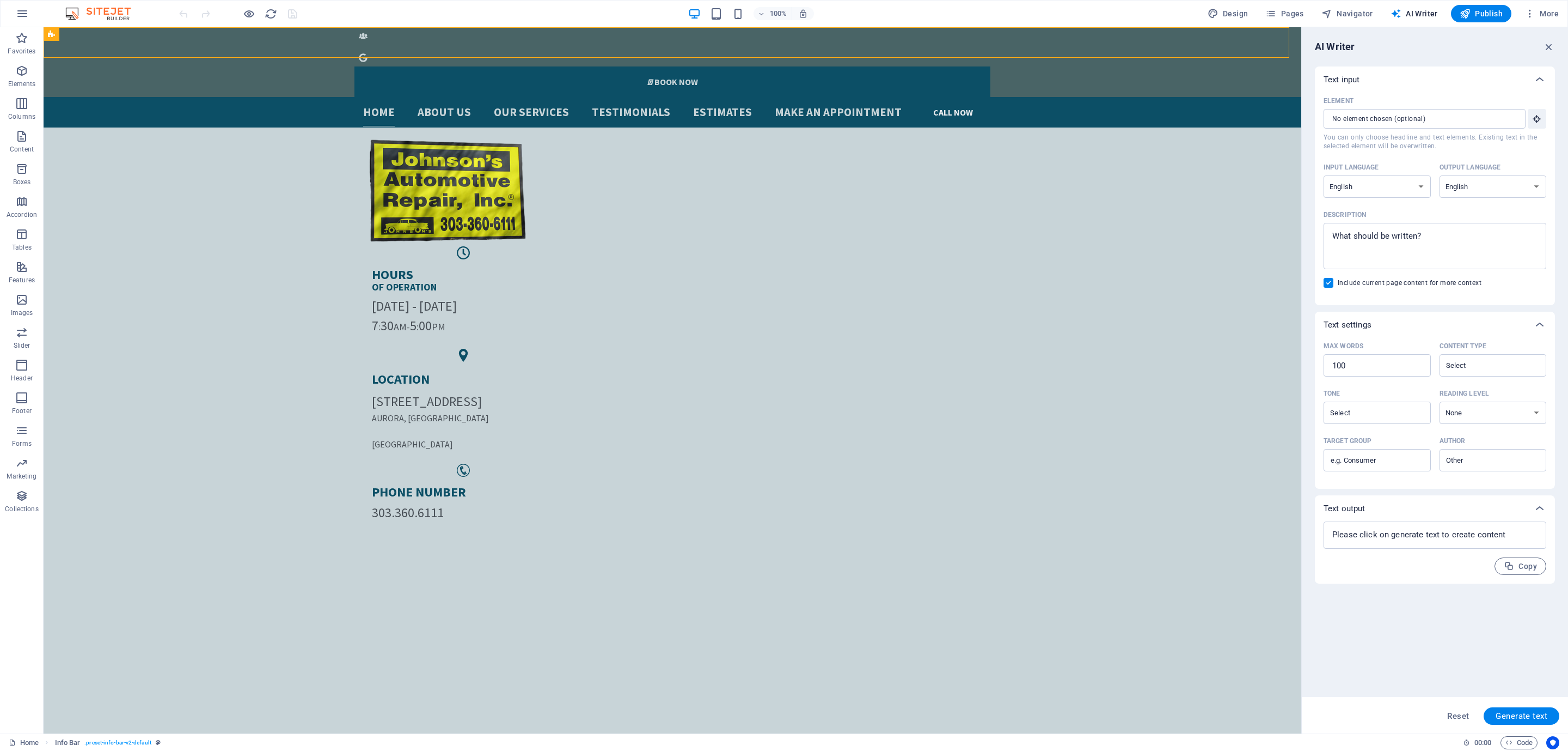
click at [1364, 23] on div "100% Design Pages Navigator AI Writer Publish More" at bounding box center [784, 14] width 1567 height 26
click at [1352, 12] on span "Navigator" at bounding box center [1347, 14] width 51 height 11
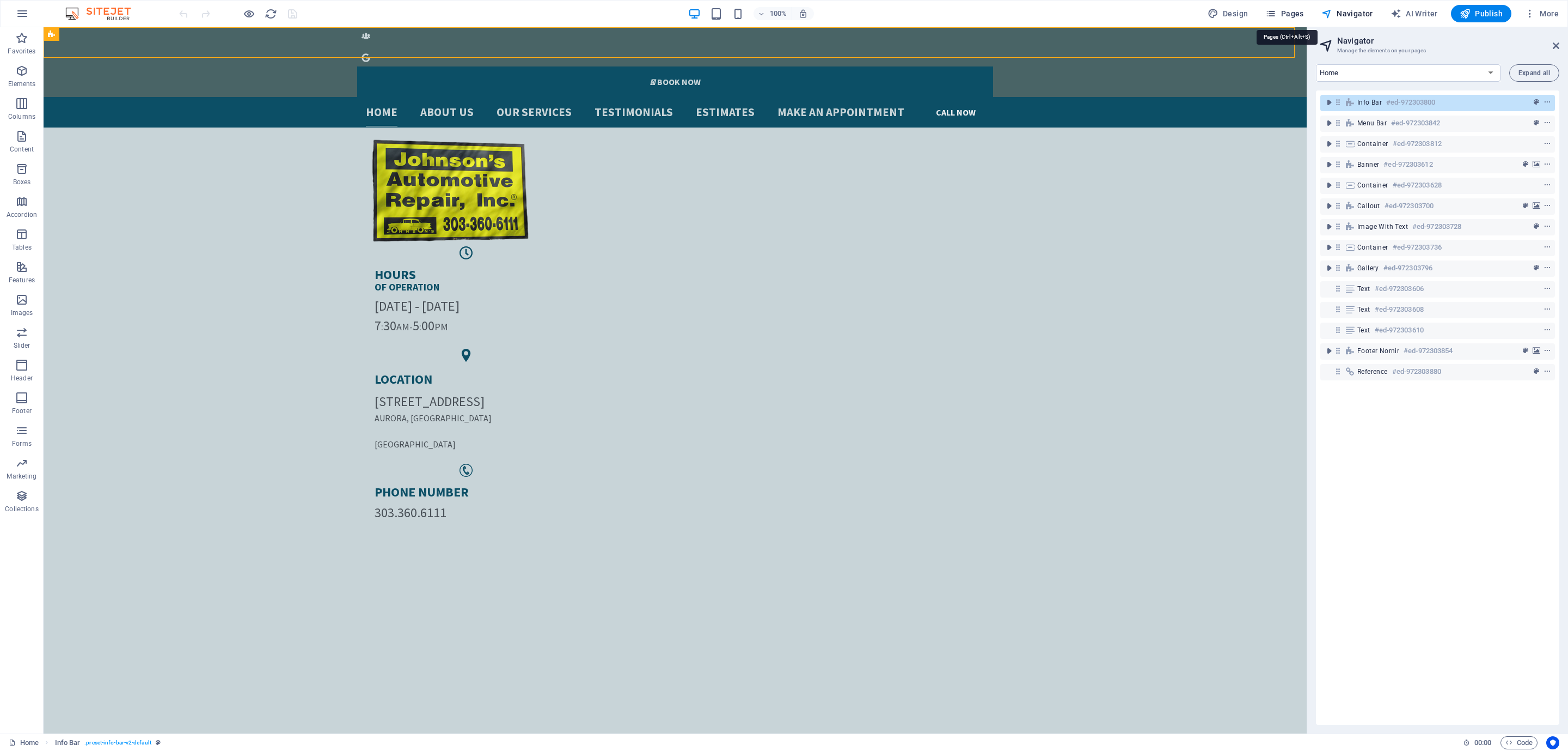
click at [1302, 12] on span "Pages" at bounding box center [1285, 14] width 38 height 11
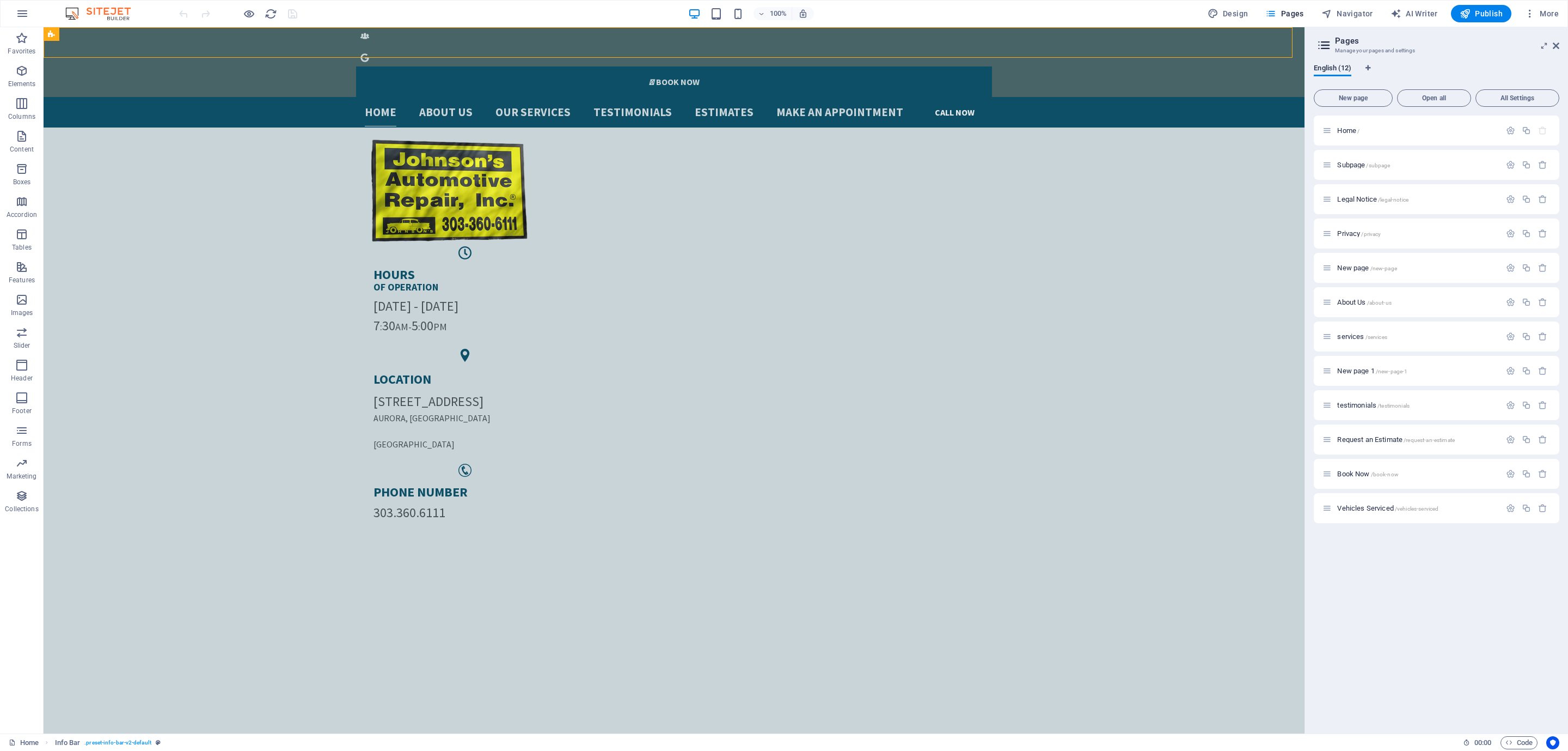
click at [1422, 48] on h3 "Manage your pages and settings" at bounding box center [1436, 51] width 203 height 10
click at [1348, 41] on h2 "Pages" at bounding box center [1447, 41] width 225 height 10
drag, startPoint x: 1335, startPoint y: 42, endPoint x: 1319, endPoint y: 43, distance: 16.0
click at [1328, 42] on header "Pages Manage your pages and settings" at bounding box center [1438, 41] width 244 height 28
click at [1318, 43] on icon at bounding box center [1324, 45] width 16 height 15
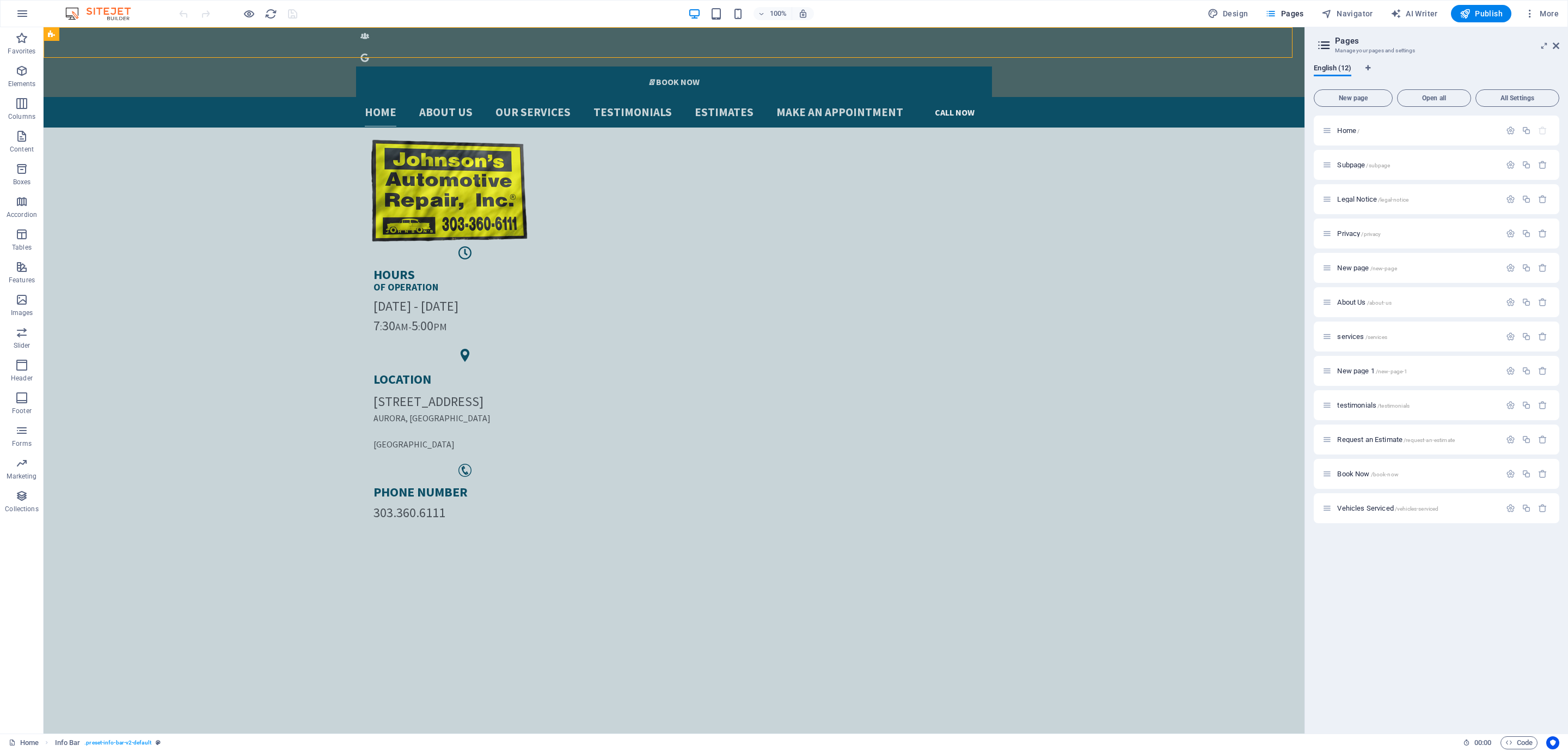
click at [1318, 43] on icon at bounding box center [1324, 45] width 16 height 15
click at [1510, 125] on icon "button" at bounding box center [1511, 130] width 9 height 9
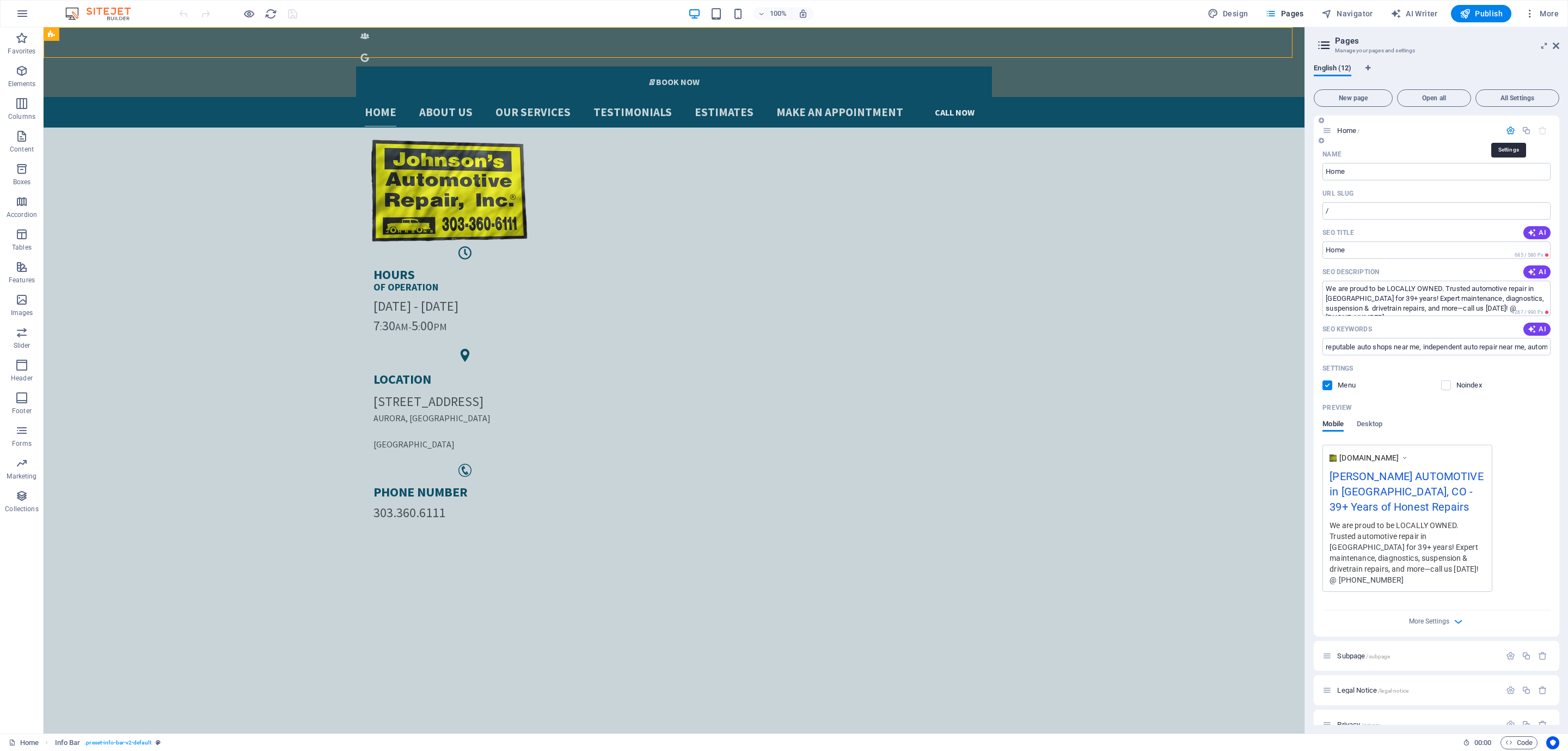
click at [1510, 125] on icon "button" at bounding box center [1511, 130] width 9 height 9
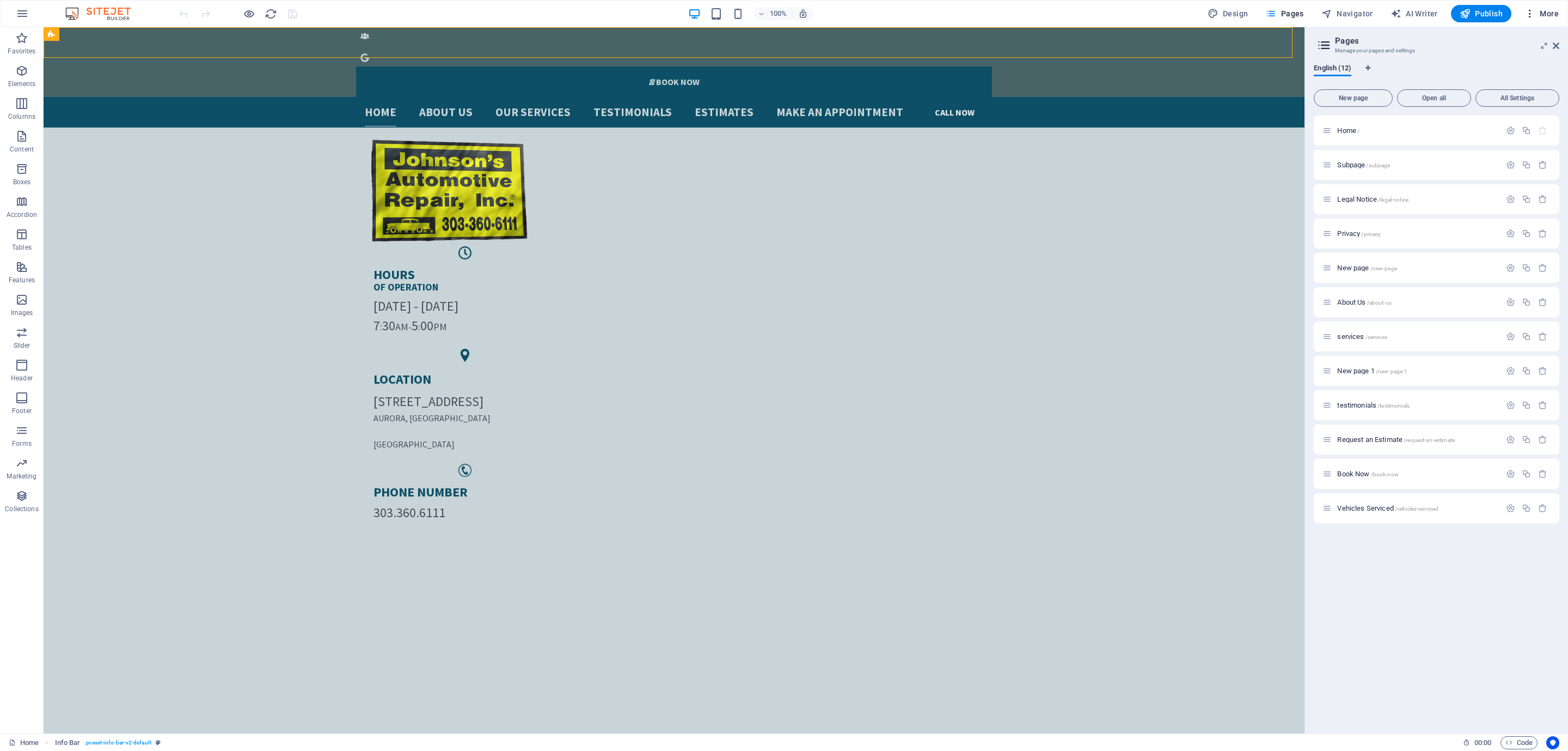
click at [1536, 7] on button "More" at bounding box center [1542, 13] width 43 height 17
click at [1502, 41] on h6 "Website Settings" at bounding box center [1519, 42] width 65 height 13
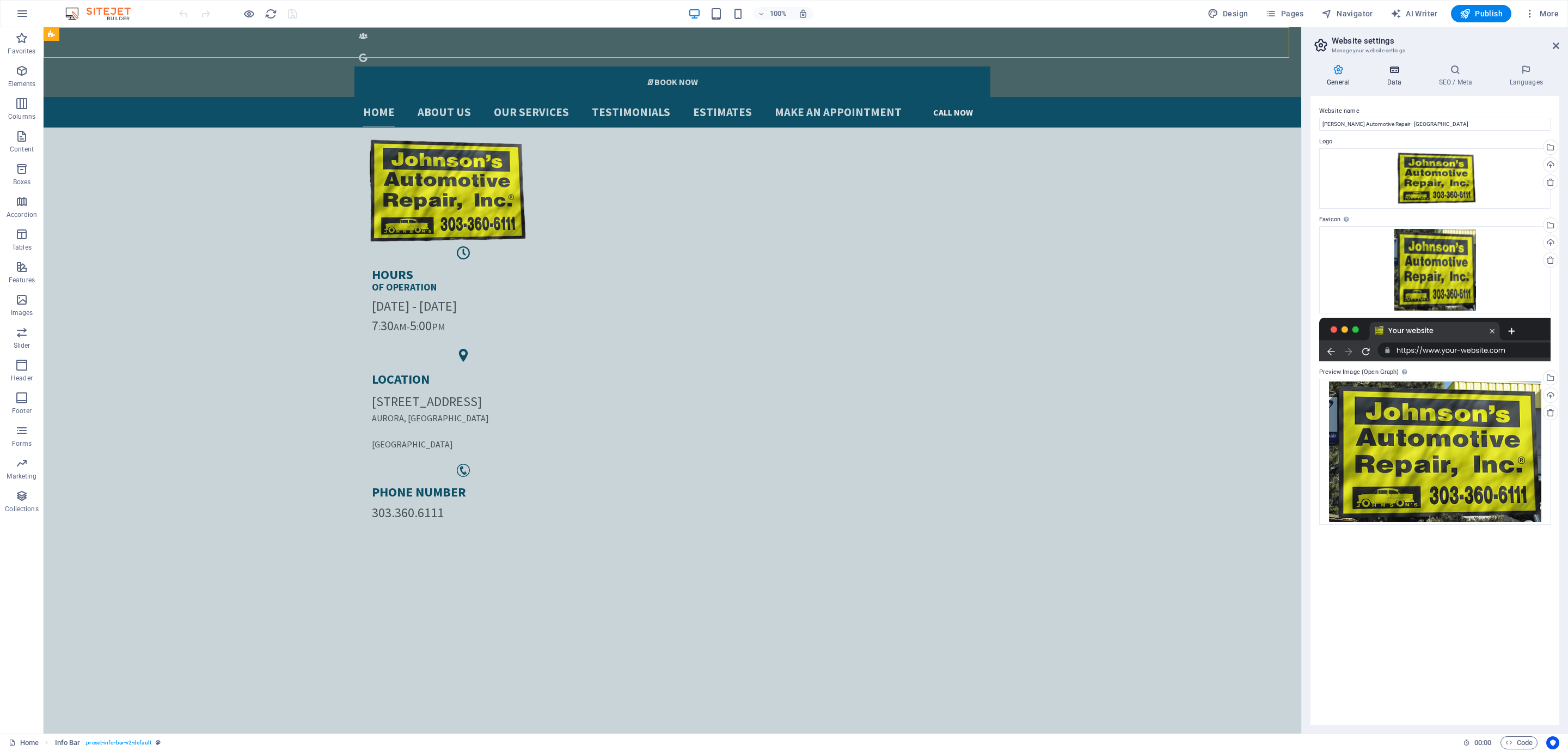
click at [1379, 66] on icon at bounding box center [1394, 70] width 48 height 11
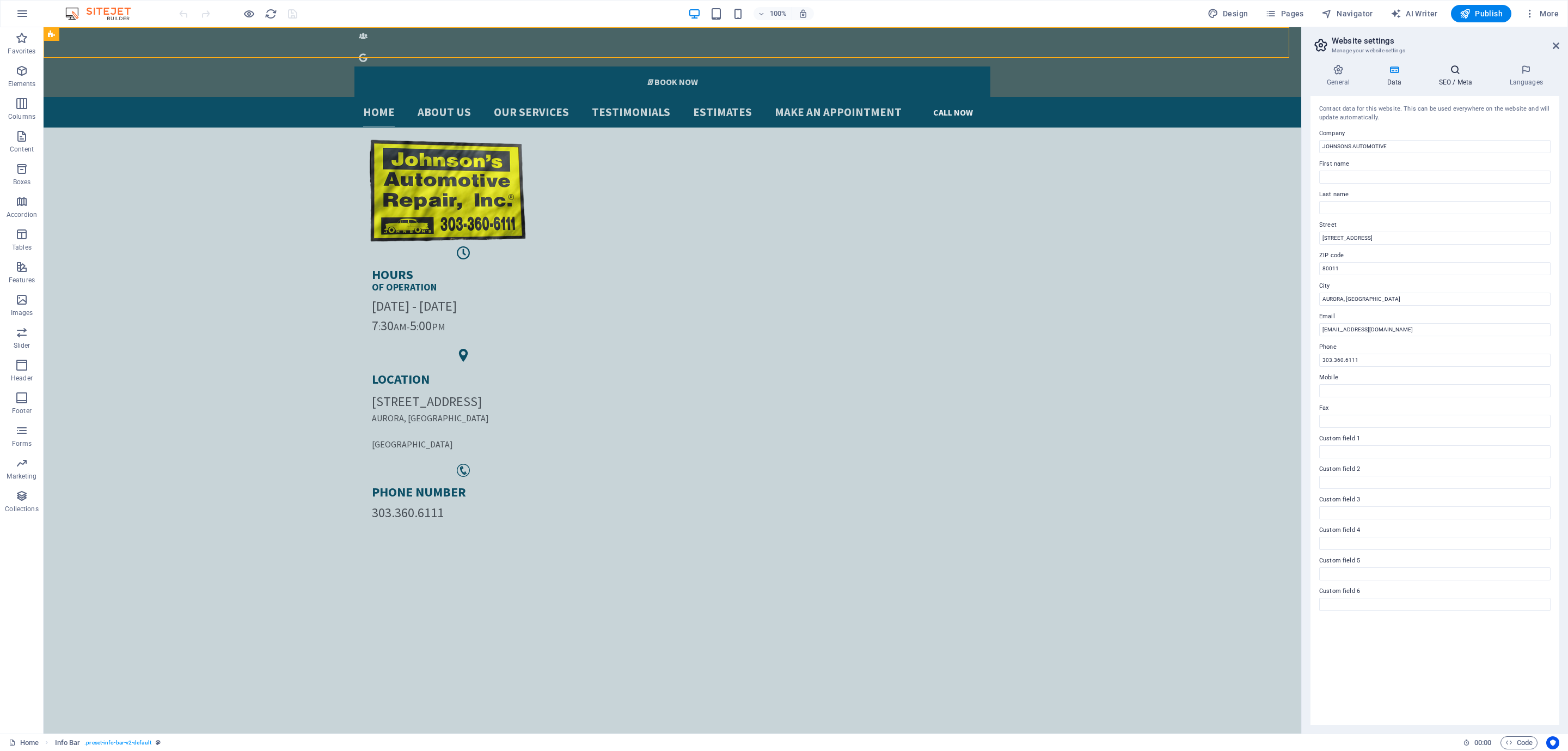
click at [1441, 65] on icon at bounding box center [1456, 70] width 67 height 11
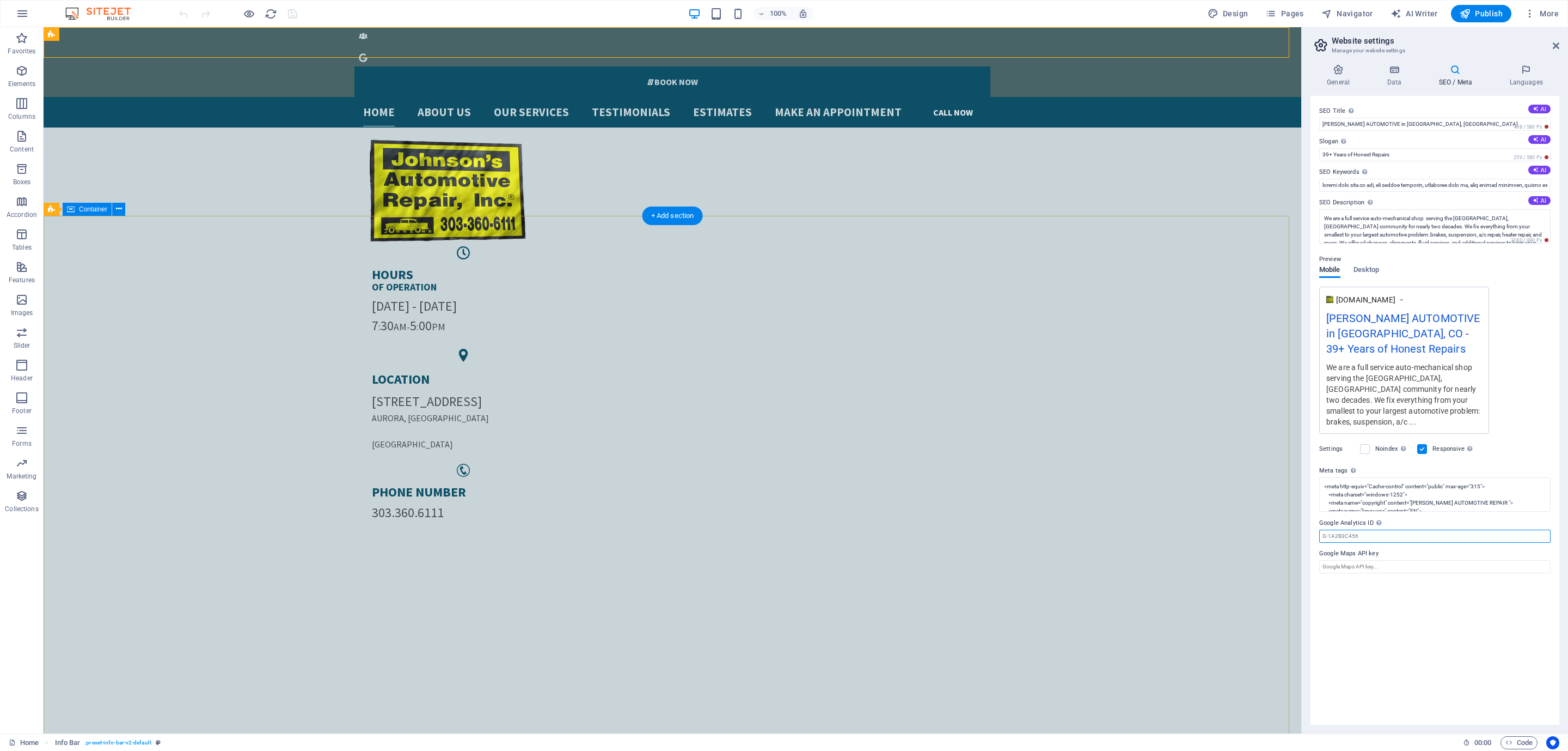
drag, startPoint x: 1407, startPoint y: 556, endPoint x: 1222, endPoint y: 524, distance: 187.7
click at [1365, 530] on input "Google Analytics ID Please only add the Google Analytics ID. We automatically i…" at bounding box center [1435, 536] width 232 height 13
click at [1360, 516] on label "Google Analytics ID Please only add the Google Analytics ID. We automatically i…" at bounding box center [1435, 523] width 232 height 13
click at [1360, 530] on input "Google Analytics ID Please only add the Google Analytics ID. We automatically i…" at bounding box center [1435, 536] width 232 height 13
click at [1360, 516] on label "Google Analytics ID Please only add the Google Analytics ID. We automatically i…" at bounding box center [1435, 523] width 232 height 13
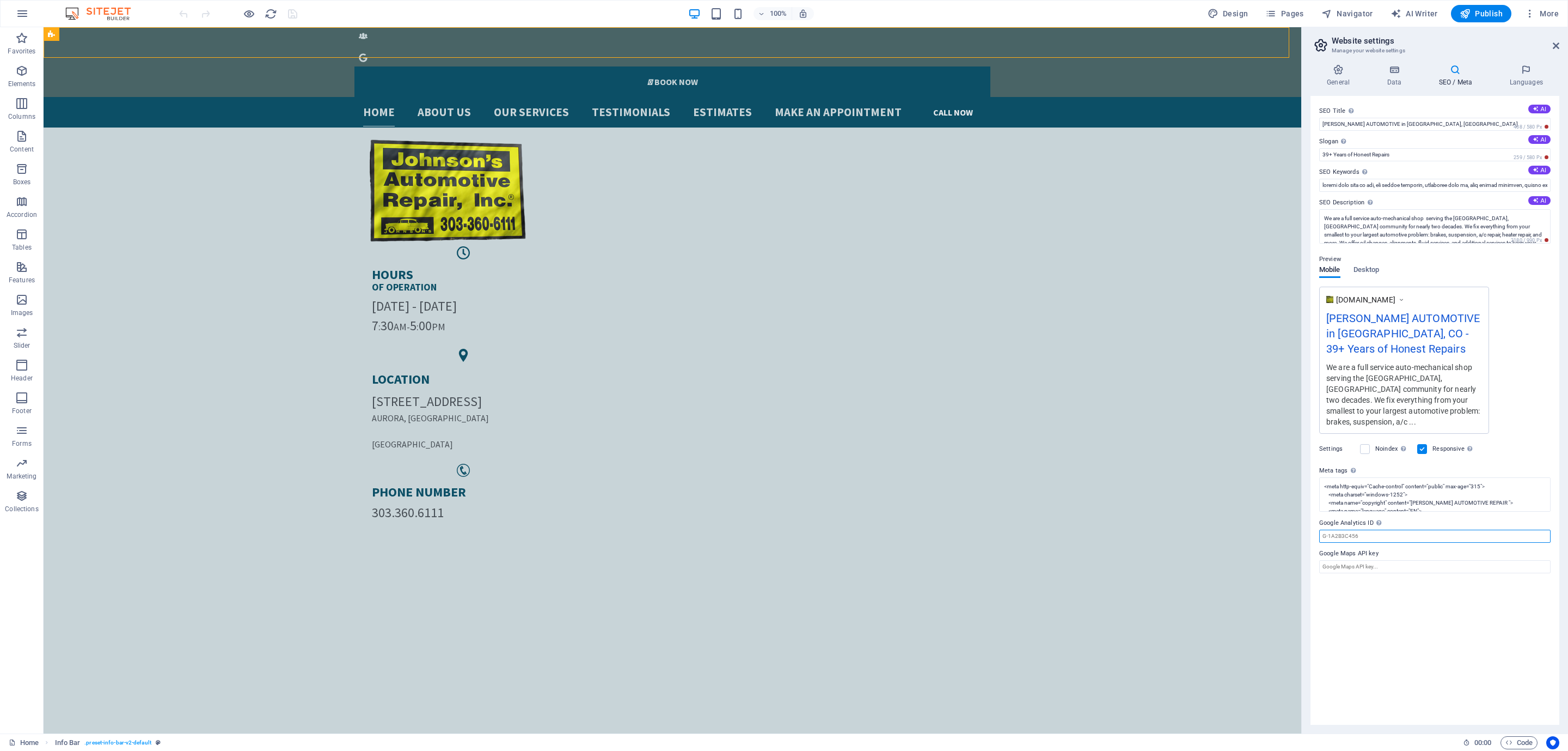
click at [1360, 530] on input "Google Analytics ID Please only add the Google Analytics ID. We automatically i…" at bounding box center [1435, 536] width 232 height 13
click at [1360, 516] on label "Google Analytics ID Please only add the Google Analytics ID. We automatically i…" at bounding box center [1435, 523] width 232 height 13
click at [1360, 530] on input "Google Analytics ID Please only add the Google Analytics ID. We automatically i…" at bounding box center [1435, 536] width 232 height 13
click at [1349, 177] on label "SEO Keywords Comma-separated list of keywords representing your website. AI" at bounding box center [1435, 172] width 232 height 13
click at [1349, 179] on input "SEO Keywords Comma-separated list of keywords representing your website. AI" at bounding box center [1435, 185] width 232 height 13
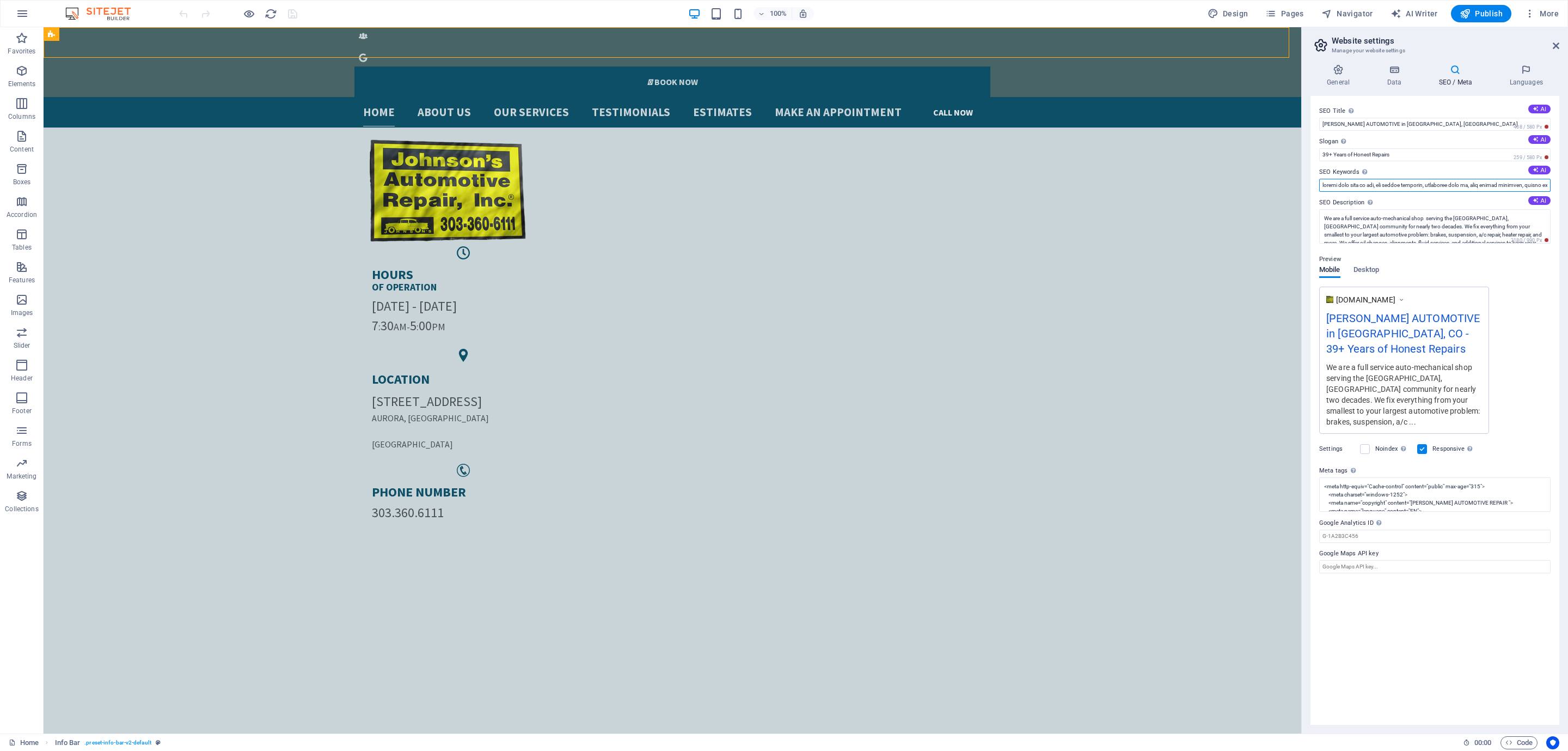
scroll to position [0, 3888]
click at [1330, 185] on input "SEO Keywords Comma-separated list of keywords representing your website. AI" at bounding box center [1435, 185] width 232 height 13
click at [1472, 185] on input "SEO Keywords Comma-separated list of keywords representing your website. AI" at bounding box center [1435, 185] width 232 height 13
paste input "automotive shops near me"
type input "repair shop near me car, car repair services, mechanics near me, auto repair se…"
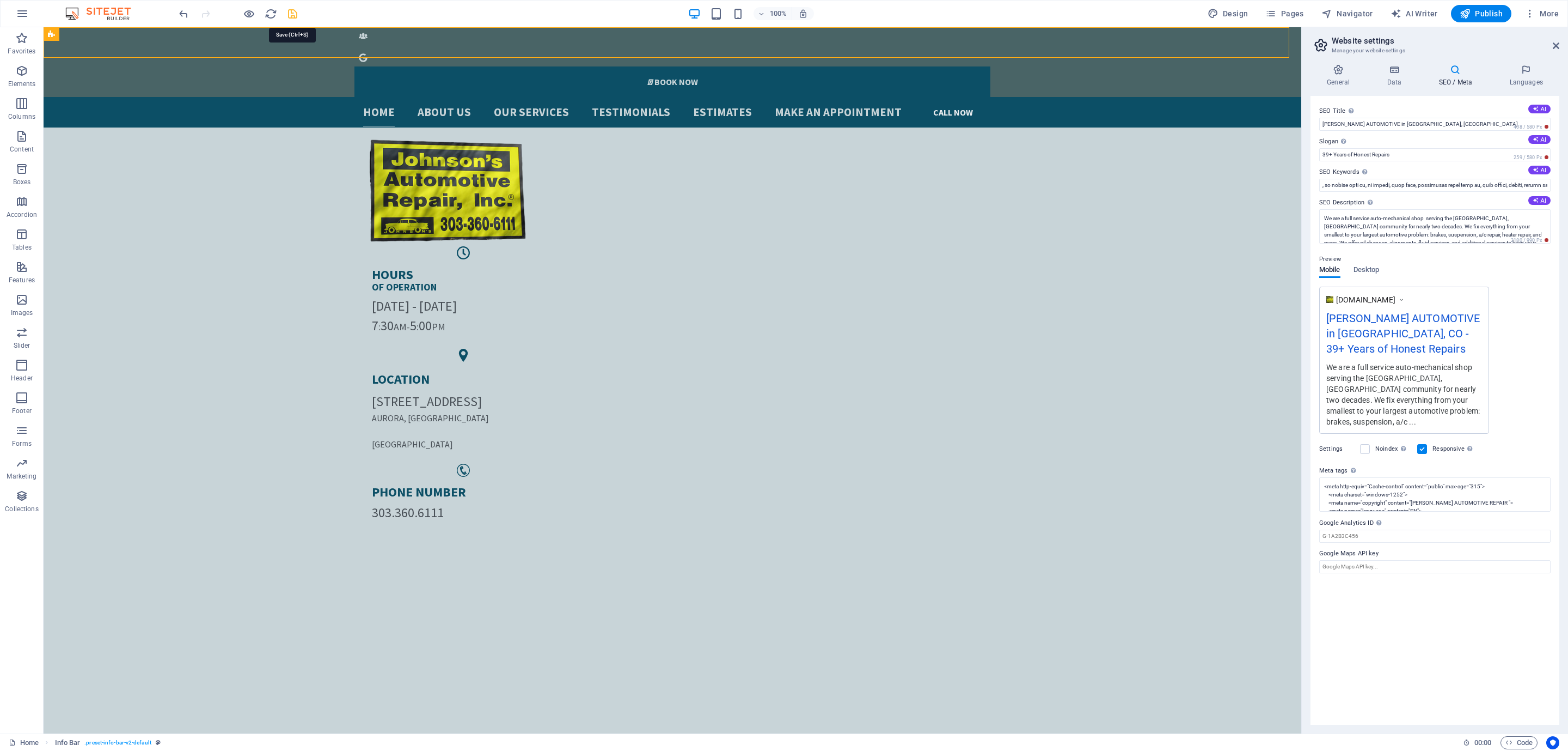
click at [294, 14] on icon "save" at bounding box center [293, 14] width 13 height 13
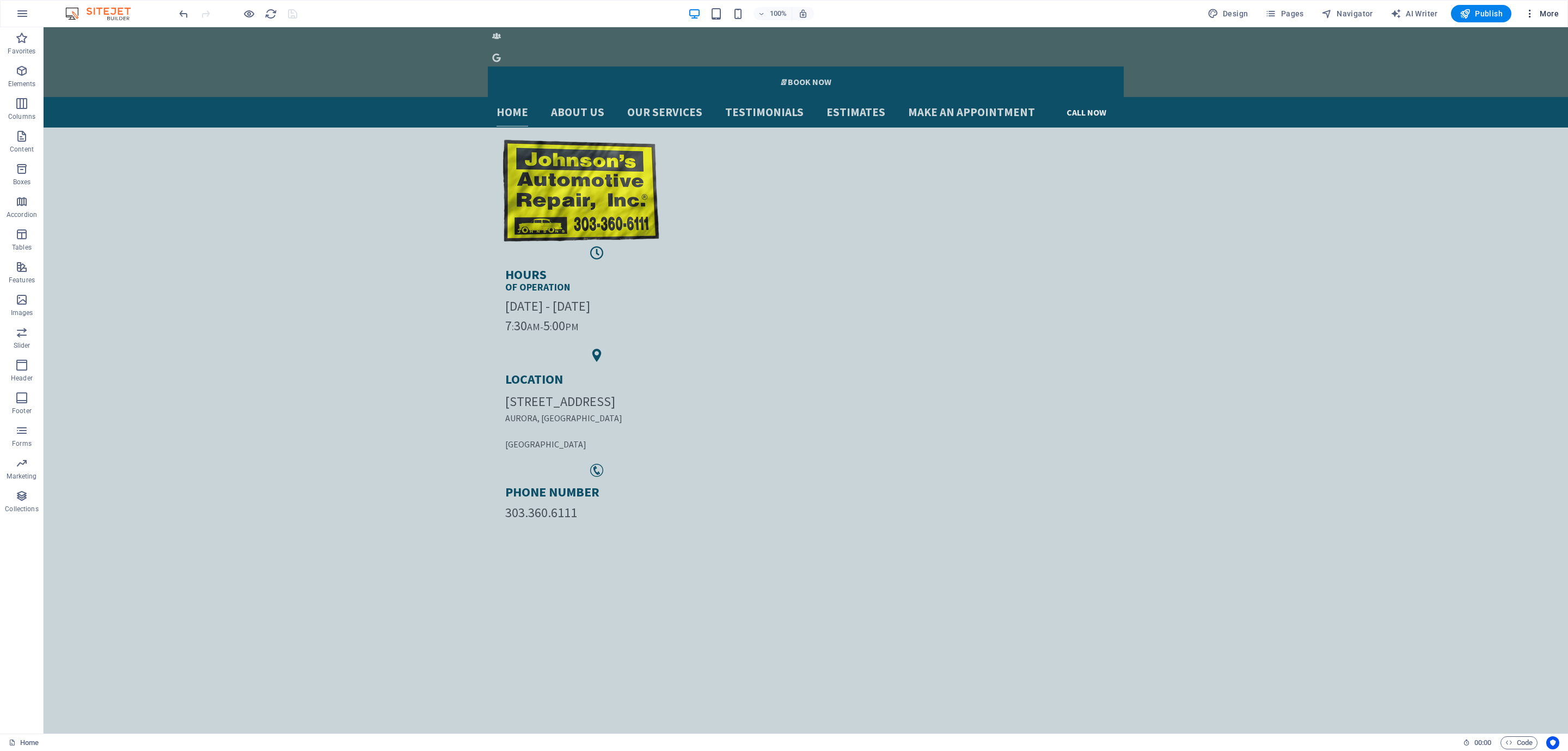
click at [1554, 22] on button "More" at bounding box center [1542, 13] width 43 height 17
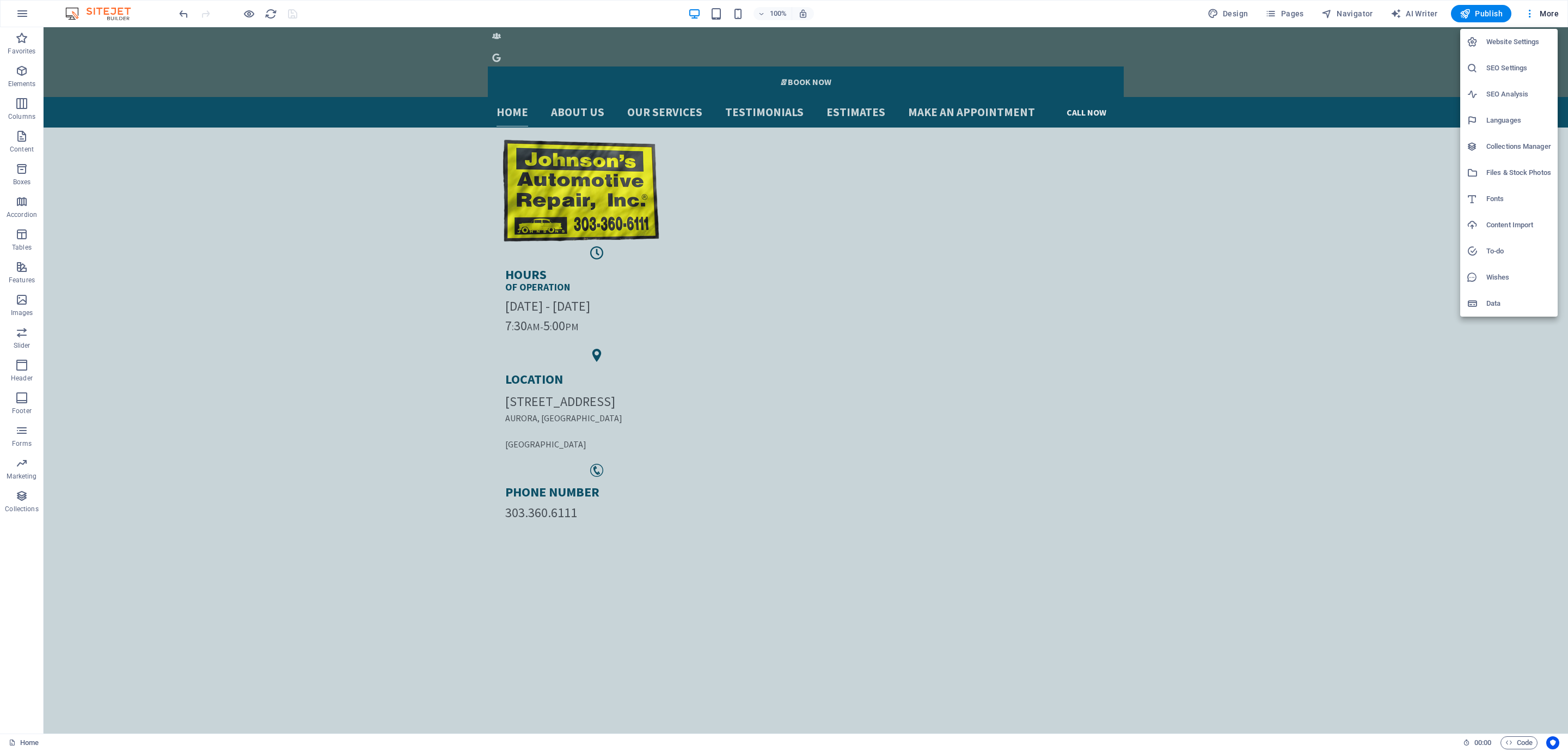
click at [1041, 12] on div at bounding box center [784, 376] width 1568 height 751
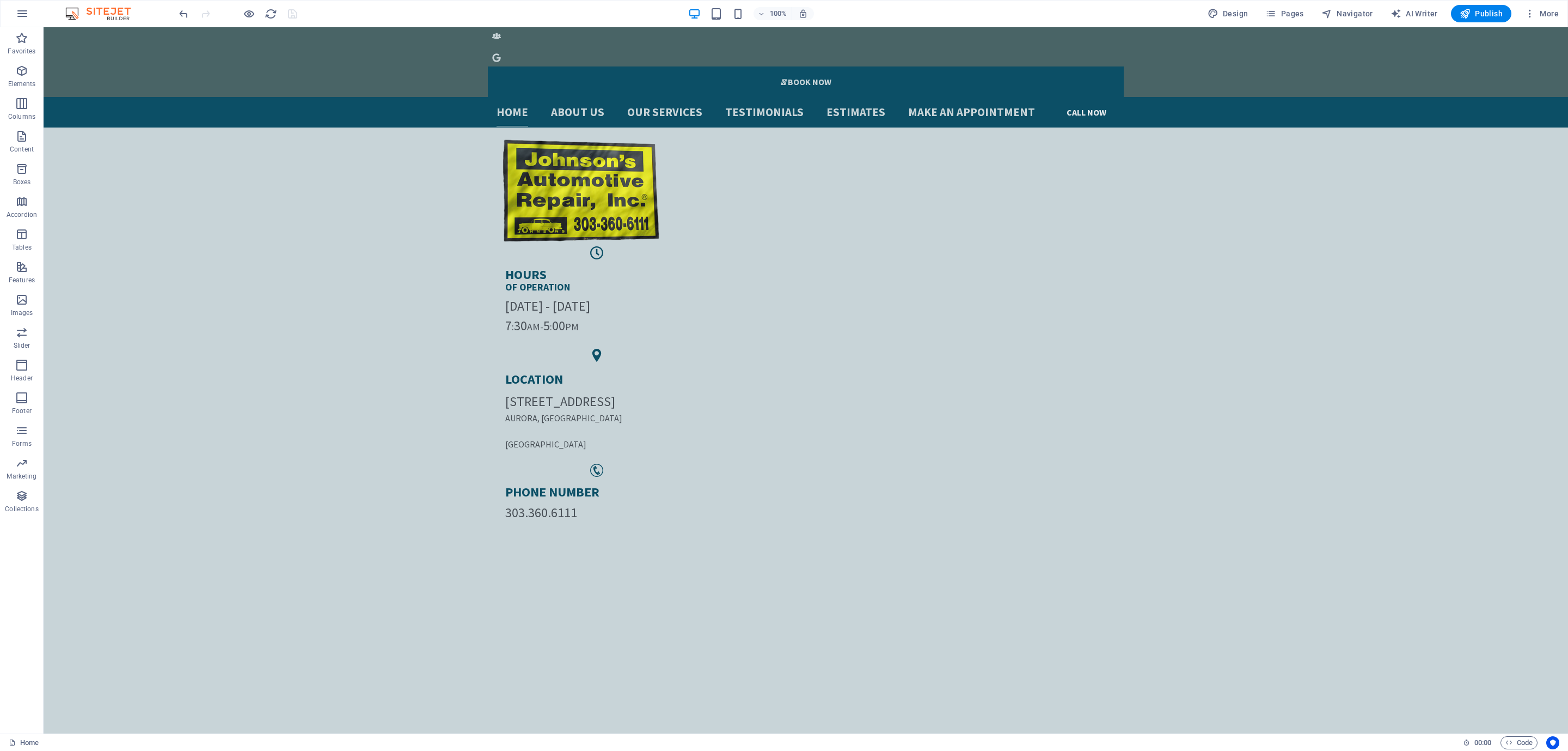
click at [4, 9] on div "100% Design Pages Navigator AI Writer Publish More" at bounding box center [784, 14] width 1567 height 26
click at [17, 9] on icon "button" at bounding box center [23, 14] width 13 height 13
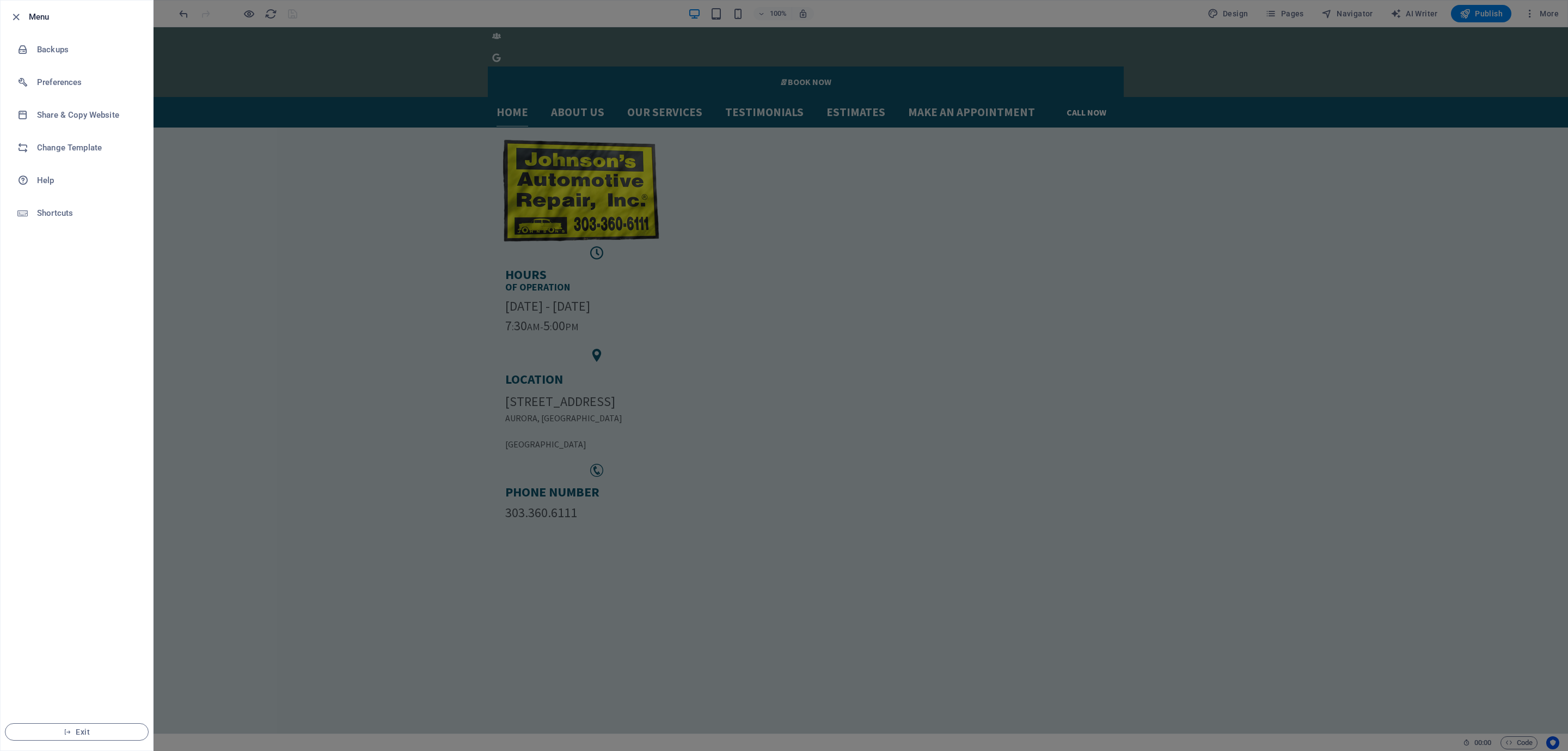
click at [266, 114] on div at bounding box center [784, 376] width 1568 height 751
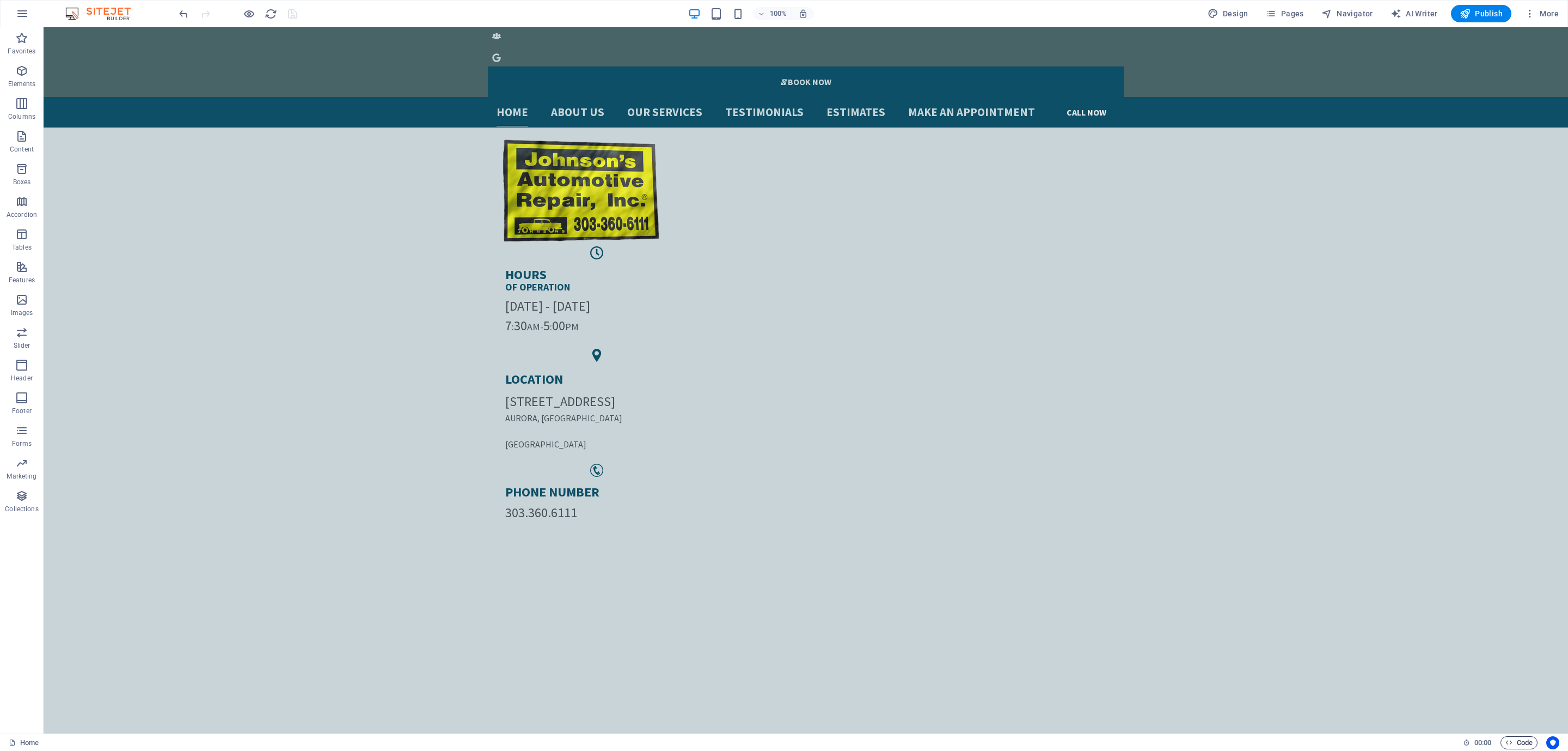
click at [1509, 739] on icon "button" at bounding box center [1509, 743] width 7 height 7
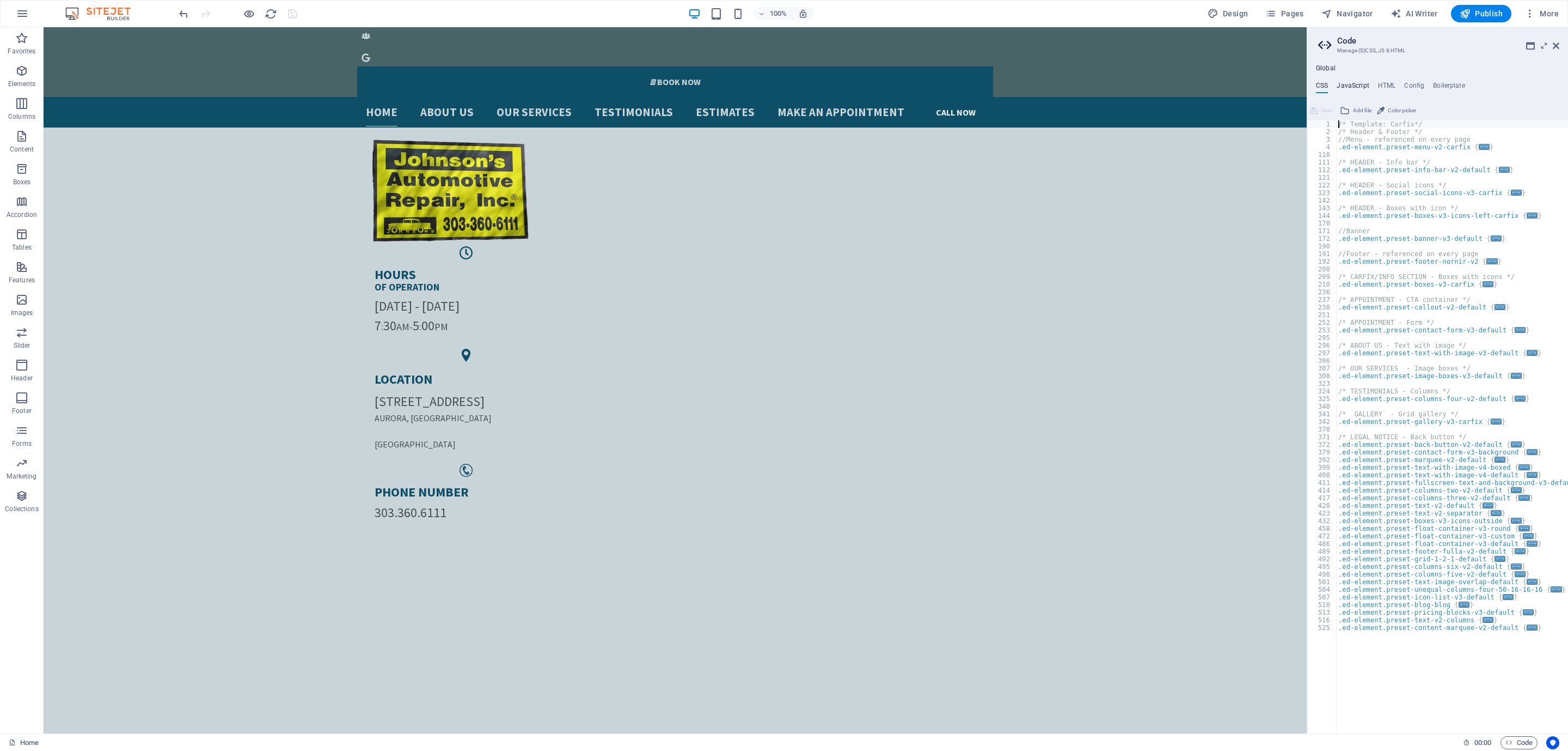
click at [1360, 83] on h4 "JavaScript" at bounding box center [1353, 88] width 32 height 12
type textarea "/* JS for preset "Menu V2" */"
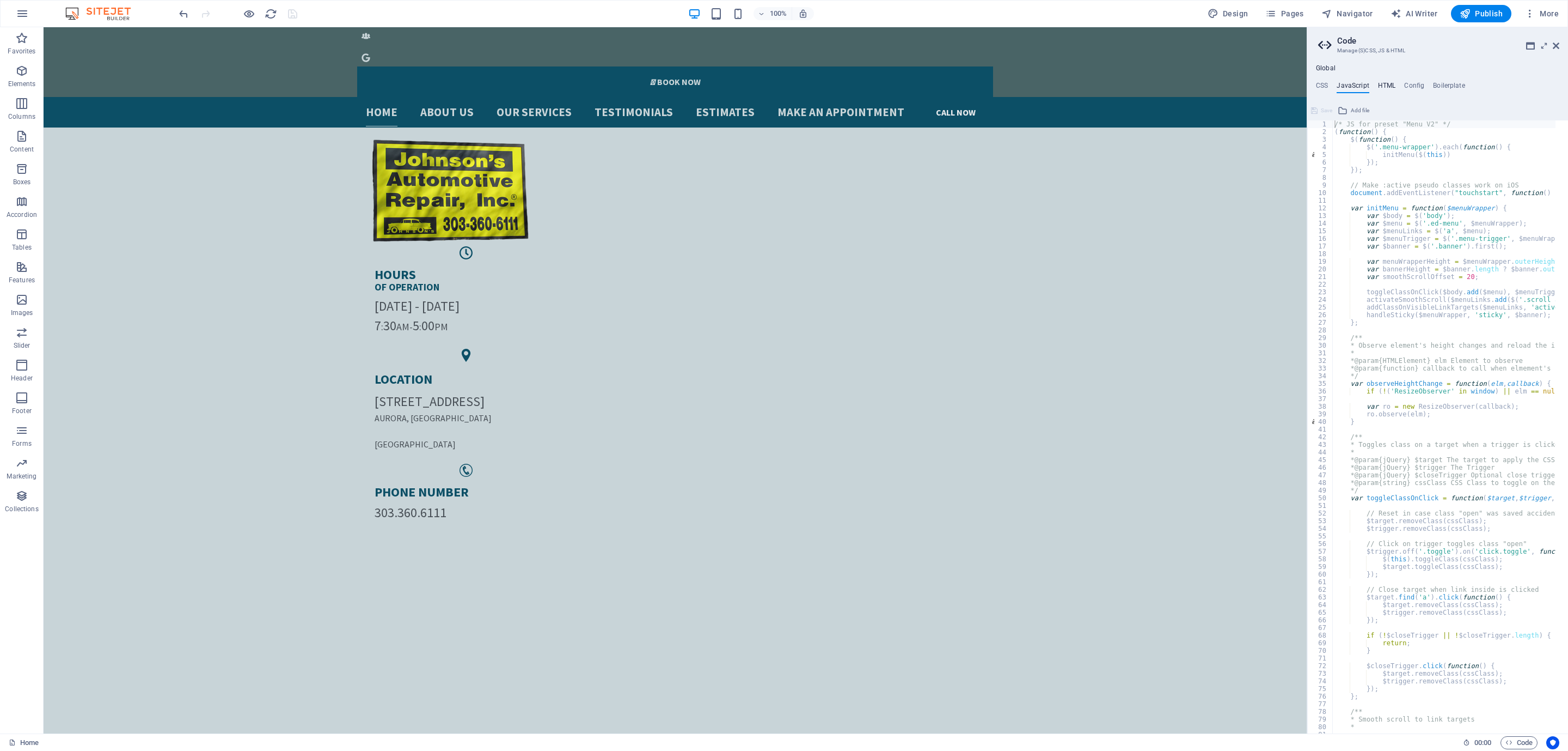
click at [1391, 87] on h4 "HTML" at bounding box center [1388, 88] width 18 height 12
type textarea "{{content}}"
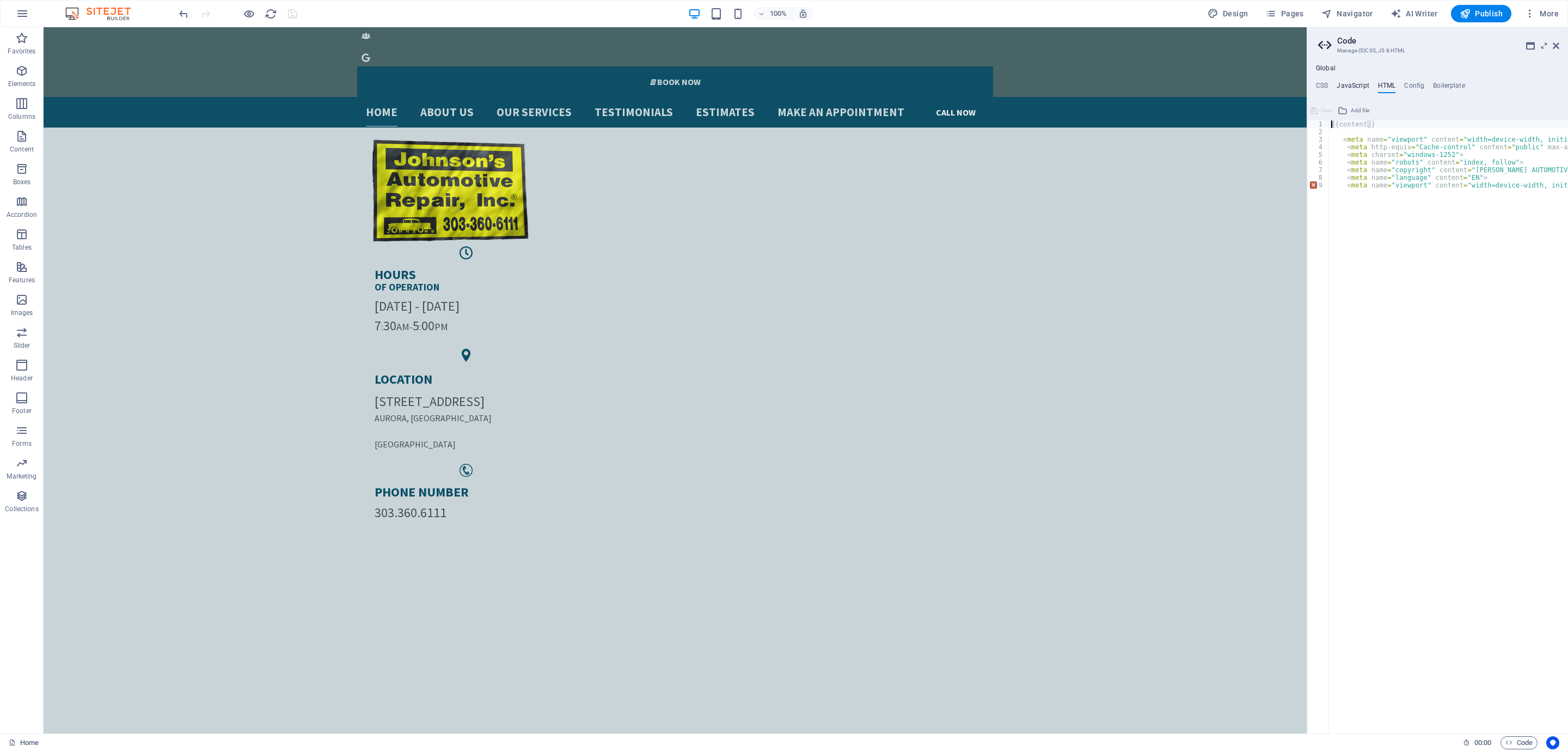
click at [1361, 86] on h4 "JavaScript" at bounding box center [1353, 88] width 32 height 12
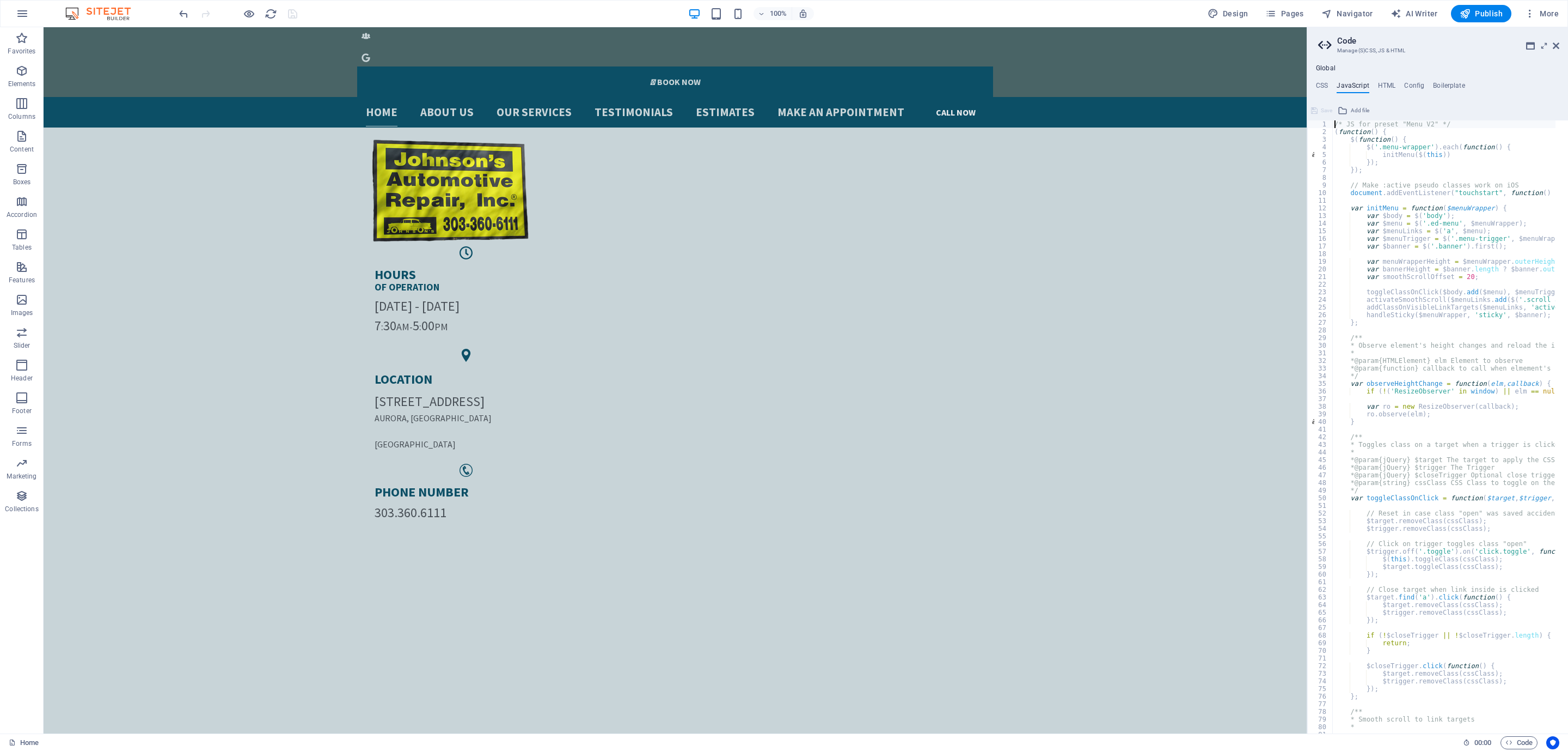
click at [1352, 187] on div "/* JS for preset "Menu V2" */ ( function ( ) { $ ( function ( ) { $ ( '.menu-wr…" at bounding box center [1582, 428] width 500 height 617
type textarea "// Make :active pseudo classes work on iOS"
click at [1368, 179] on div "/* JS for preset "Menu V2" */ ( function ( ) { $ ( function ( ) { $ ( '.menu-wr…" at bounding box center [1582, 428] width 500 height 617
click at [1370, 137] on div "/* JS for preset "Menu V2" */ ( function ( ) { $ ( function ( ) { $ ( '.menu-wr…" at bounding box center [1582, 428] width 500 height 617
type textarea "$(function() {"
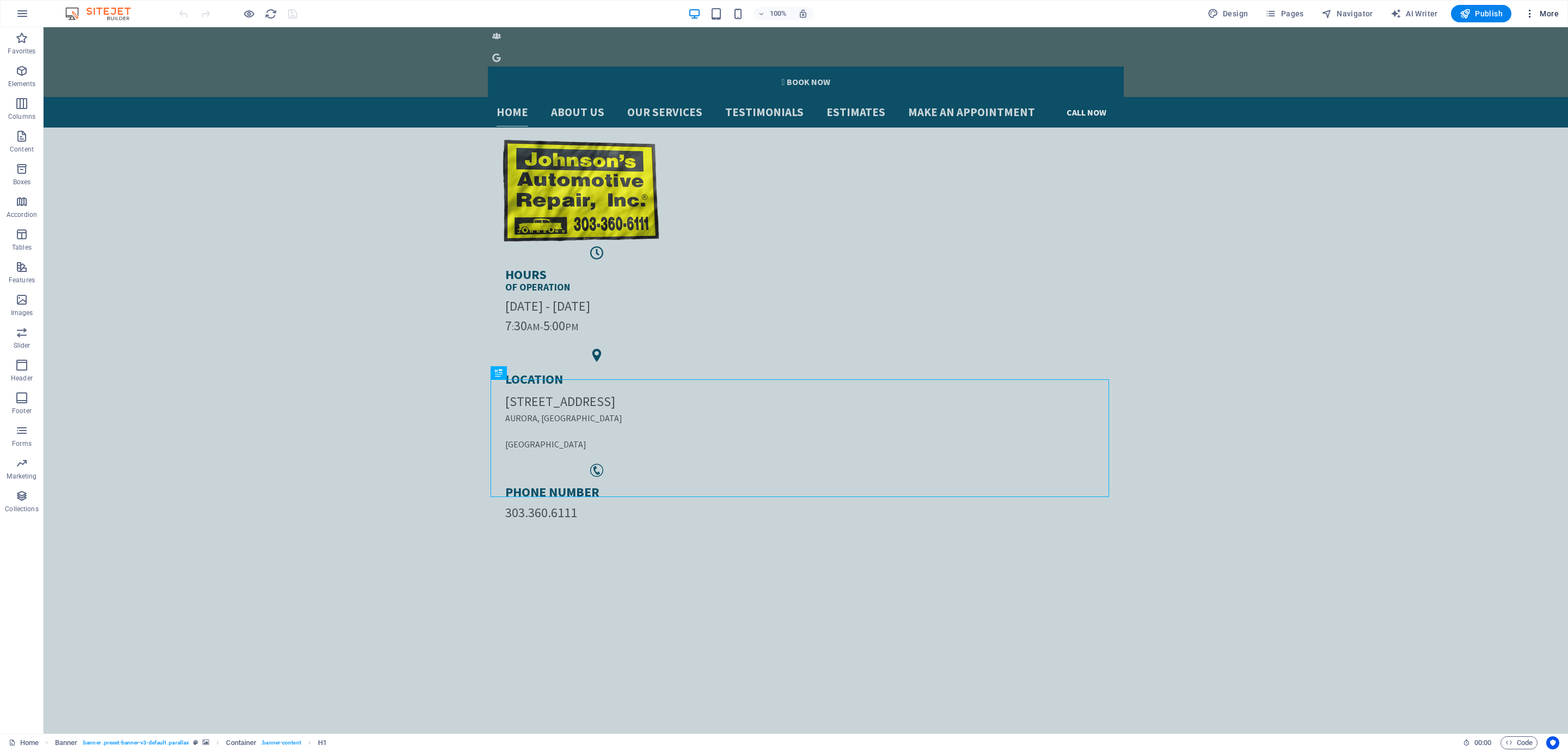
click at [1525, 14] on icon "button" at bounding box center [1530, 14] width 11 height 11
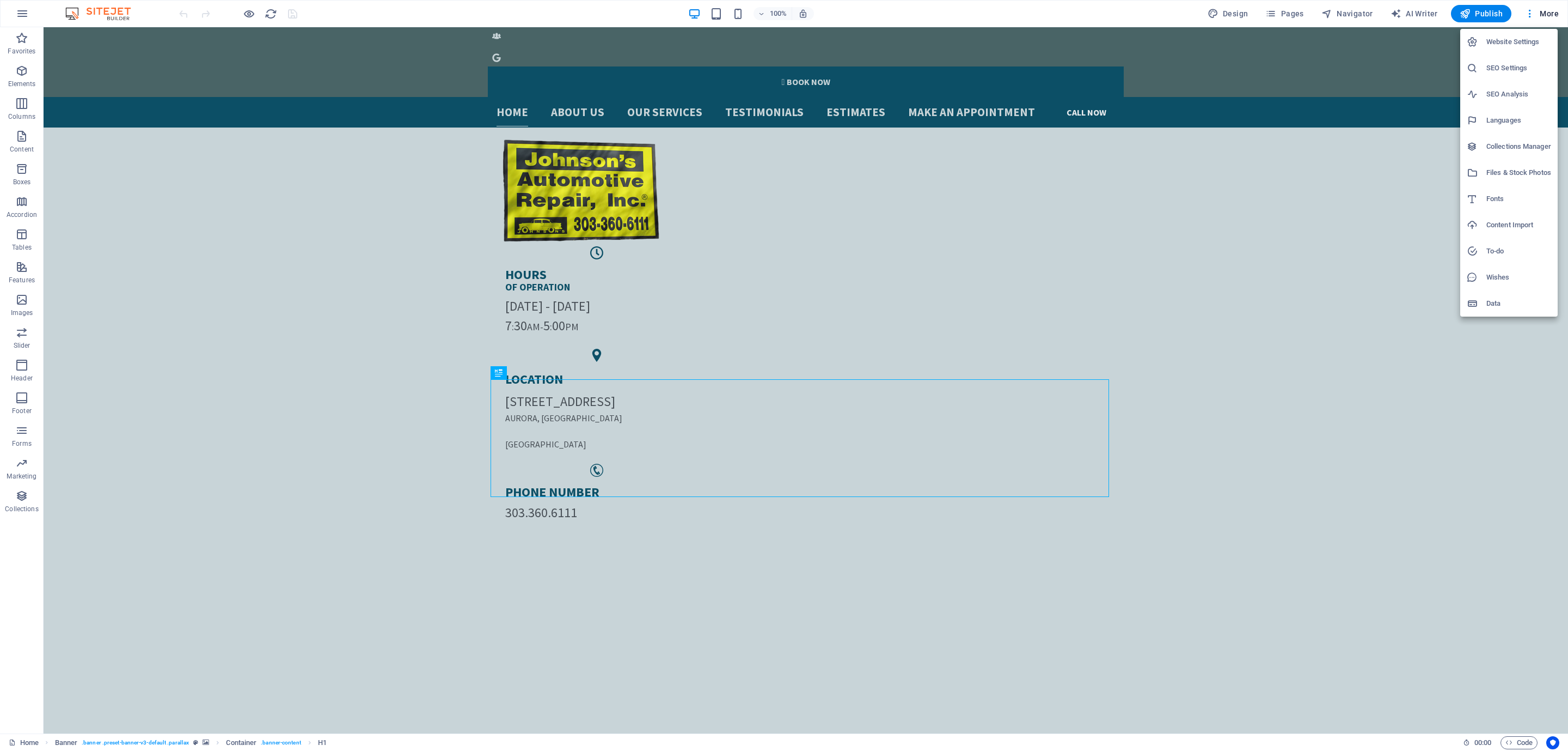
click at [1518, 42] on h6 "Website Settings" at bounding box center [1519, 42] width 65 height 13
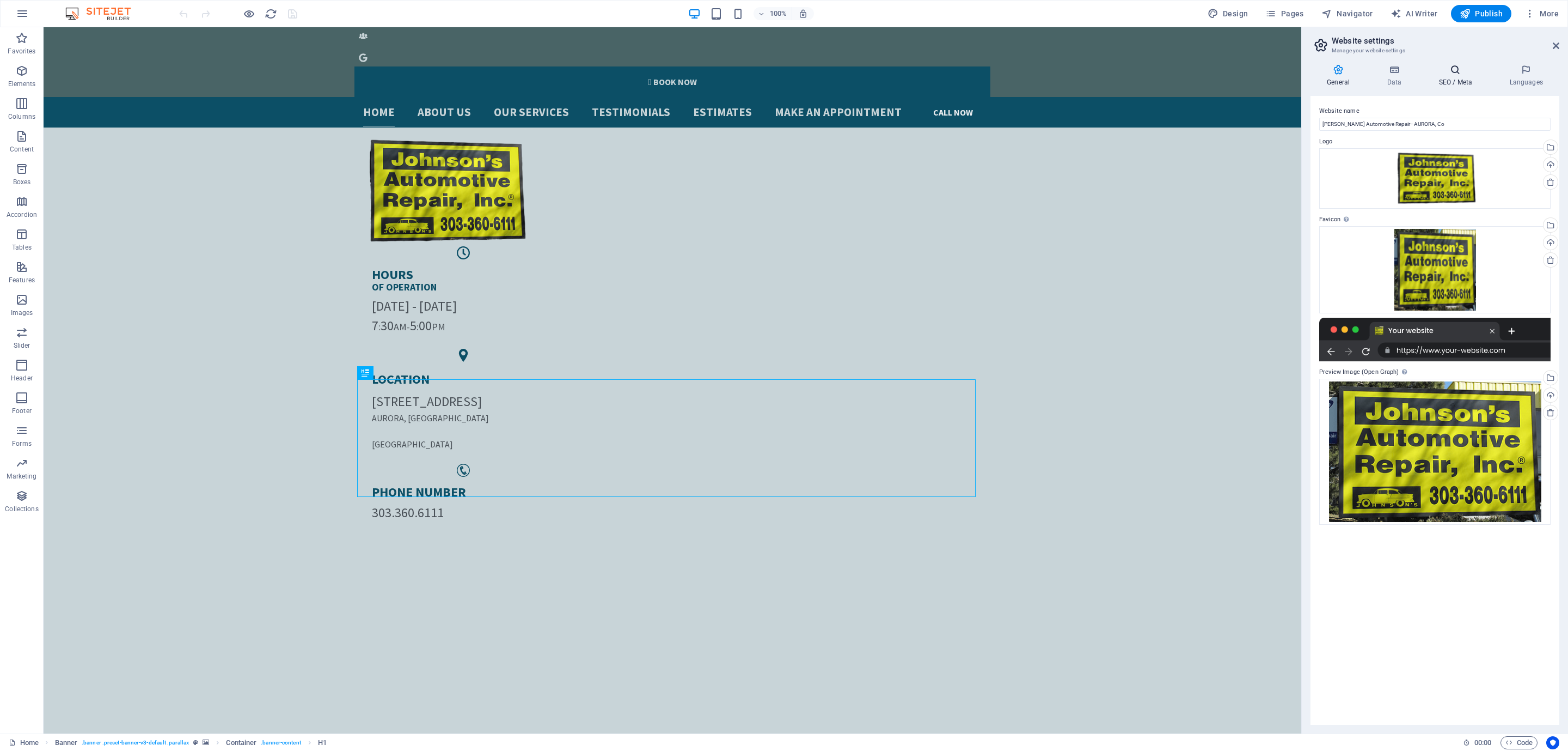
click at [1447, 75] on h4 "SEO / Meta" at bounding box center [1458, 75] width 70 height 23
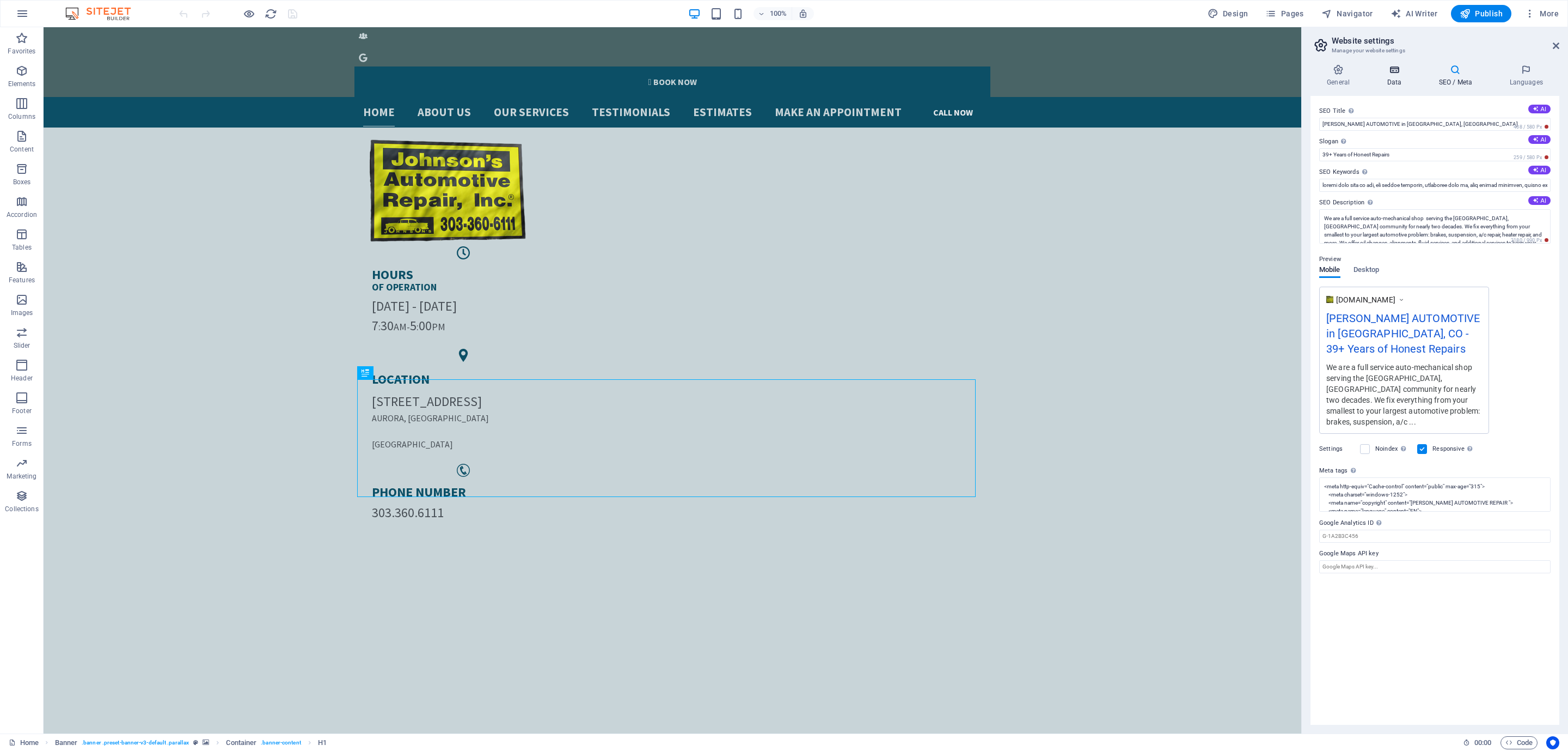
click at [1405, 70] on icon at bounding box center [1394, 70] width 48 height 11
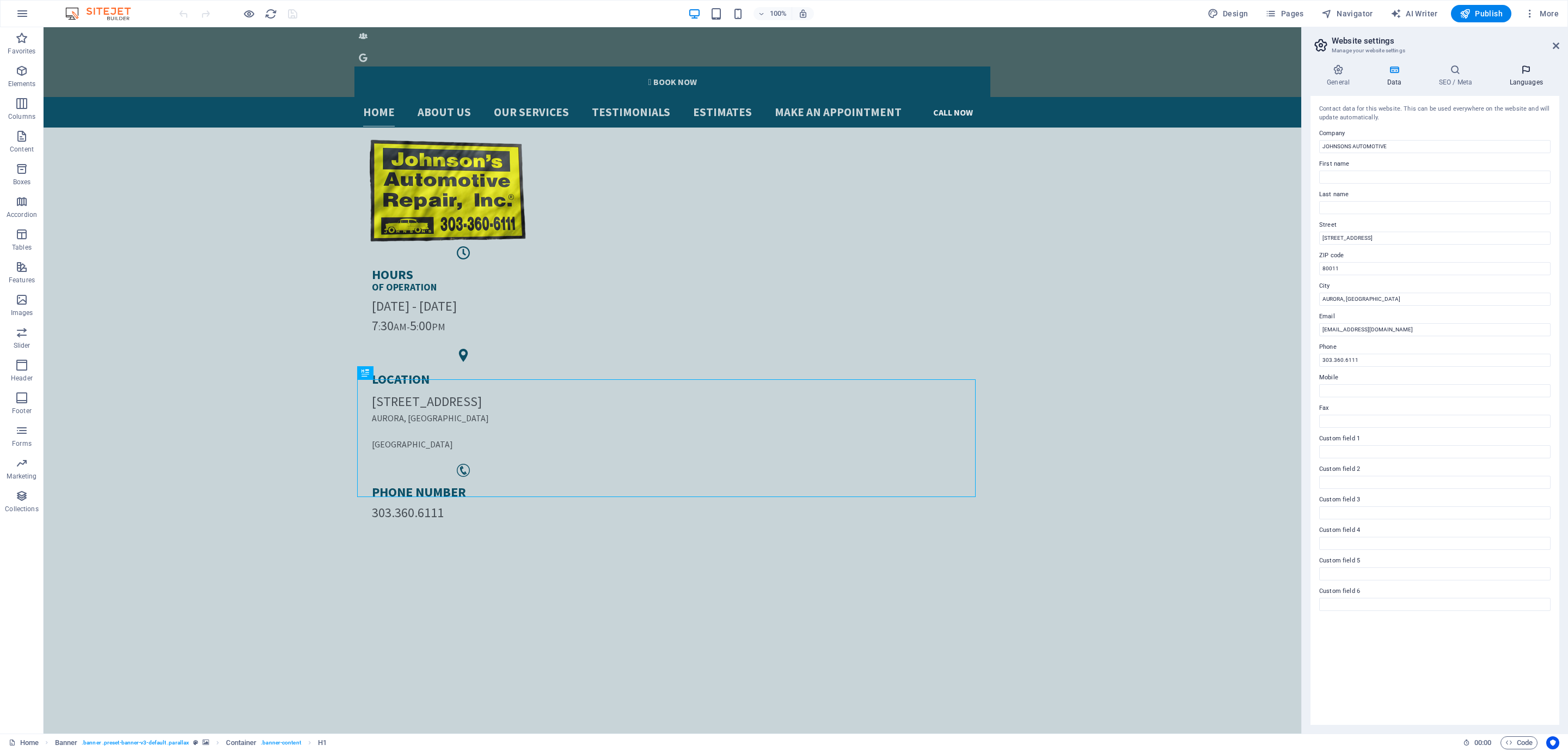
click at [1515, 70] on icon at bounding box center [1526, 70] width 67 height 11
click at [1319, 65] on icon at bounding box center [1339, 70] width 56 height 11
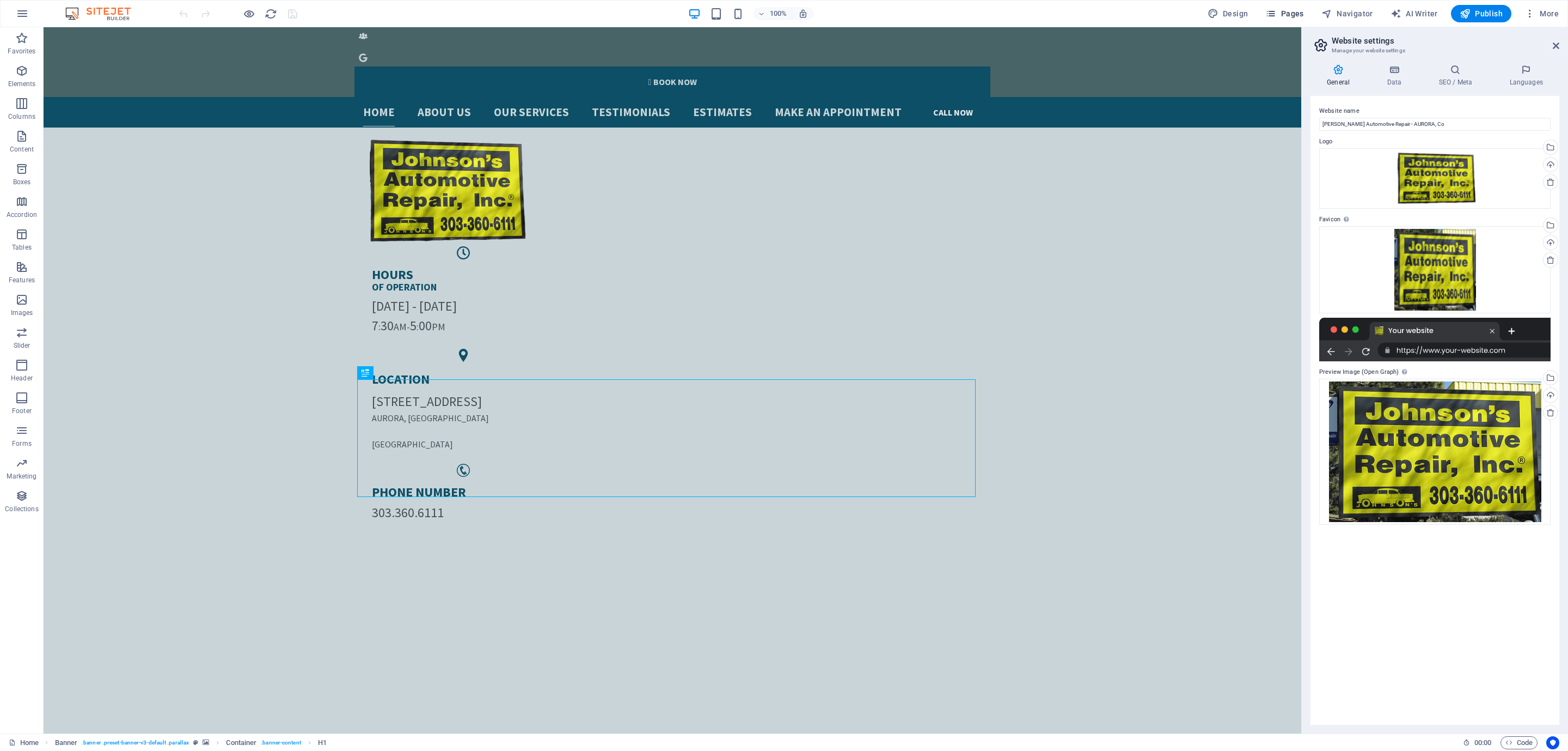
click at [1289, 14] on span "Pages" at bounding box center [1285, 14] width 38 height 11
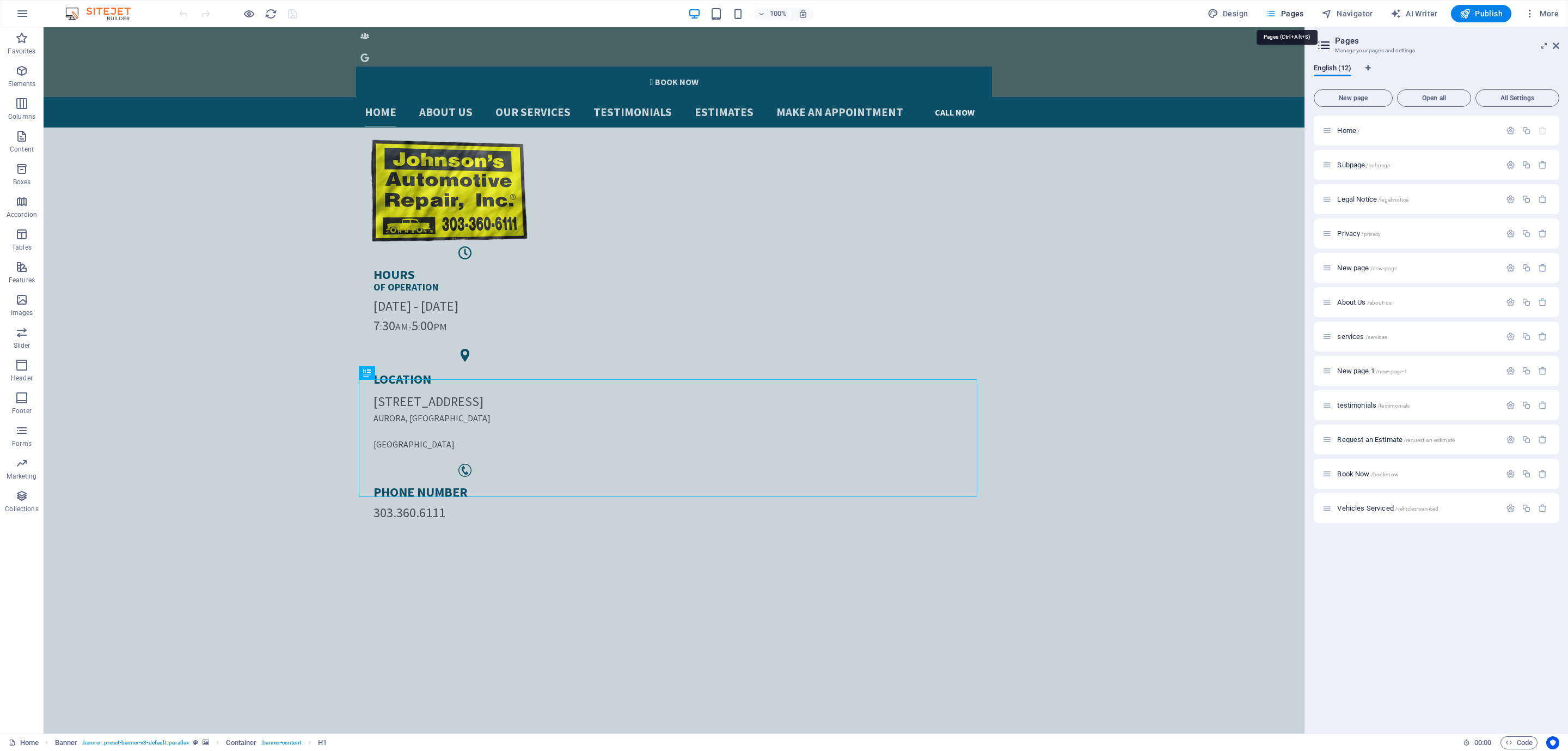
click at [1289, 14] on span "Pages" at bounding box center [1285, 14] width 38 height 11
click at [1345, 510] on span "Vehicles Serviced /vehicles-serviced" at bounding box center [1388, 507] width 101 height 8
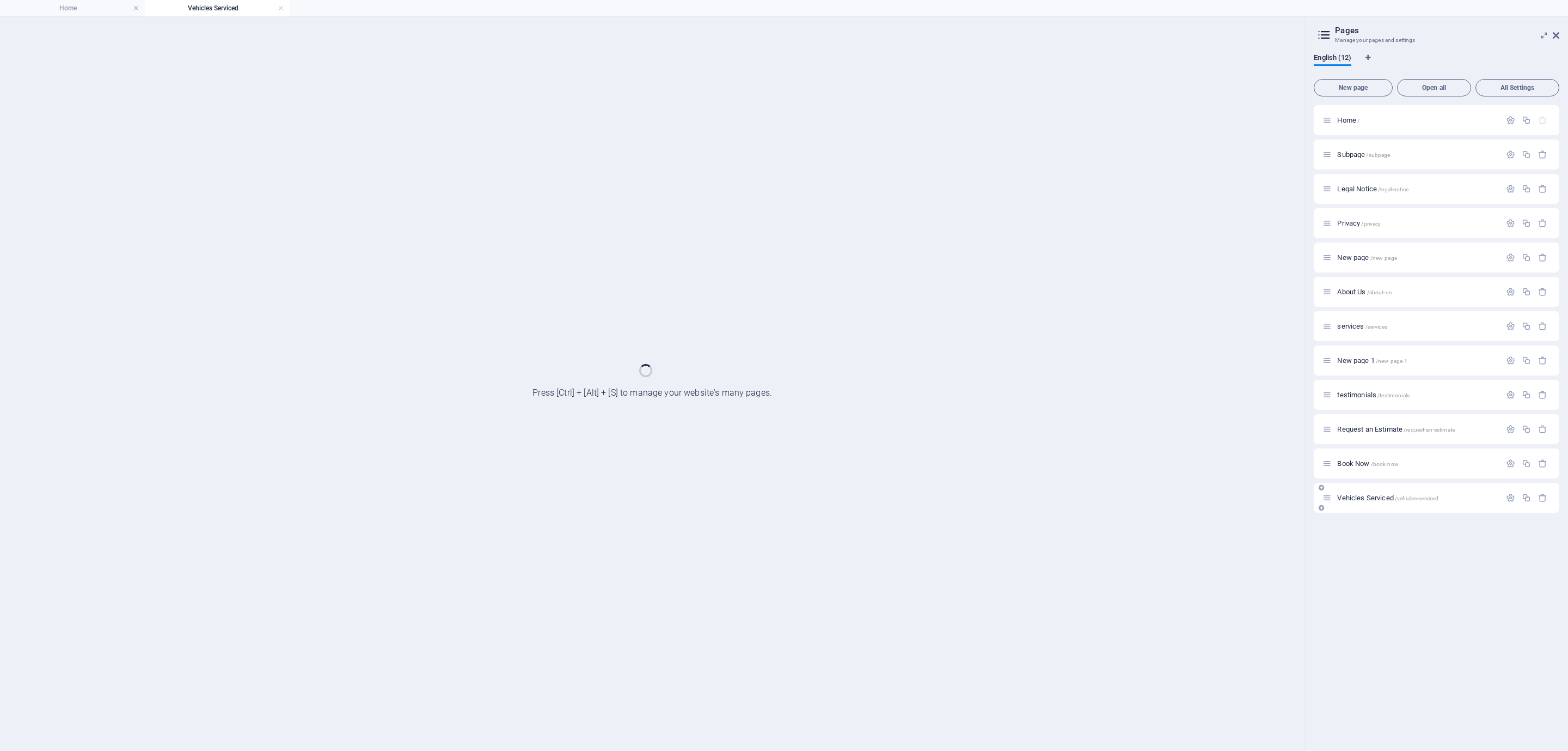
click at [1326, 502] on icon at bounding box center [1327, 497] width 9 height 9
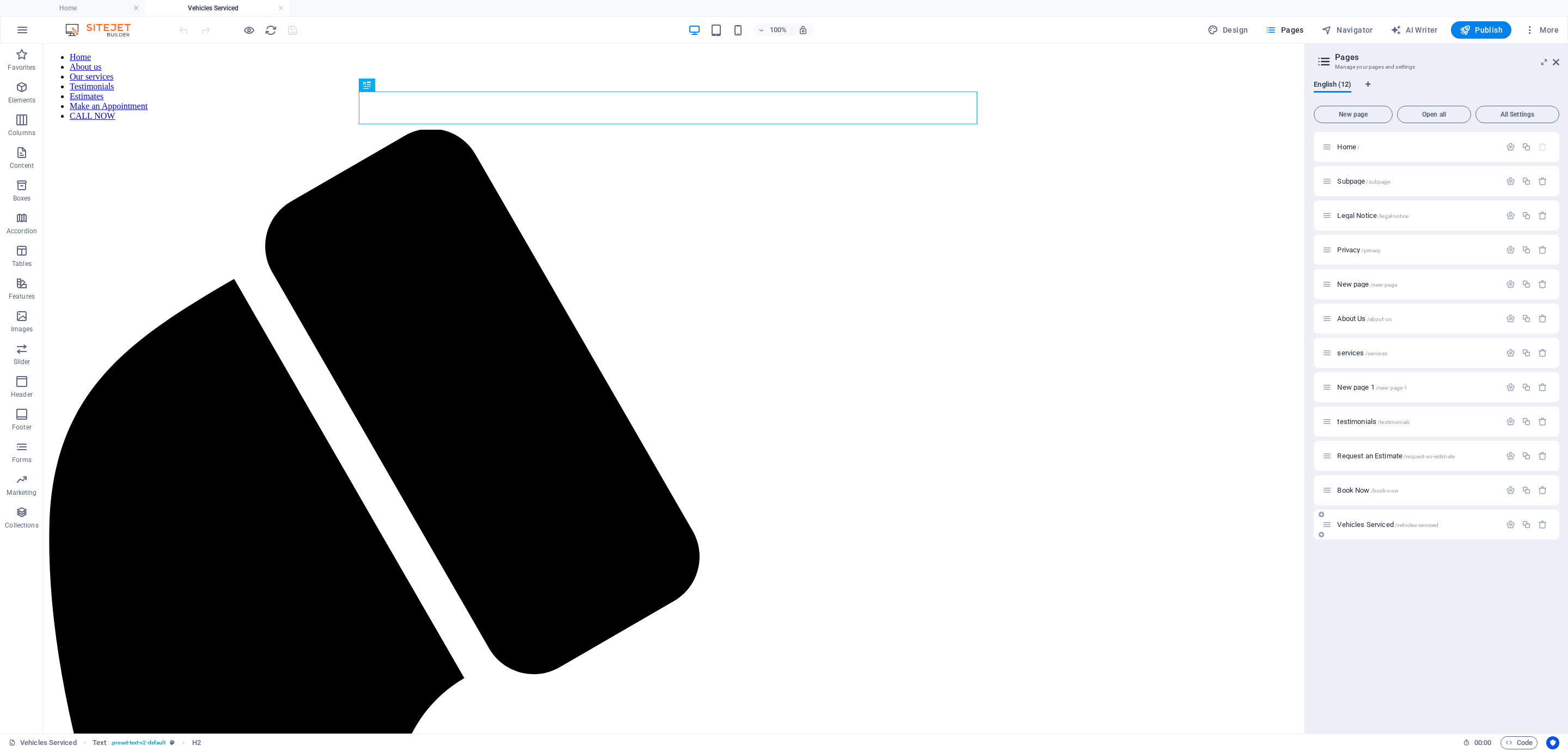
click at [1326, 523] on icon at bounding box center [1327, 524] width 9 height 9
click at [1318, 538] on div at bounding box center [1321, 534] width 6 height 10
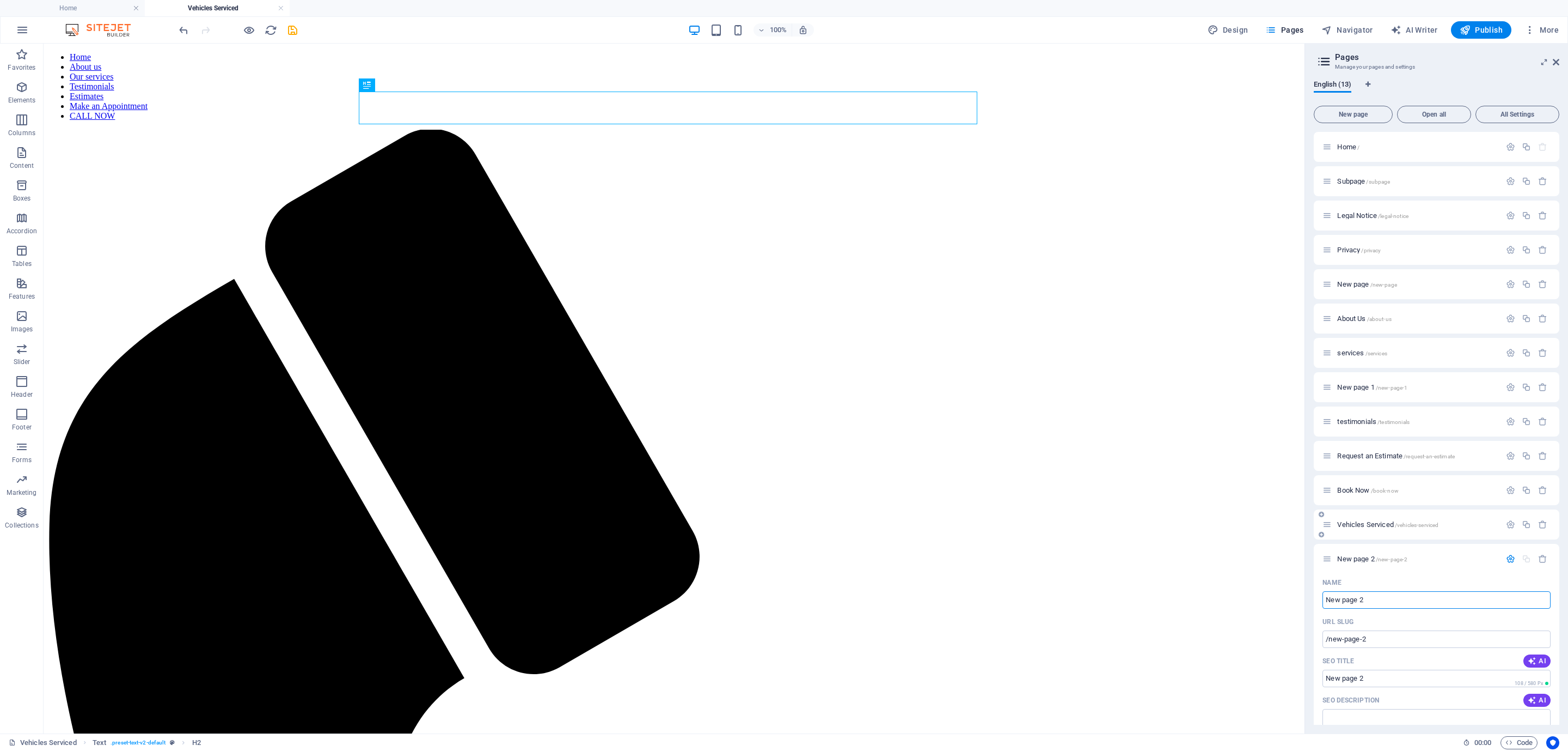
click at [1318, 538] on div at bounding box center [1321, 534] width 6 height 10
click at [1523, 558] on div at bounding box center [1526, 559] width 48 height 9
drag, startPoint x: 1523, startPoint y: 558, endPoint x: 1459, endPoint y: 574, distance: 66.0
click at [1459, 574] on div "Name" at bounding box center [1436, 582] width 228 height 17
click at [1517, 125] on div "New page Open all All Settings Home / Subpage /subpage Legal Notice /legal-noti…" at bounding box center [1437, 413] width 245 height 624
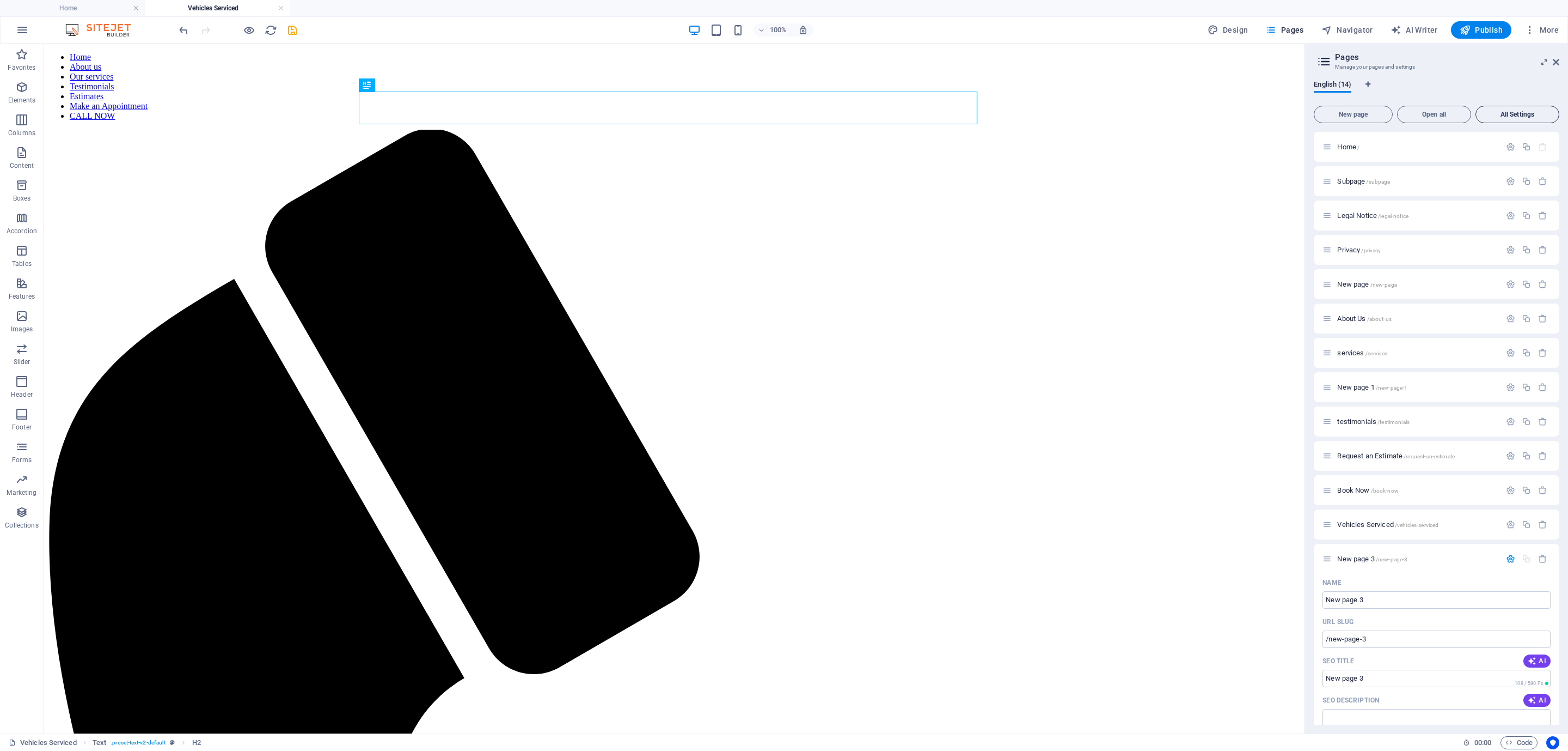
click at [1517, 115] on span "All Settings" at bounding box center [1517, 114] width 74 height 6
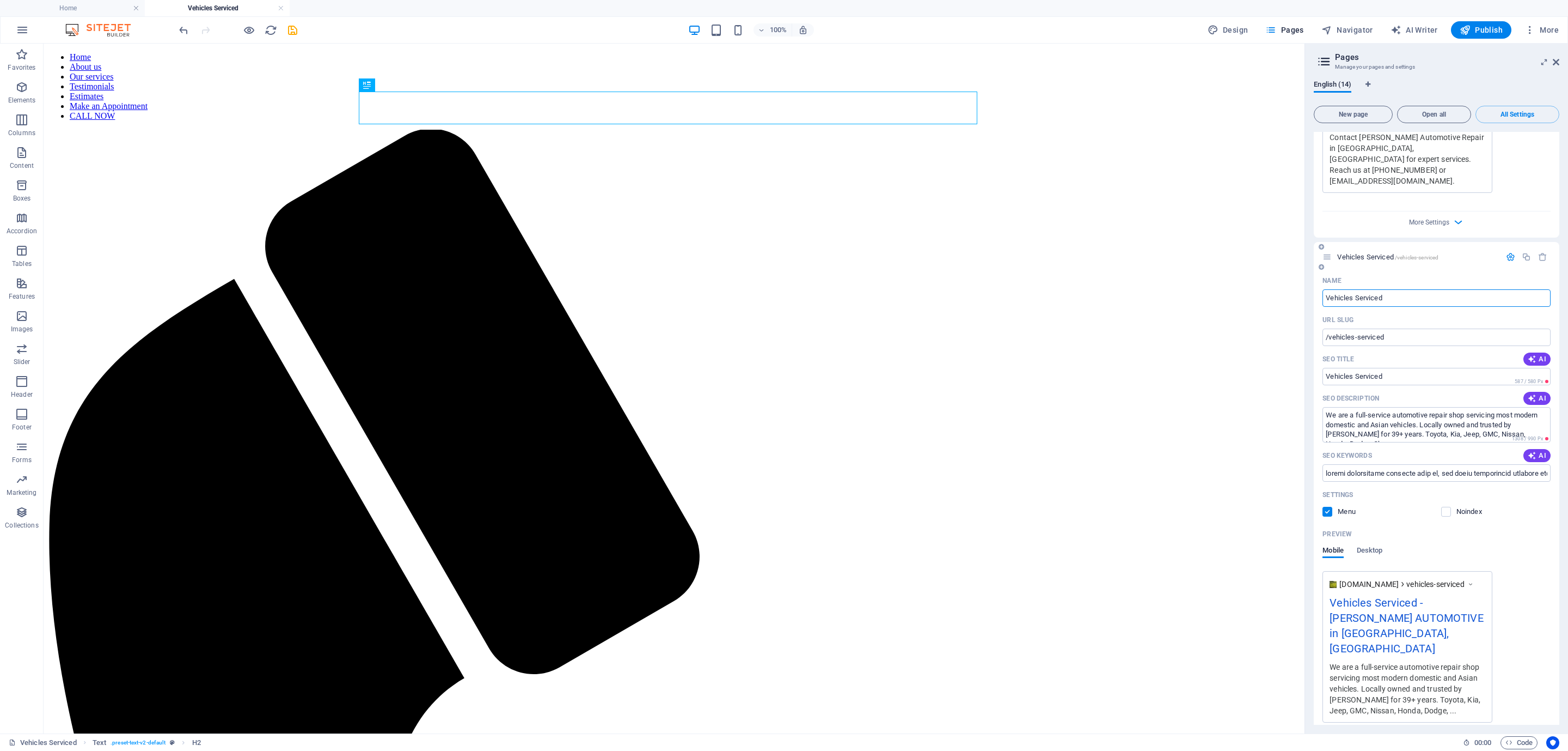
scroll to position [5726, 0]
click at [1464, 739] on div "More Settings" at bounding box center [1436, 747] width 228 height 17
click at [1451, 739] on div "More Settings" at bounding box center [1436, 747] width 228 height 17
click at [1453, 745] on icon "button" at bounding box center [1459, 751] width 13 height 13
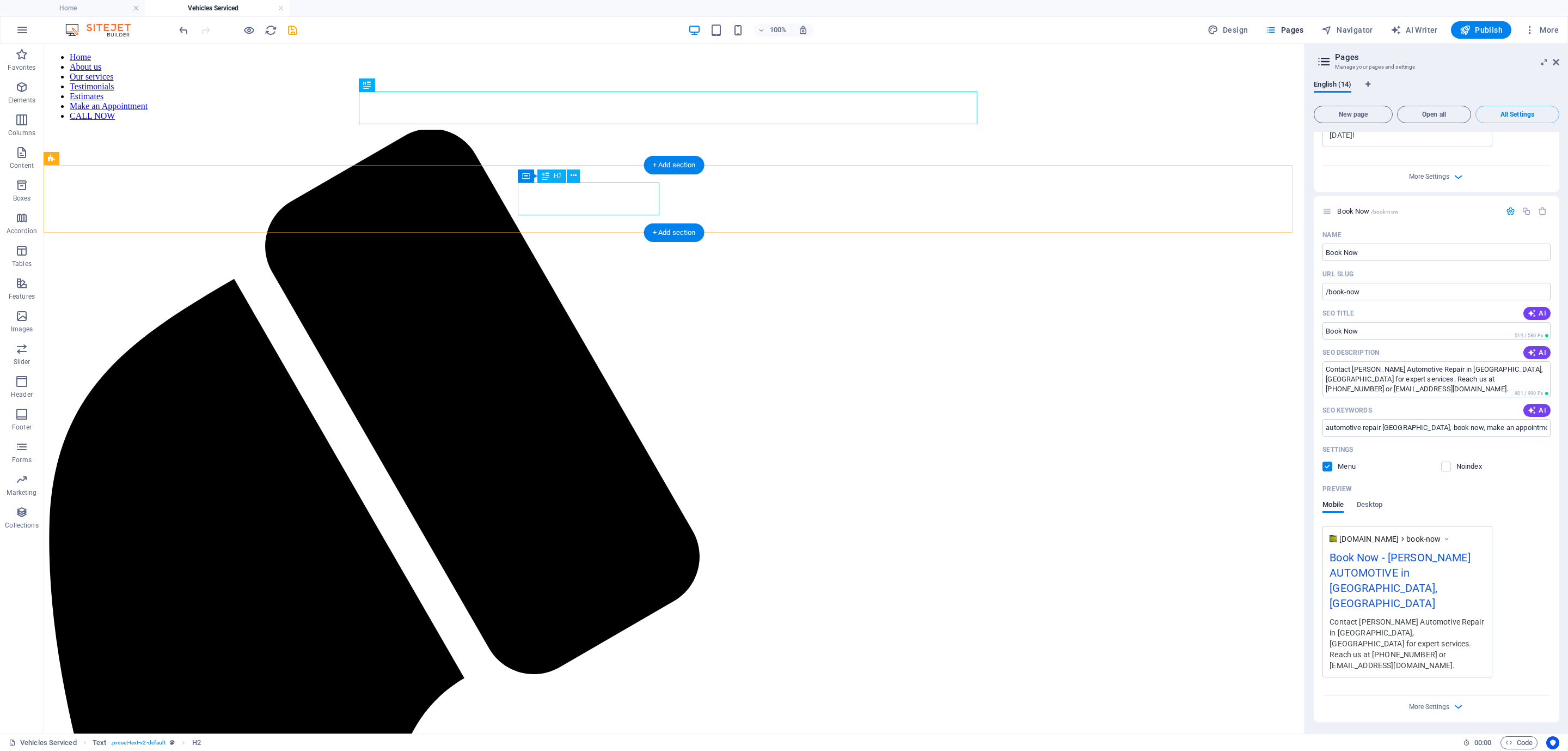
scroll to position [5238, 0]
click at [1348, 27] on span "Navigator" at bounding box center [1347, 30] width 51 height 11
drag, startPoint x: 1348, startPoint y: 27, endPoint x: 1276, endPoint y: 34, distance: 72.3
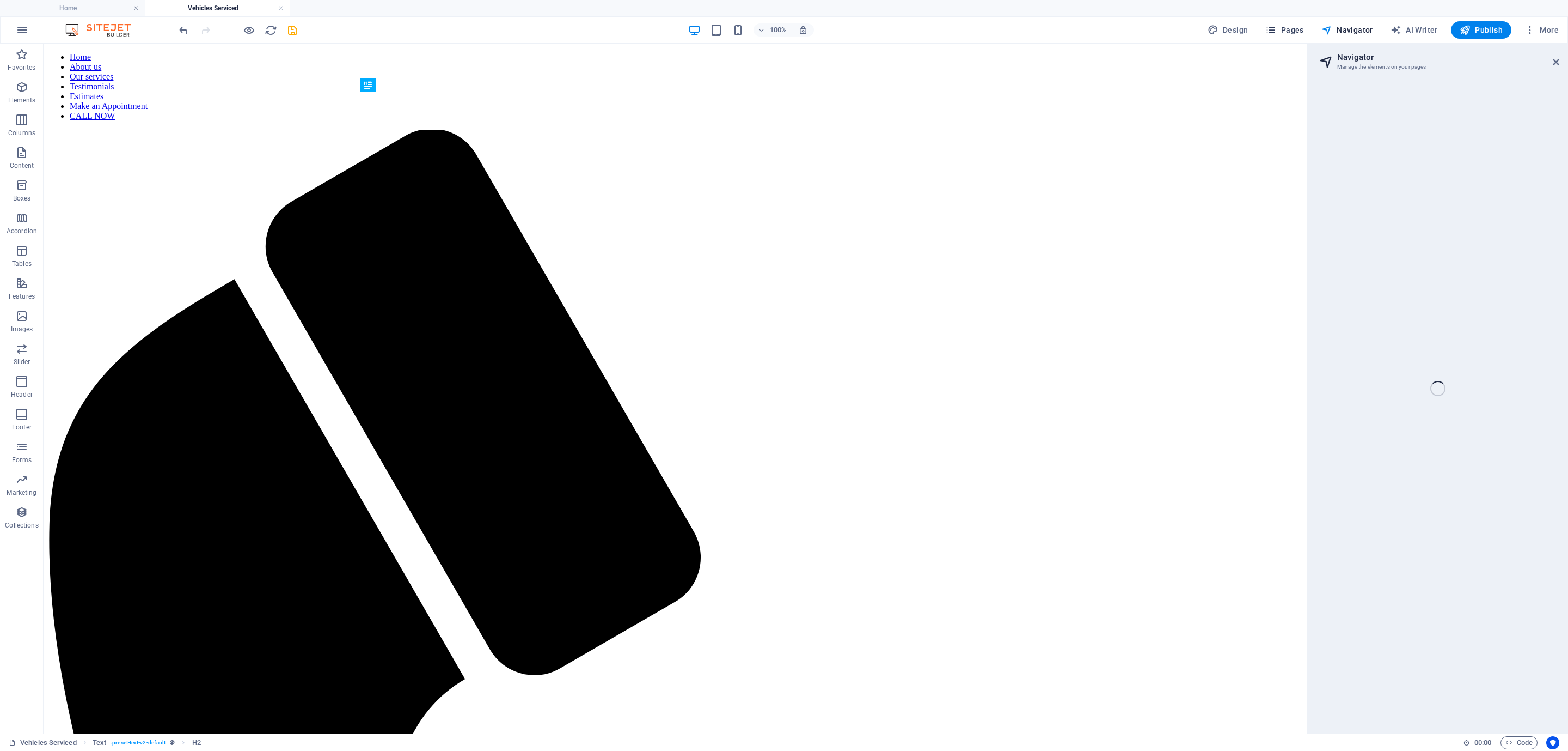
select select "18038134-en"
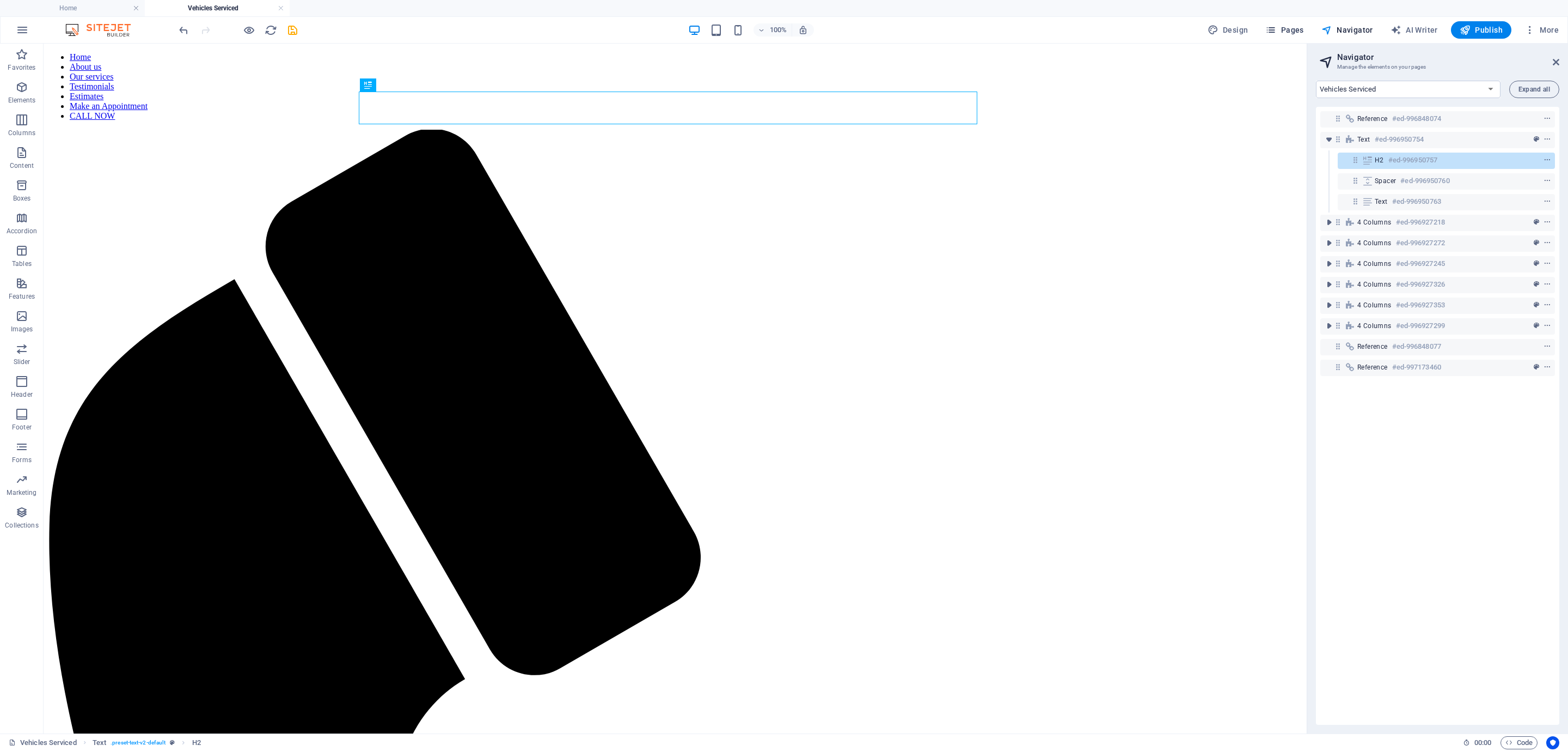
drag, startPoint x: 1276, startPoint y: 34, endPoint x: 1294, endPoint y: 24, distance: 20.6
click at [1294, 24] on span "Pages" at bounding box center [1285, 30] width 38 height 11
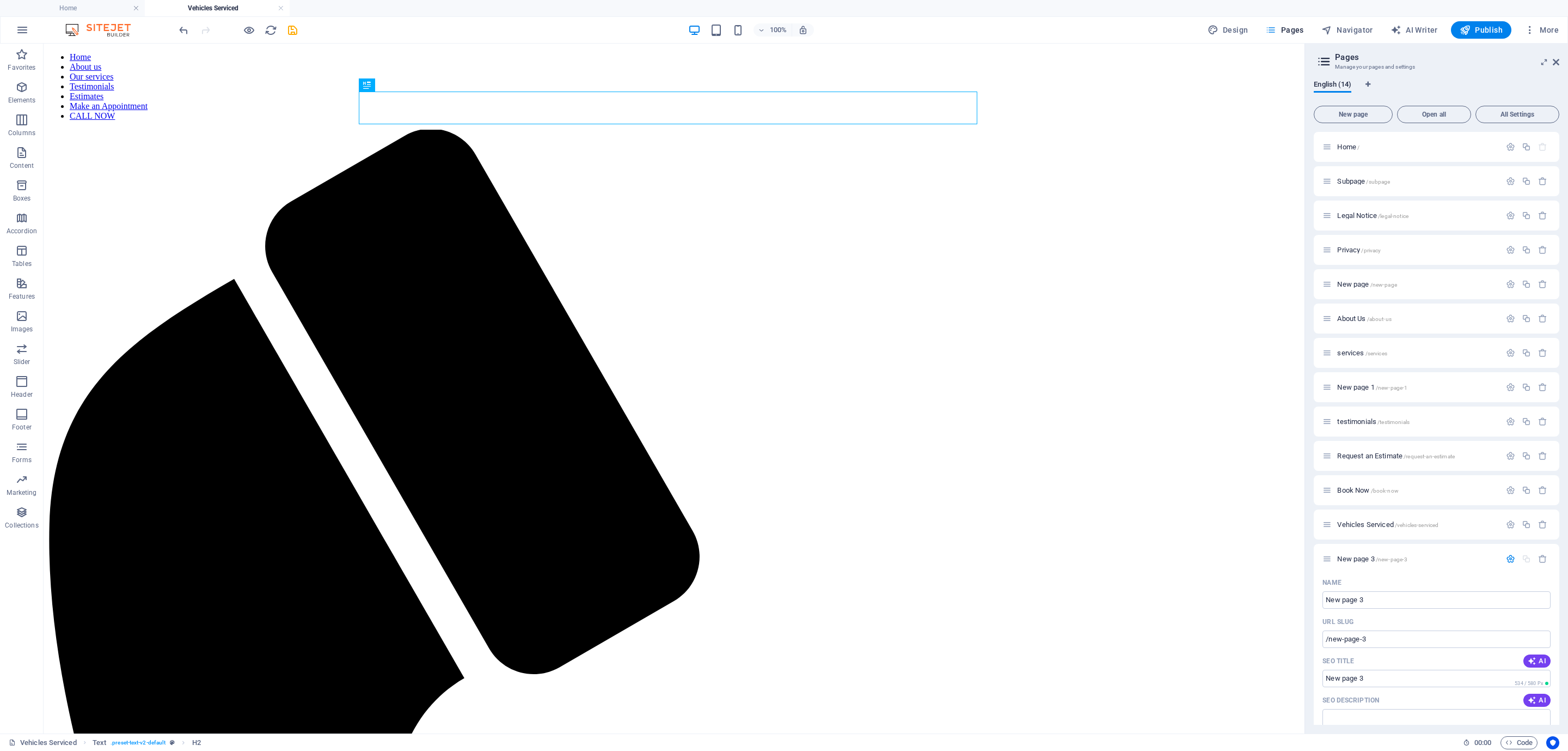
scroll to position [671, 0]
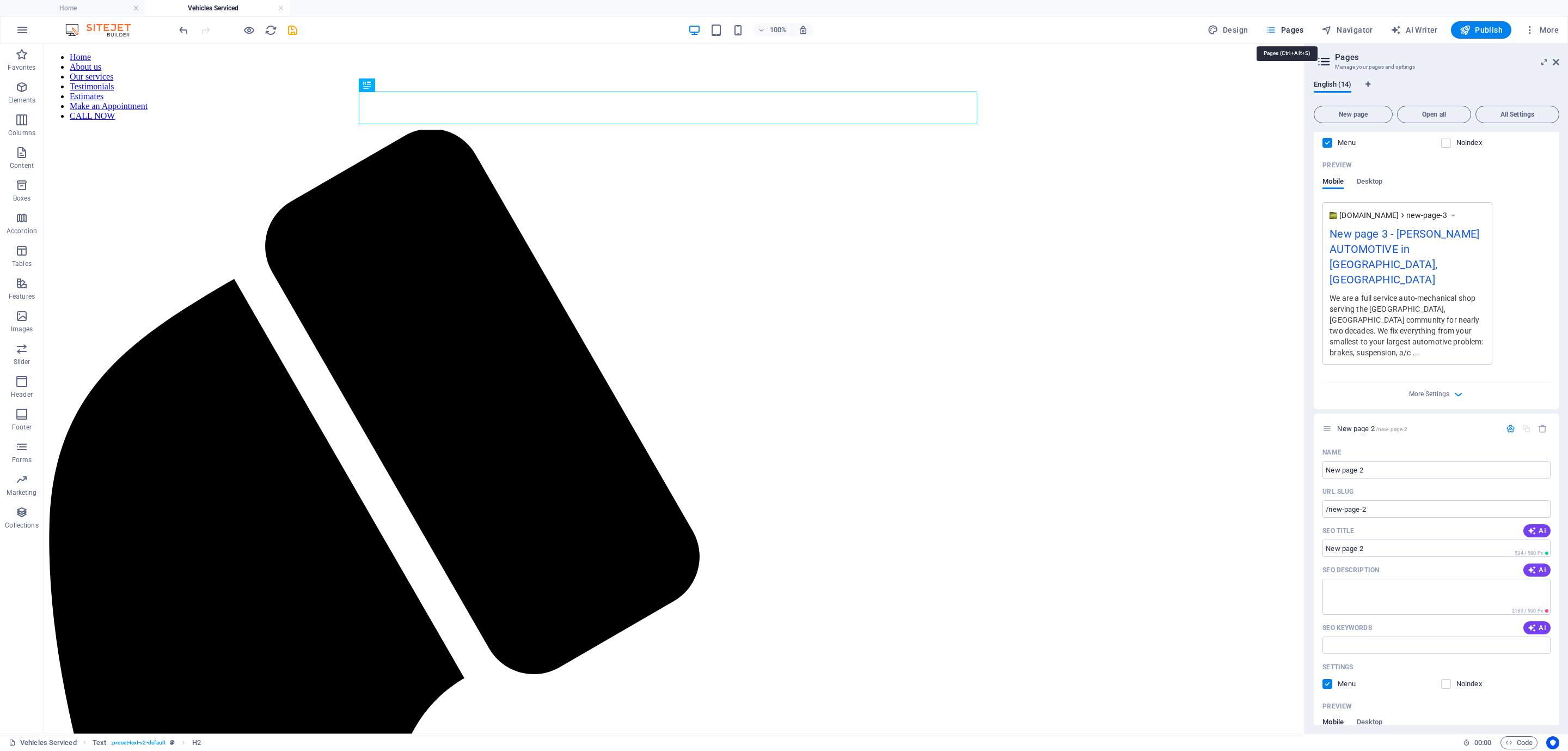
click at [1286, 31] on span "Pages" at bounding box center [1285, 30] width 38 height 11
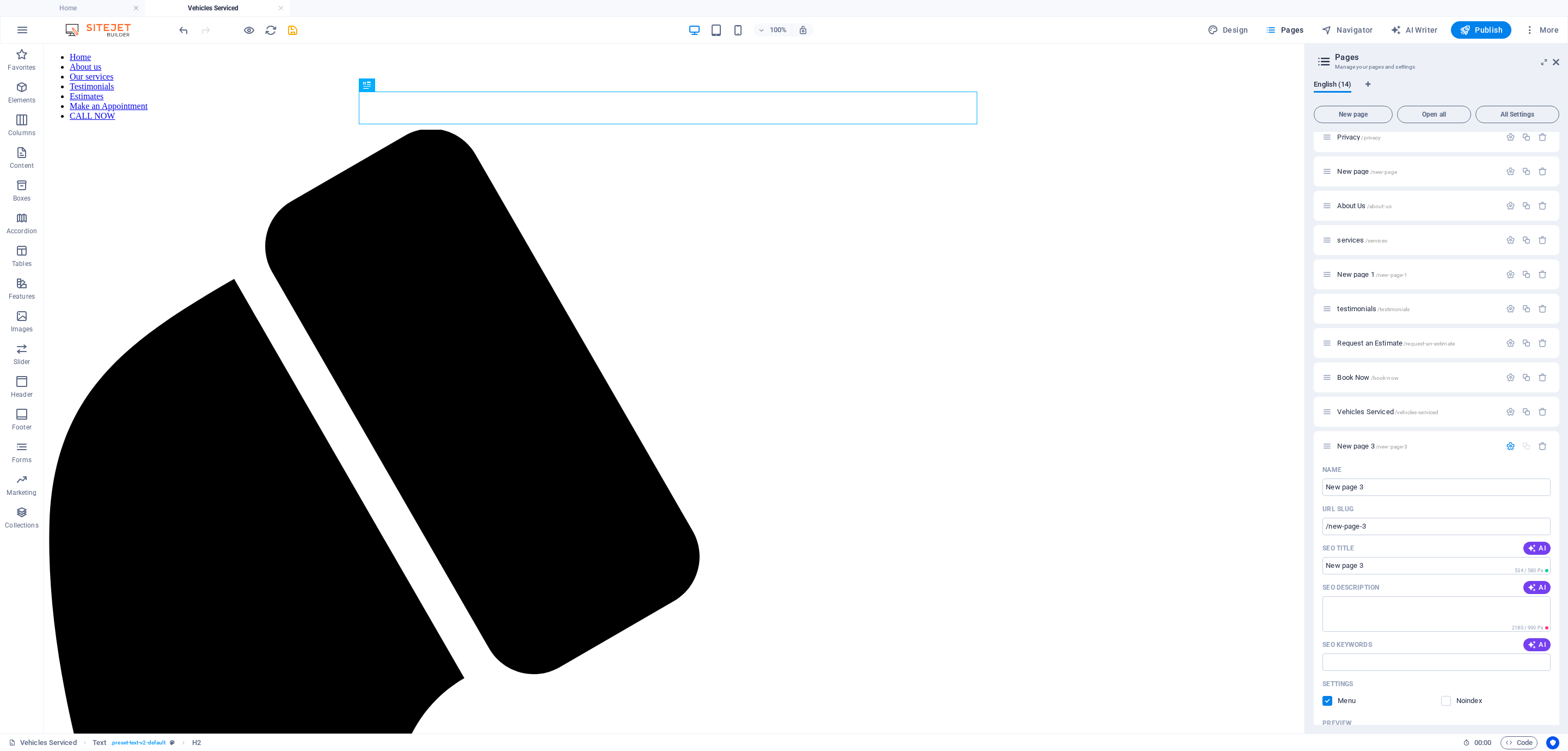
scroll to position [0, 0]
click at [1336, 149] on div "Home /" at bounding box center [1417, 147] width 166 height 7
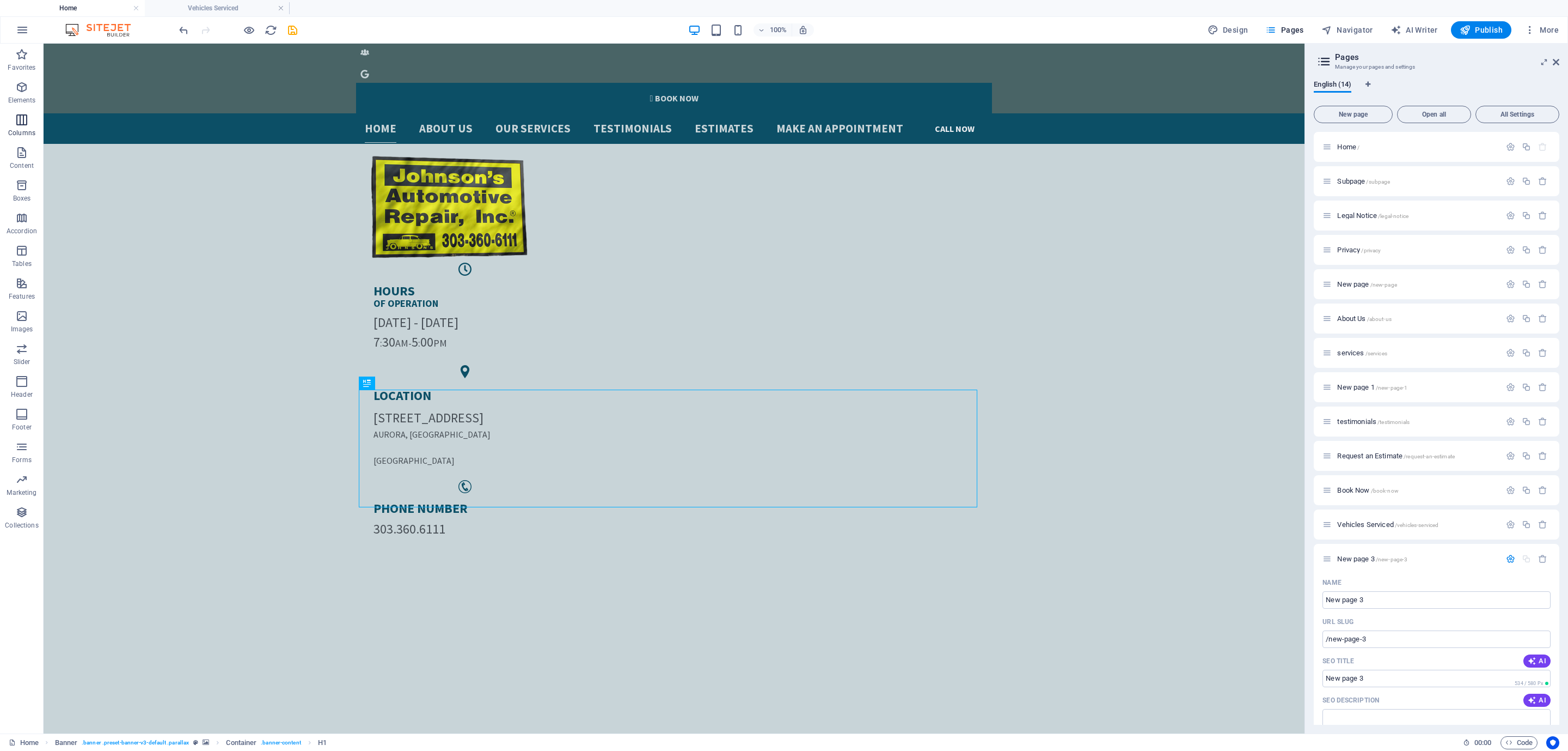
click at [20, 125] on icon "button" at bounding box center [22, 120] width 13 height 13
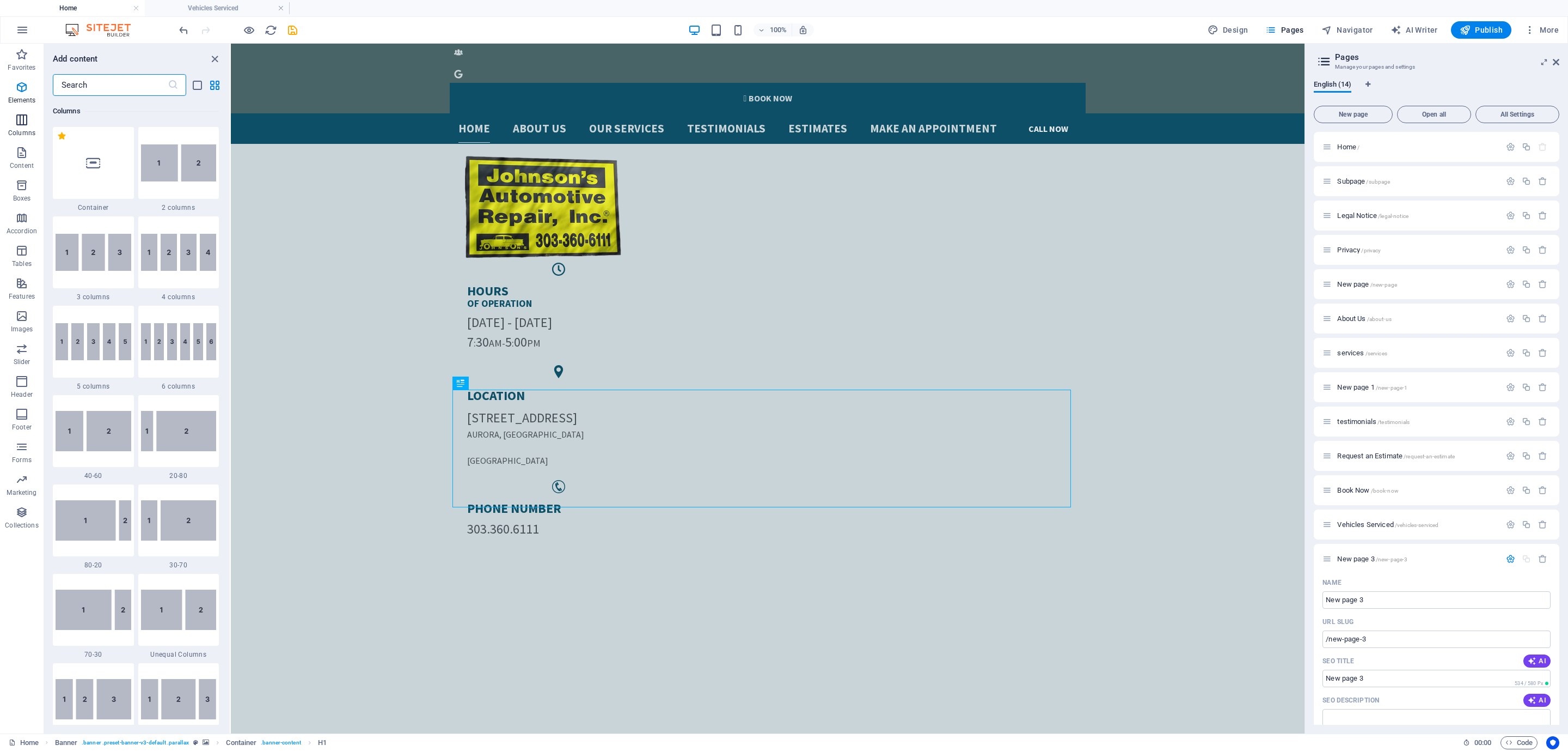
scroll to position [540, 0]
click at [23, 159] on span "Content" at bounding box center [22, 159] width 43 height 26
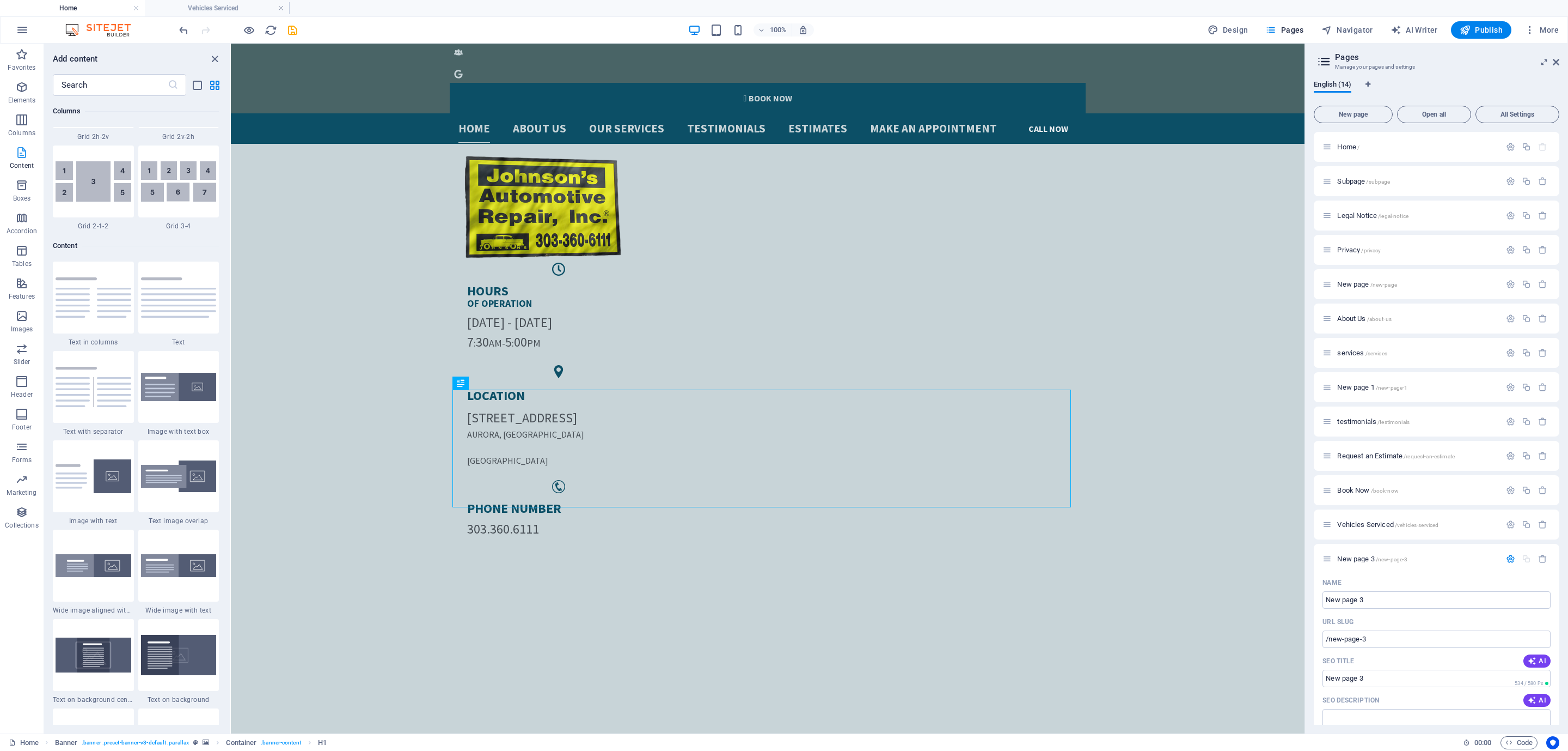
scroll to position [1906, 0]
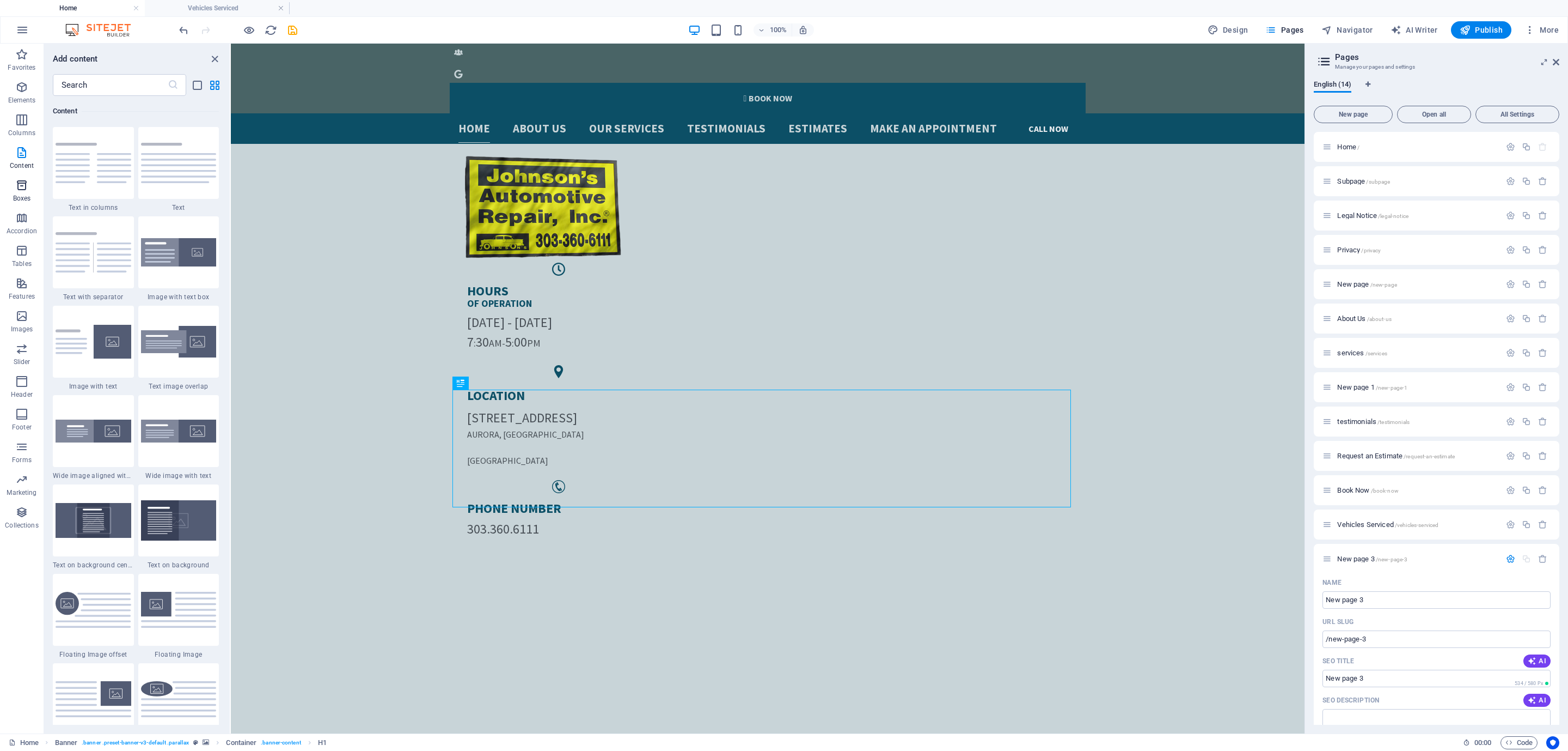
click at [20, 199] on p "Boxes" at bounding box center [22, 199] width 18 height 9
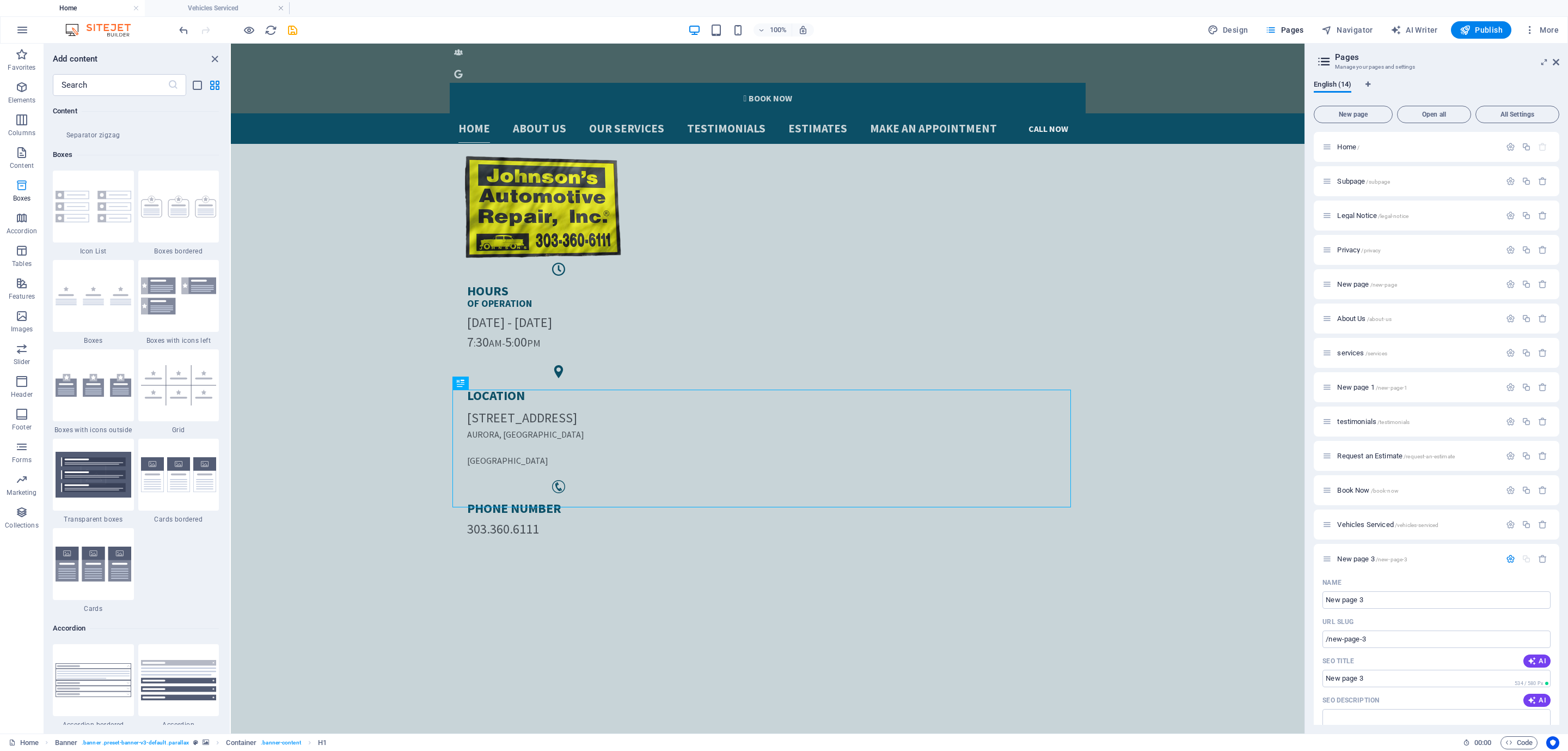
scroll to position [3006, 0]
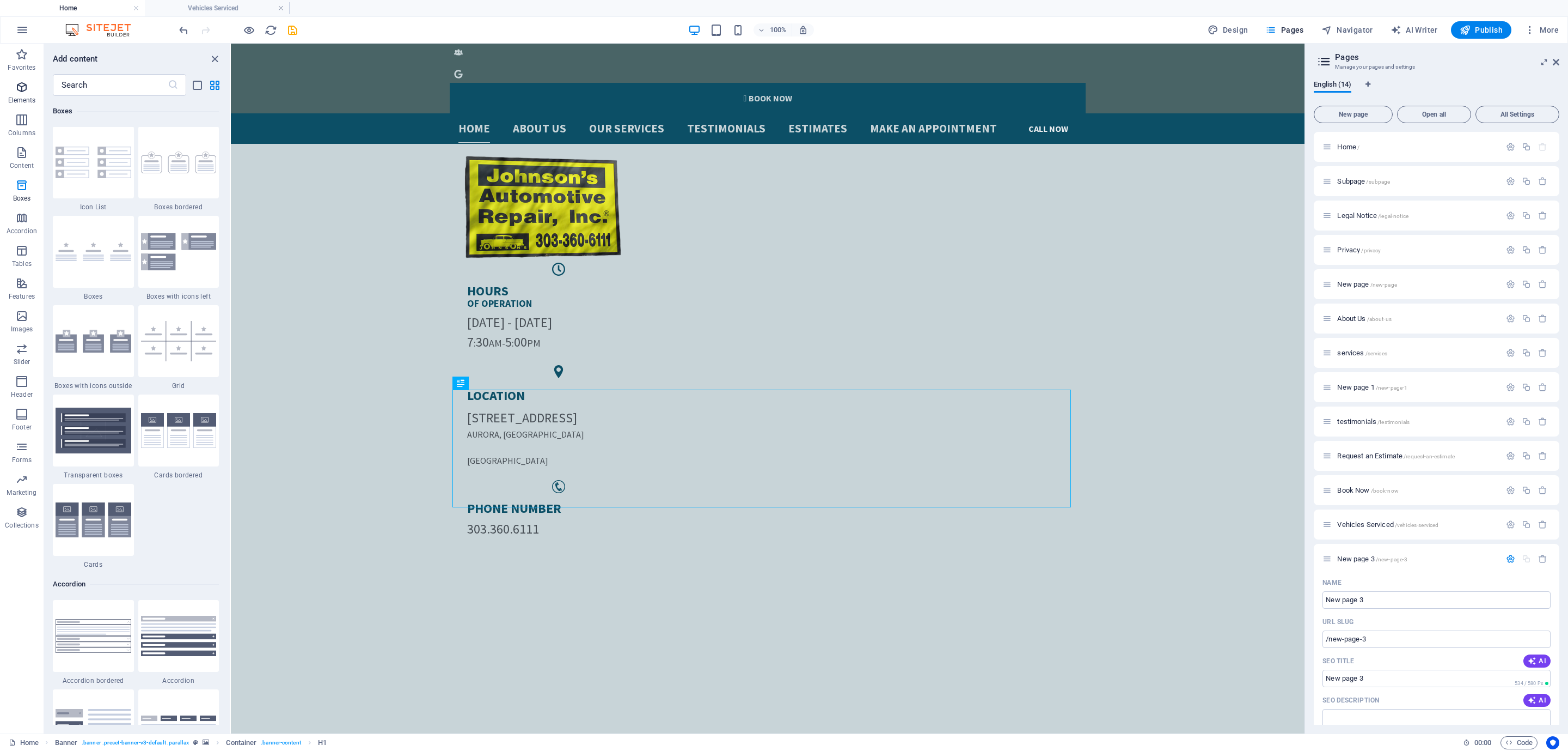
click at [16, 80] on icon "button" at bounding box center [22, 87] width 13 height 13
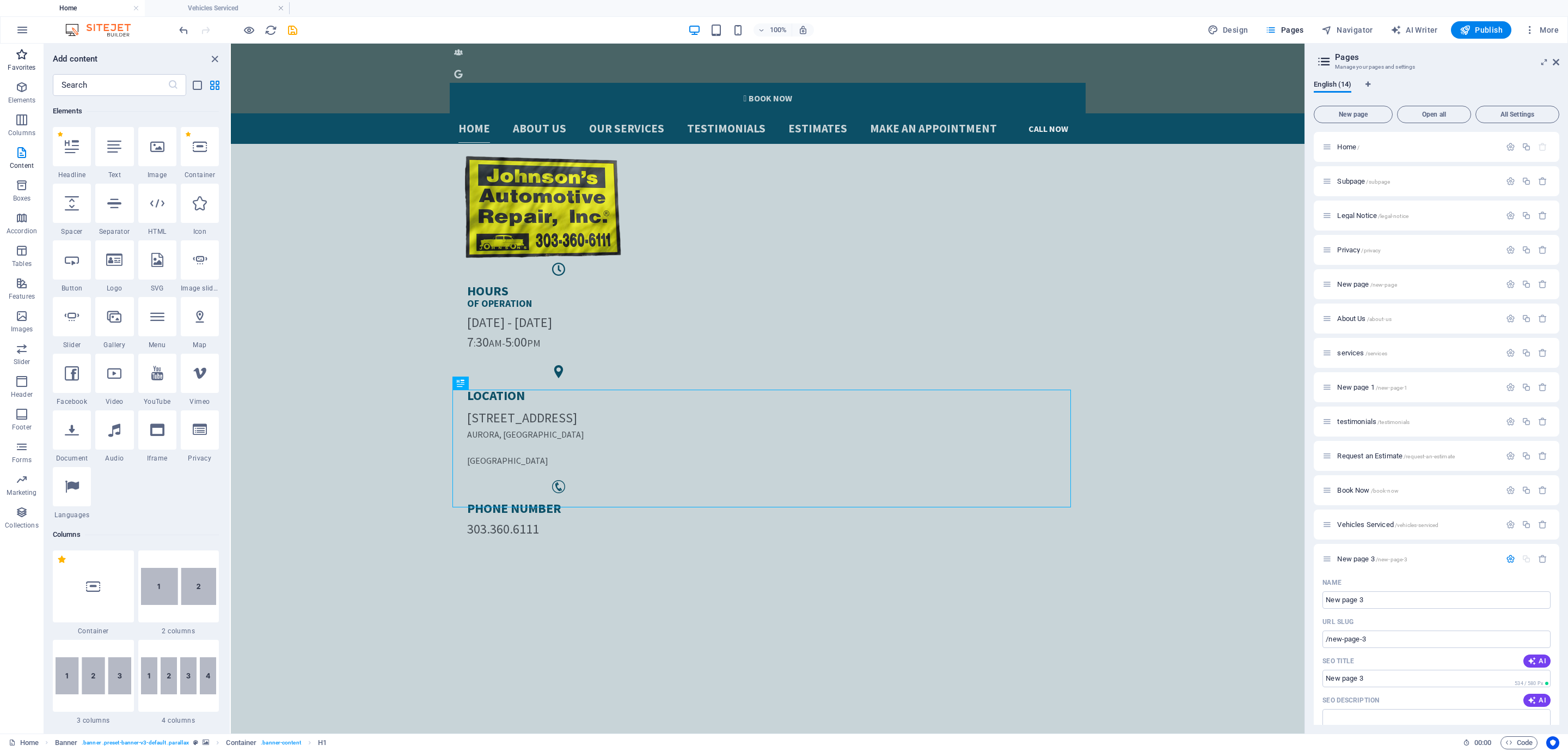
click at [20, 54] on icon "button" at bounding box center [22, 54] width 13 height 13
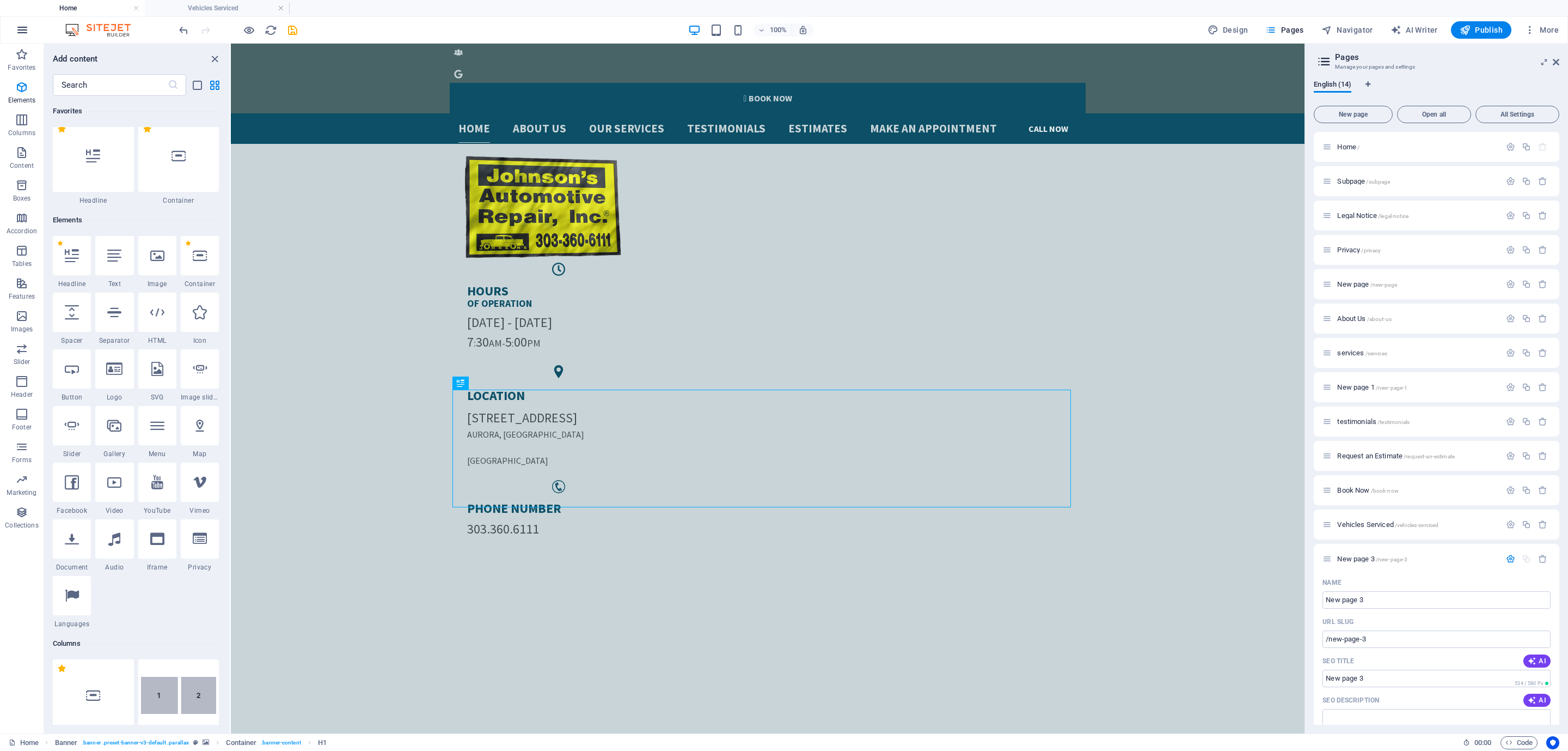
scroll to position [0, 0]
click at [429, 114] on div "Home About us Our services Testimonials Estimates Make an Appointment CALL NOW" at bounding box center [768, 129] width 1074 height 31
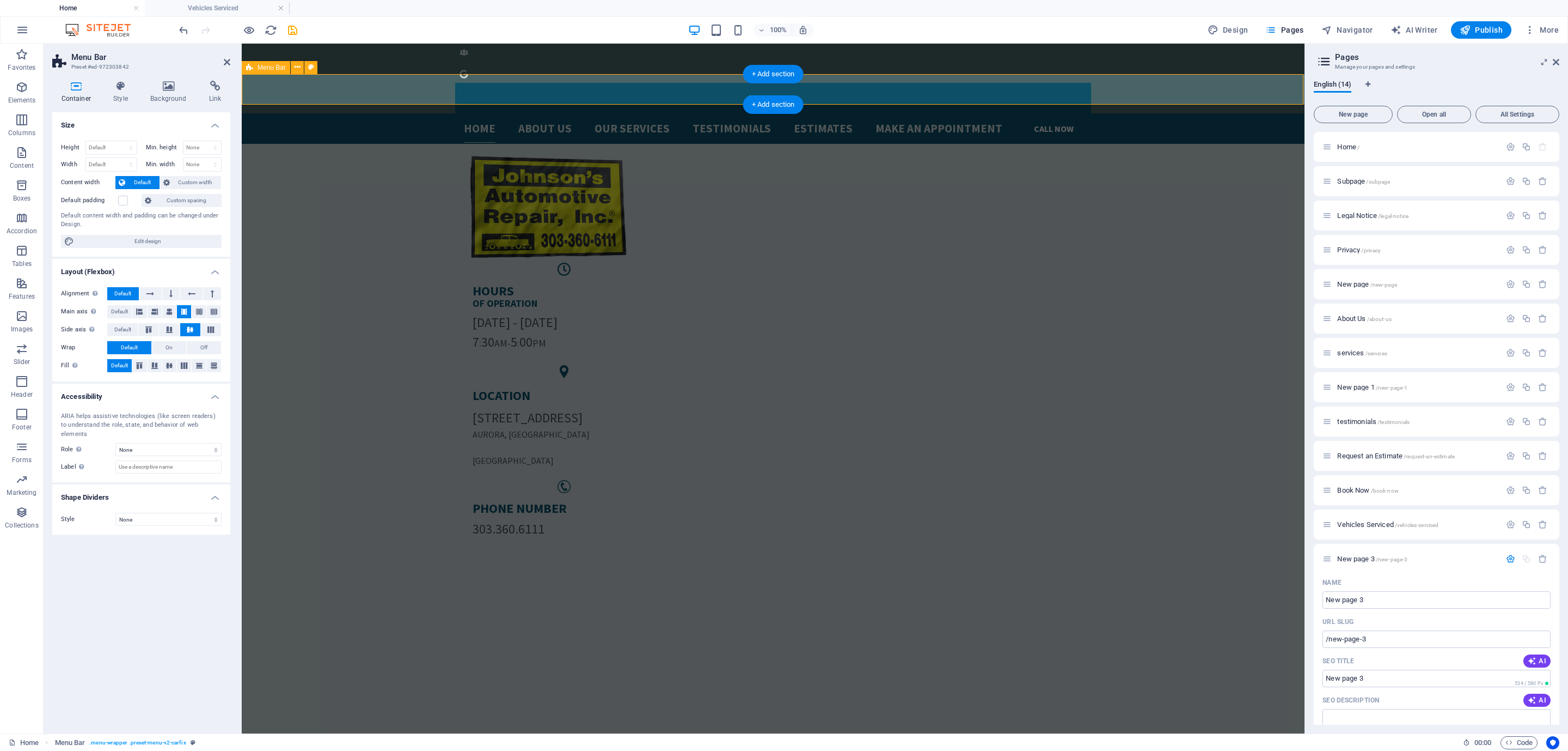
click at [363, 44] on div " BOOK NOW" at bounding box center [773, 76] width 1063 height 74
click at [362, 54] on div " BOOK NOW" at bounding box center [773, 76] width 1063 height 74
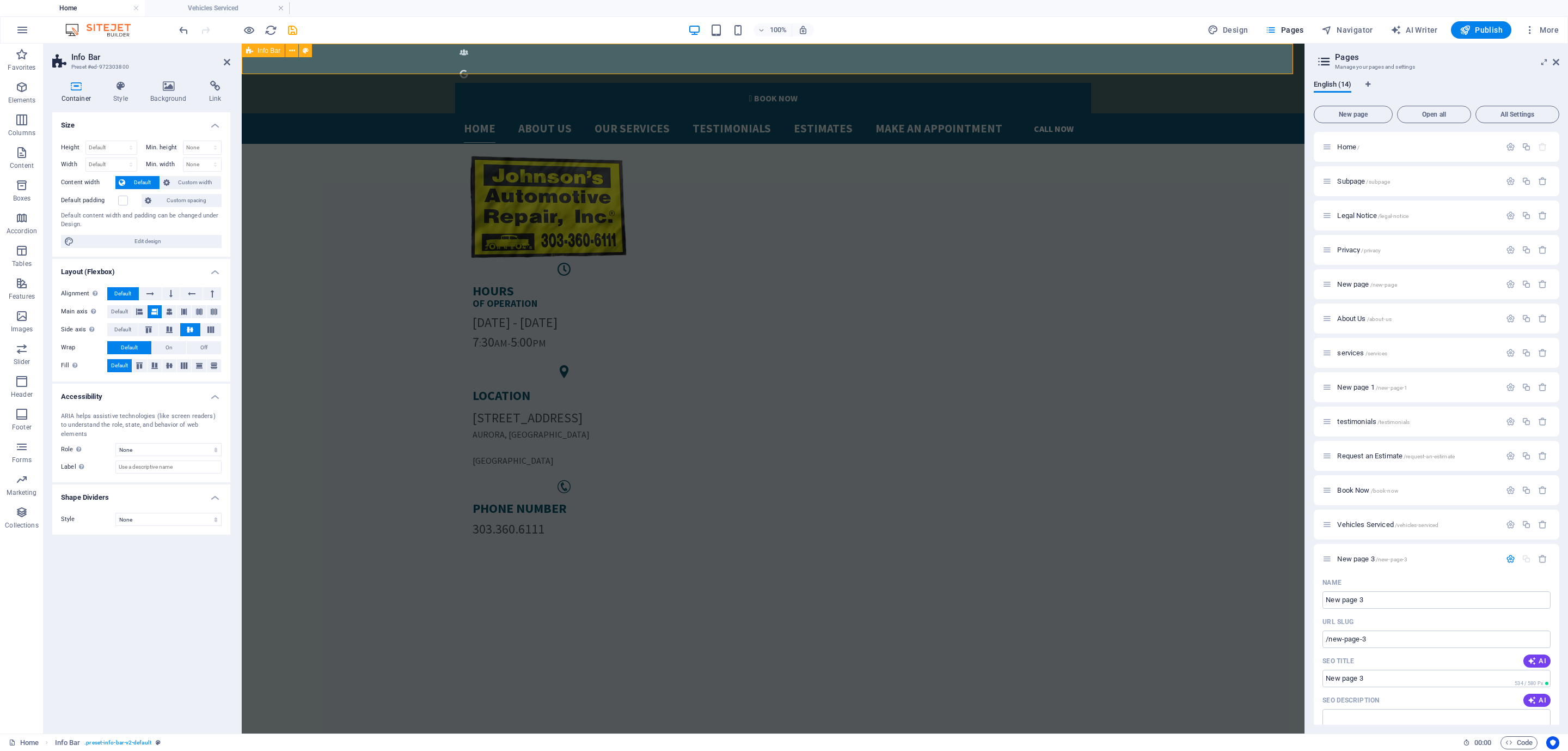
select select "px"
click at [354, 114] on div "Home About us Our services Testimonials Estimates Make an Appointment CALL NOW" at bounding box center [773, 129] width 1063 height 31
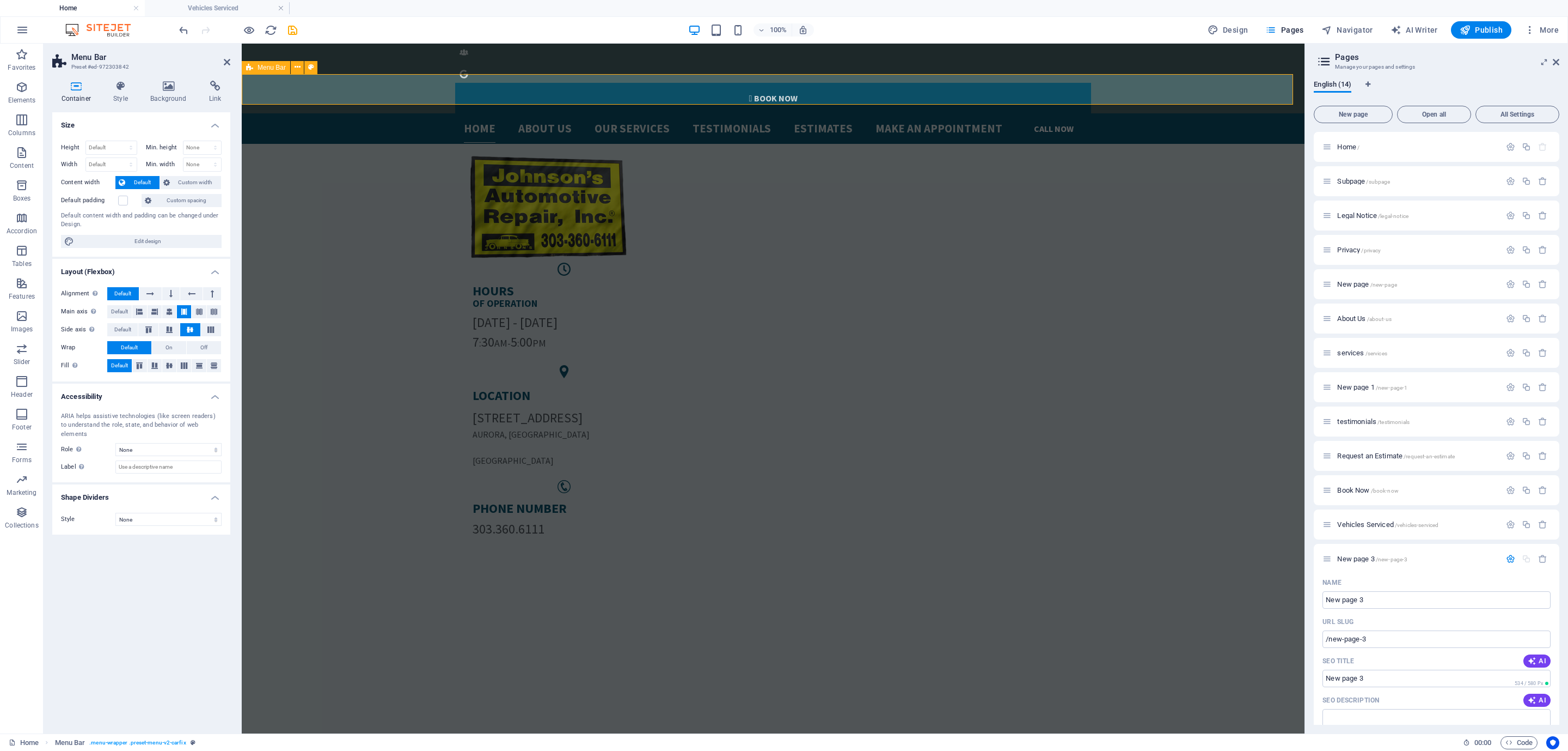
drag, startPoint x: 318, startPoint y: 66, endPoint x: 78, endPoint y: 10, distance: 246.4
click at [318, 66] on div "Menu Bar" at bounding box center [283, 68] width 83 height 14
click at [366, 54] on div " BOOK NOW" at bounding box center [773, 76] width 1063 height 74
select select "px"
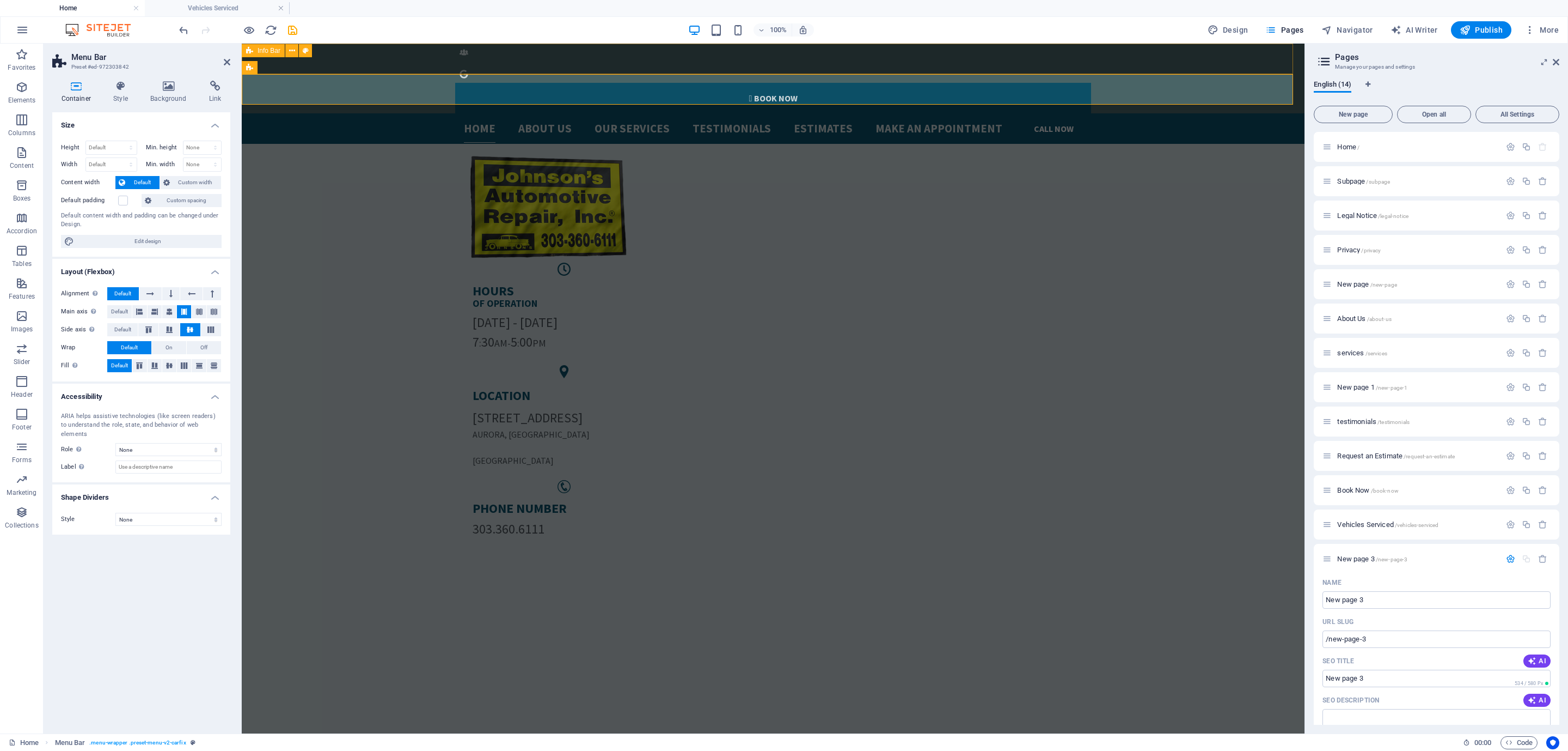
select select "px"
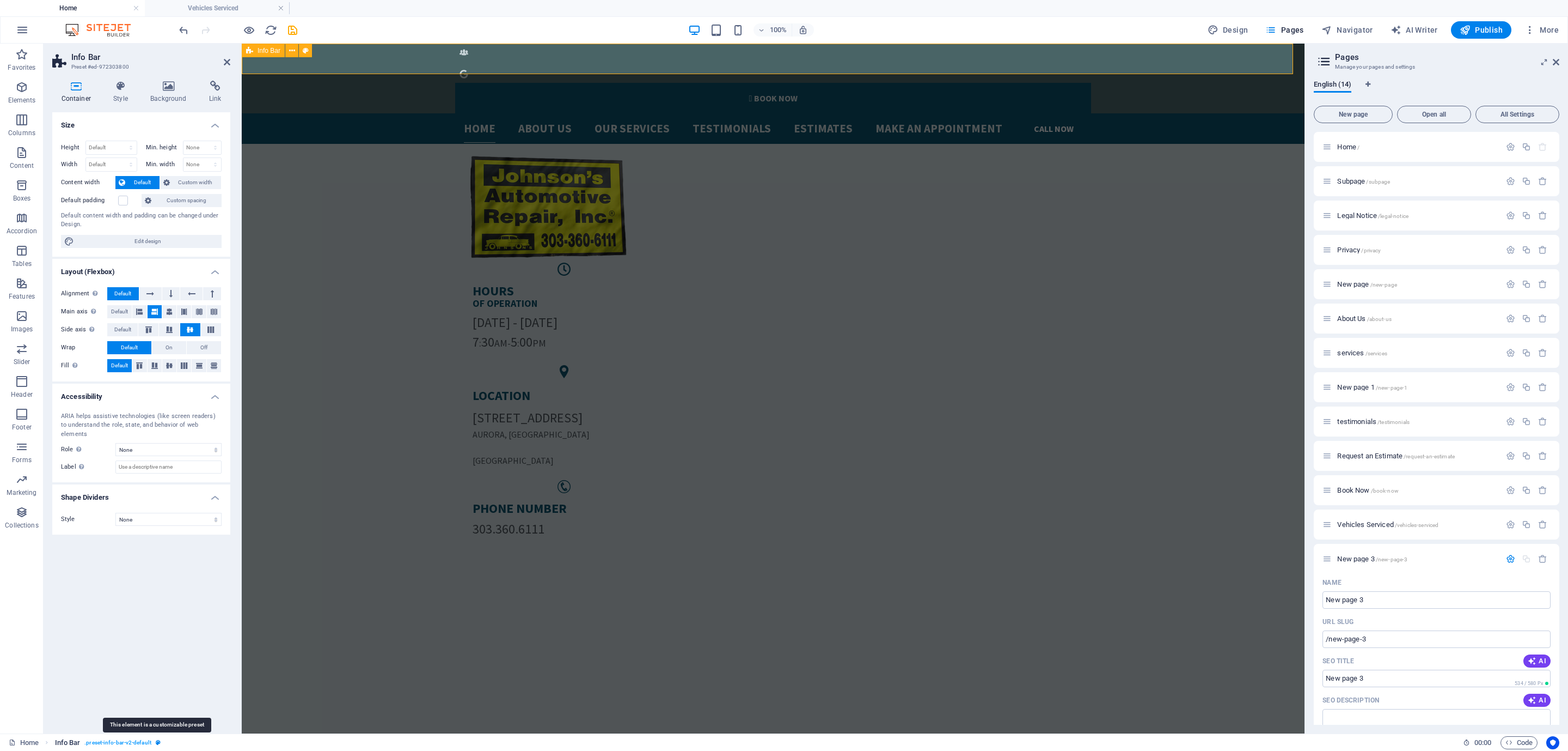
click at [157, 743] on icon "breadcrumb" at bounding box center [158, 742] width 5 height 6
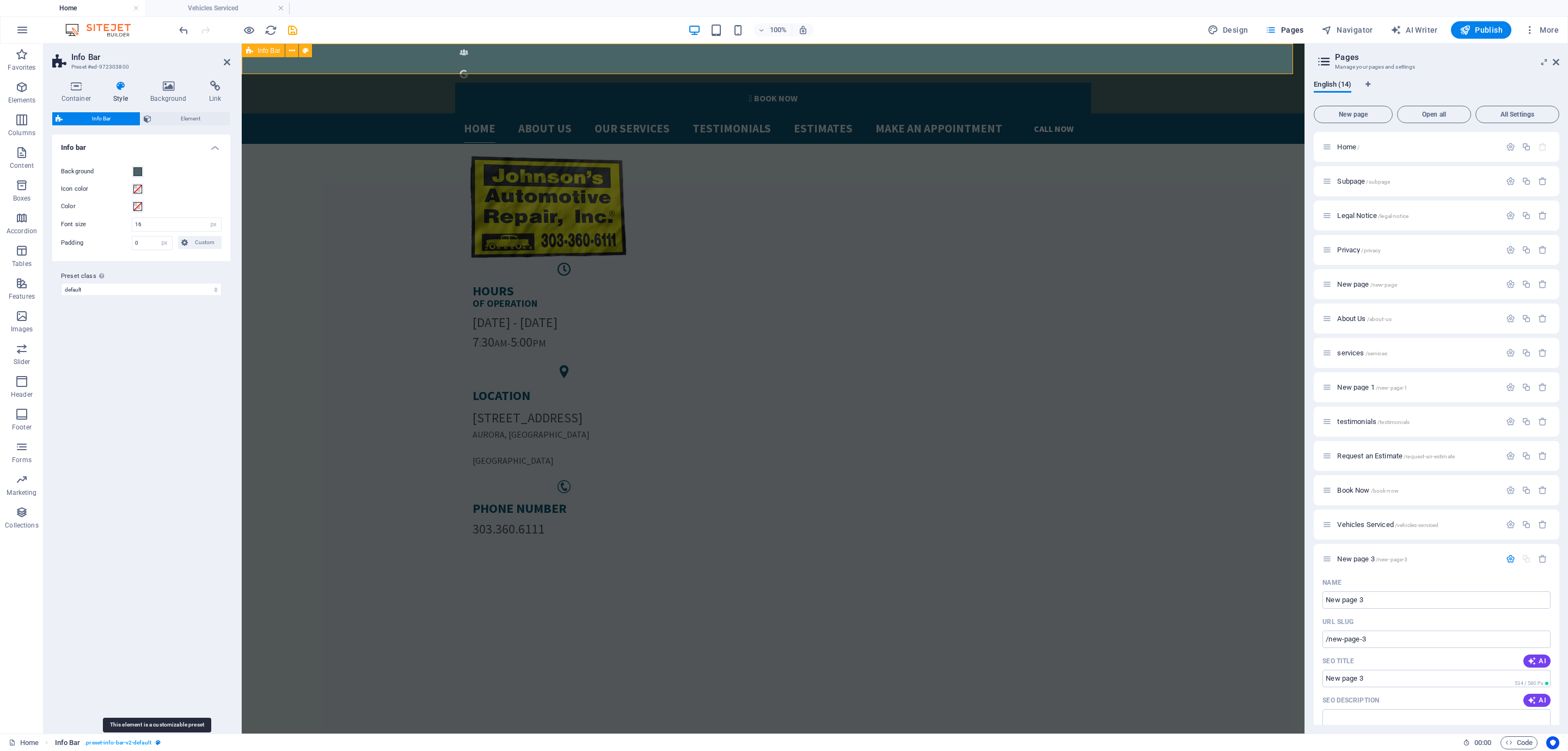
click at [157, 743] on icon "breadcrumb" at bounding box center [158, 742] width 5 height 6
click at [152, 280] on label "Preset class Above chosen variant and settings affect all elements which carry …" at bounding box center [142, 276] width 161 height 13
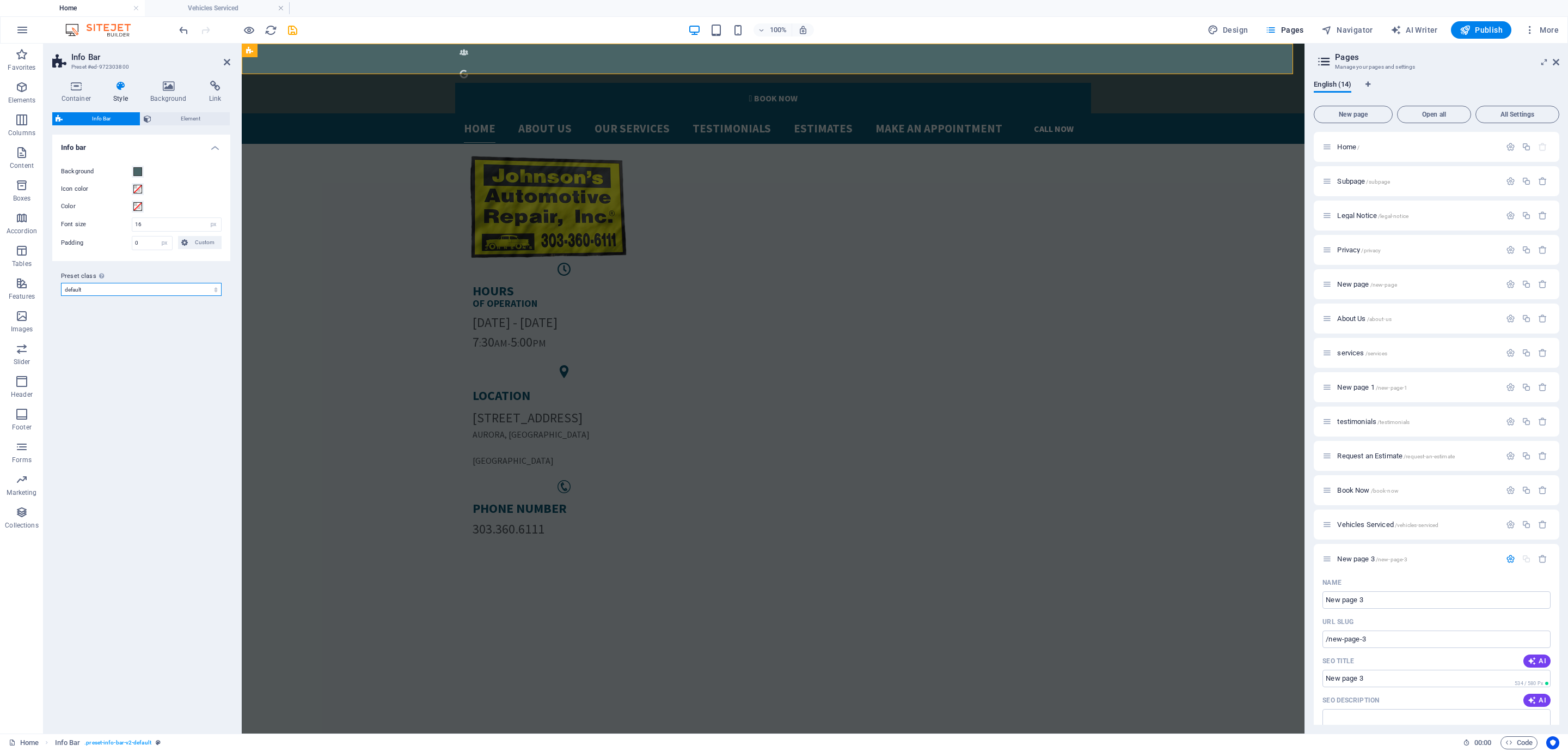
click at [152, 283] on select "default Add preset class" at bounding box center [142, 289] width 161 height 13
click at [134, 283] on select "default Add preset class" at bounding box center [142, 289] width 161 height 13
click at [198, 119] on span "Element" at bounding box center [190, 118] width 72 height 13
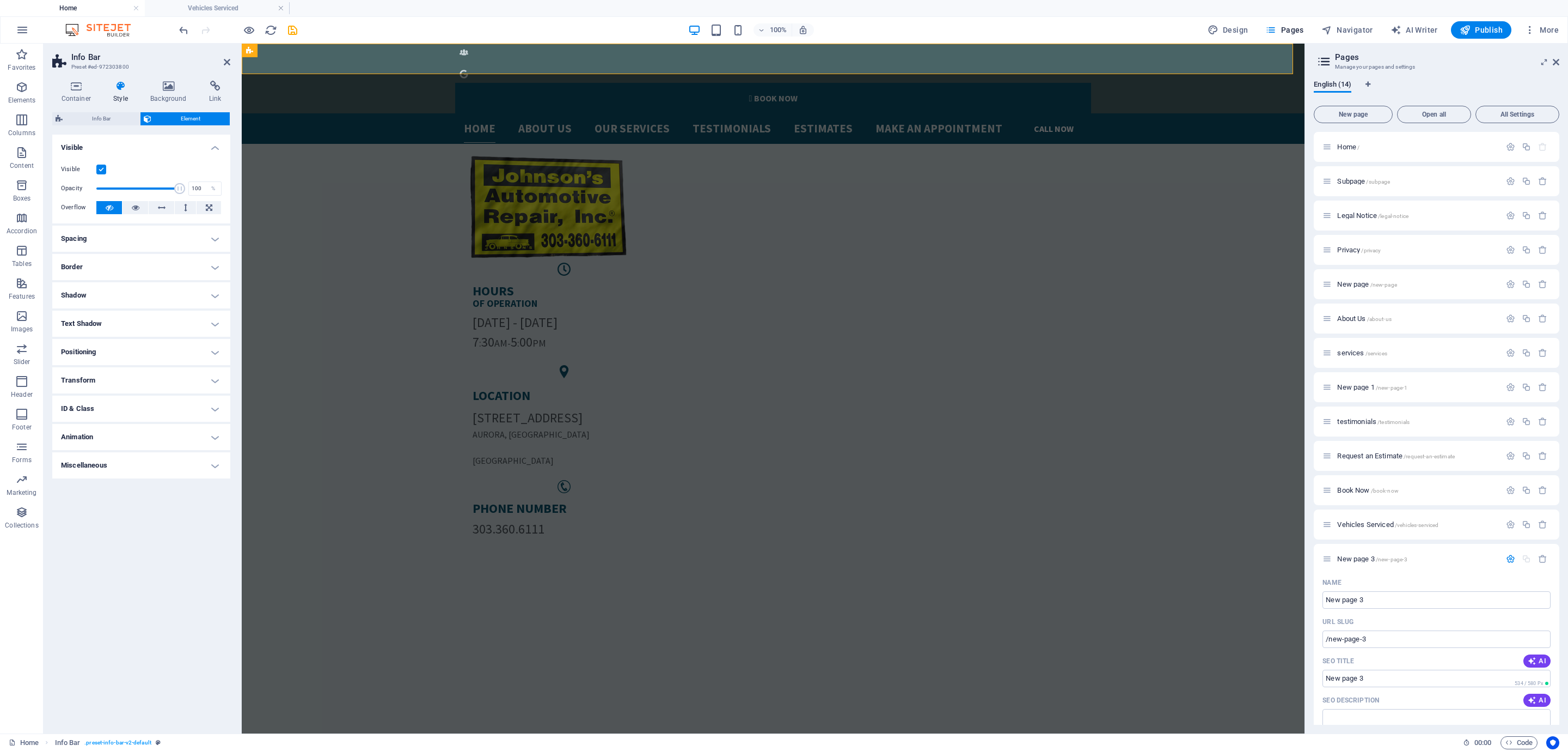
click at [148, 241] on h4 "Spacing" at bounding box center [141, 238] width 178 height 26
click at [148, 241] on h4 "Spacing" at bounding box center [141, 236] width 178 height 20
click at [122, 399] on h4 "ID & Class" at bounding box center [141, 408] width 178 height 26
click at [123, 535] on div "Assign HTML IDs and CSS classes for this element. Usually used to style the ele…" at bounding box center [142, 528] width 161 height 27
click at [125, 431] on h4 "Container (div)" at bounding box center [123, 430] width 39 height 12
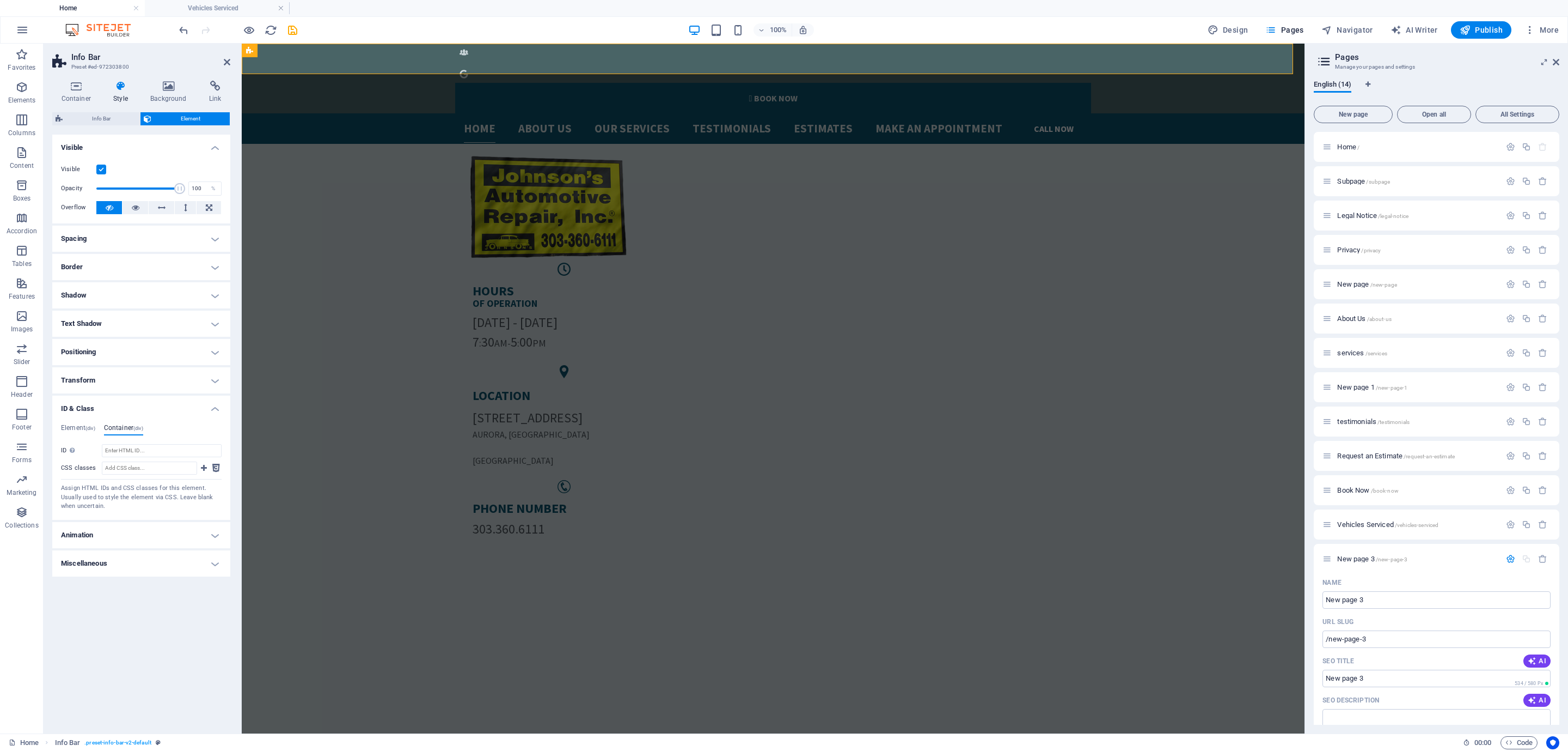
click at [110, 563] on h4 "Miscellaneous" at bounding box center [141, 563] width 178 height 26
click at [110, 535] on h4 "Animation" at bounding box center [141, 534] width 178 height 26
click at [125, 563] on select "Don't animate Show / Hide Slide up/down Zoom in/out Slide left to right Slide r…" at bounding box center [142, 568] width 161 height 13
click at [125, 577] on div "Copy Paste Preview Don't animate Show / Hide Slide up/down Zoom in/out Slide le…" at bounding box center [141, 562] width 178 height 42
click at [125, 568] on select "Don't animate Show / Hide Slide up/down Zoom in/out Slide left to right Slide r…" at bounding box center [142, 568] width 161 height 13
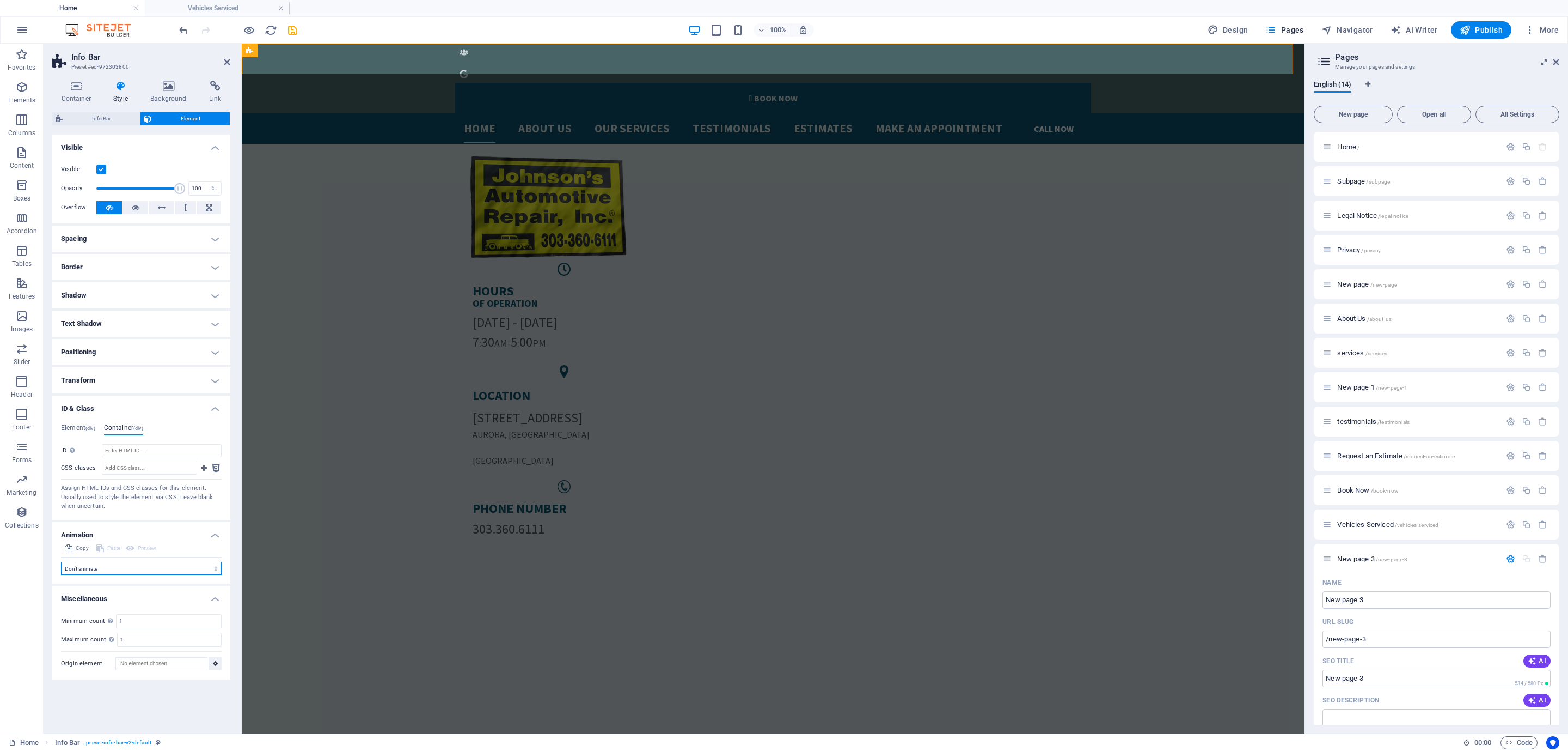
click at [125, 568] on select "Don't animate Show / Hide Slide up/down Zoom in/out Slide left to right Slide r…" at bounding box center [142, 568] width 161 height 13
click at [141, 298] on h4 "Shadow" at bounding box center [141, 295] width 178 height 26
click at [141, 269] on h4 "Border" at bounding box center [141, 266] width 178 height 26
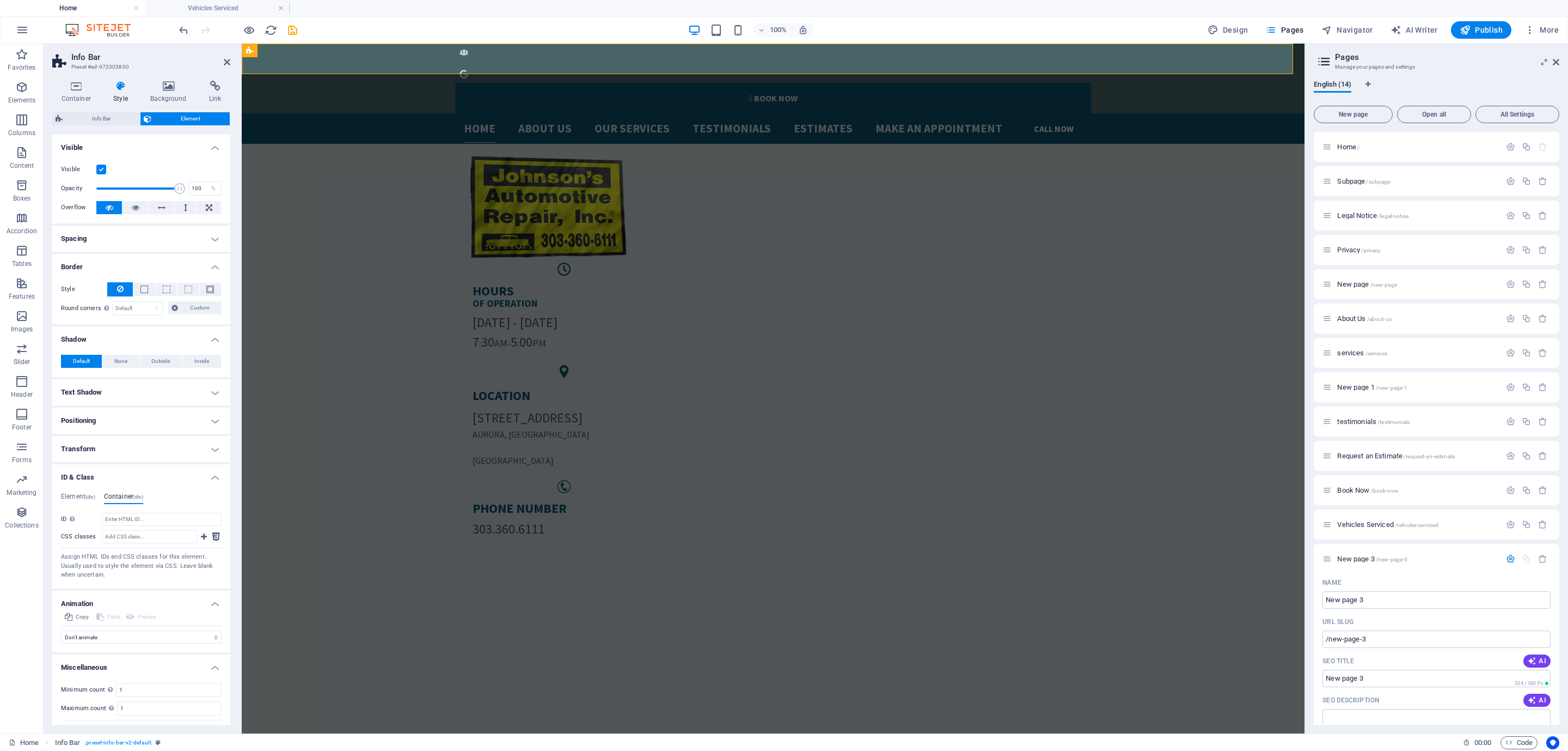
click at [143, 237] on h4 "Spacing" at bounding box center [141, 238] width 178 height 26
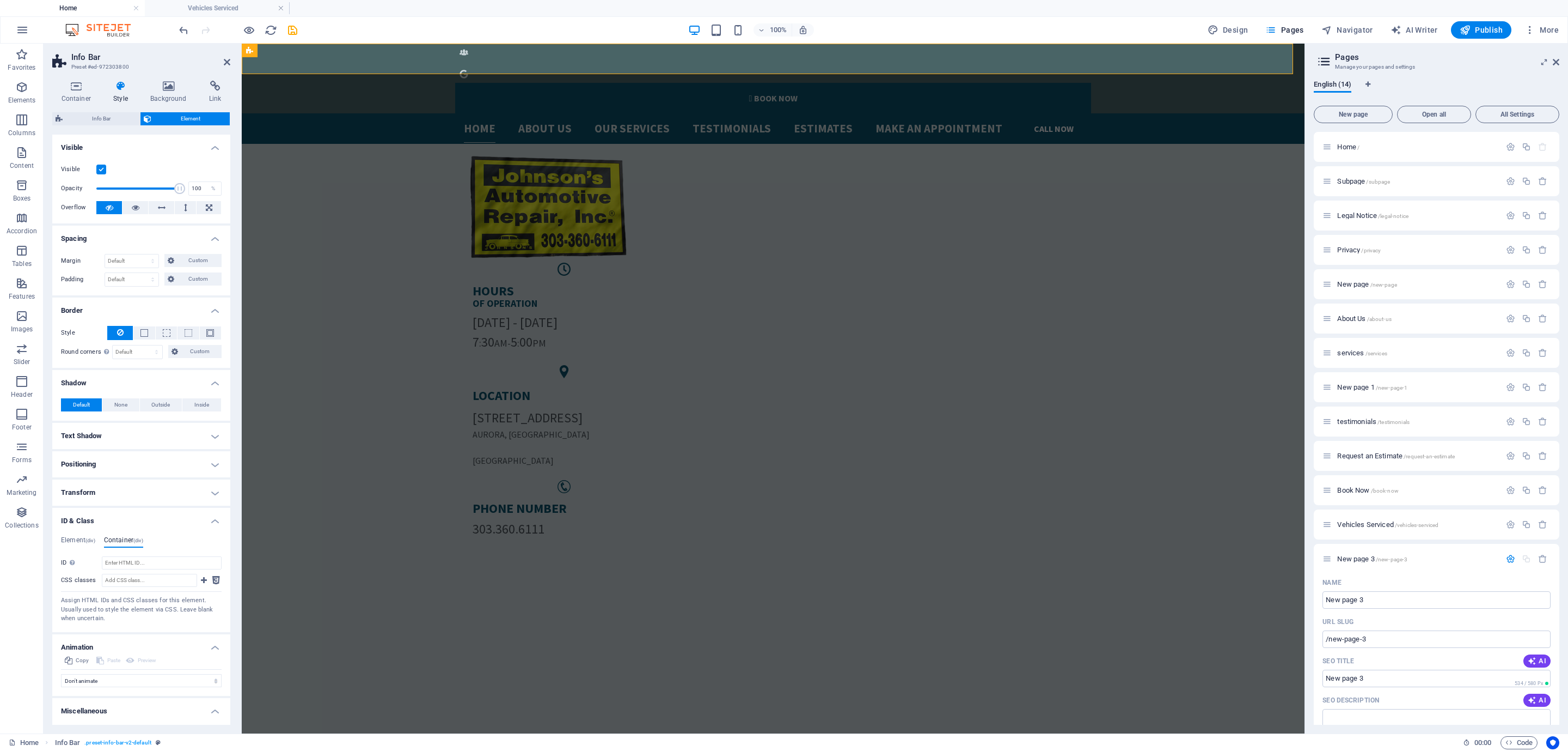
click at [151, 477] on h4 "Positioning" at bounding box center [141, 464] width 178 height 26
click at [149, 420] on div "Default None Outside Inside Color X offset 0 px rem vh vw Y offset 0 px rem vh …" at bounding box center [141, 405] width 178 height 31
click at [146, 424] on h4 "Text Shadow" at bounding box center [141, 435] width 178 height 26
click at [141, 568] on h4 "Transform" at bounding box center [141, 554] width 178 height 26
click at [141, 560] on h4 "Transform" at bounding box center [141, 552] width 178 height 20
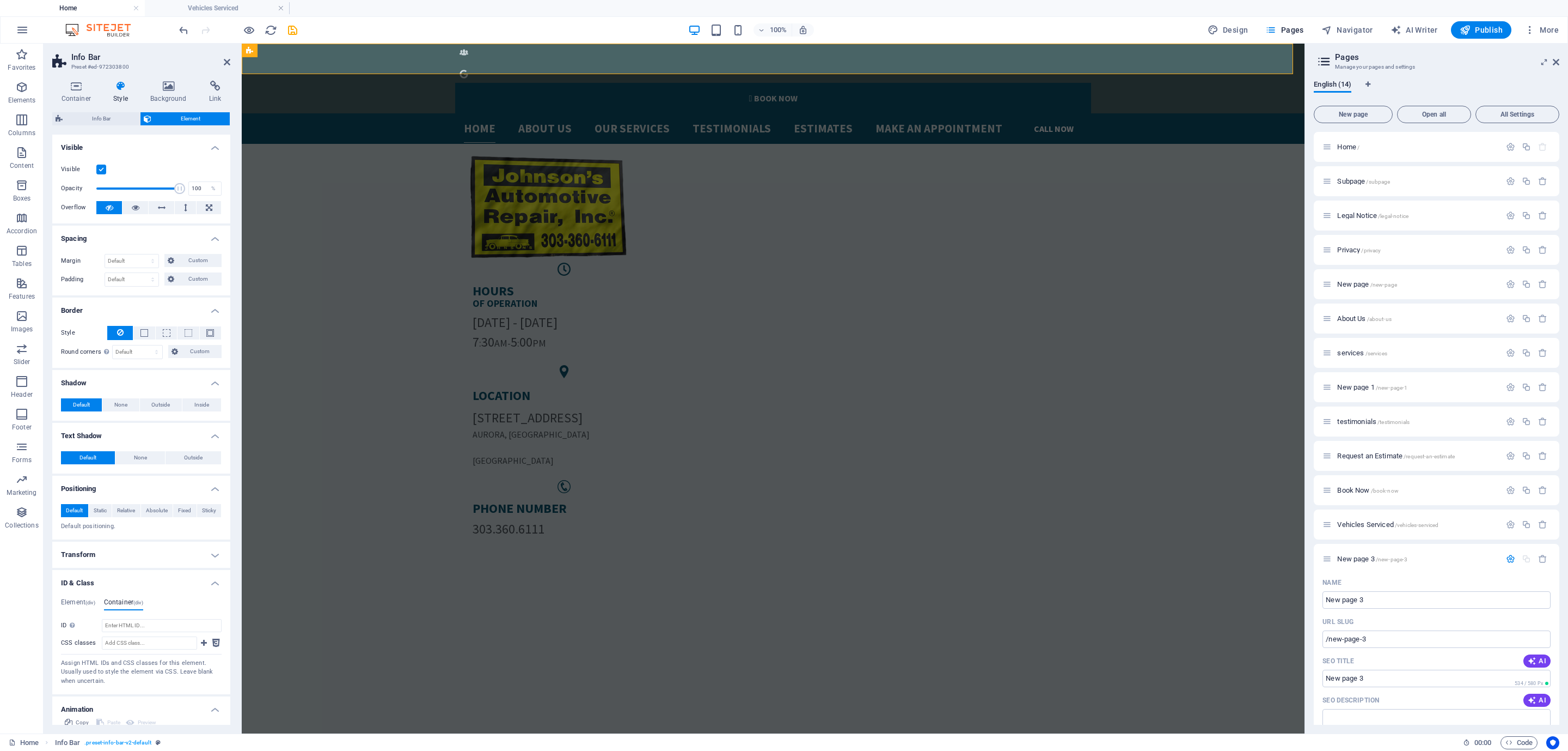
click at [141, 554] on h4 "Transform" at bounding box center [141, 554] width 178 height 26
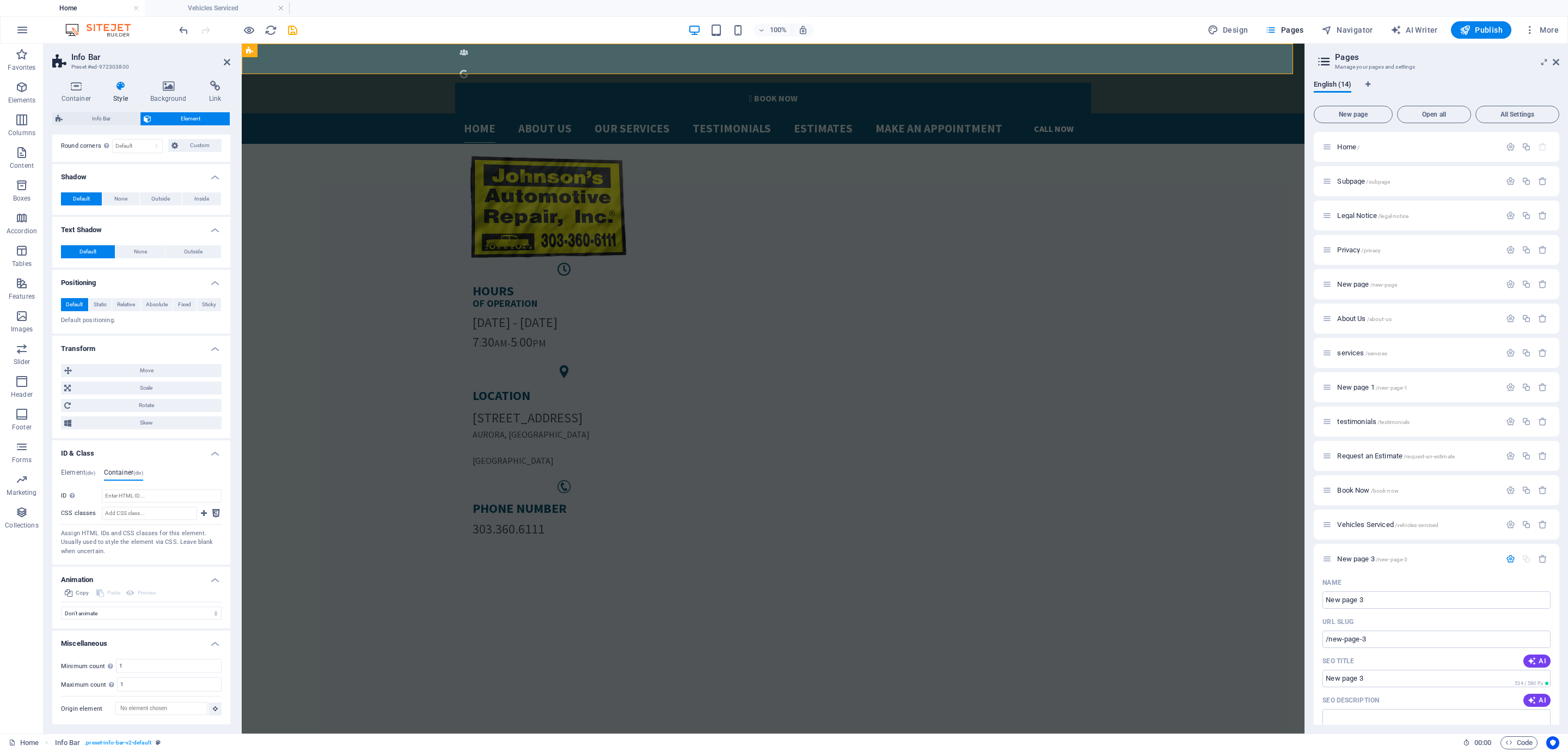
scroll to position [208, 0]
click at [154, 425] on span "Skew" at bounding box center [146, 422] width 143 height 13
click at [173, 423] on span "Skew" at bounding box center [146, 421] width 143 height 13
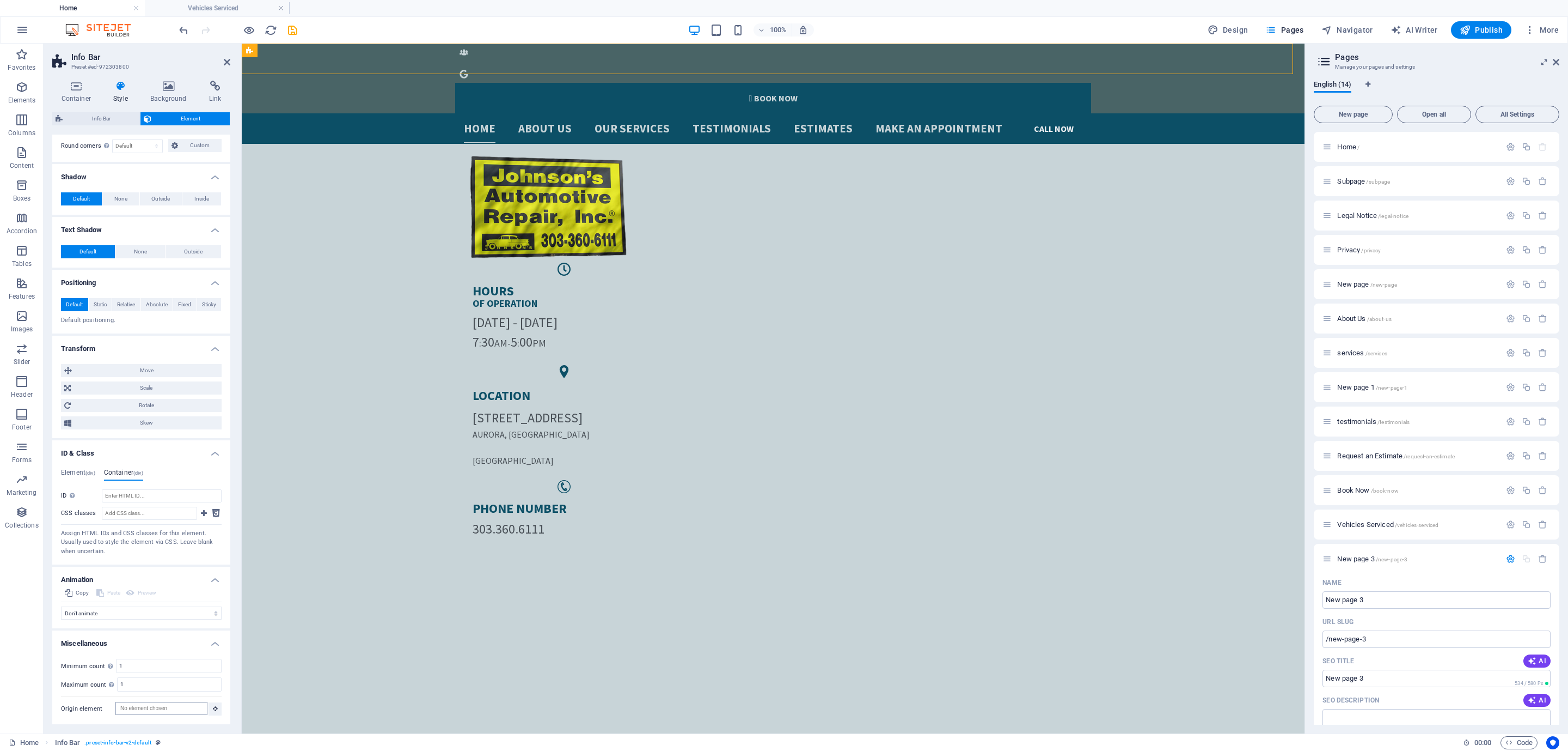
click at [151, 718] on div "Minimum count Define whether this element should be duplicable. 1 Maximum count…" at bounding box center [141, 687] width 178 height 74
click at [151, 706] on input "Origin element" at bounding box center [161, 708] width 92 height 13
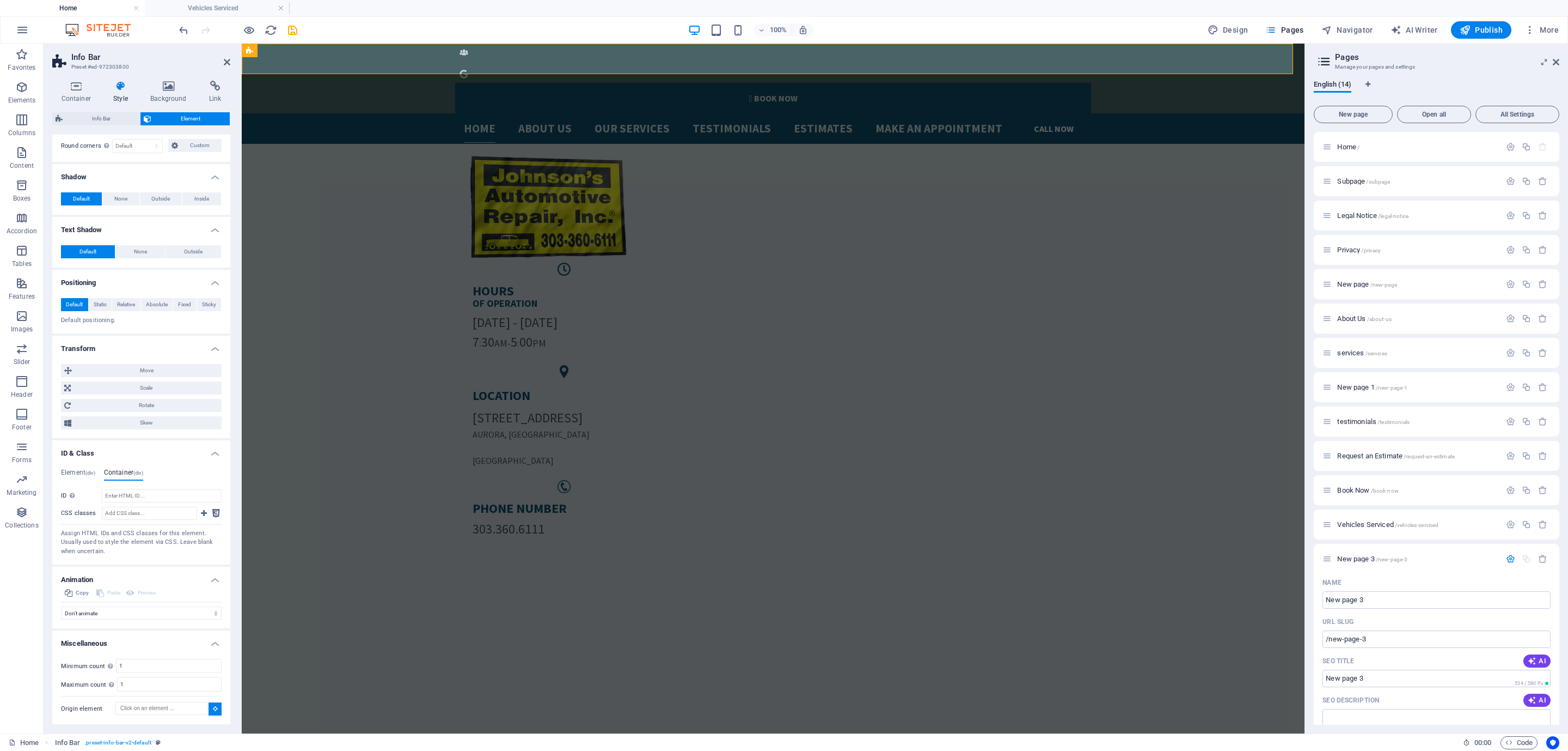
click at [135, 575] on h4 "Animation" at bounding box center [141, 577] width 178 height 20
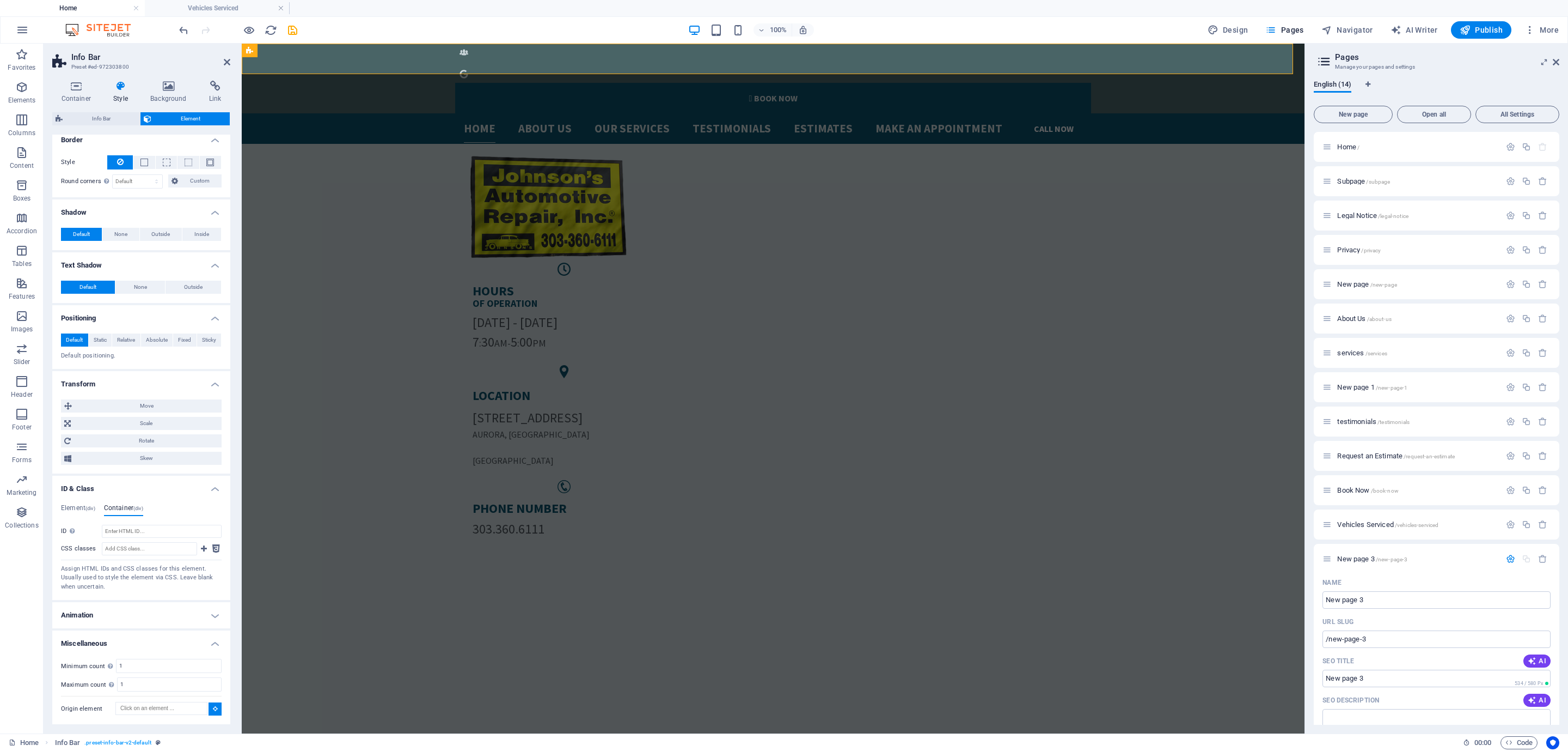
click at [138, 598] on div "Element (div) Container (div) ID ed-972303800 CSS classes 1 preset-info-bar-v2-…" at bounding box center [141, 548] width 178 height 105
click at [141, 615] on h4 "Animation" at bounding box center [141, 615] width 178 height 26
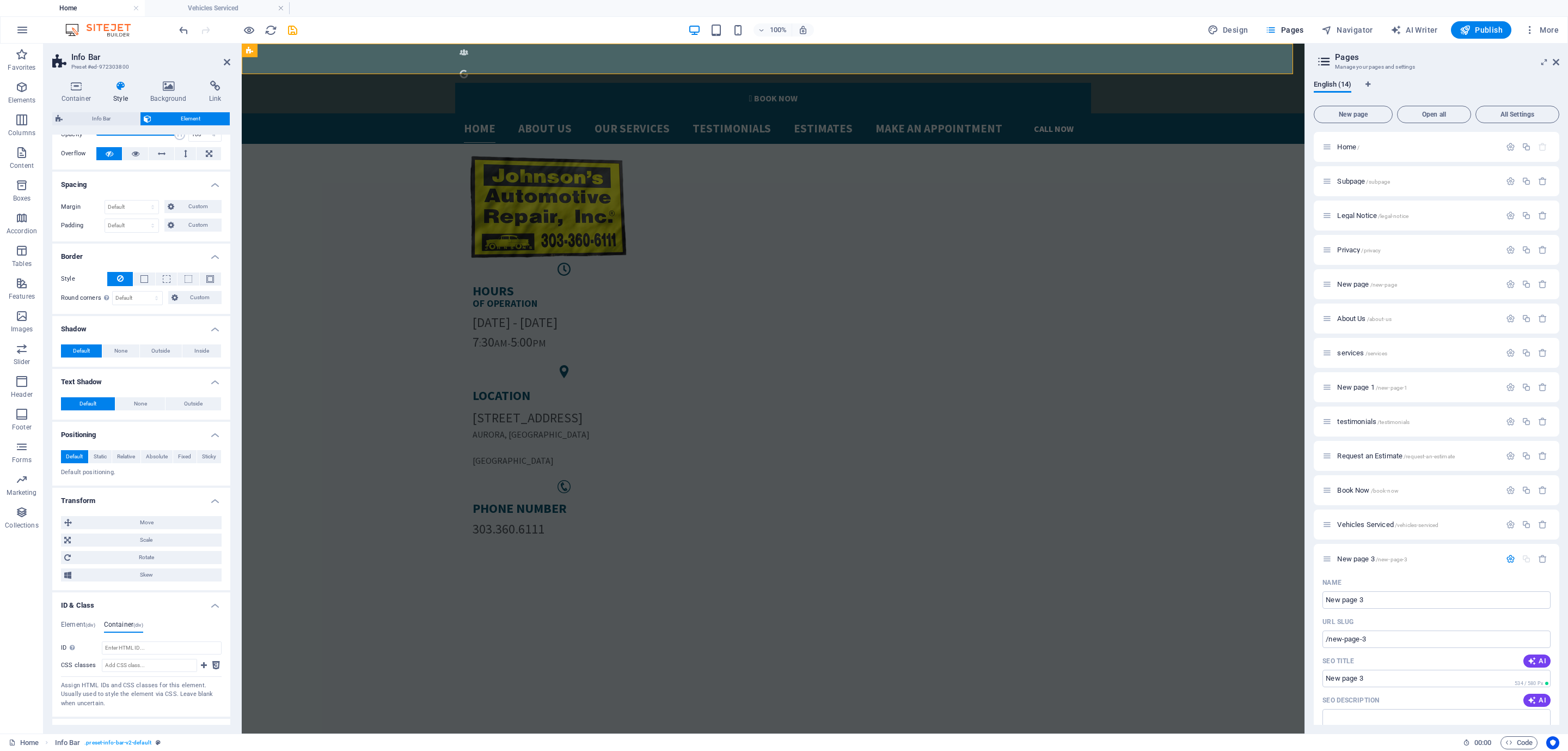
scroll to position [0, 0]
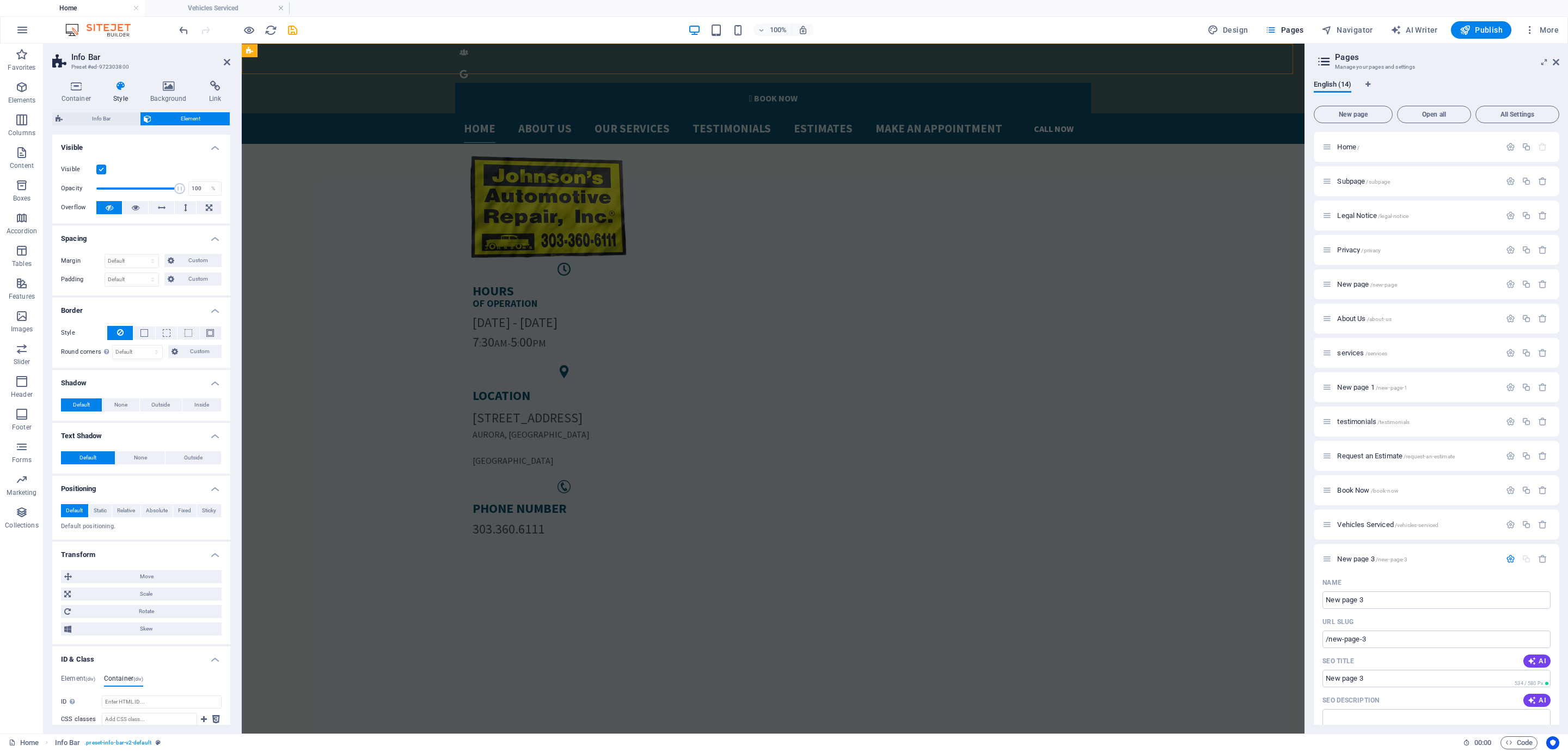
click at [237, 59] on aside "Info Bar Preset #ed-972303800 Container Style Background Link Size Height Defau…" at bounding box center [143, 388] width 198 height 690
click at [227, 60] on icon at bounding box center [226, 62] width 6 height 9
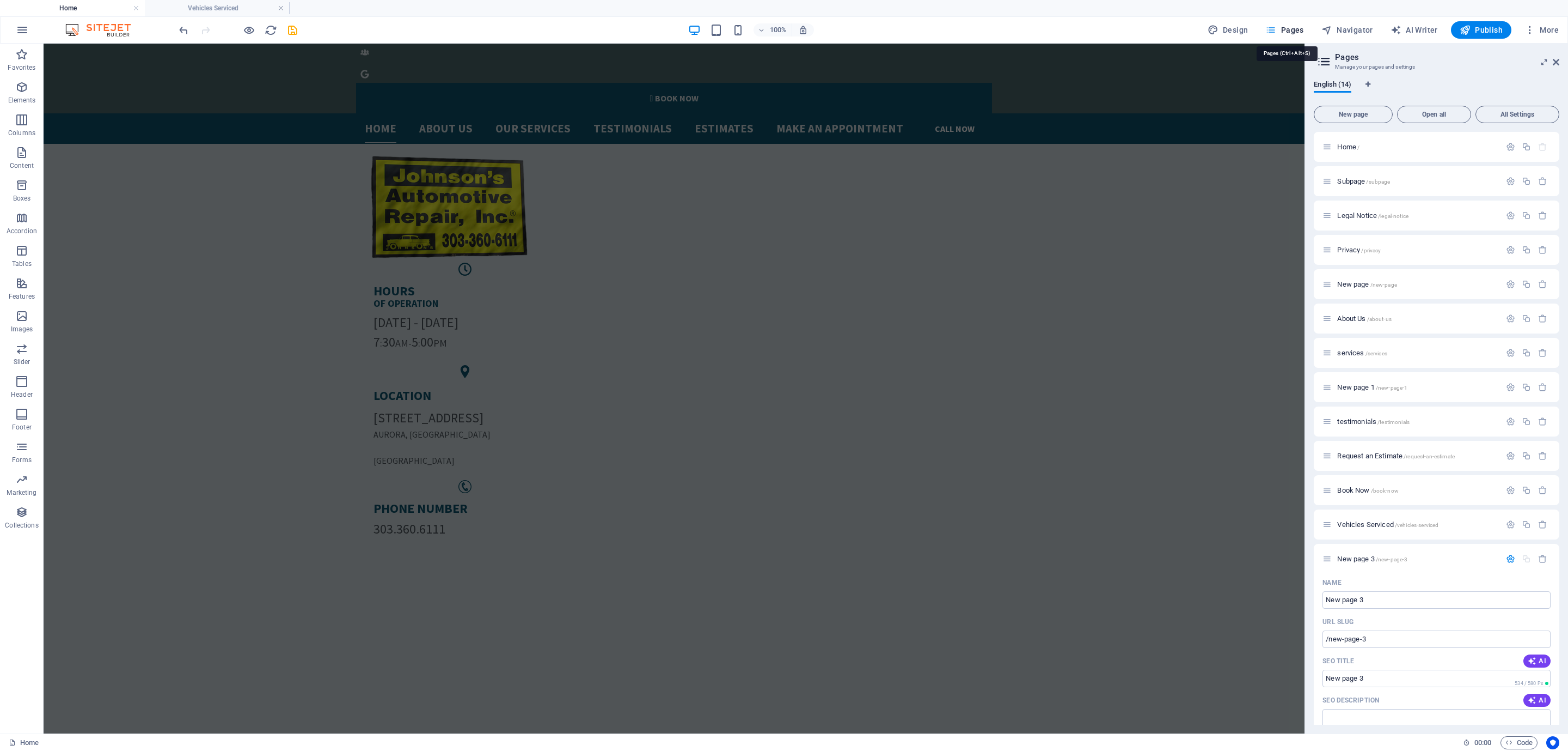
click at [1273, 31] on icon "button" at bounding box center [1271, 30] width 11 height 11
click at [1364, 104] on div "New page Open all All Settings Home / Subpage /subpage Legal Notice /legal-noti…" at bounding box center [1437, 413] width 245 height 624
click at [1360, 115] on span "New page" at bounding box center [1353, 114] width 69 height 6
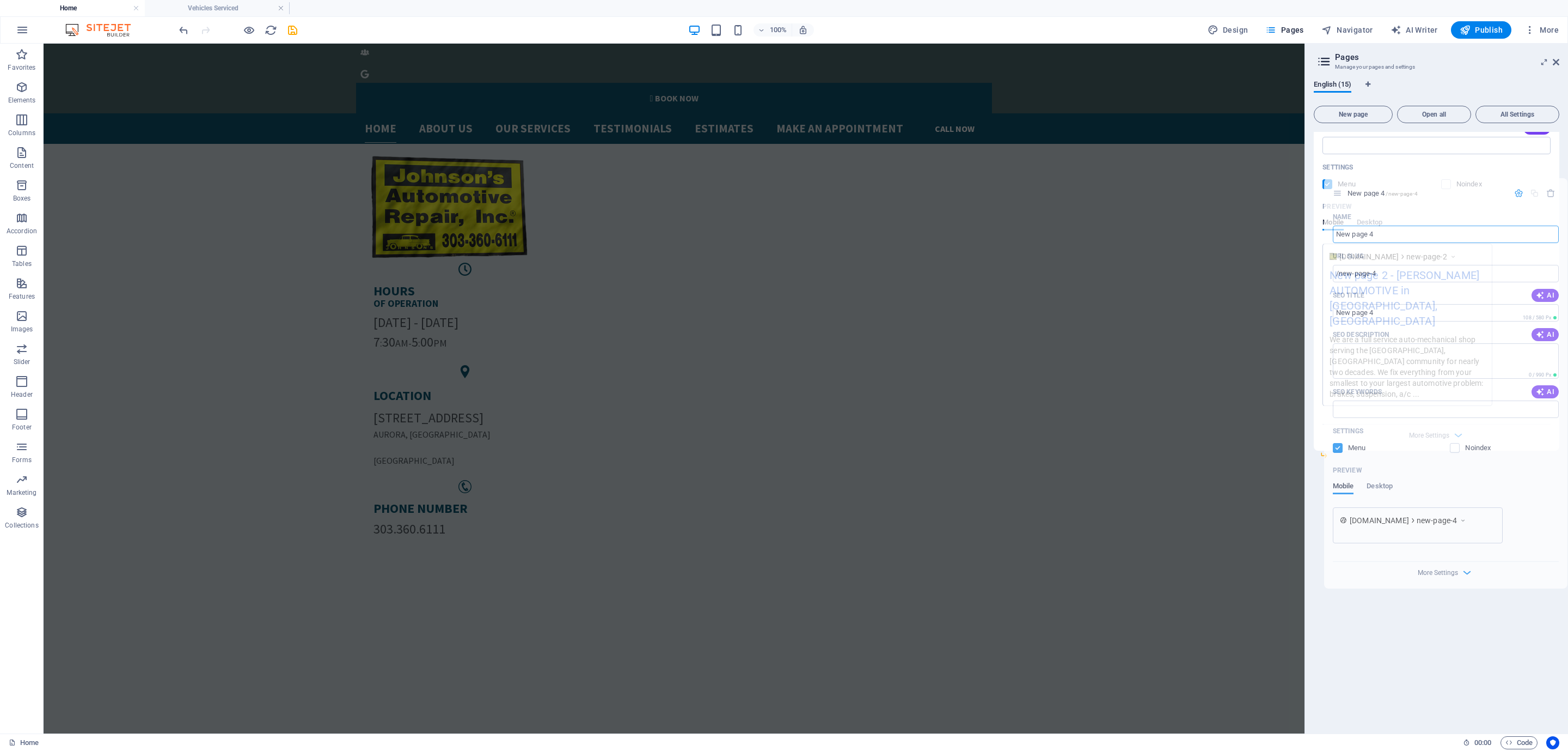
drag, startPoint x: 1332, startPoint y: 387, endPoint x: 1348, endPoint y: 189, distance: 198.6
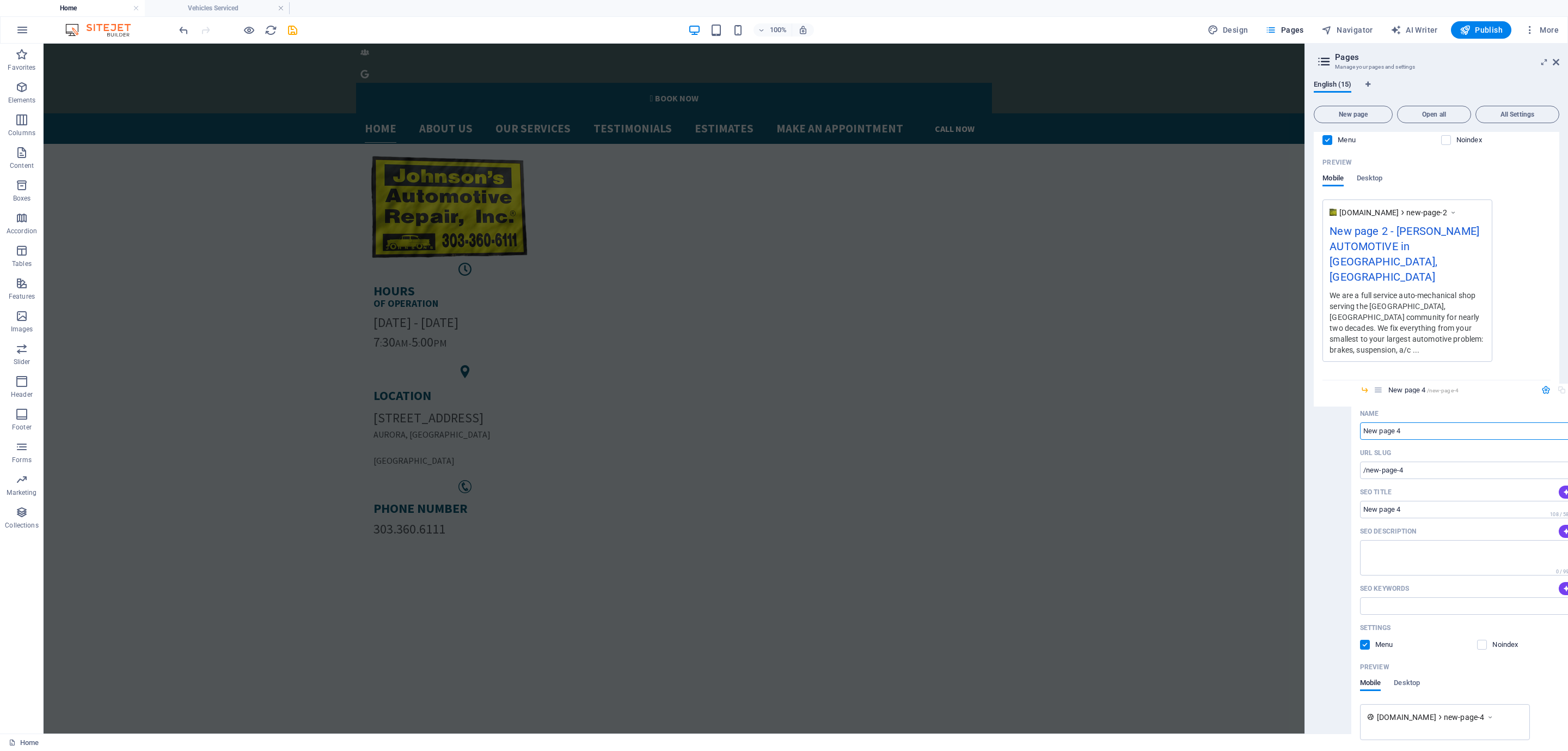
scroll to position [1219, 0]
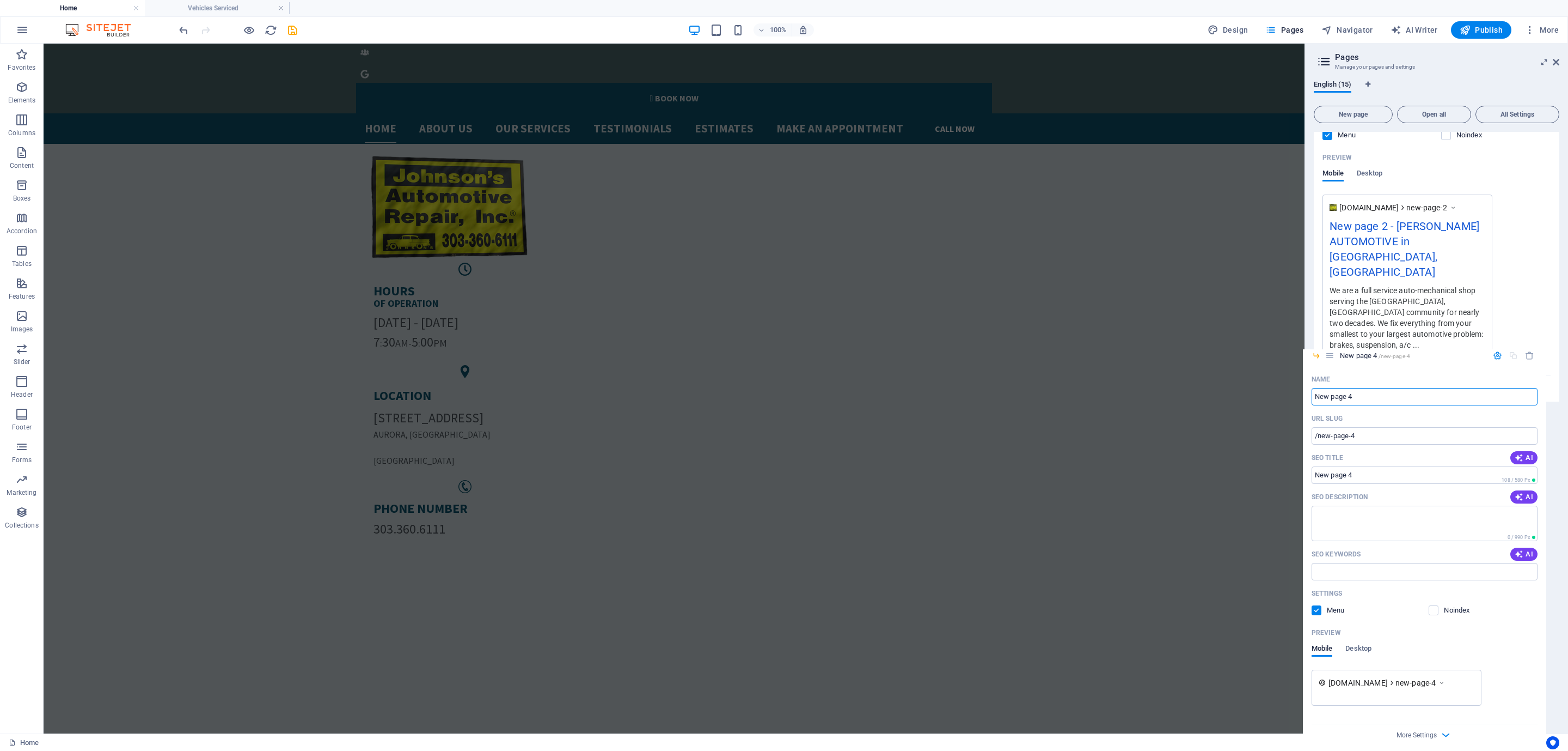
drag, startPoint x: 1344, startPoint y: 375, endPoint x: 1345, endPoint y: 330, distance: 45.0
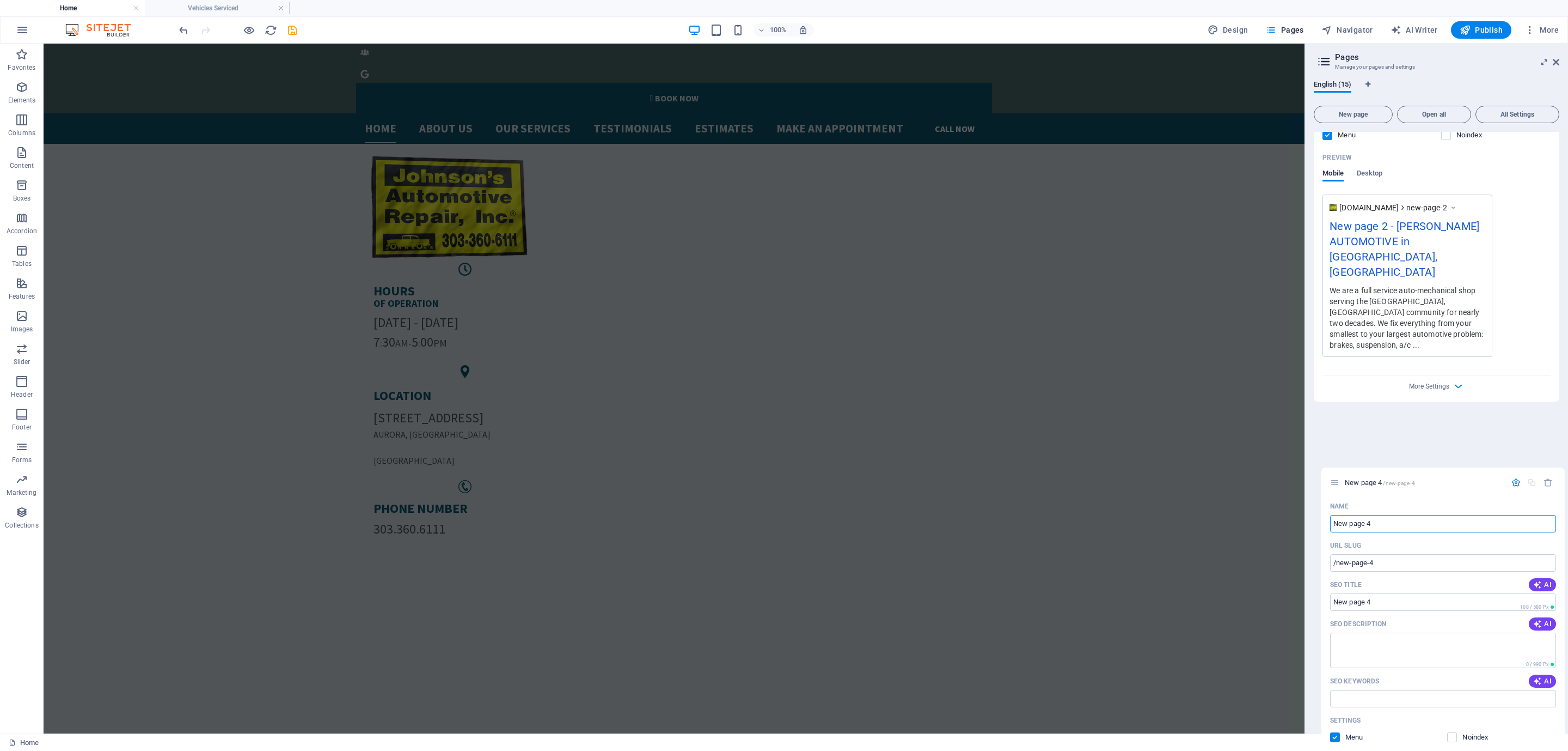
scroll to position [1232, 0]
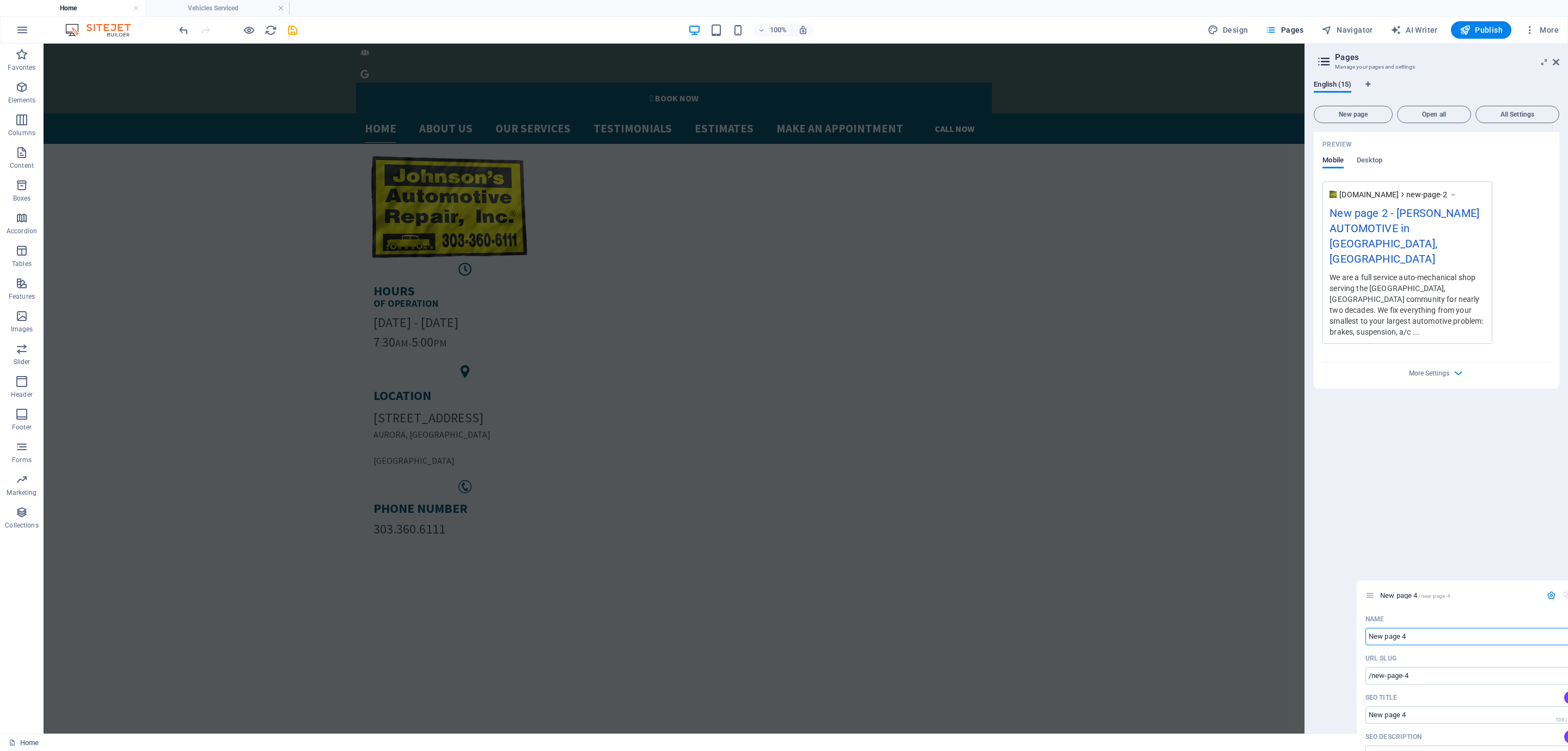
drag, startPoint x: 1323, startPoint y: 337, endPoint x: 1322, endPoint y: 325, distance: 12.0
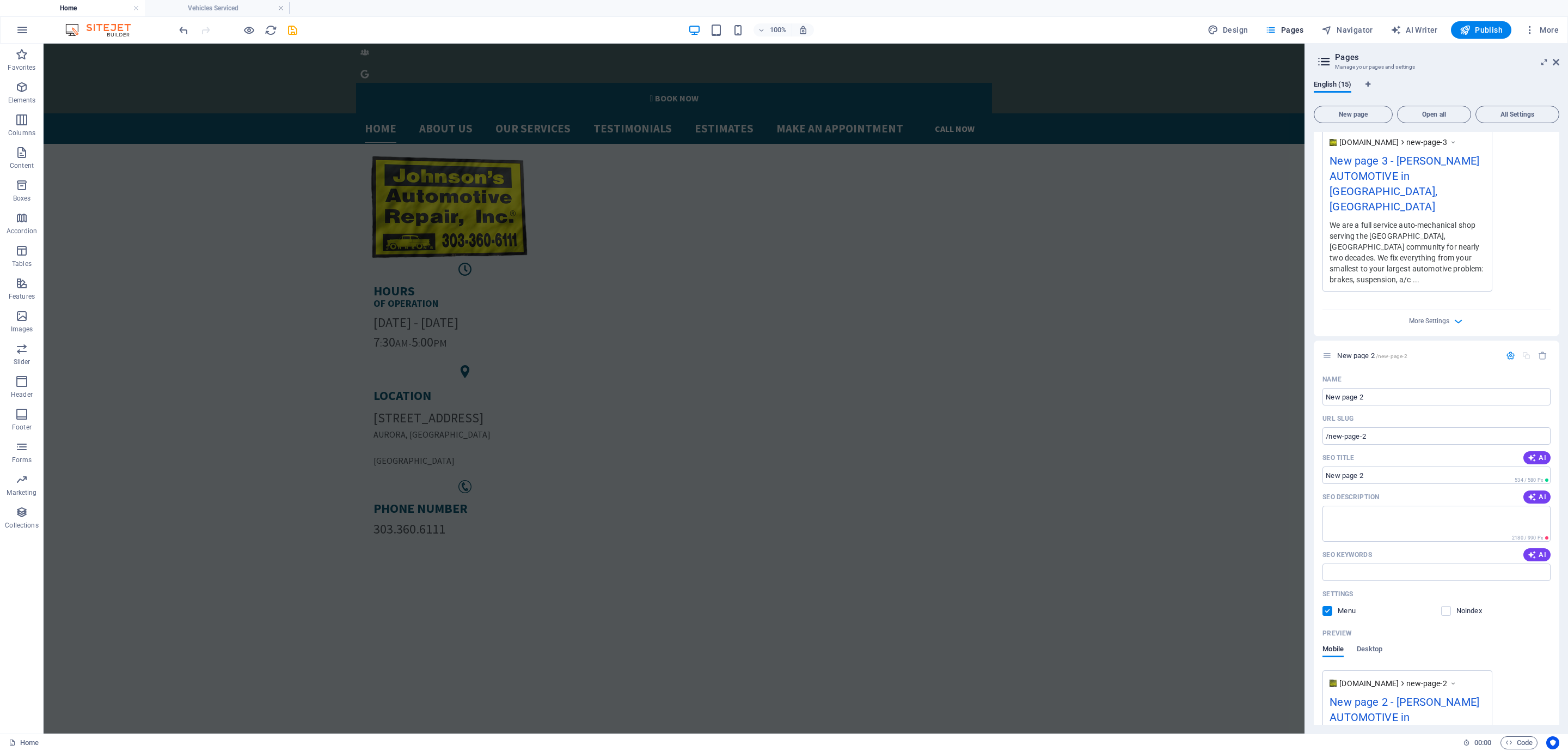
scroll to position [743, 0]
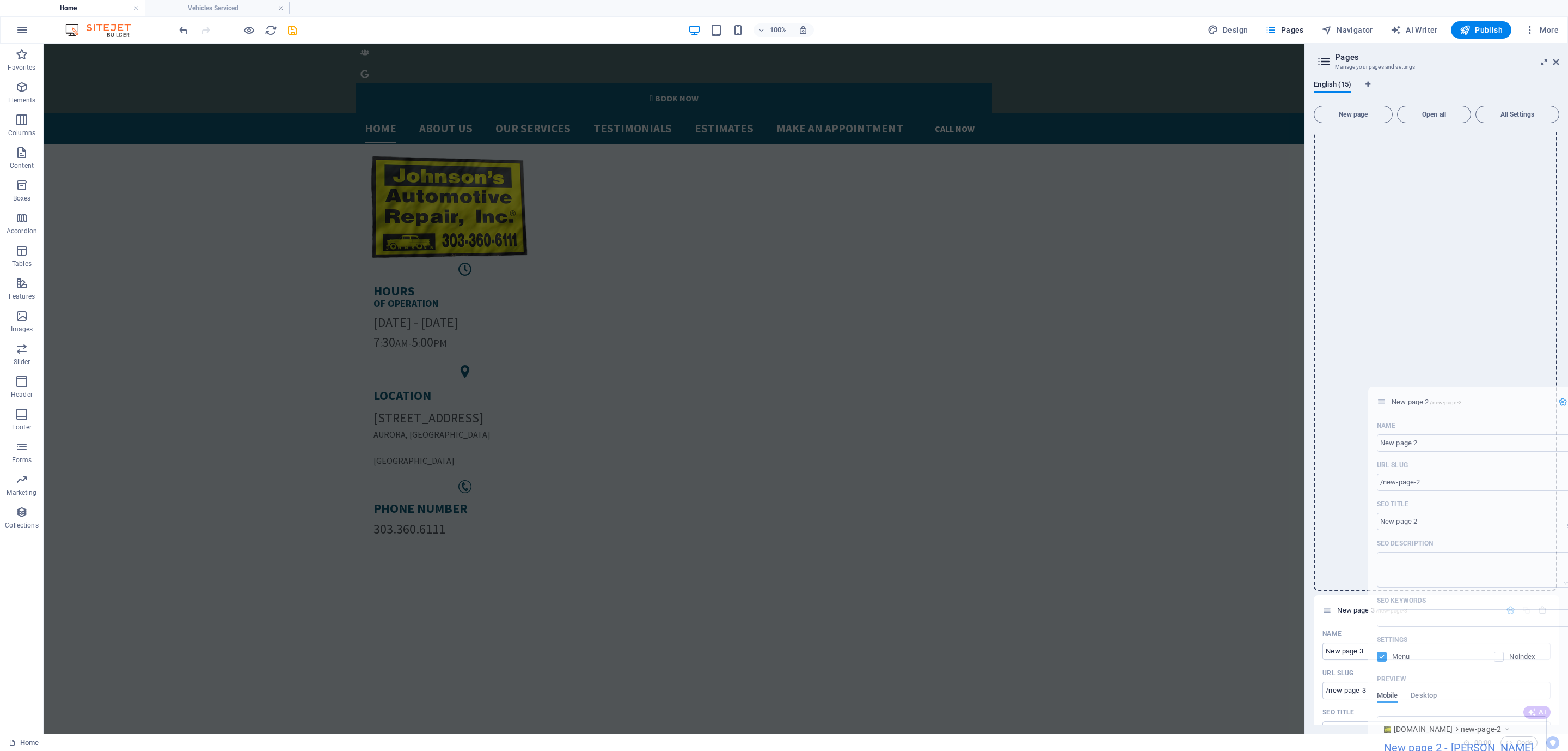
drag, startPoint x: 1330, startPoint y: 312, endPoint x: 1381, endPoint y: 399, distance: 100.8
click at [1381, 399] on div "Home / Subpage /subpage Legal Notice /legal-notice Privacy /privacy New page /n…" at bounding box center [1437, 614] width 245 height 1862
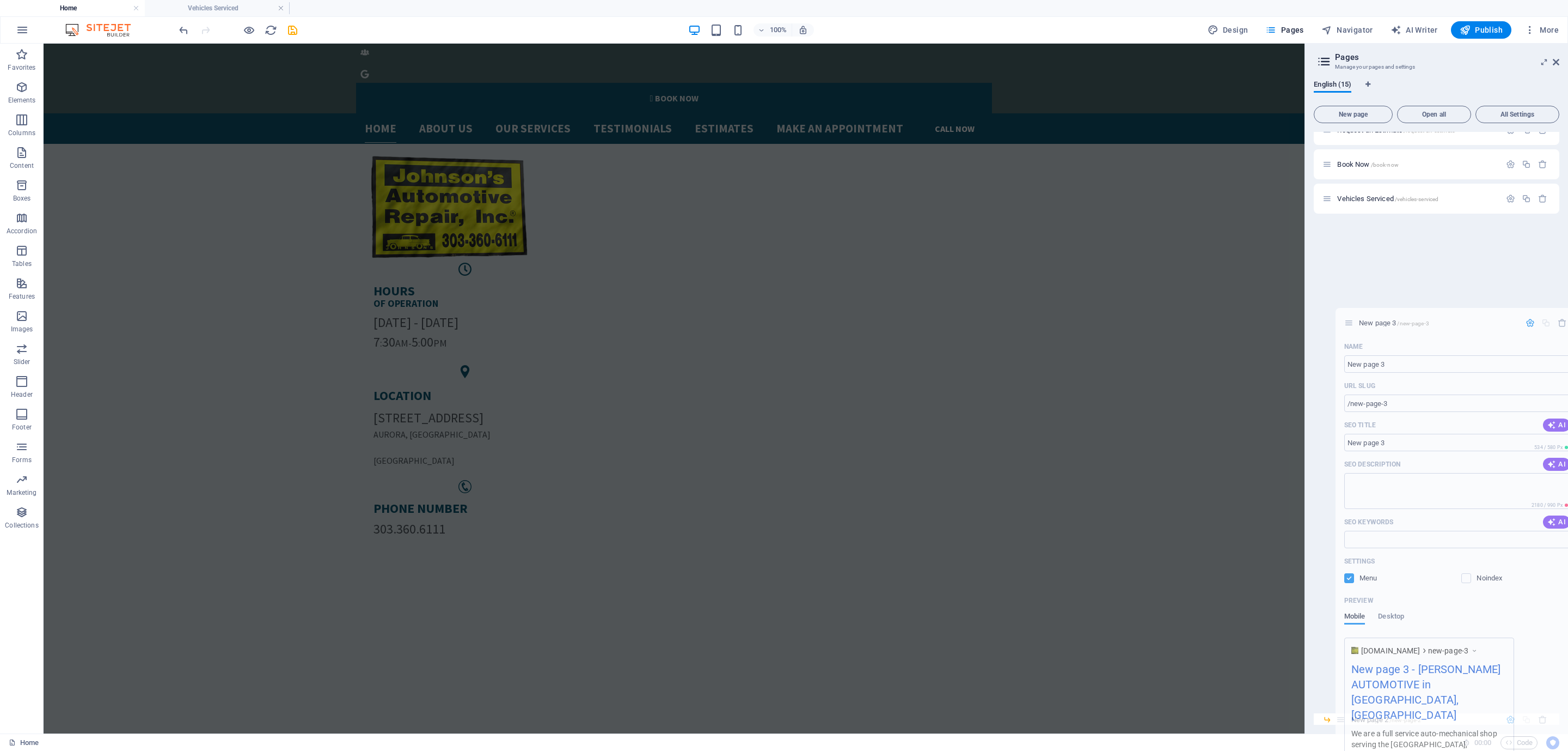
scroll to position [376, 0]
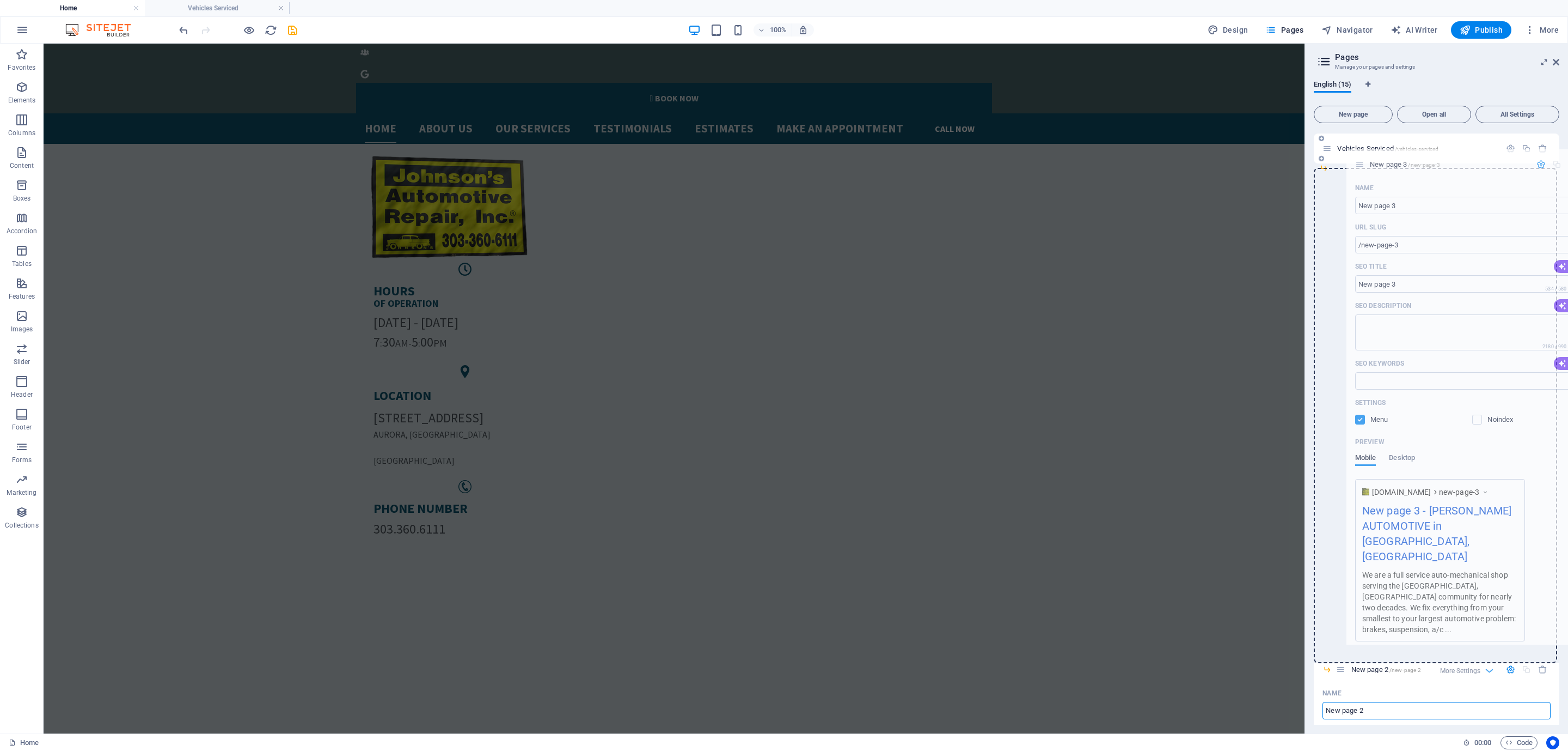
drag, startPoint x: 1325, startPoint y: 556, endPoint x: 1362, endPoint y: 161, distance: 396.7
click at [1362, 161] on div "Home / Subpage /subpage Legal Notice /legal-notice Privacy /privacy New page /n…" at bounding box center [1437, 431] width 245 height 1349
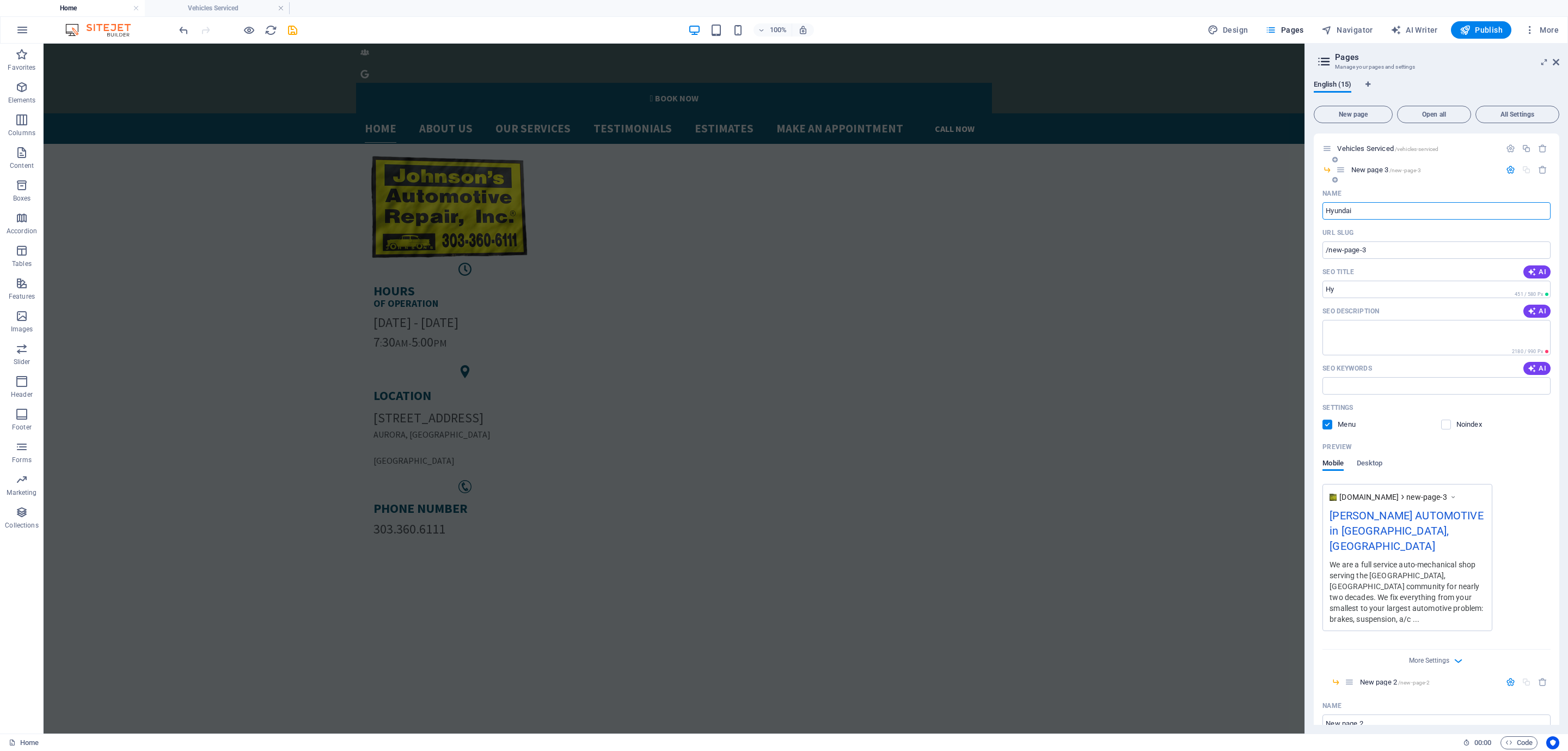
type input "Hyundai"
type input "/hyundai"
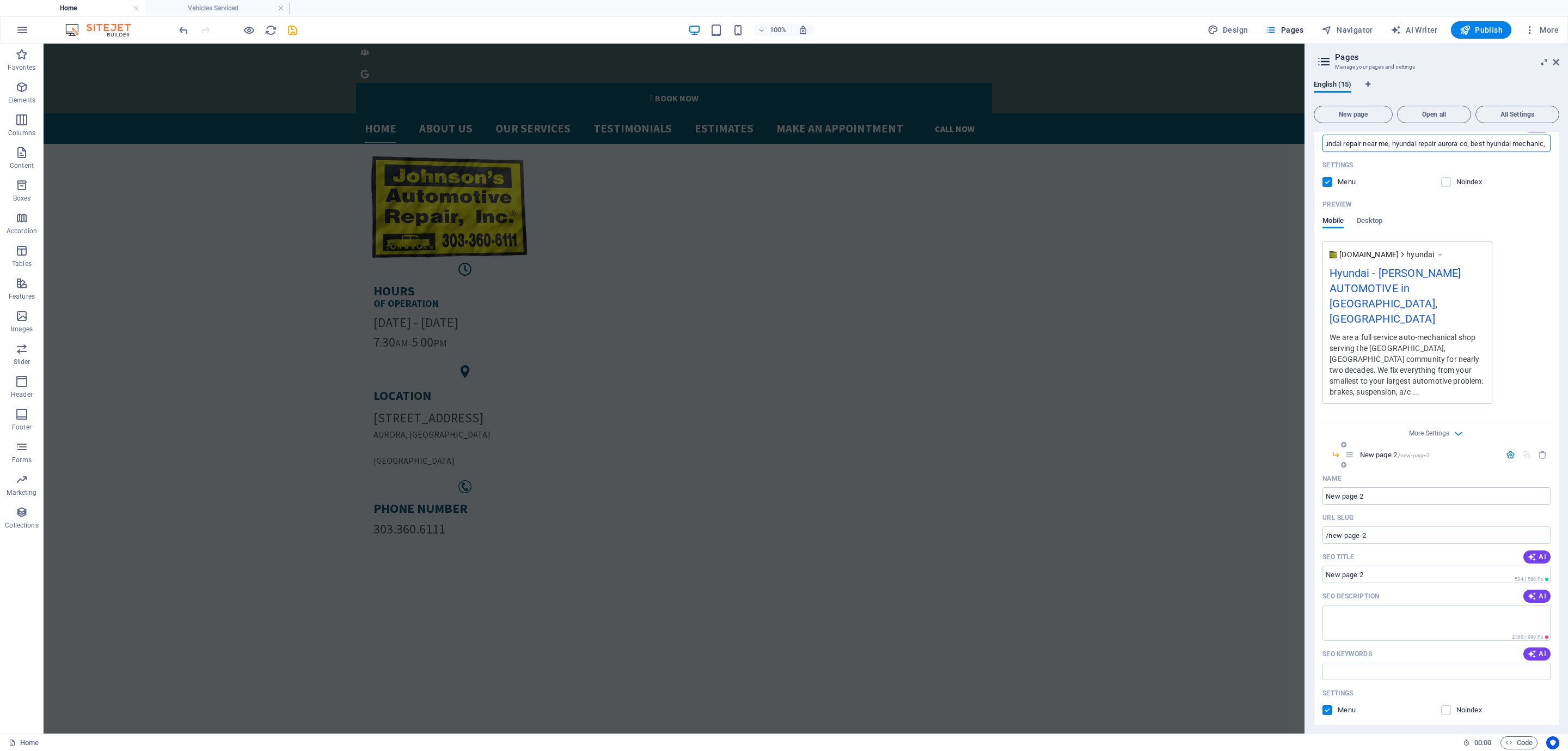
scroll to position [620, 0]
type input "hyundai repair near me, hyundai check engine light on, hyundai check engine lig…"
click at [1386, 274] on div "Hyundai - [PERSON_NAME] AUTOMOTIVE in [GEOGRAPHIC_DATA], [GEOGRAPHIC_DATA]" at bounding box center [1407, 297] width 156 height 67
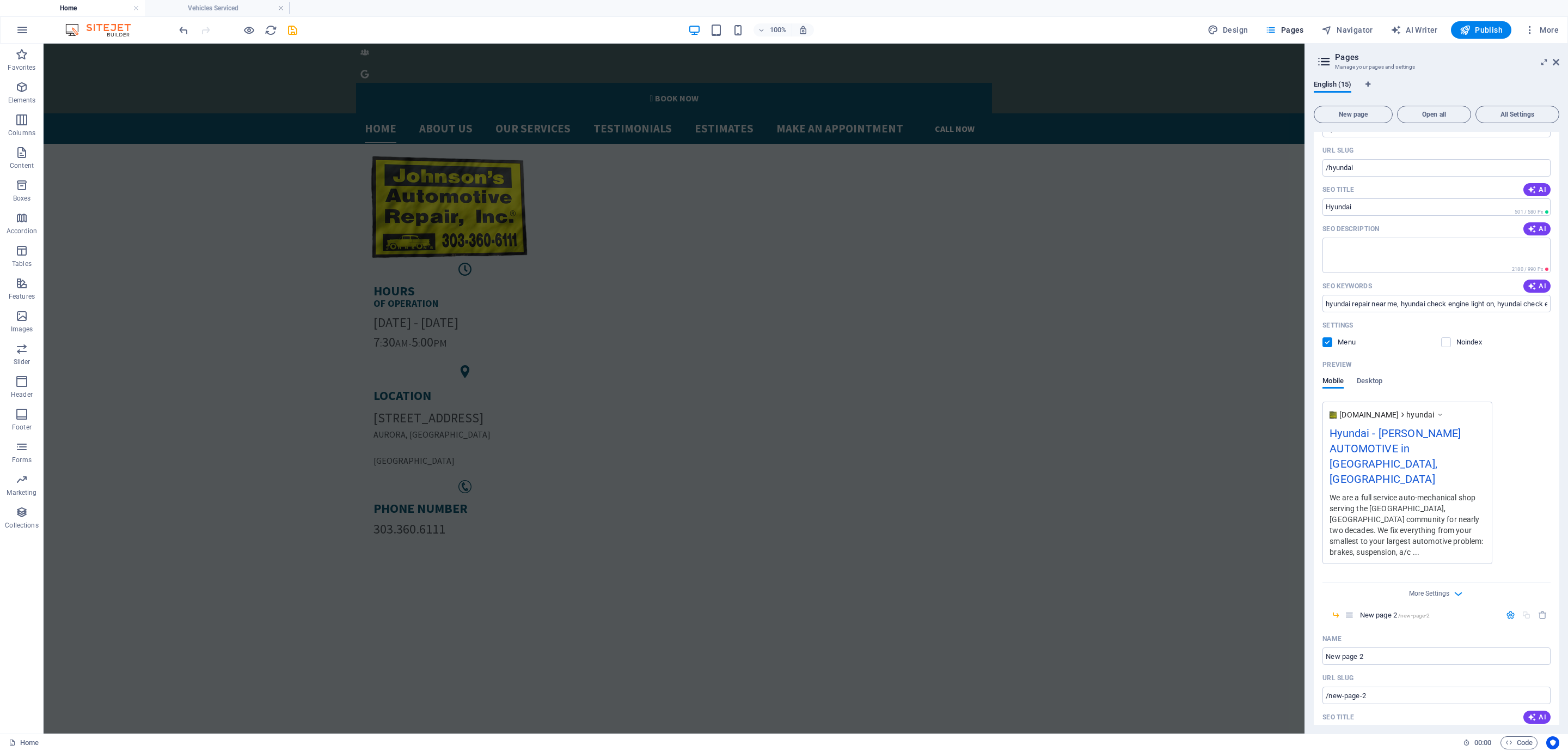
scroll to position [458, 0]
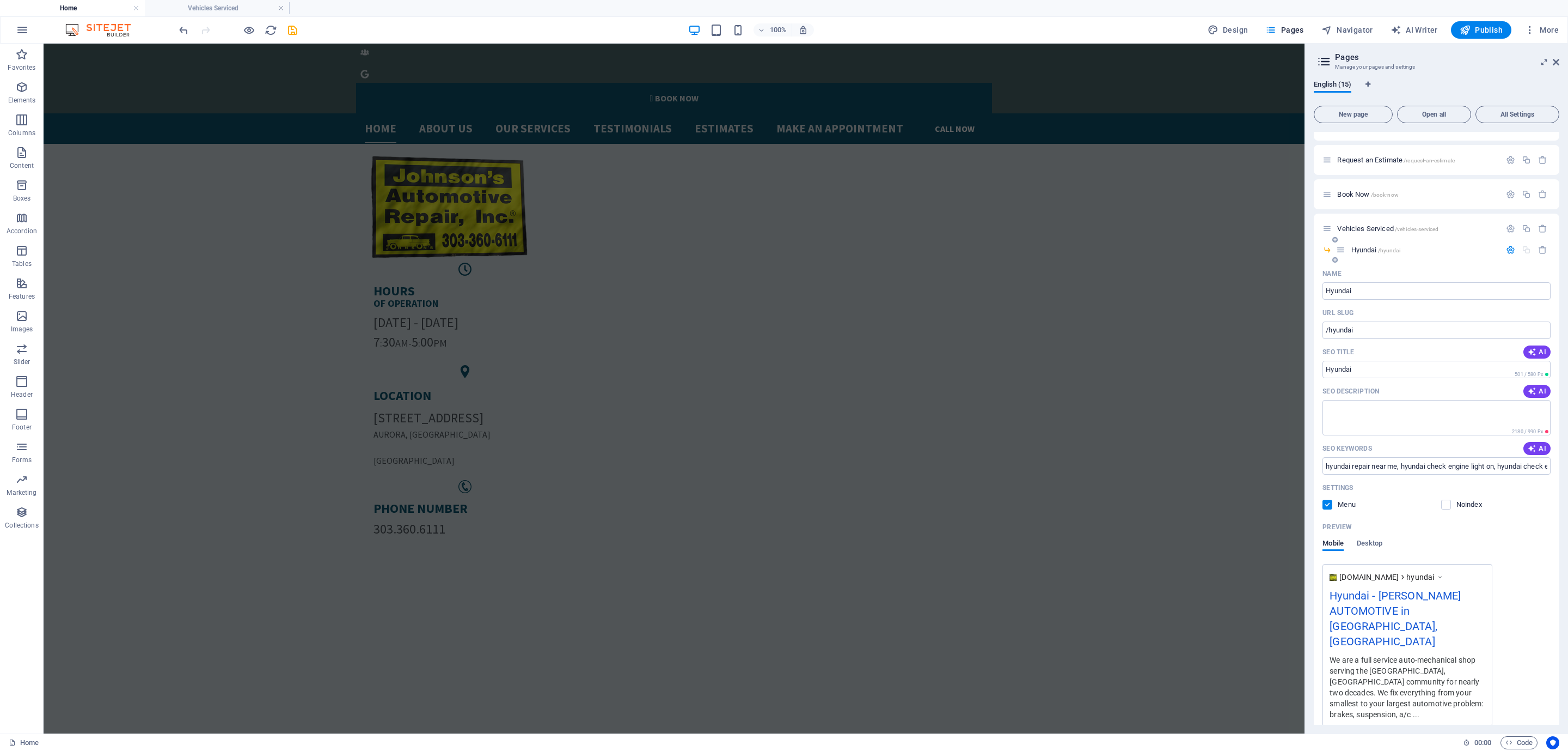
click at [1370, 244] on div "Hyundai /hyundai" at bounding box center [1418, 250] width 164 height 13
click at [1370, 251] on span "Hyundai /hyundai" at bounding box center [1376, 250] width 49 height 8
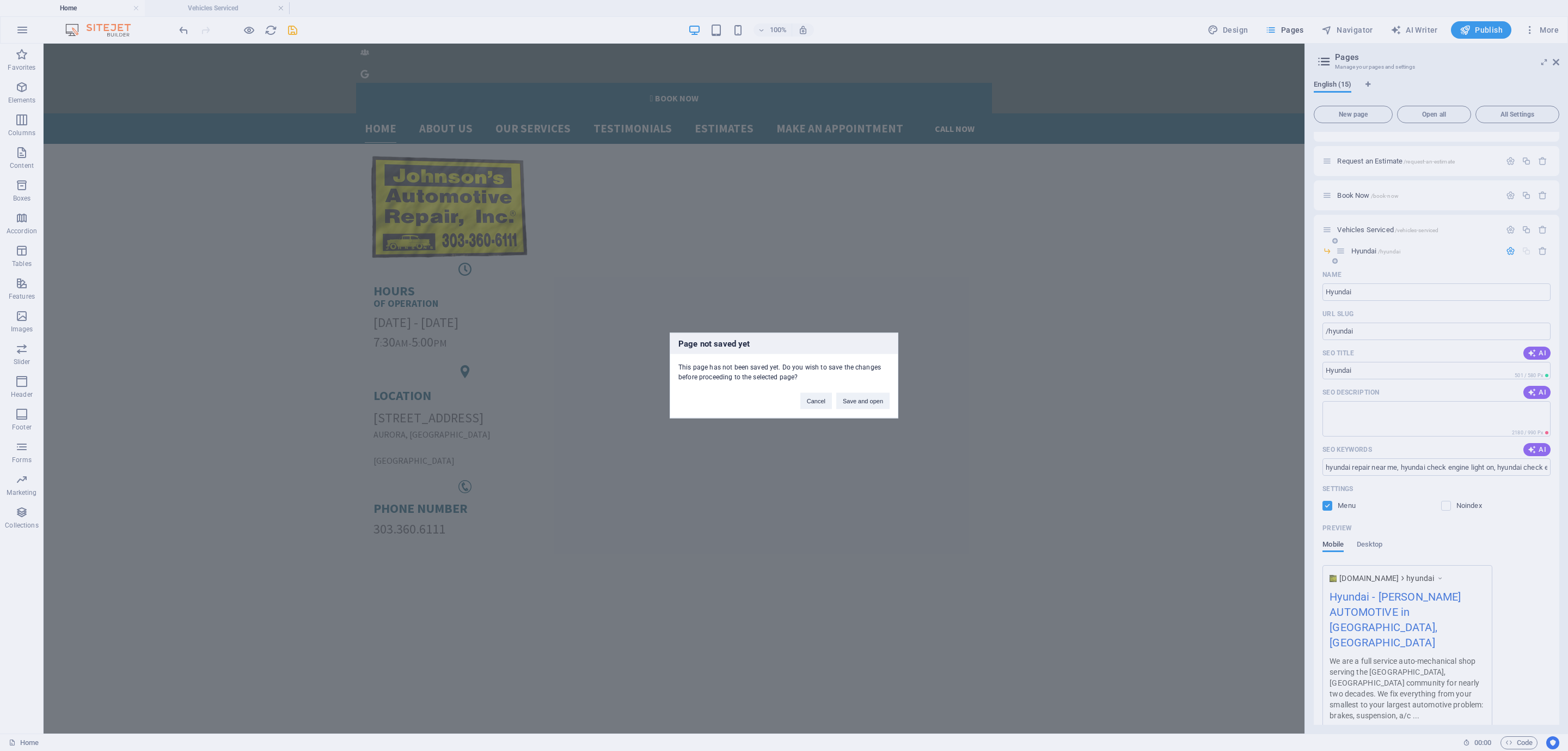
click at [1370, 251] on div "Page not saved yet This page has not been saved yet. Do you wish to save the ch…" at bounding box center [784, 376] width 1568 height 751
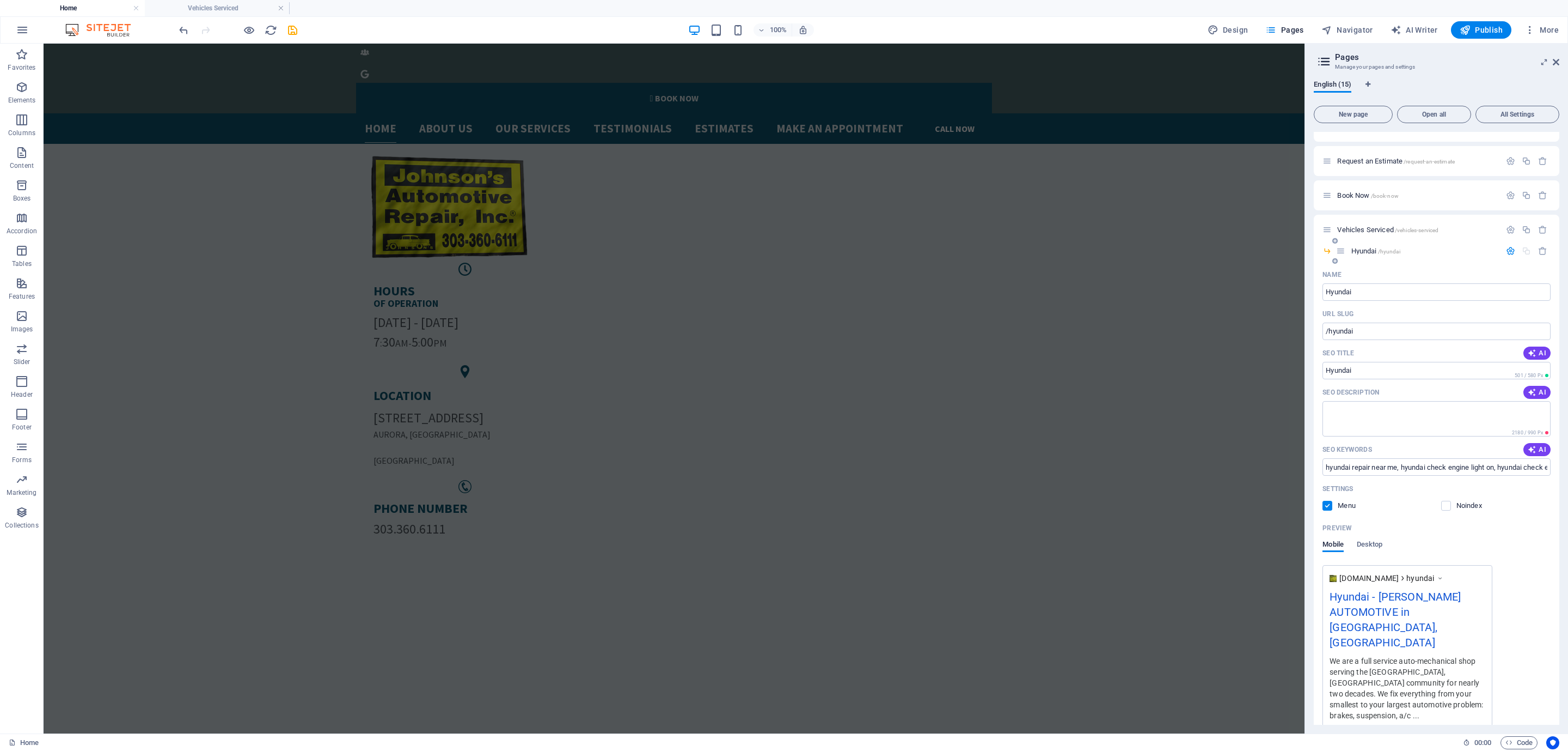
click at [1370, 251] on span "Hyundai /hyundai" at bounding box center [1376, 250] width 49 height 8
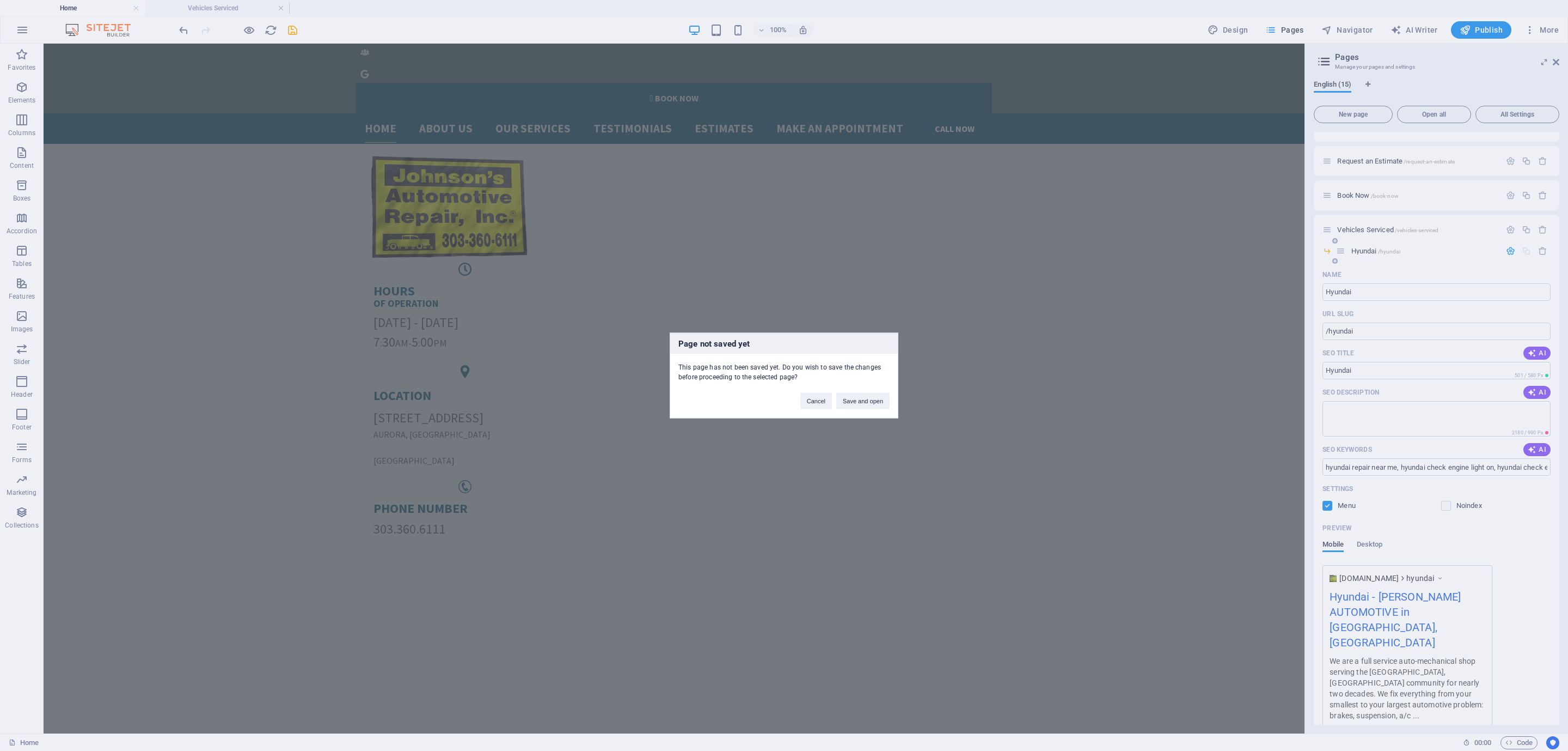
click at [1370, 251] on div "Page not saved yet This page has not been saved yet. Do you wish to save the ch…" at bounding box center [784, 376] width 1568 height 751
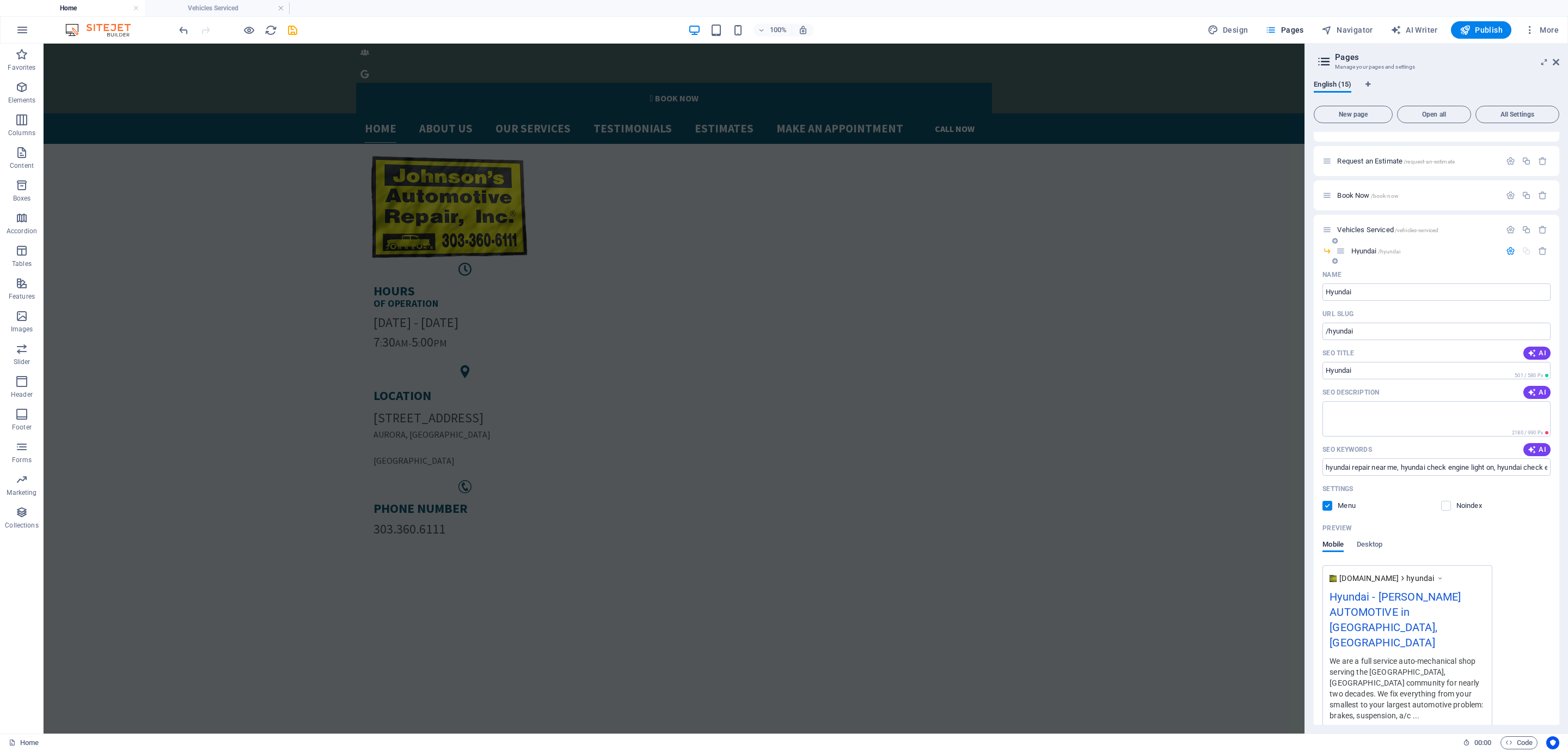
click at [1370, 251] on span "Hyundai /hyundai" at bounding box center [1376, 250] width 49 height 8
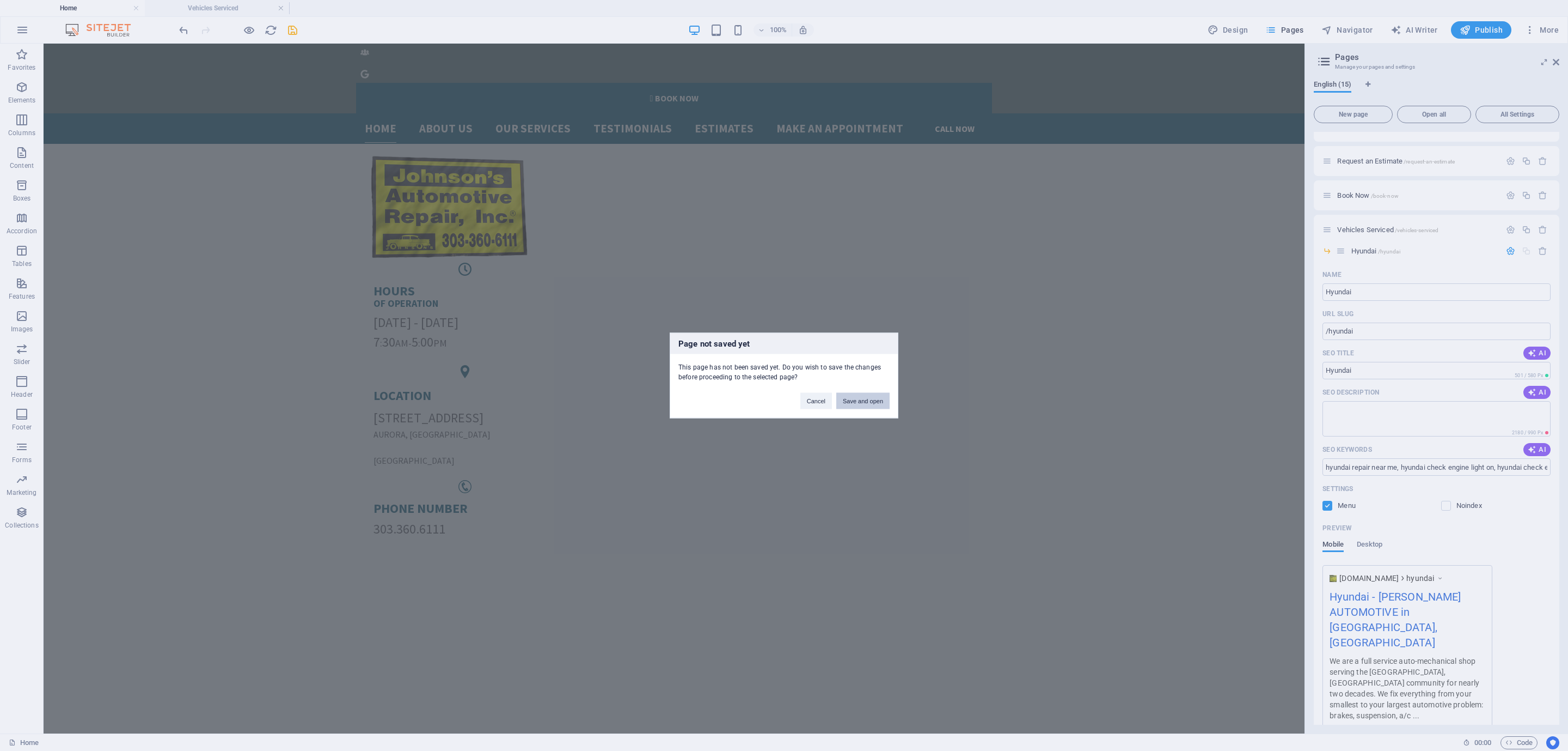
click at [862, 398] on button "Save and open" at bounding box center [862, 401] width 53 height 16
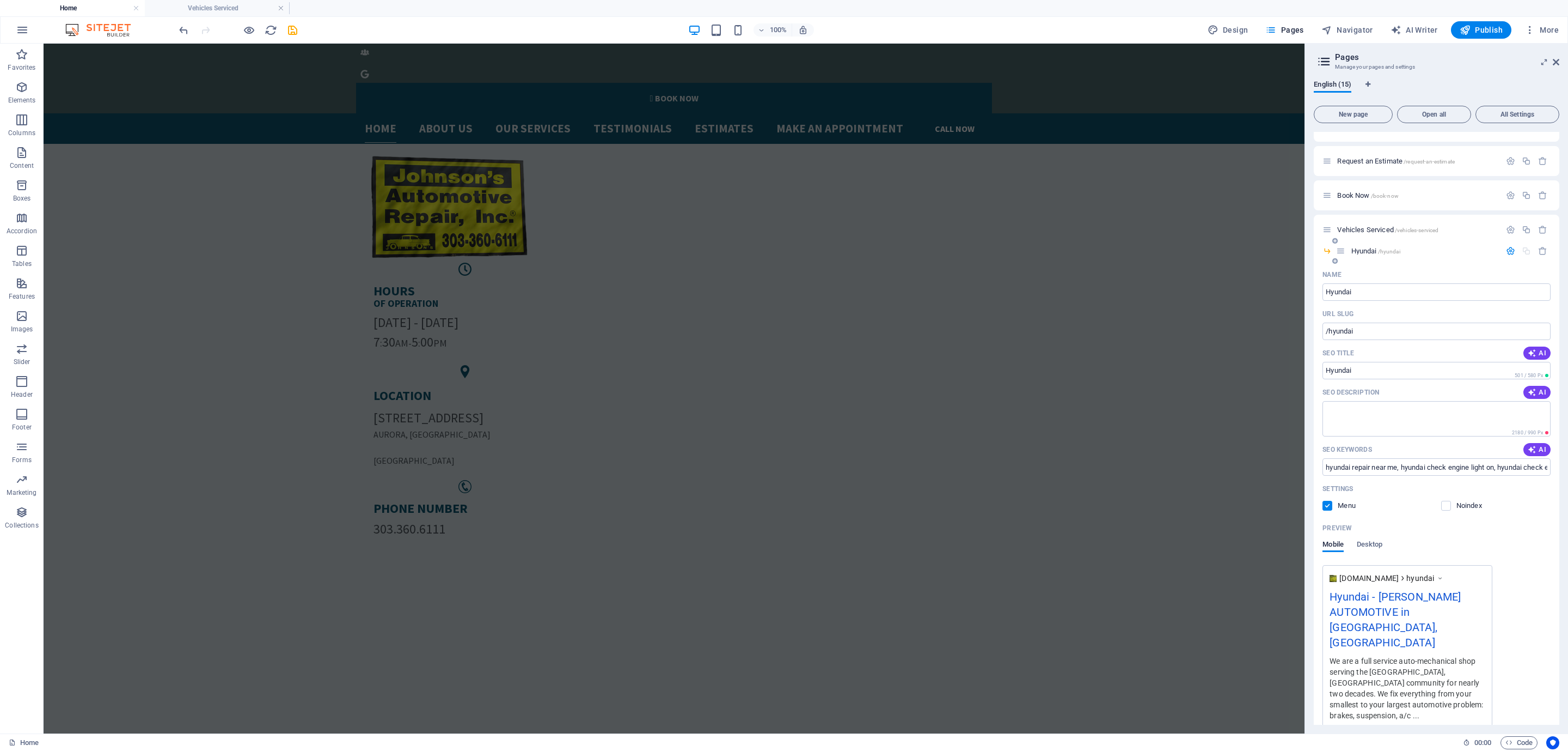
click at [1371, 251] on span "Hyundai /hyundai" at bounding box center [1376, 250] width 49 height 8
click at [1371, 252] on span "Hyundai /hyundai" at bounding box center [1376, 250] width 49 height 8
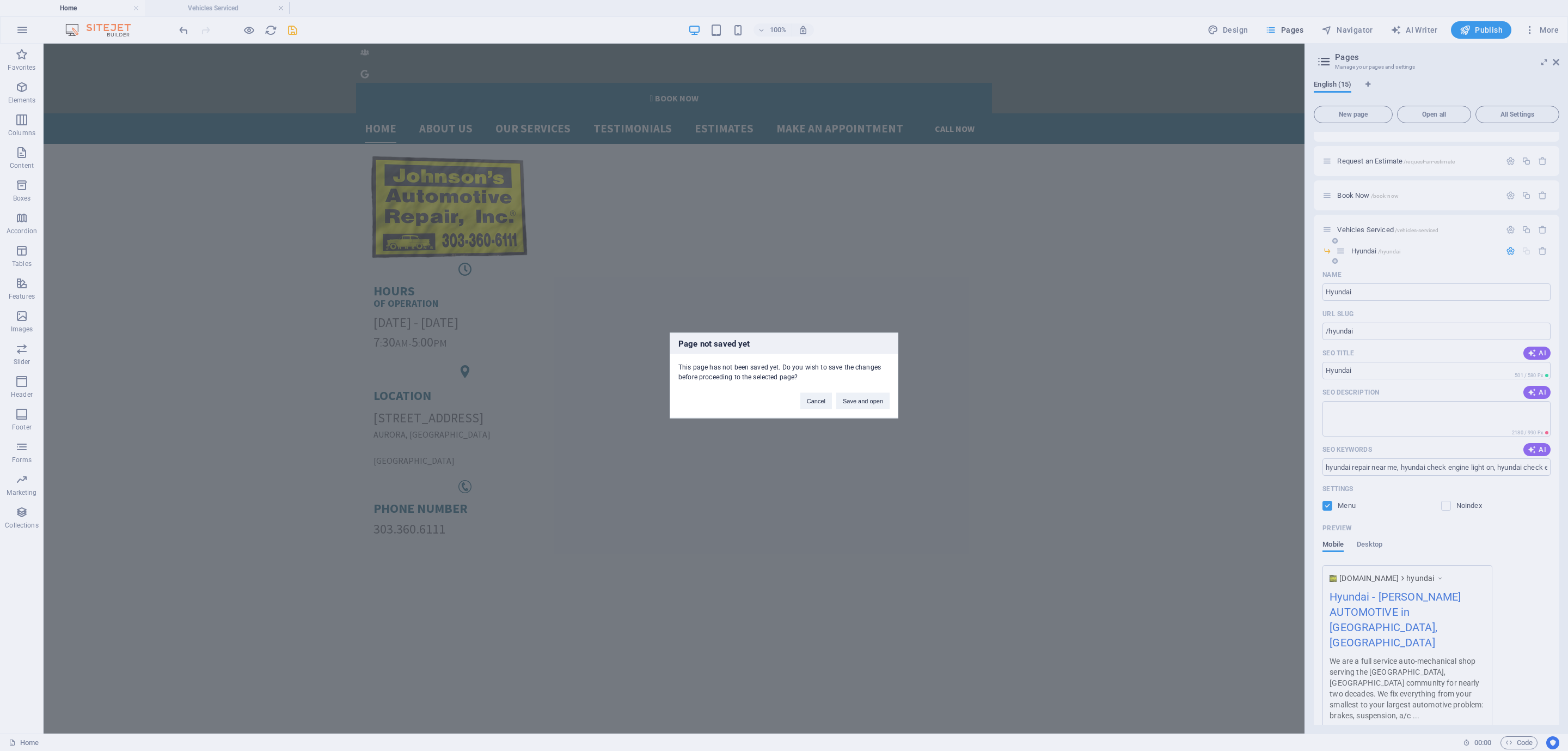
click at [1371, 252] on div "Page not saved yet This page has not been saved yet. Do you wish to save the ch…" at bounding box center [784, 376] width 1568 height 751
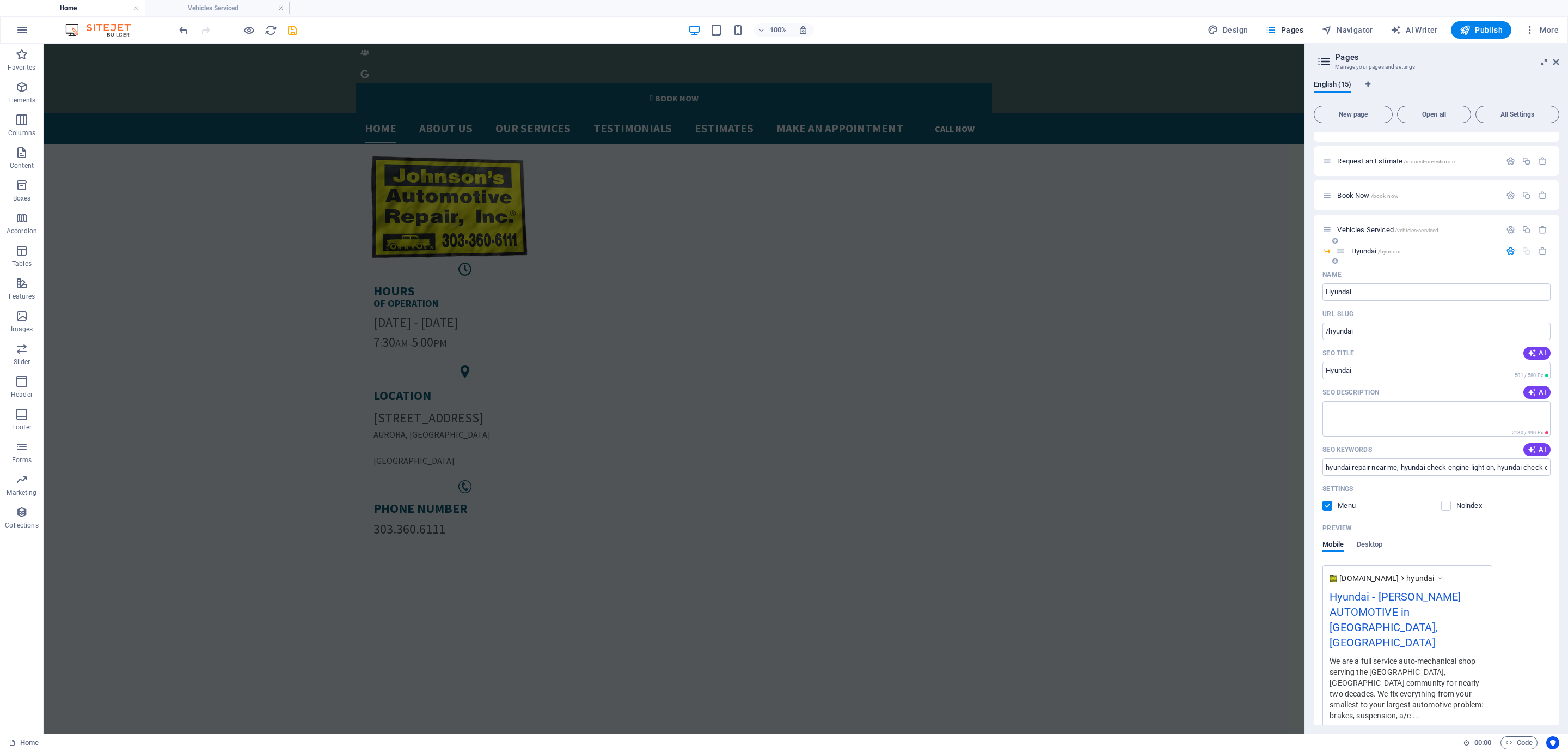
click at [1371, 252] on span "Hyundai /hyundai" at bounding box center [1376, 250] width 49 height 8
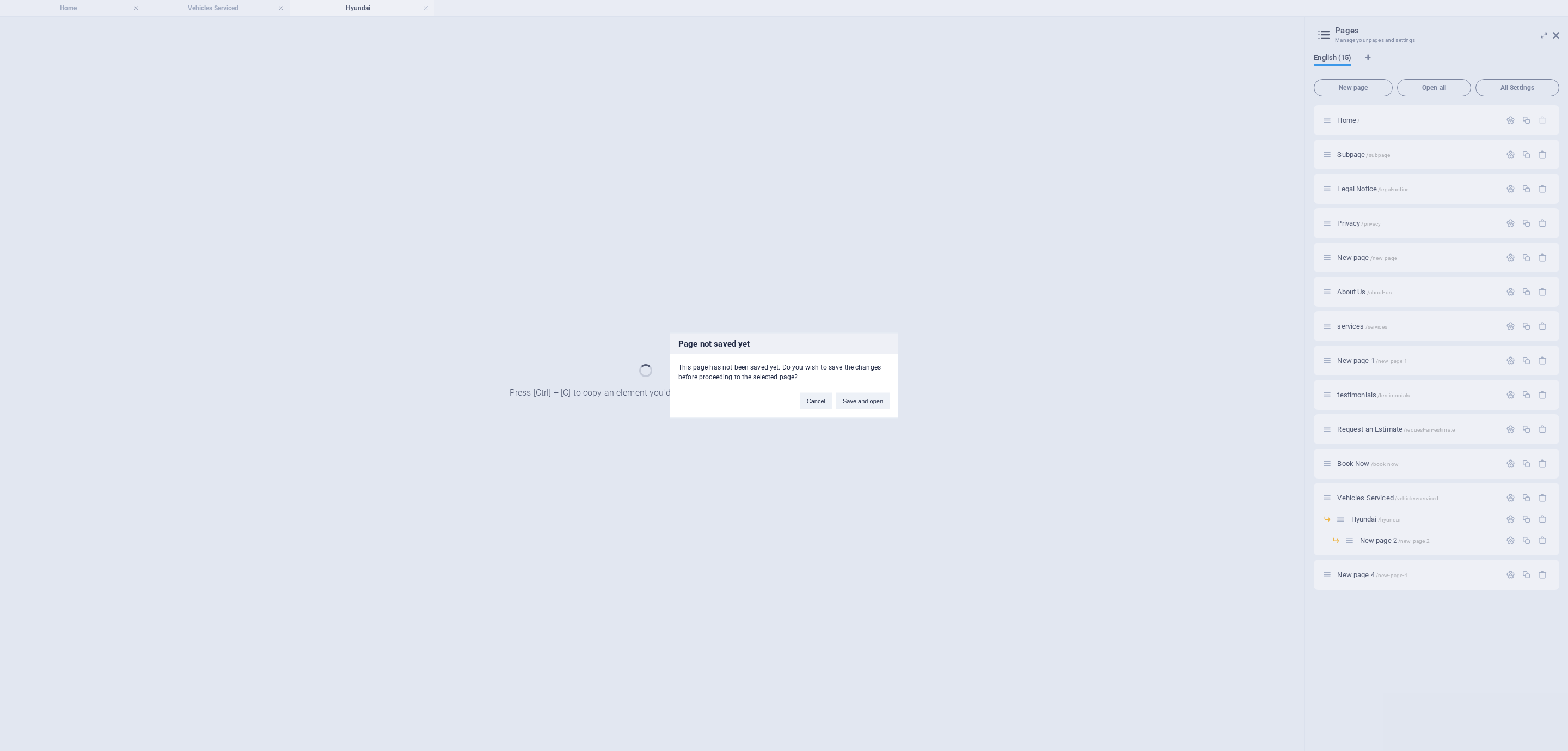
scroll to position [0, 0]
click at [809, 411] on div "Page not saved yet This page has not been saved yet. Do you wish to save the ch…" at bounding box center [784, 376] width 229 height 86
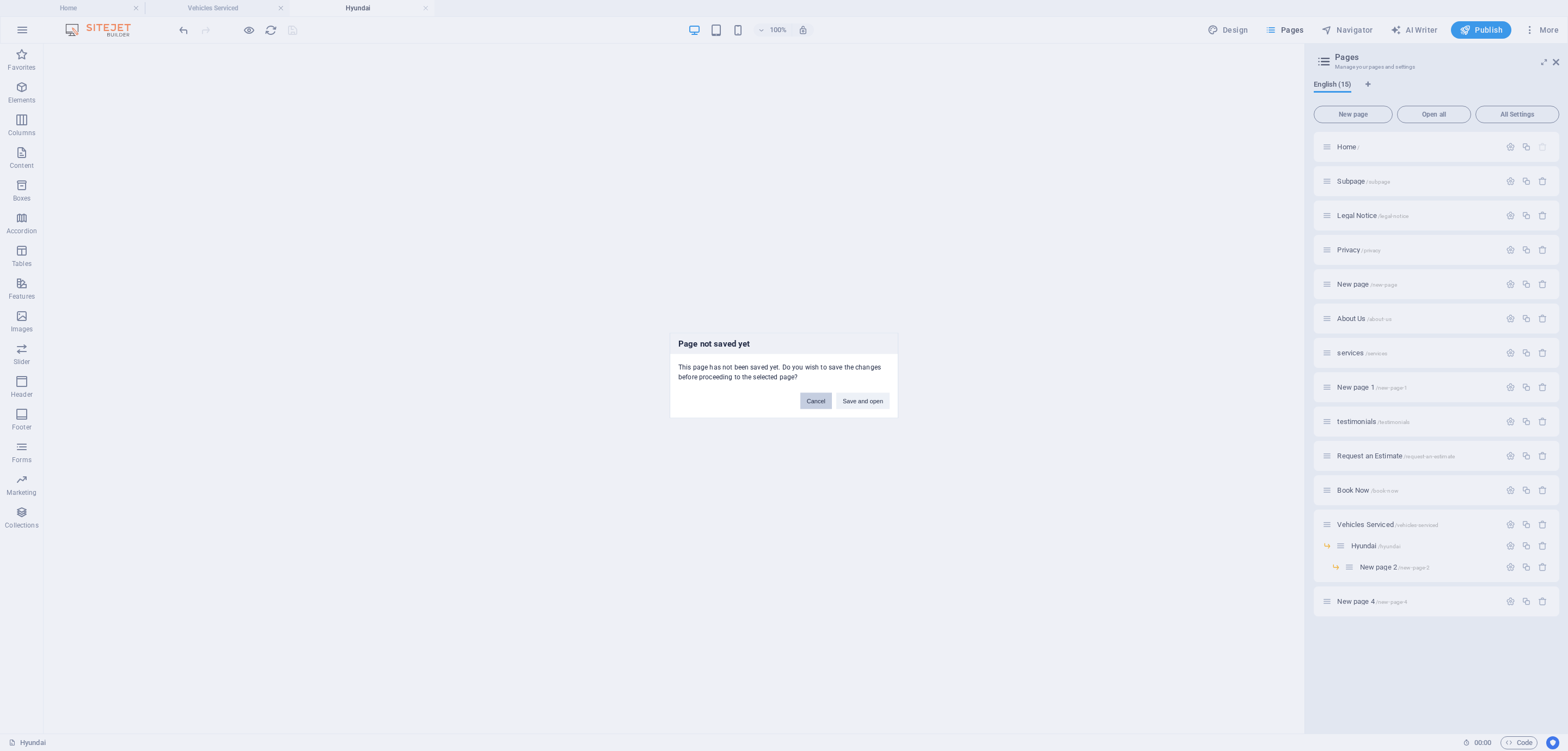
click at [812, 403] on button "Cancel" at bounding box center [816, 401] width 32 height 16
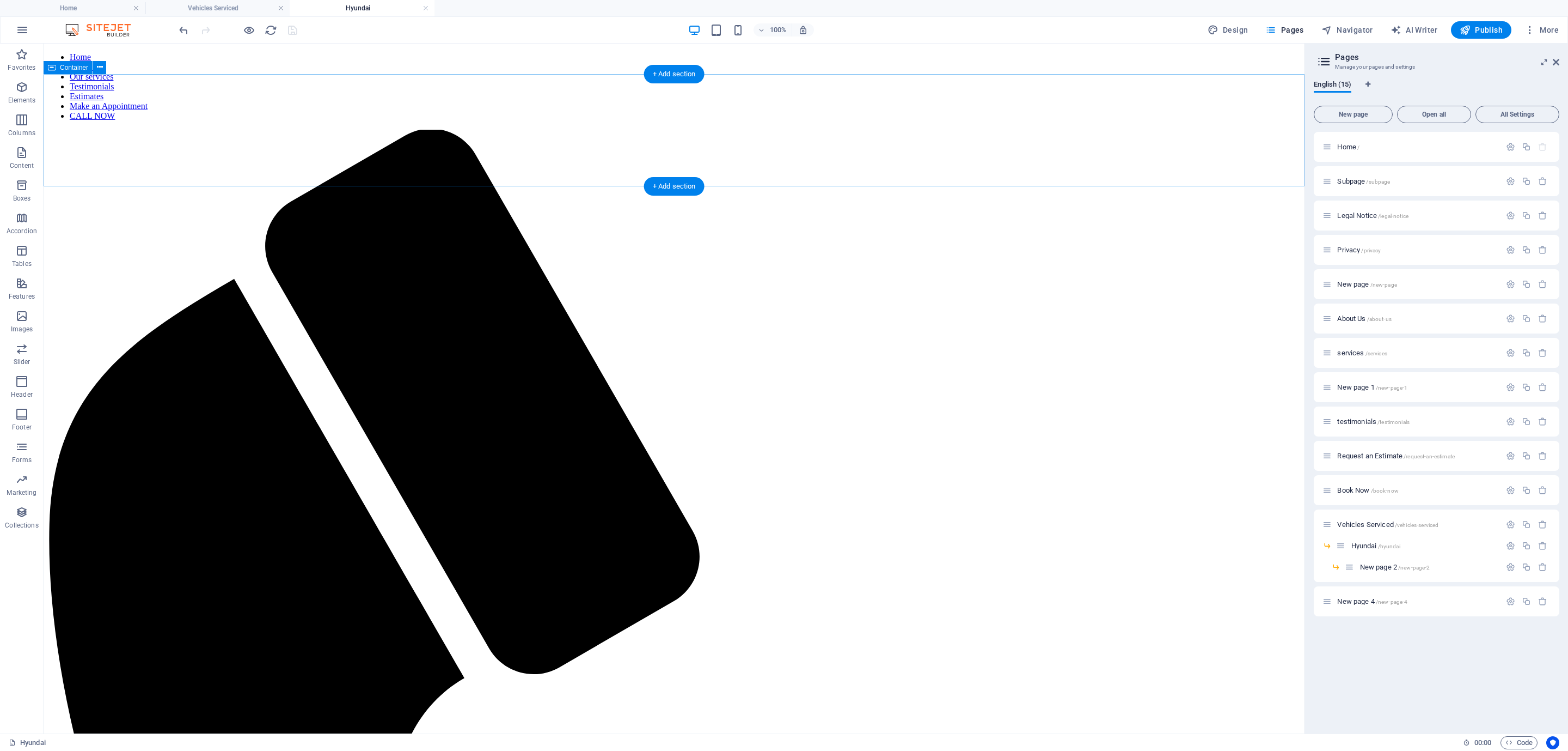
click at [695, 195] on link "Image" at bounding box center [709, 193] width 115 height 16
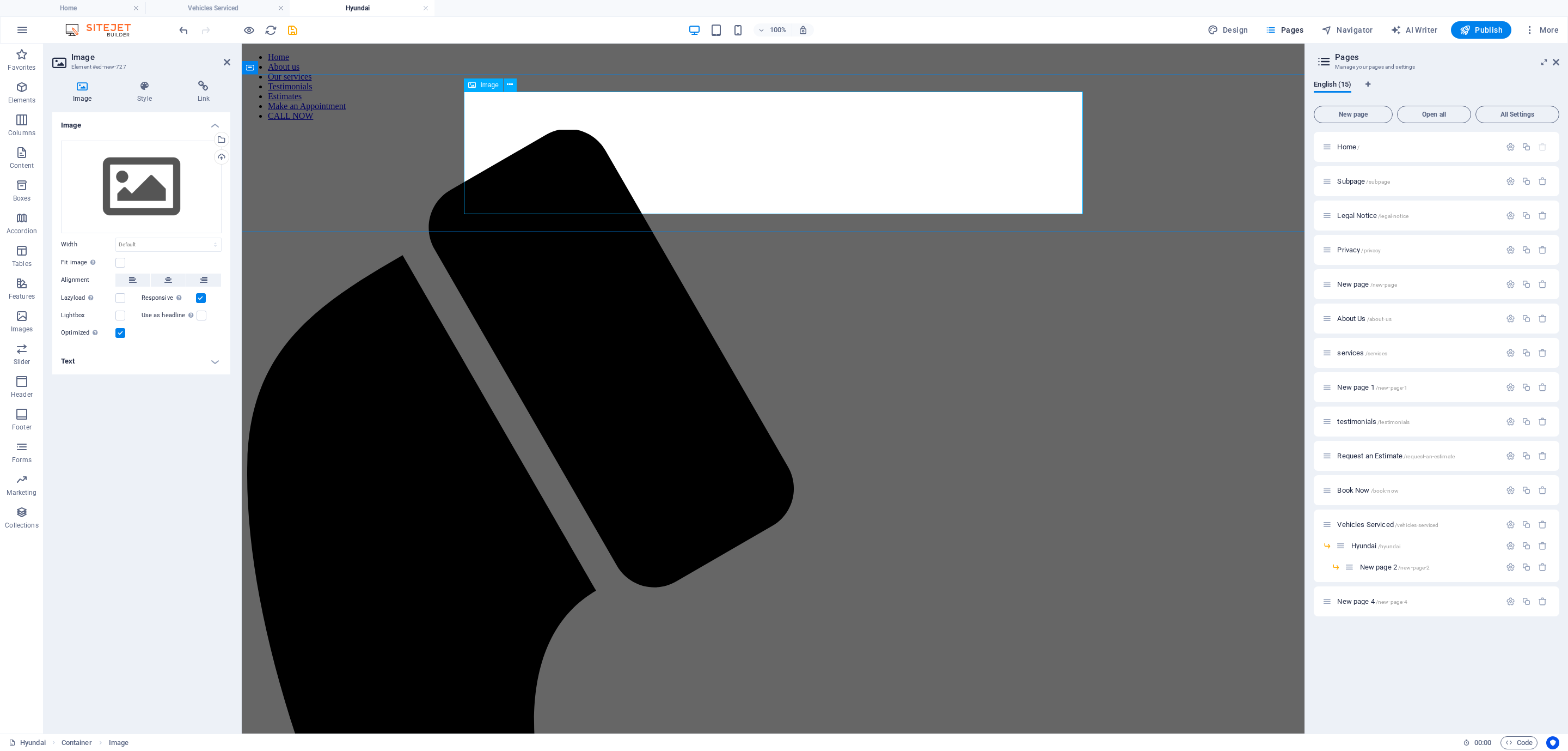
click at [219, 161] on div "Upload" at bounding box center [220, 158] width 16 height 16
